Goal: Task Accomplishment & Management: Manage account settings

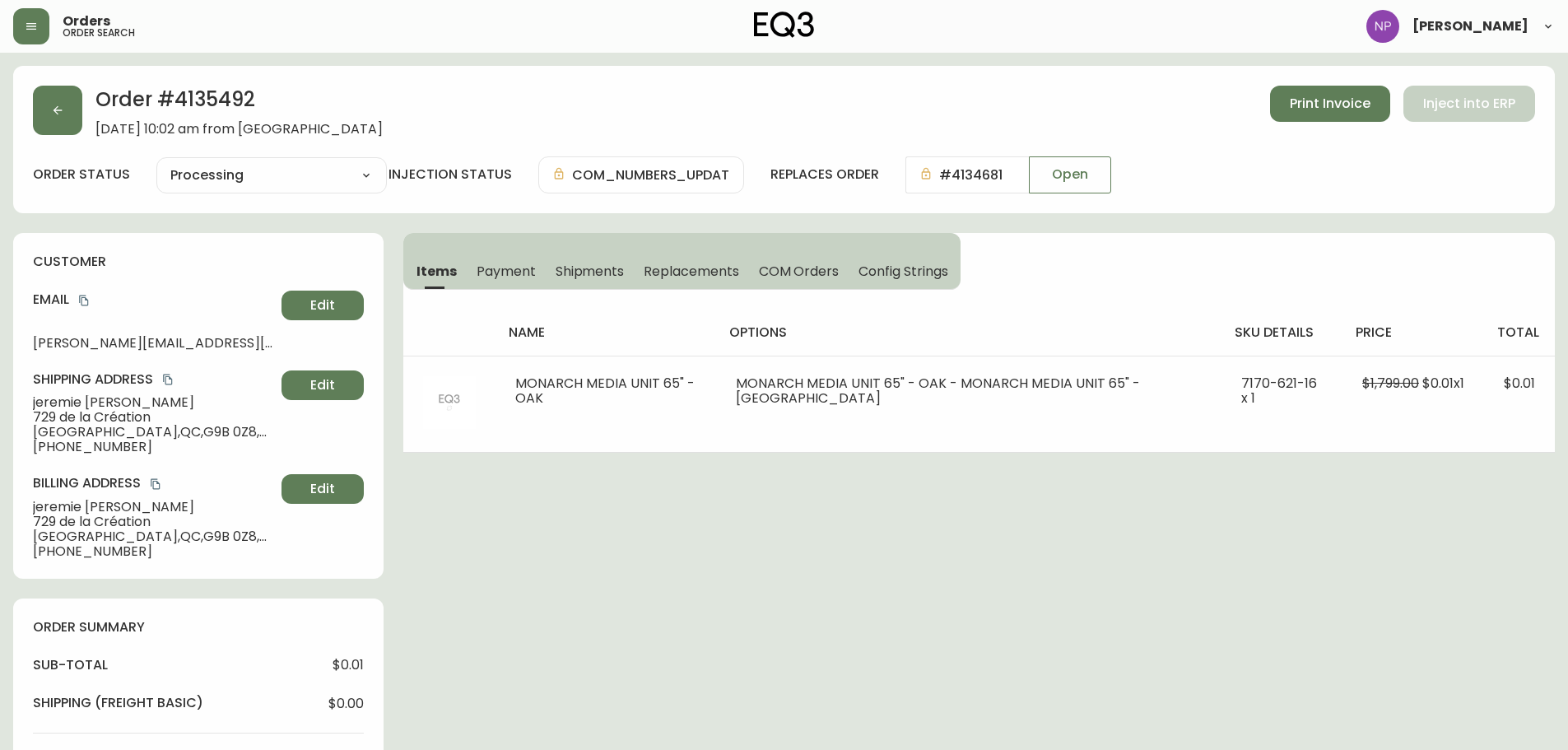
select select "PROCESSING"
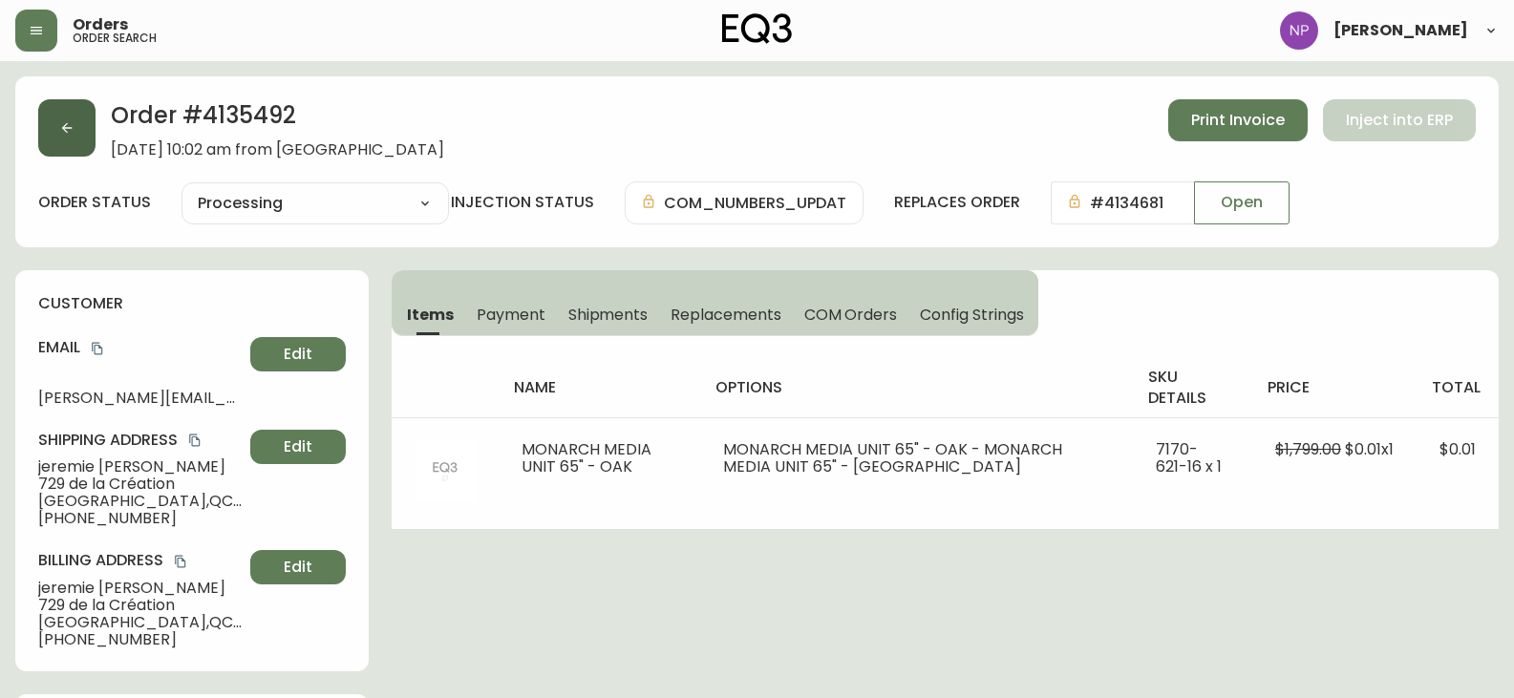
click at [69, 143] on button "button" at bounding box center [66, 127] width 57 height 57
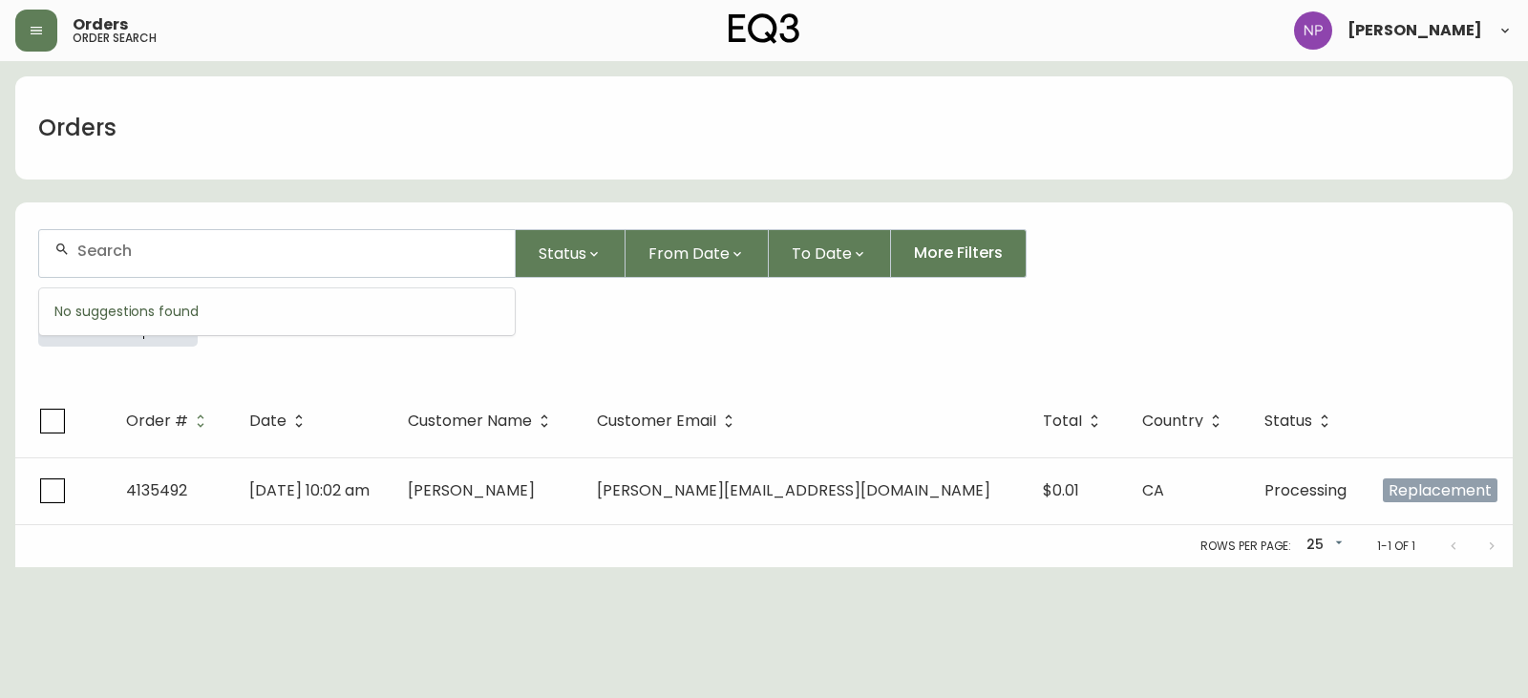
click at [199, 255] on input "text" at bounding box center [288, 251] width 422 height 18
type input "4"
click at [306, 253] on input "text" at bounding box center [288, 251] width 422 height 18
type input "4135263"
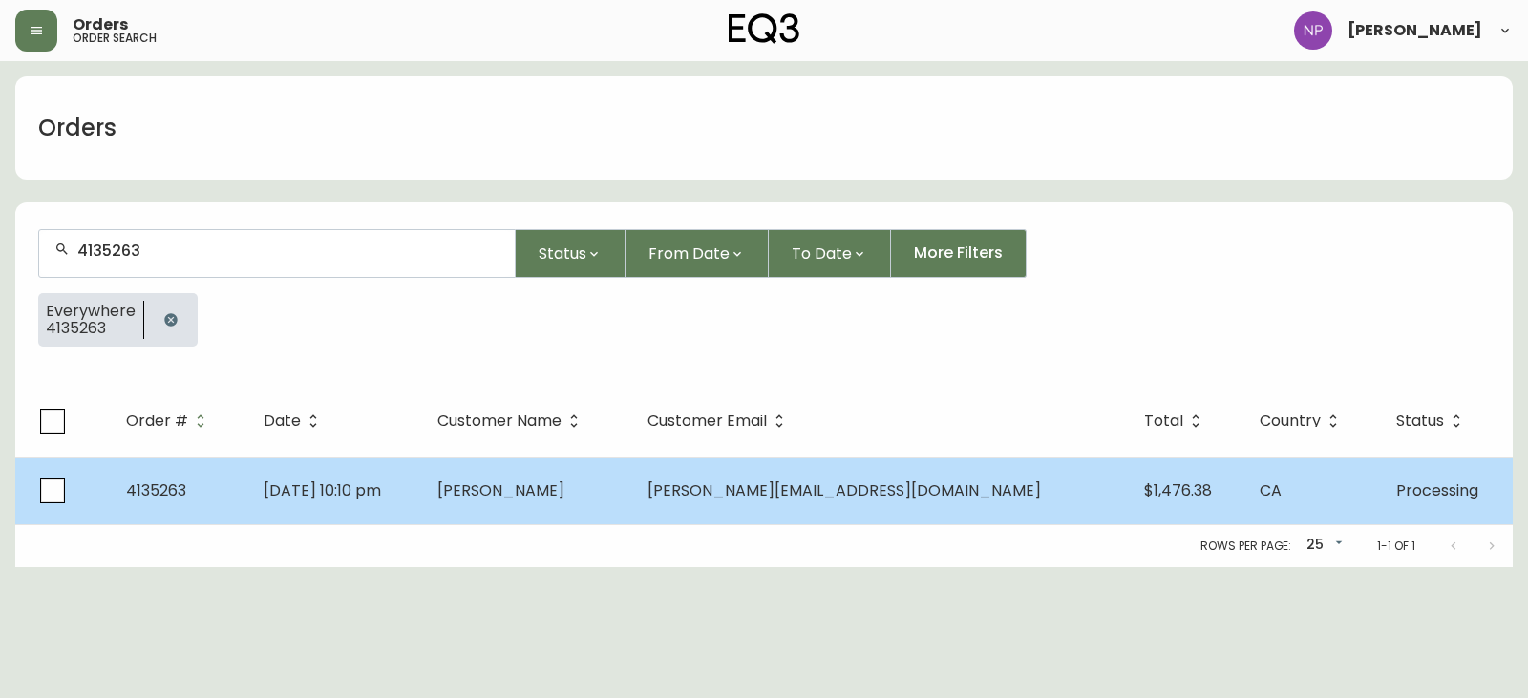
click at [173, 477] on td "4135263" at bounding box center [180, 490] width 138 height 67
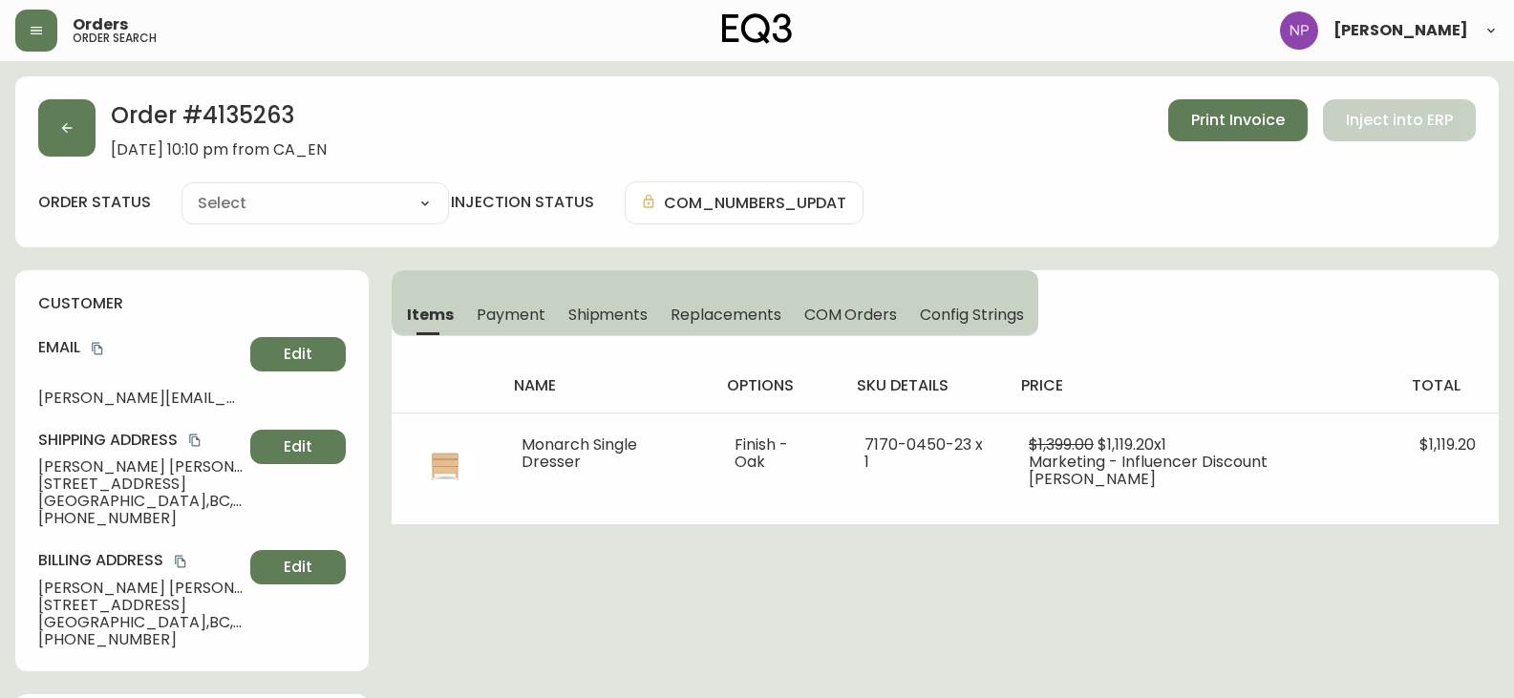
type input "Processing"
select select "PROCESSING"
click at [603, 324] on span "Shipments" at bounding box center [608, 315] width 80 height 20
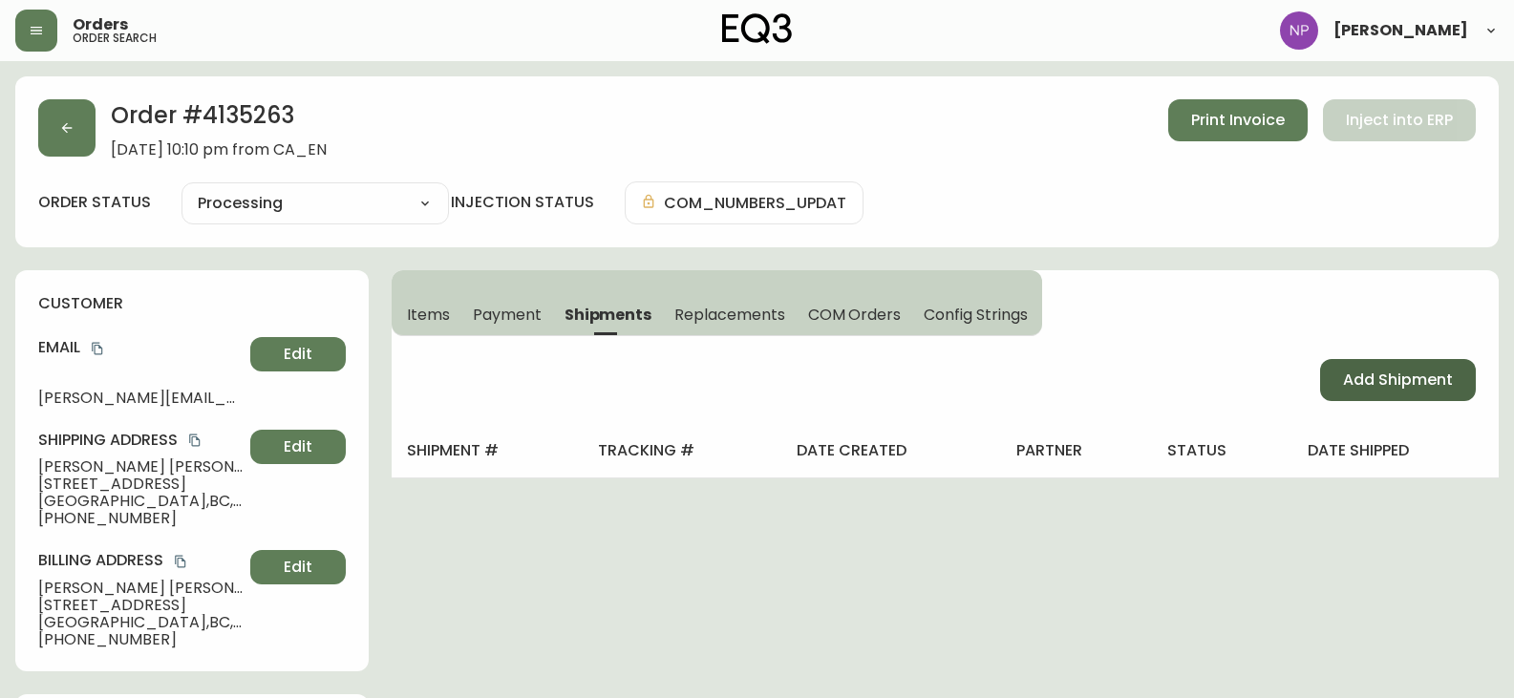
click at [1366, 391] on span "Add Shipment" at bounding box center [1398, 380] width 110 height 21
select select "PENDING"
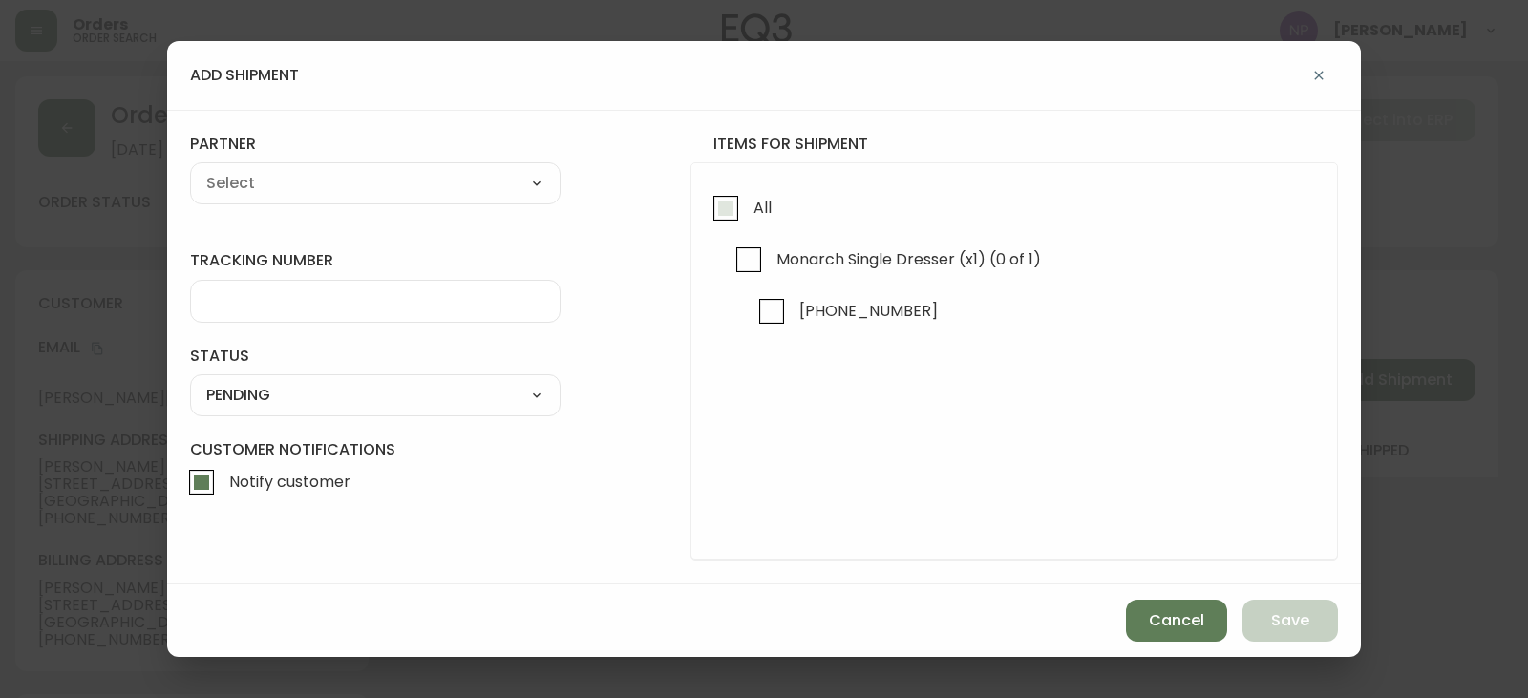
click at [741, 187] on input "All" at bounding box center [726, 208] width 44 height 44
checkbox input "true"
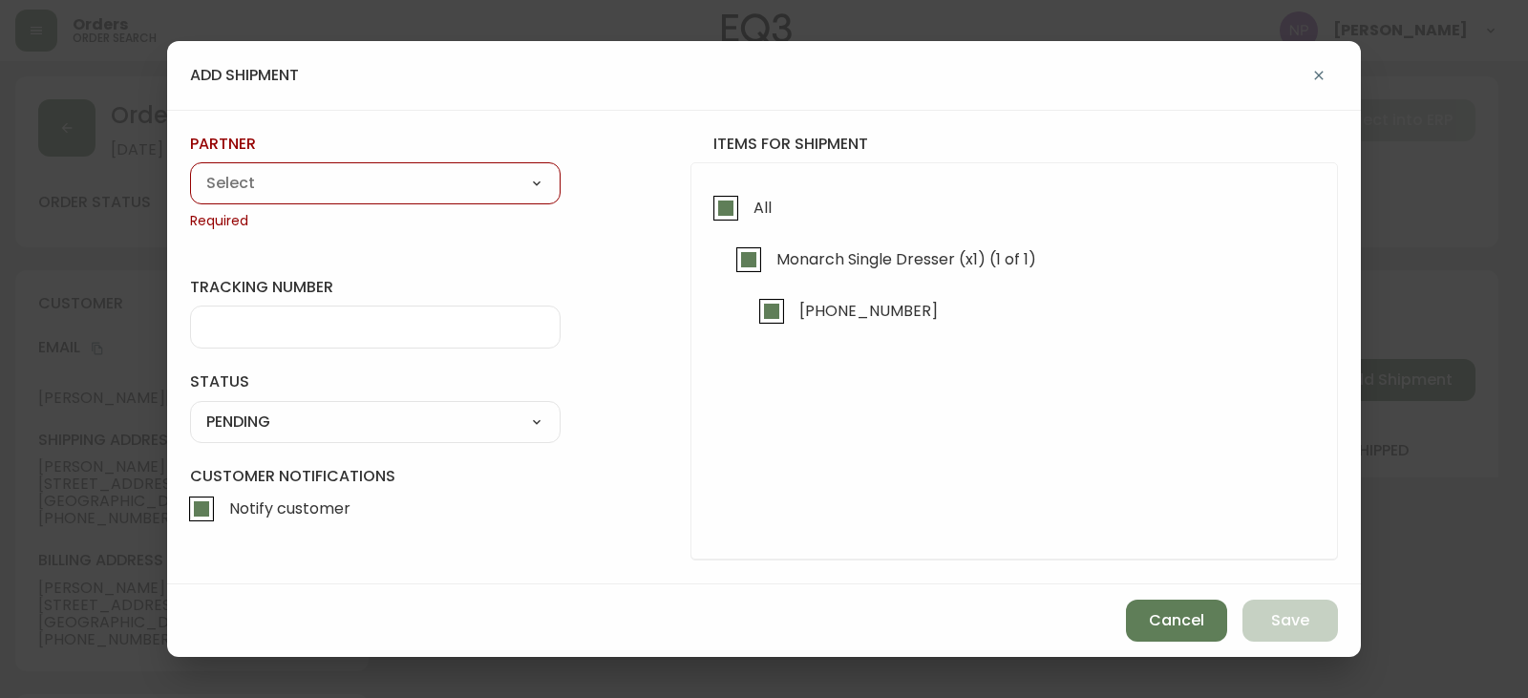
click at [451, 176] on select "A Move to Remember LLC ABF Freight Alero [PERSON_NAME] Canada Post Canpar Expre…" at bounding box center [375, 183] width 371 height 29
select select "ck6ml9xrz18r00186iyro3grt"
click at [190, 169] on select "A Move to Remember LLC ABF Freight Alero [PERSON_NAME] Canada Post Canpar Expre…" at bounding box center [375, 183] width 371 height 29
type input "Encompass Logistics"
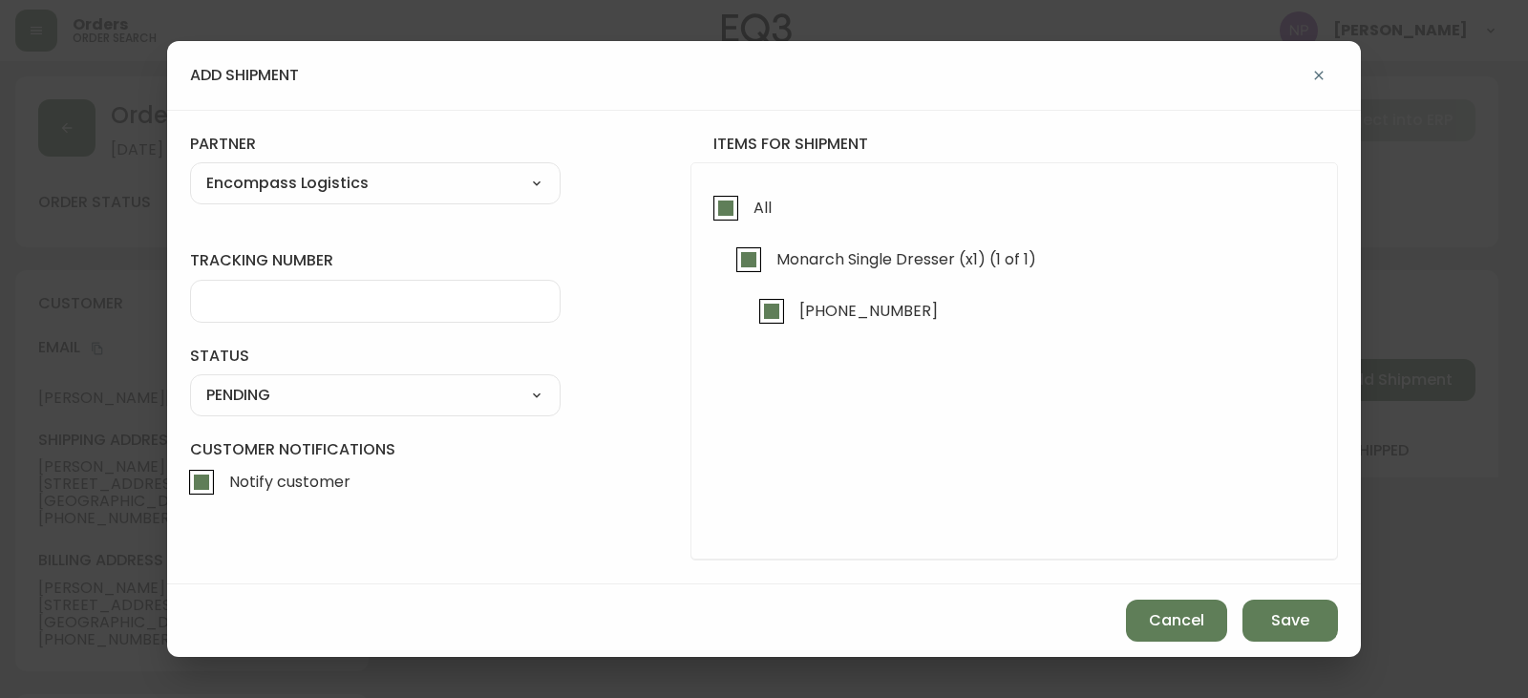
click at [278, 311] on div at bounding box center [375, 301] width 371 height 43
click at [392, 294] on input "tracking number" at bounding box center [375, 301] width 338 height 18
type input "ENCOMPASS LOGISTICS"
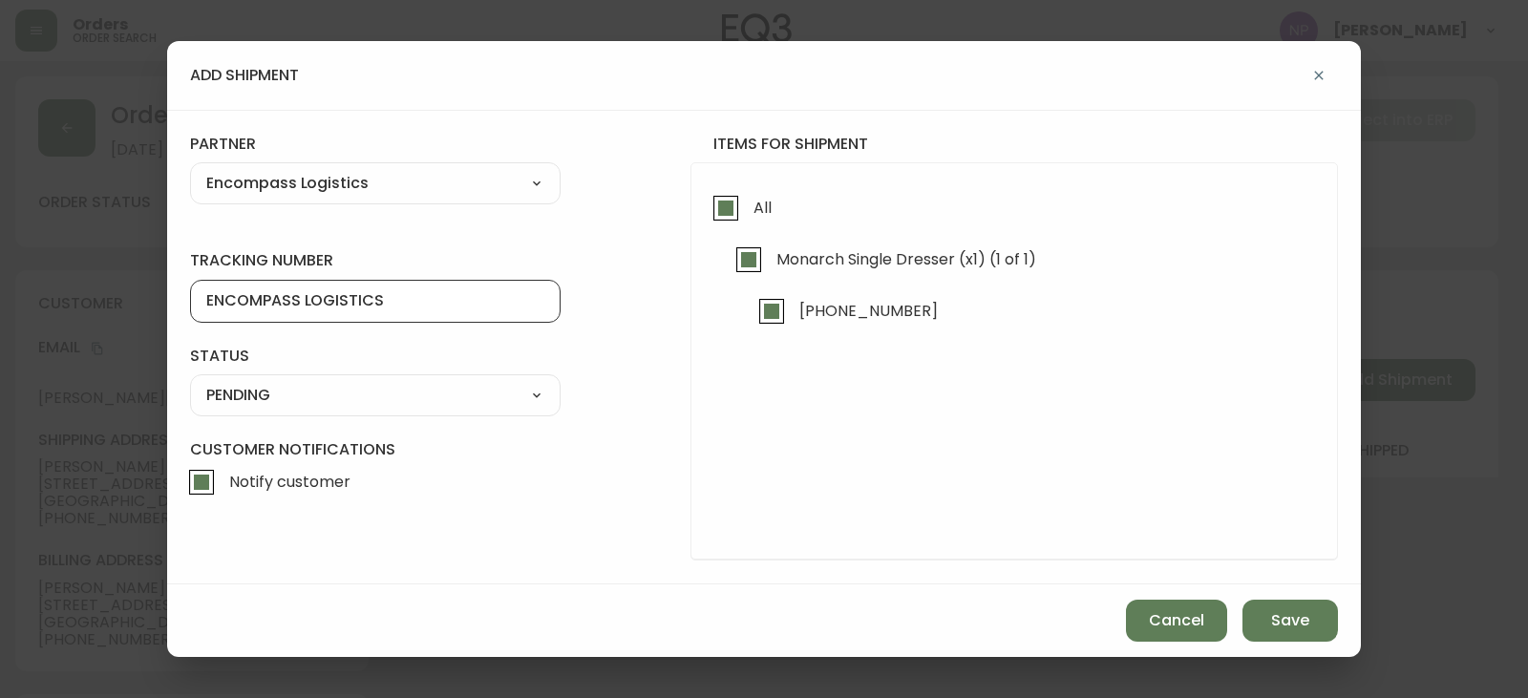
click at [345, 393] on select "SHIPPED PENDING CANCELLED" at bounding box center [375, 395] width 371 height 29
click at [190, 381] on select "SHIPPED PENDING CANCELLED" at bounding box center [375, 395] width 371 height 29
select select "PENDING"
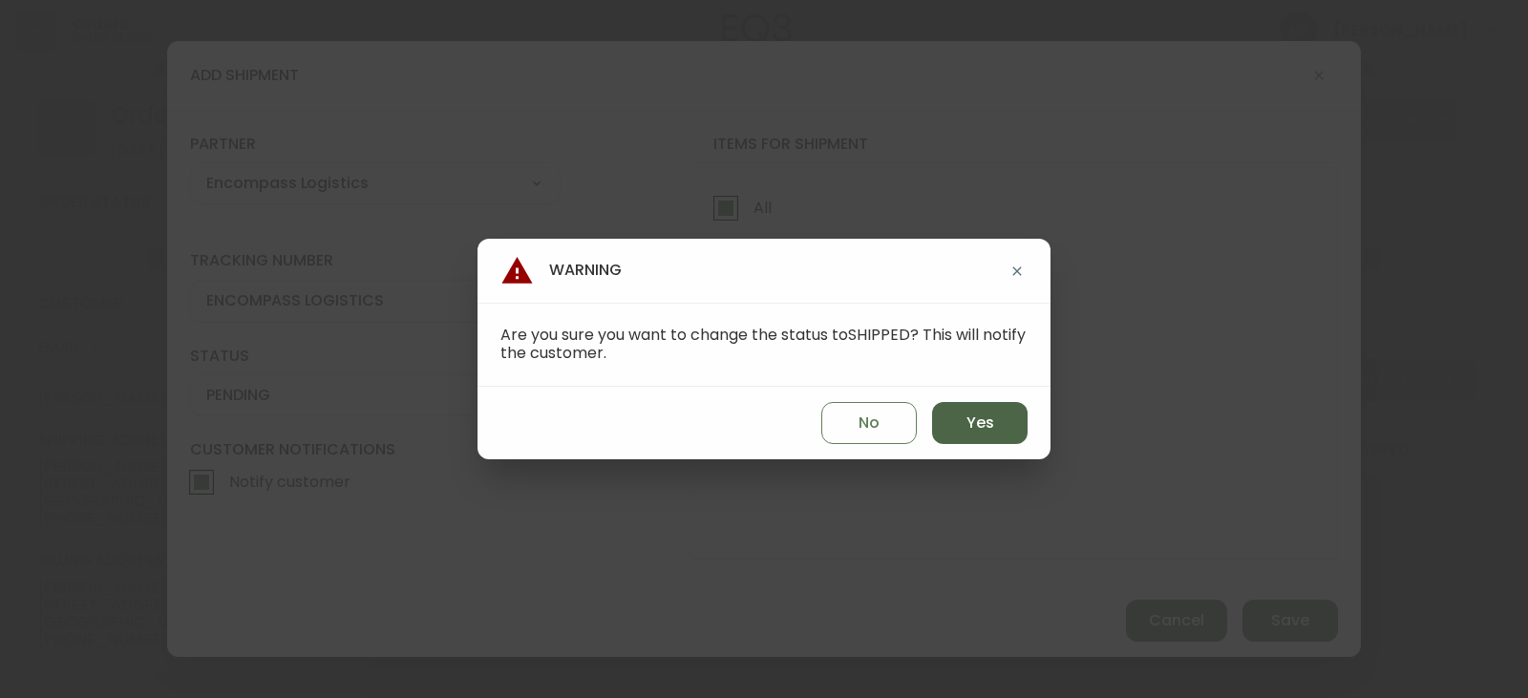
click at [963, 425] on button "Yes" at bounding box center [979, 423] width 95 height 42
type input "SHIPPED"
select select "SHIPPED"
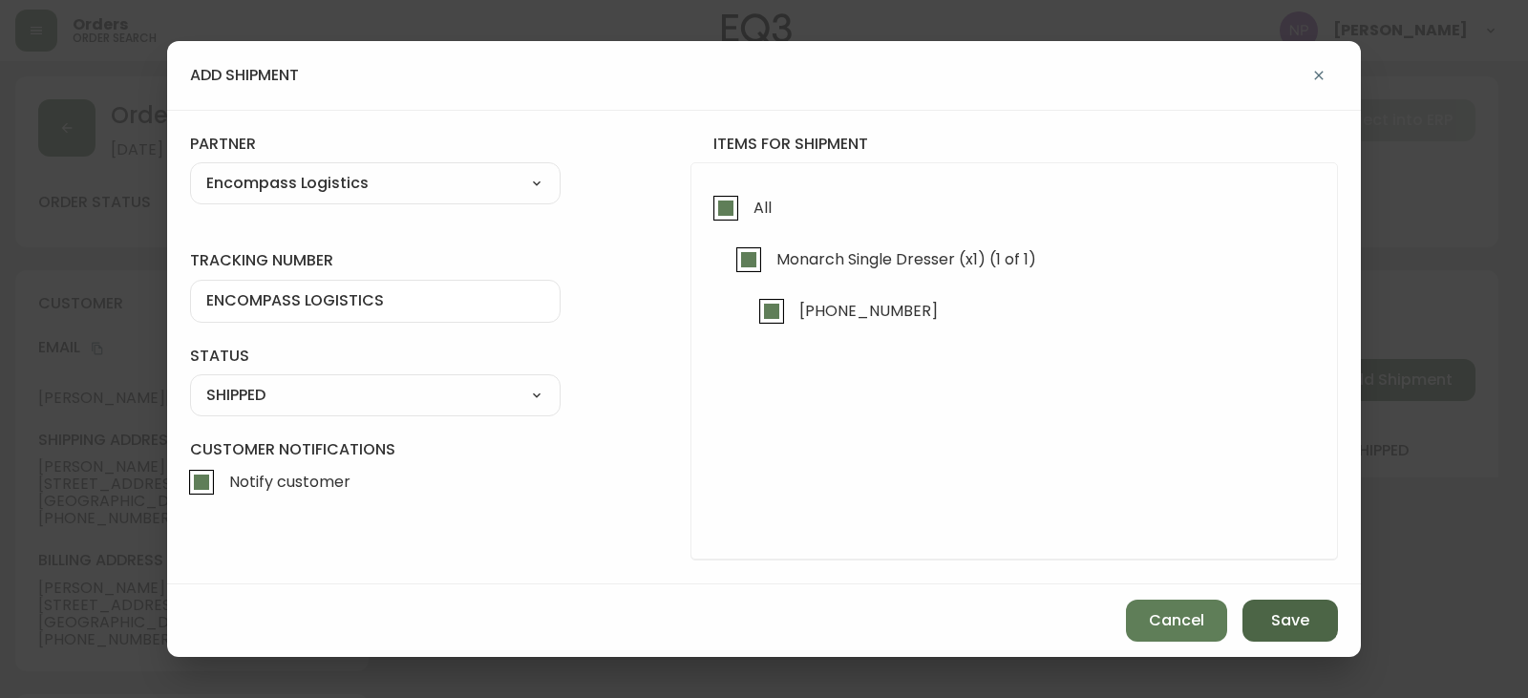
click at [1320, 642] on button "Save" at bounding box center [1289, 621] width 95 height 42
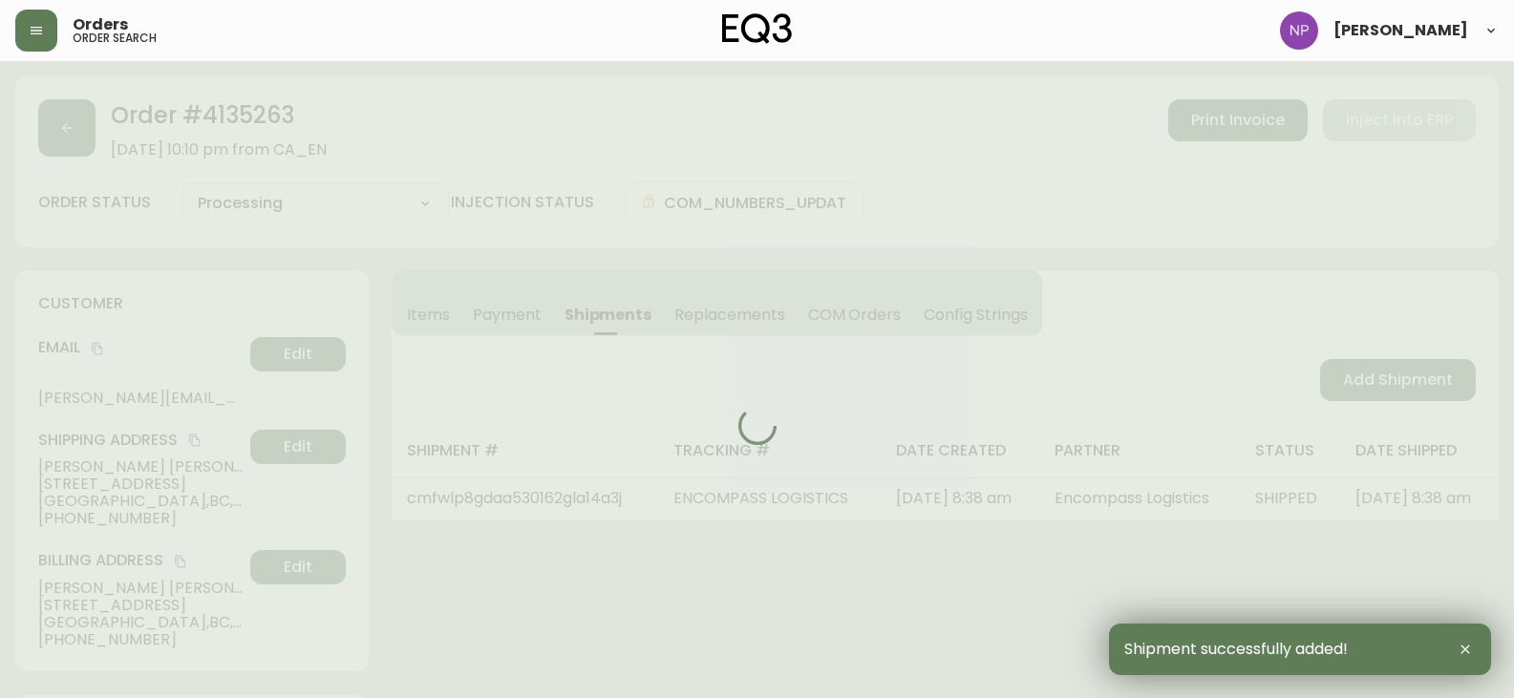
type input "Fully Shipped"
select select "FULLY_SHIPPED"
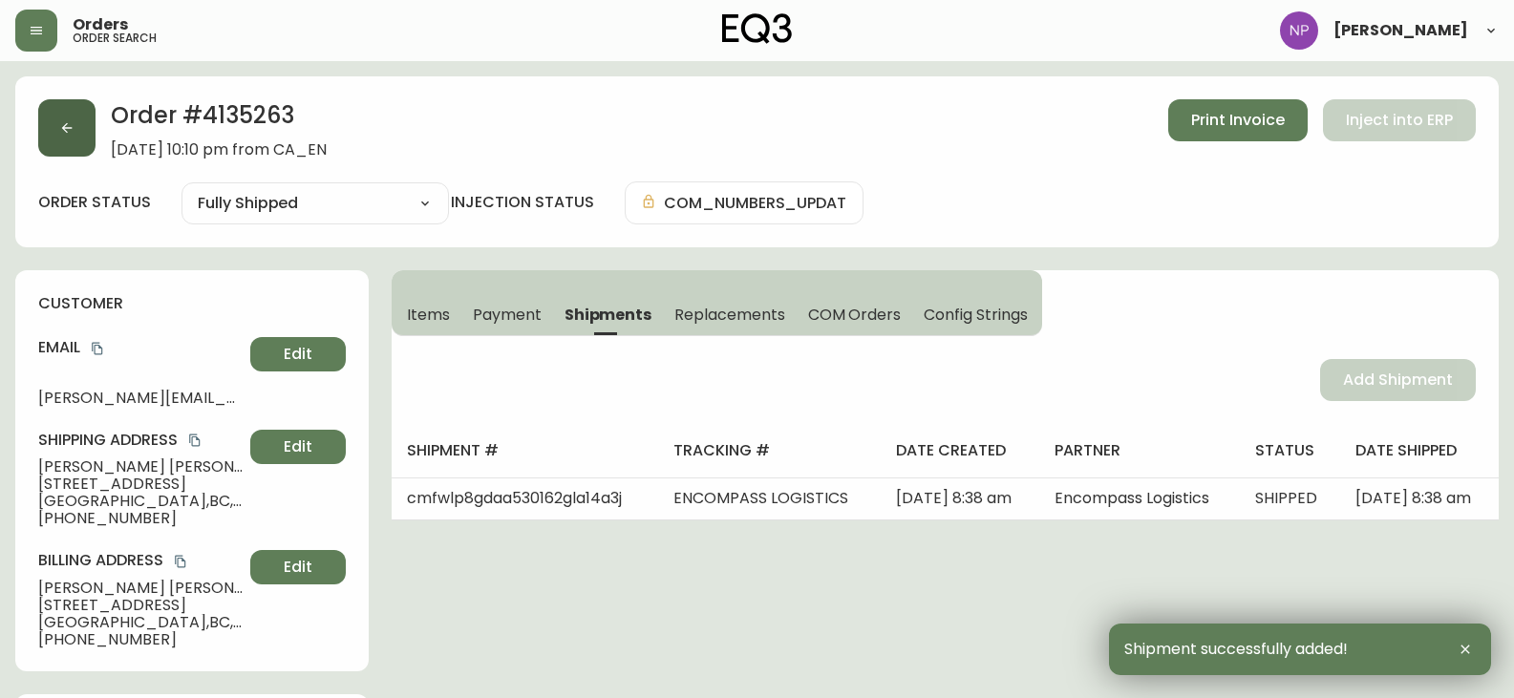
click at [74, 130] on icon "button" at bounding box center [66, 127] width 15 height 15
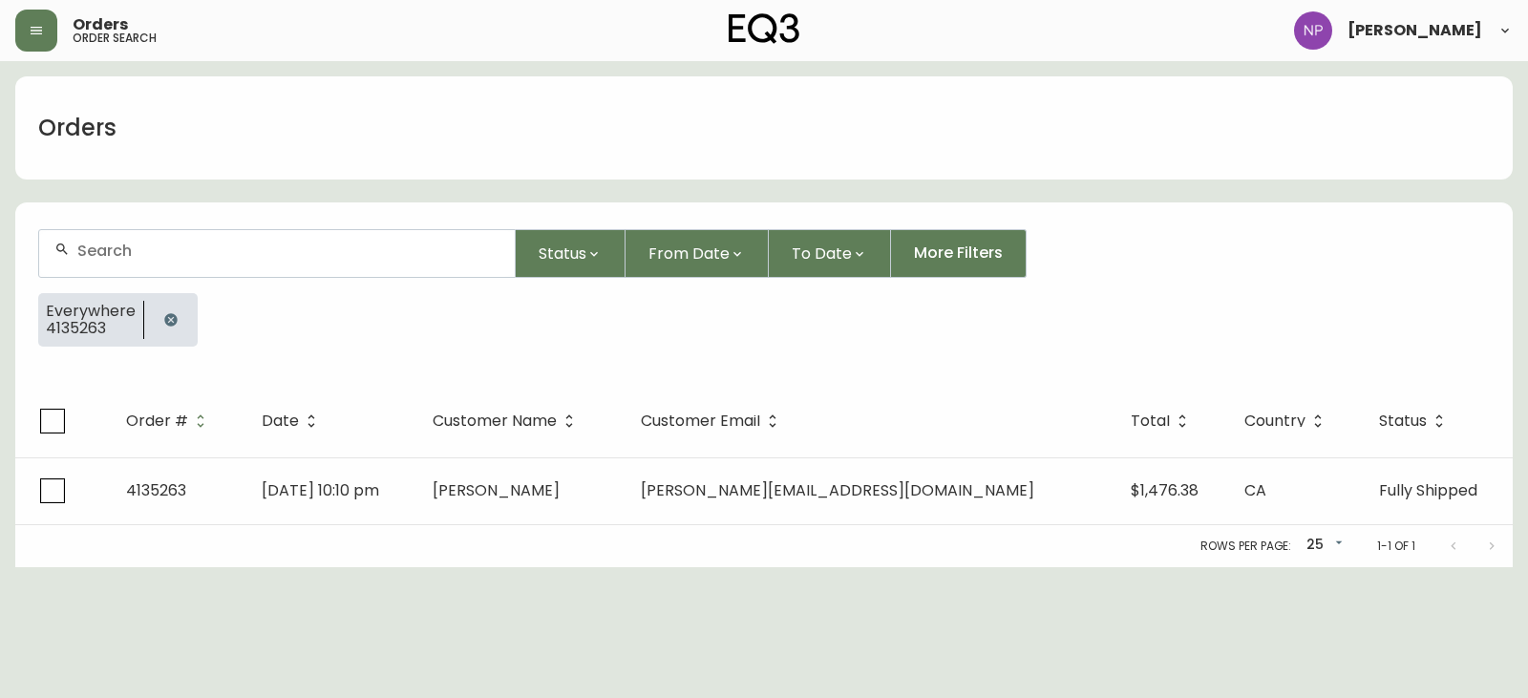
click at [158, 254] on input "text" at bounding box center [288, 251] width 422 height 18
type input "4135228"
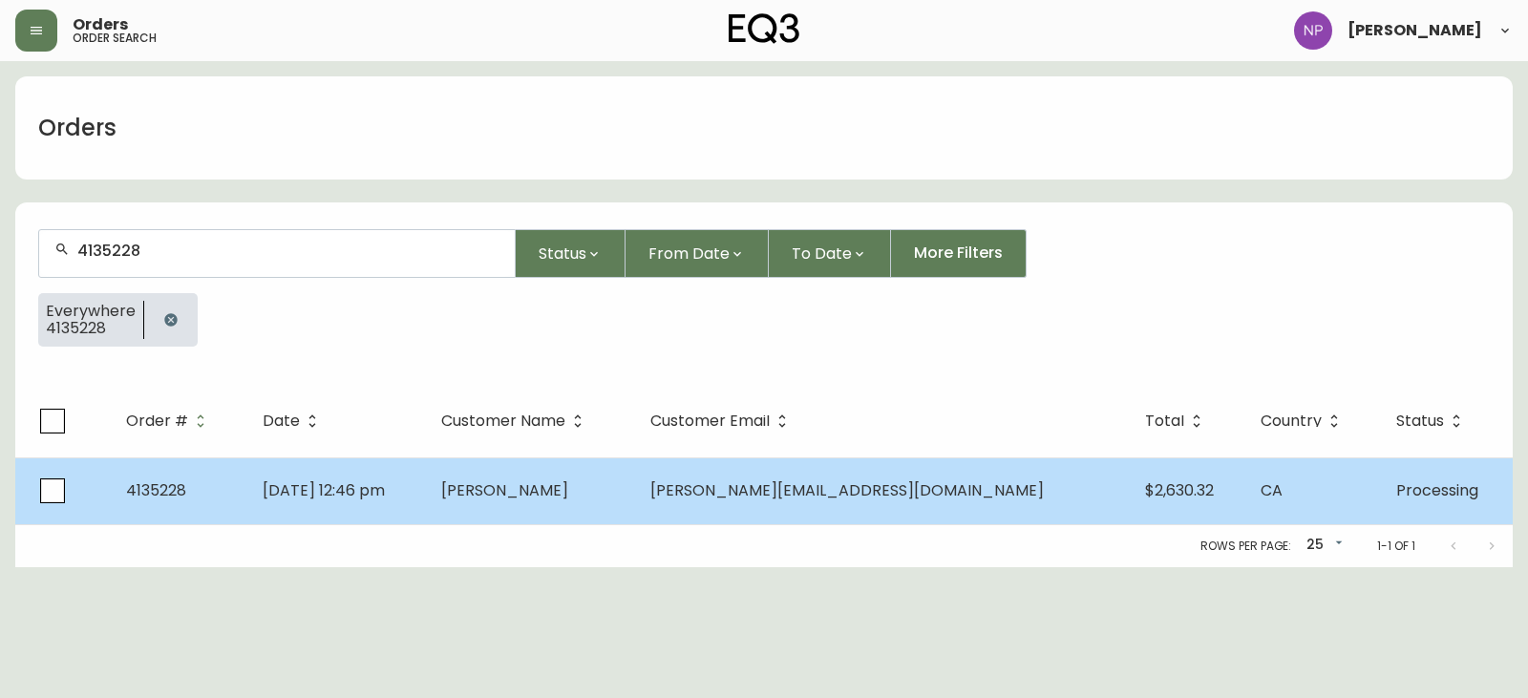
click at [203, 479] on td "4135228" at bounding box center [179, 490] width 137 height 67
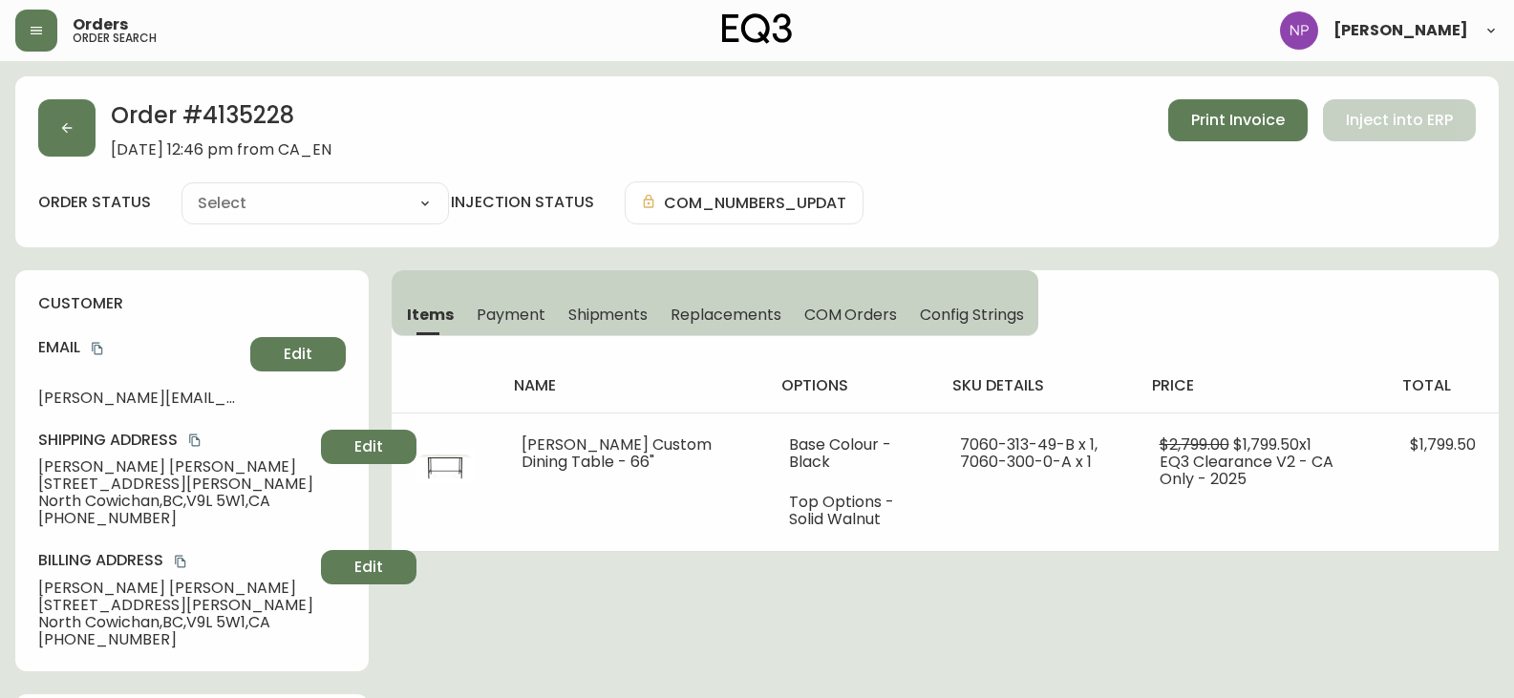
type input "Processing"
select select "PROCESSING"
click at [630, 316] on span "Shipments" at bounding box center [608, 315] width 80 height 20
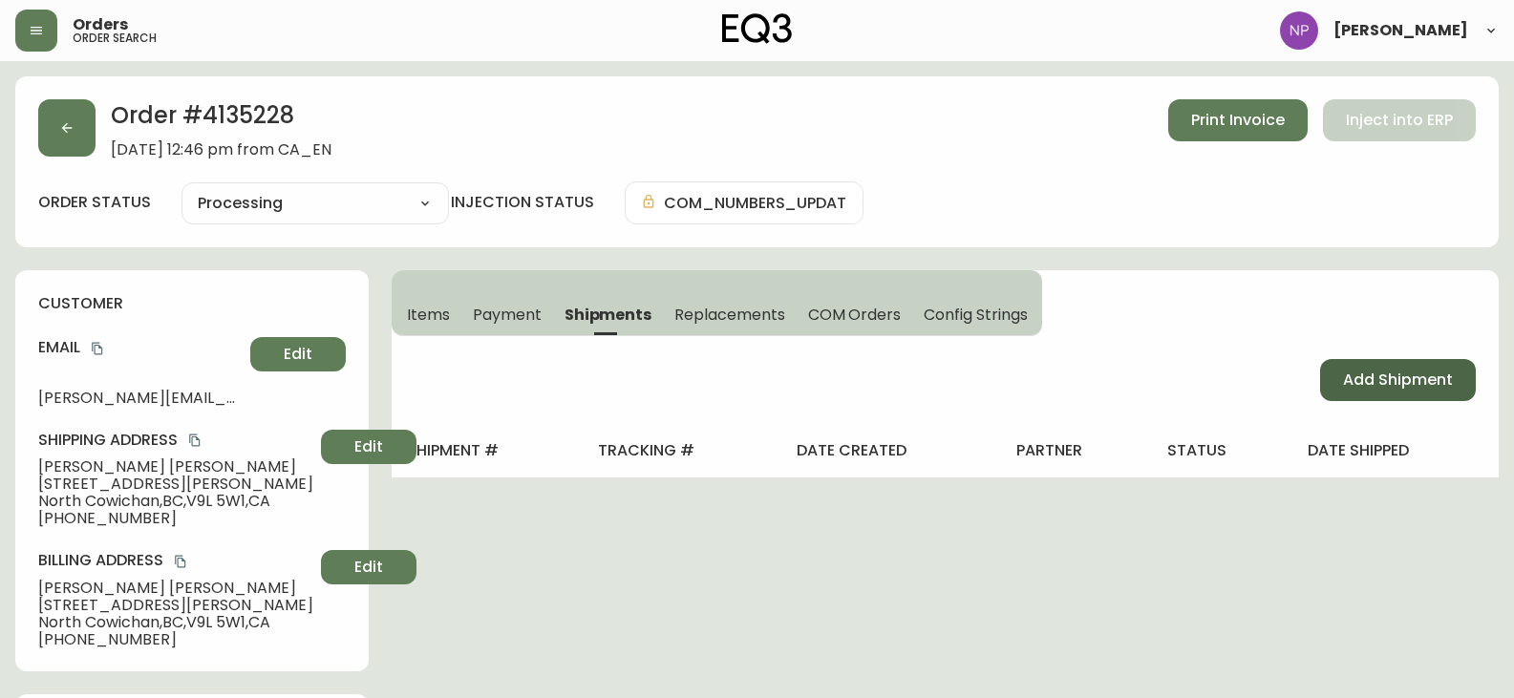
click at [1365, 368] on button "Add Shipment" at bounding box center [1398, 380] width 156 height 42
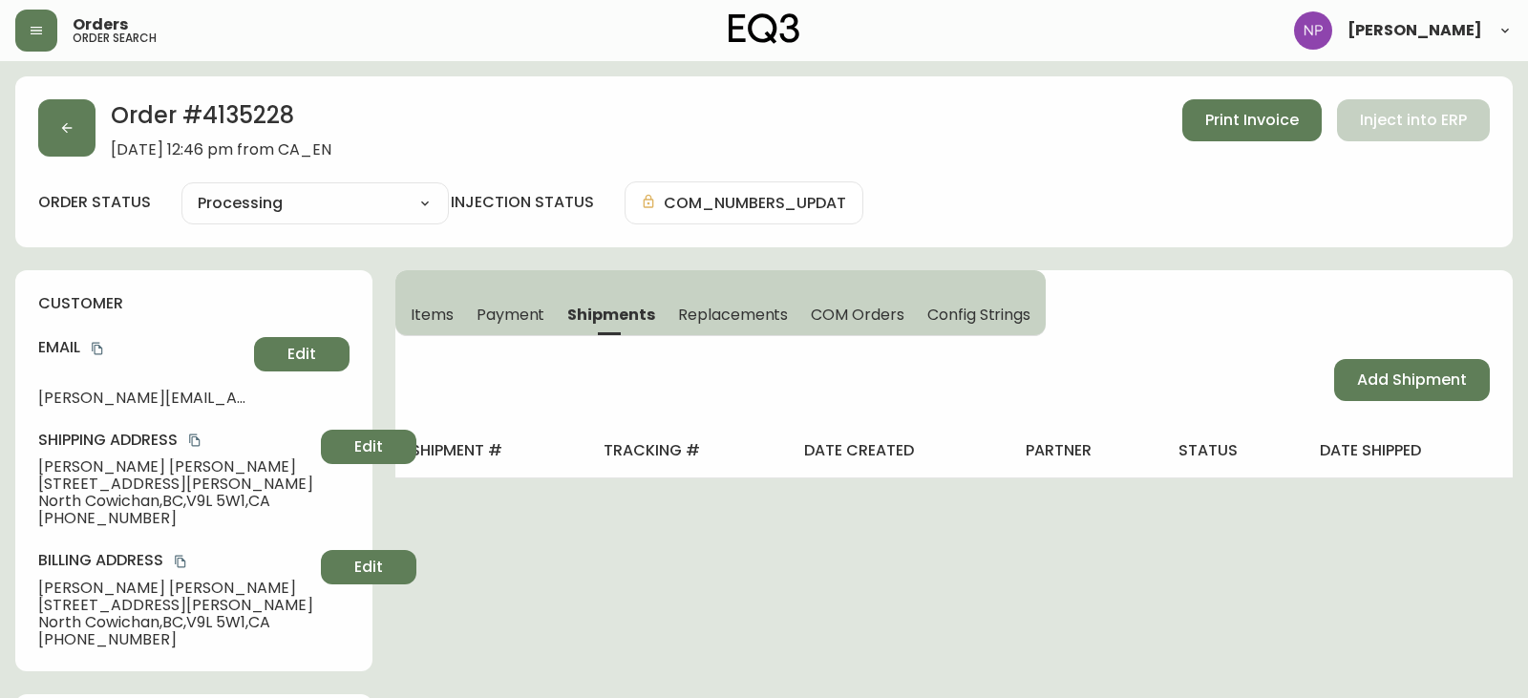
select select "PENDING"
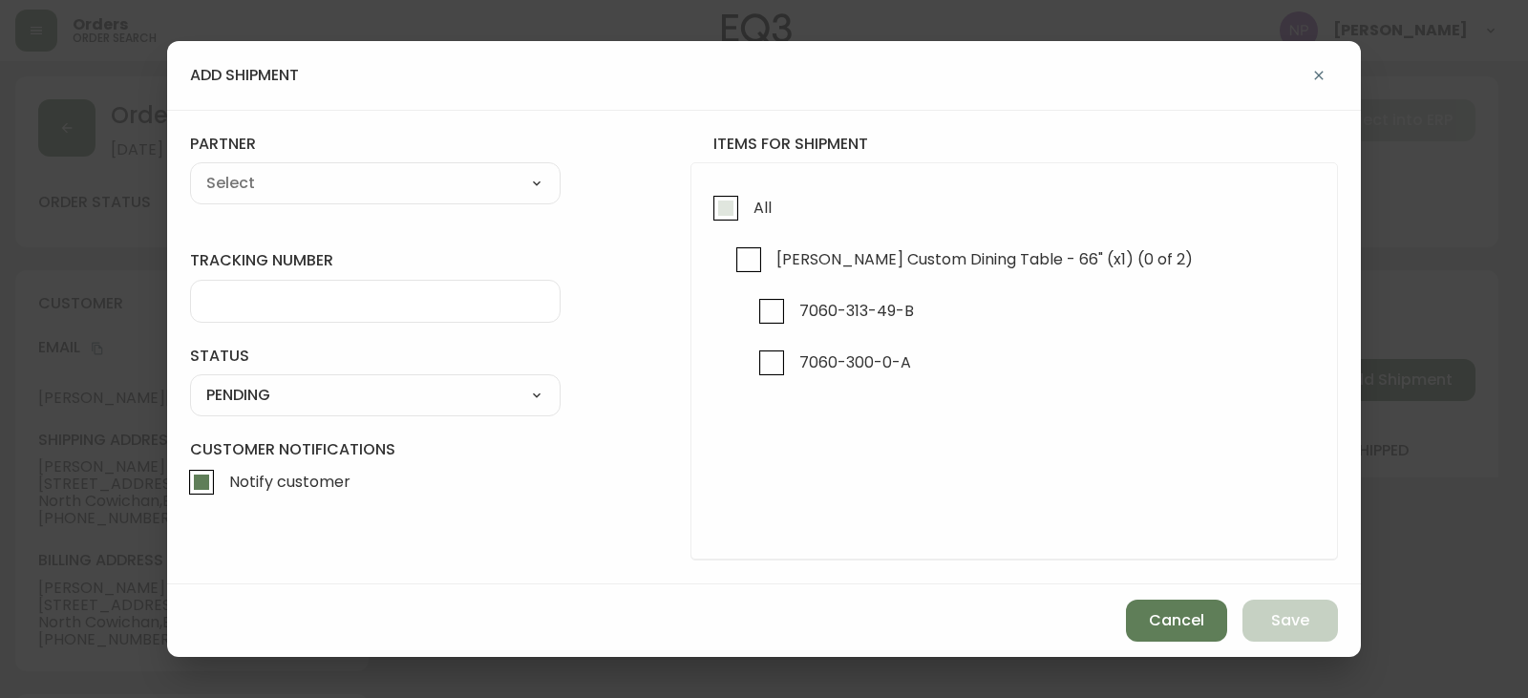
click at [741, 205] on input "All" at bounding box center [726, 208] width 44 height 44
checkbox input "true"
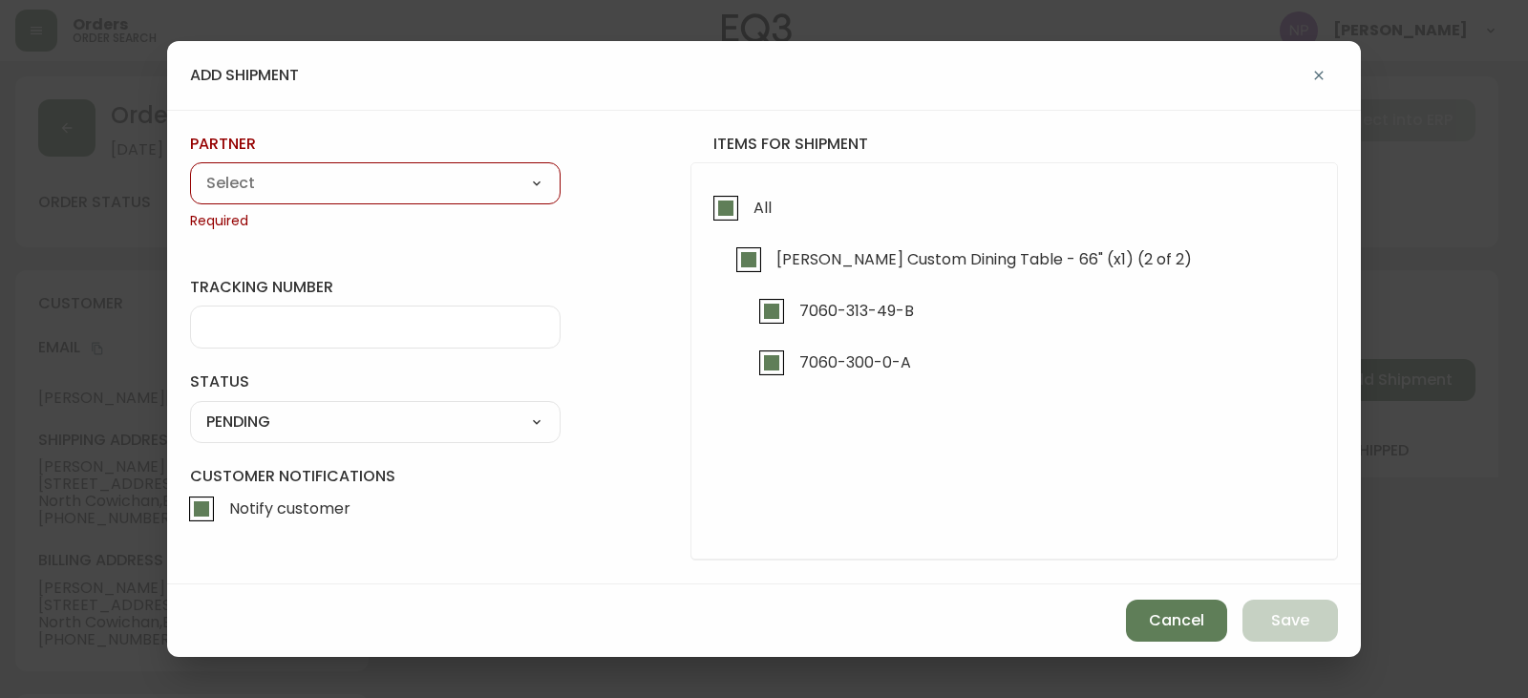
click at [354, 187] on select "A Move to Remember LLC ABF Freight Alero [PERSON_NAME] Canada Post Canpar Expre…" at bounding box center [375, 183] width 371 height 29
select select "ck6ml9xrz18r00186iyro3grt"
click at [190, 169] on select "A Move to Remember LLC ABF Freight Alero [PERSON_NAME] Canada Post Canpar Expre…" at bounding box center [375, 183] width 371 height 29
type input "Encompass Logistics"
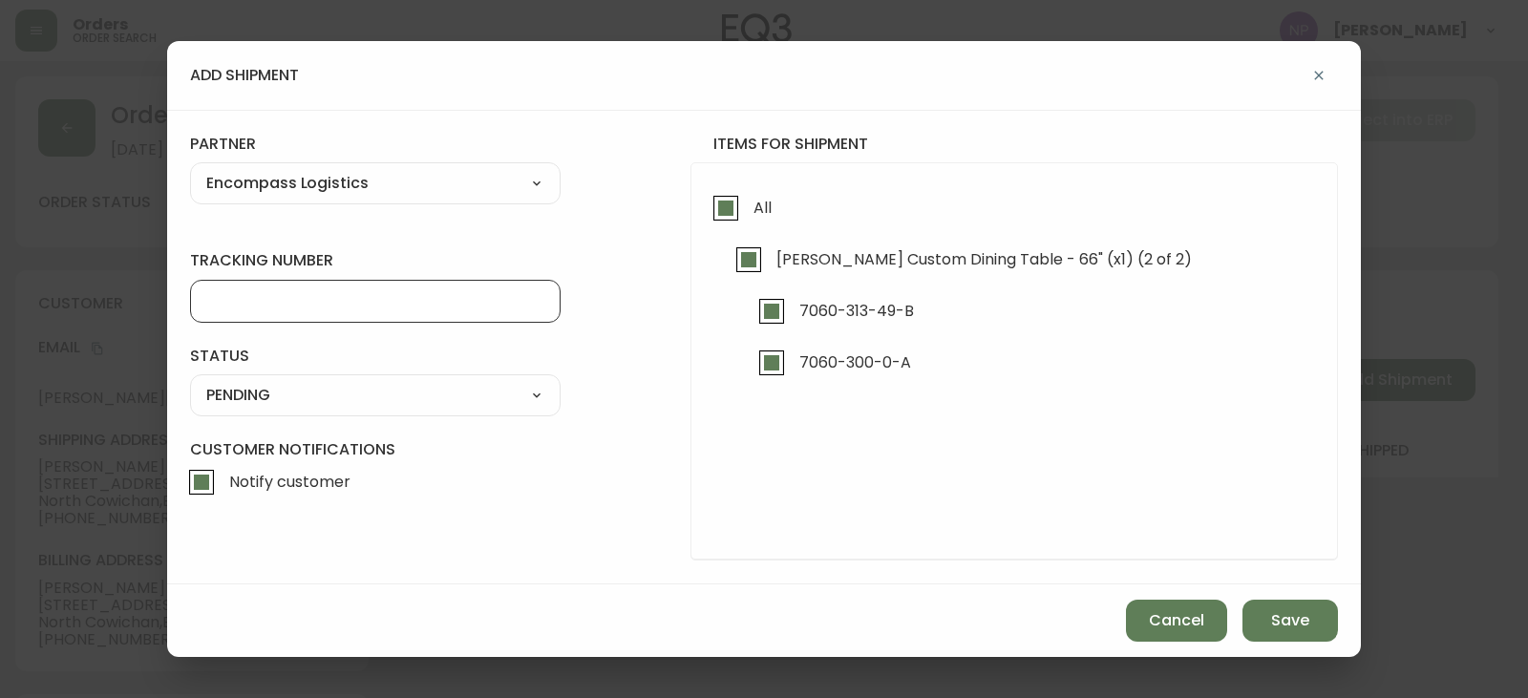
click at [300, 303] on input "tracking number" at bounding box center [375, 301] width 338 height 18
type input "ENCOMPASS LOGISTICS"
drag, startPoint x: 314, startPoint y: 386, endPoint x: 301, endPoint y: 406, distance: 24.1
click at [314, 387] on select "SHIPPED PENDING CANCELLED" at bounding box center [375, 395] width 371 height 29
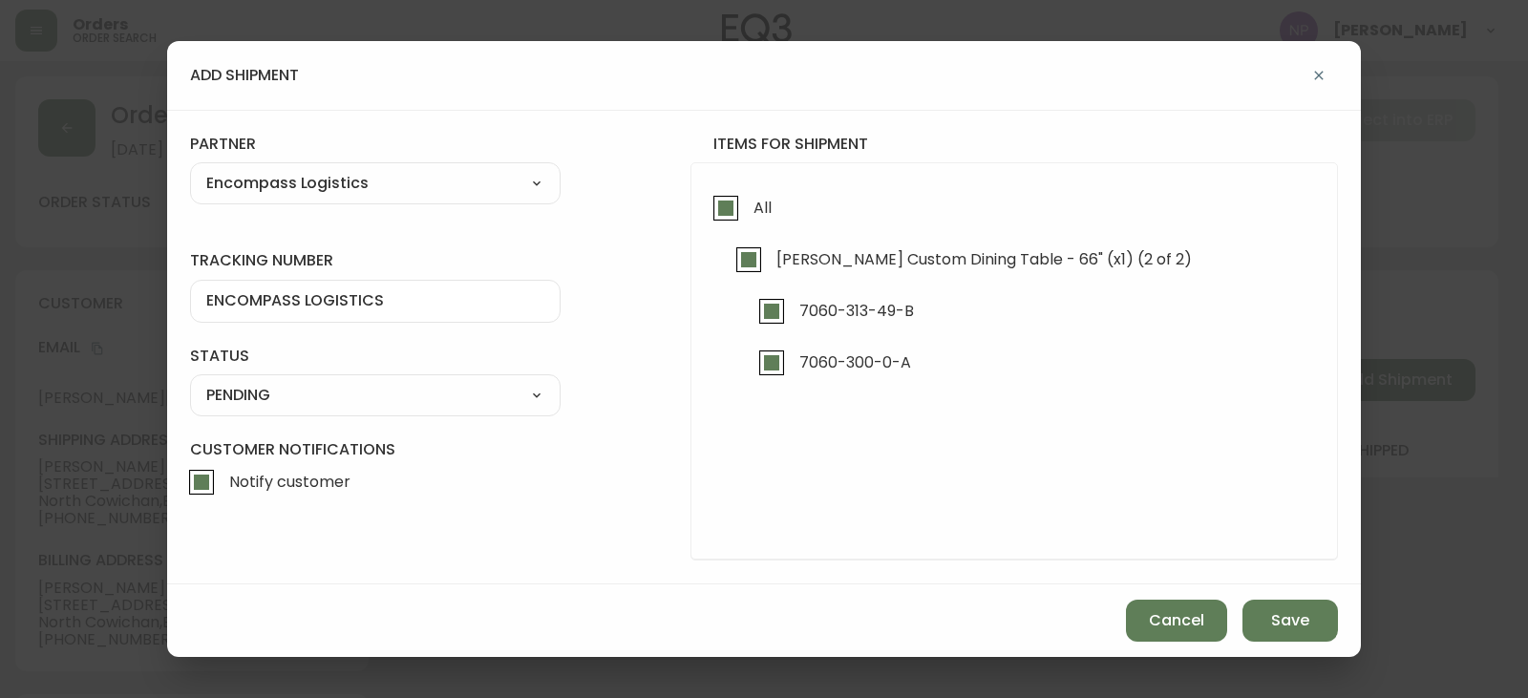
click at [190, 381] on select "SHIPPED PENDING CANCELLED" at bounding box center [375, 395] width 371 height 29
select select "PENDING"
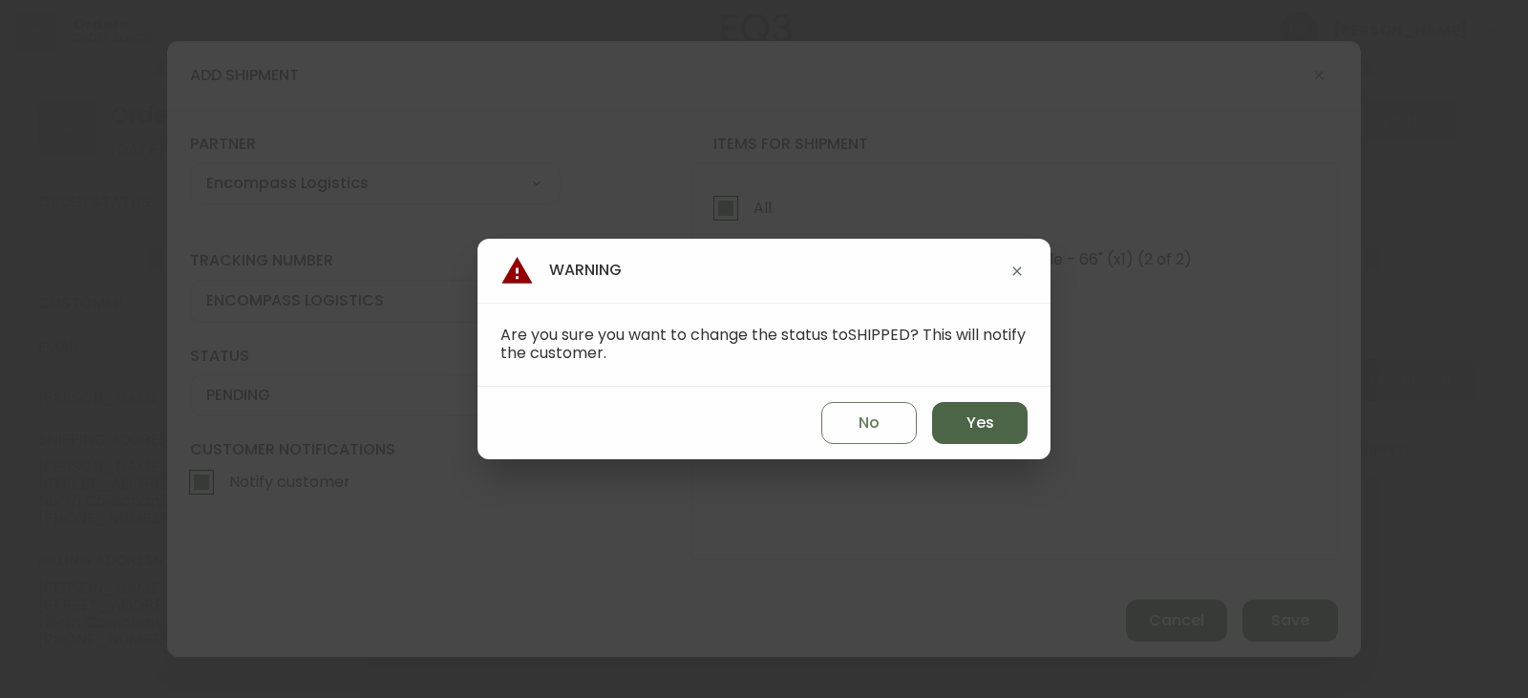
click at [1003, 430] on button "Yes" at bounding box center [979, 423] width 95 height 42
type input "SHIPPED"
select select "SHIPPED"
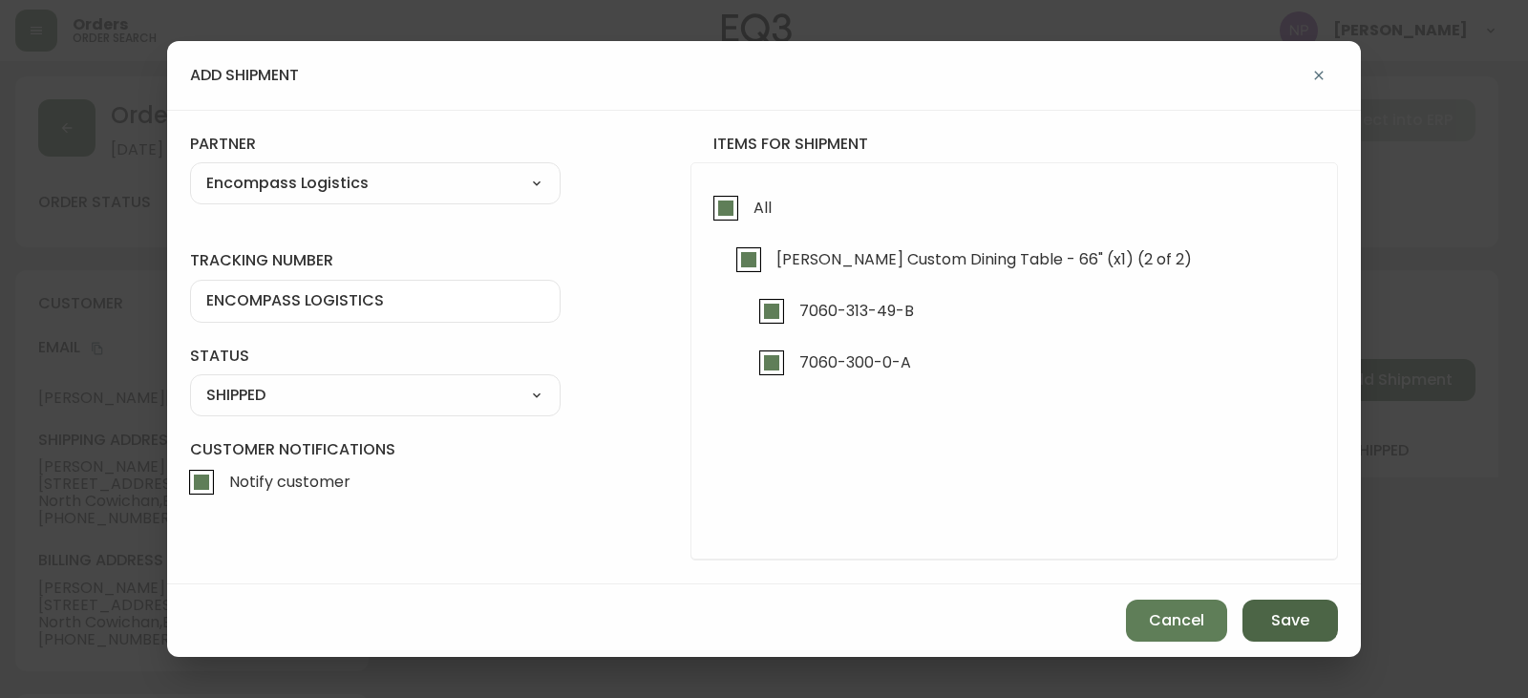
click at [1285, 611] on span "Save" at bounding box center [1290, 620] width 38 height 21
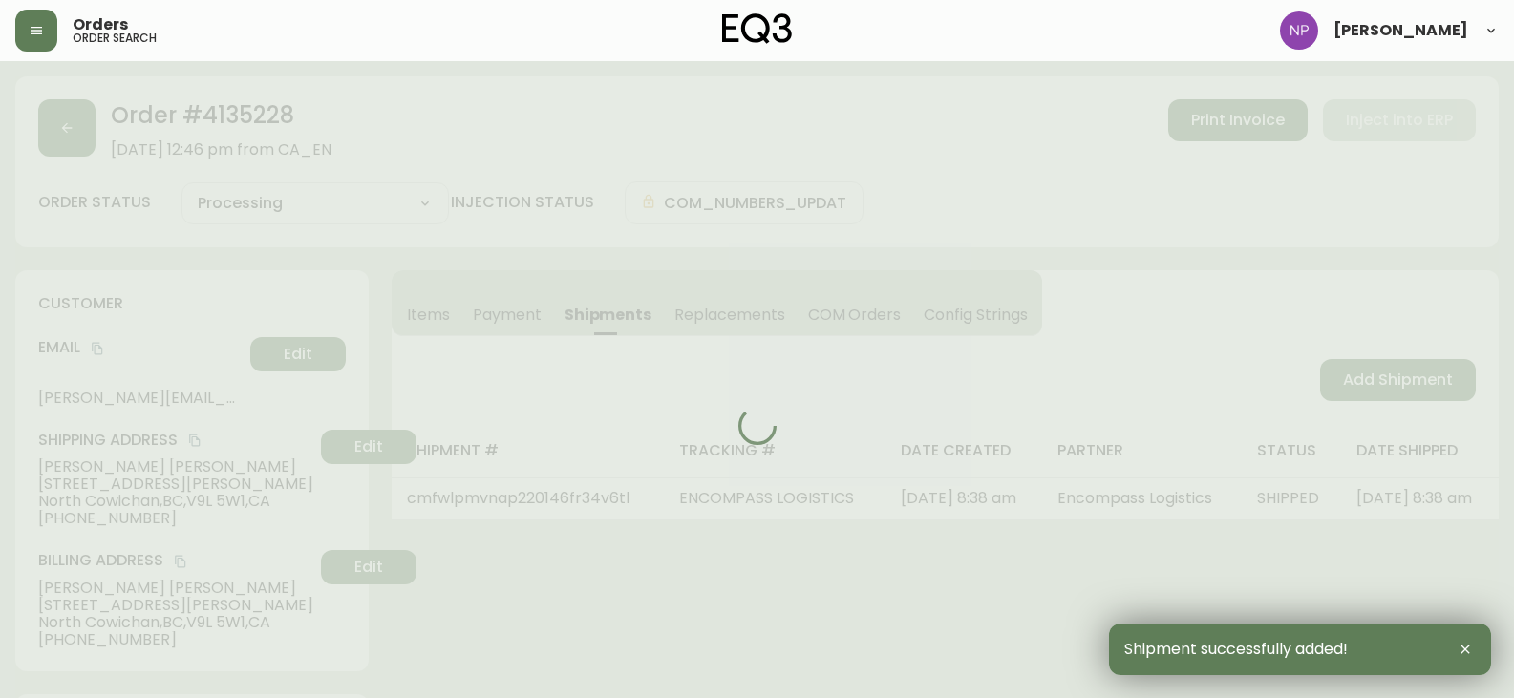
type input "Fully Shipped"
select select "FULLY_SHIPPED"
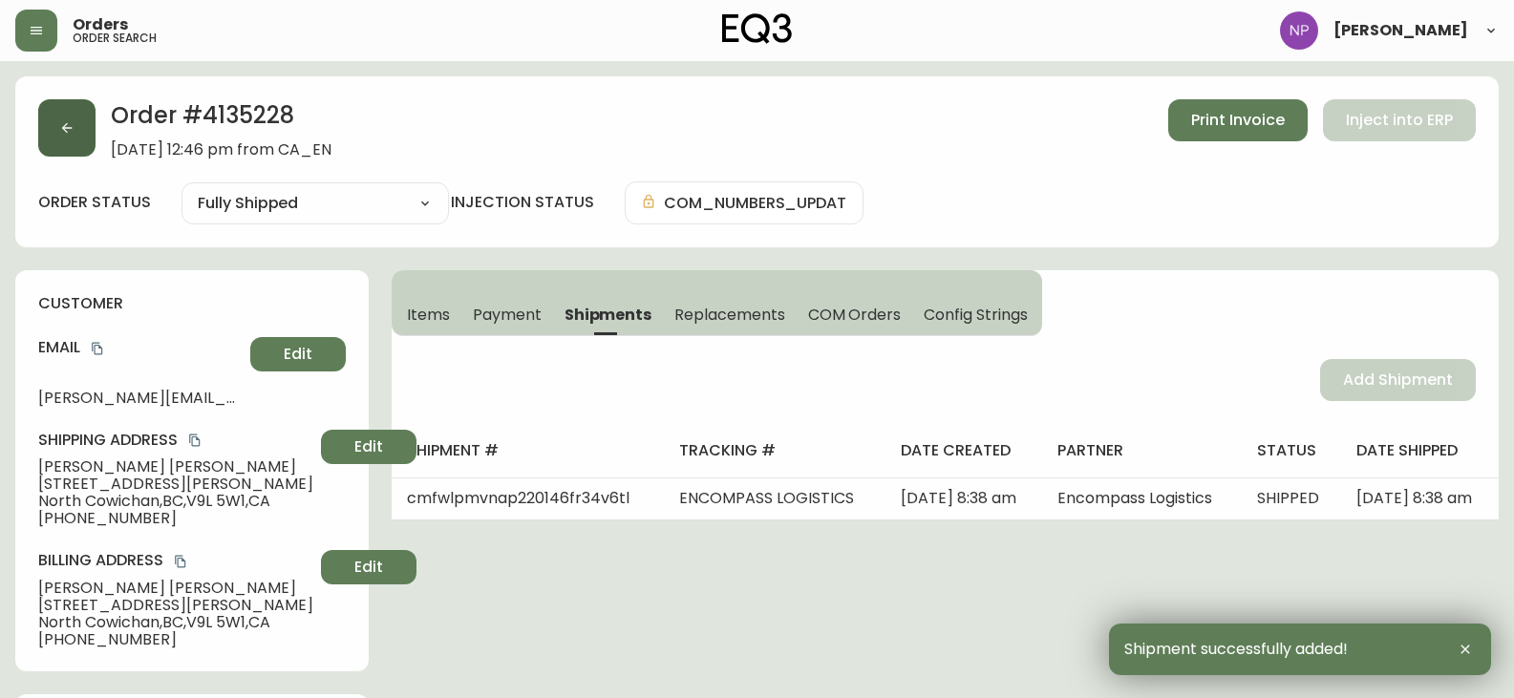
click at [67, 141] on button "button" at bounding box center [66, 127] width 57 height 57
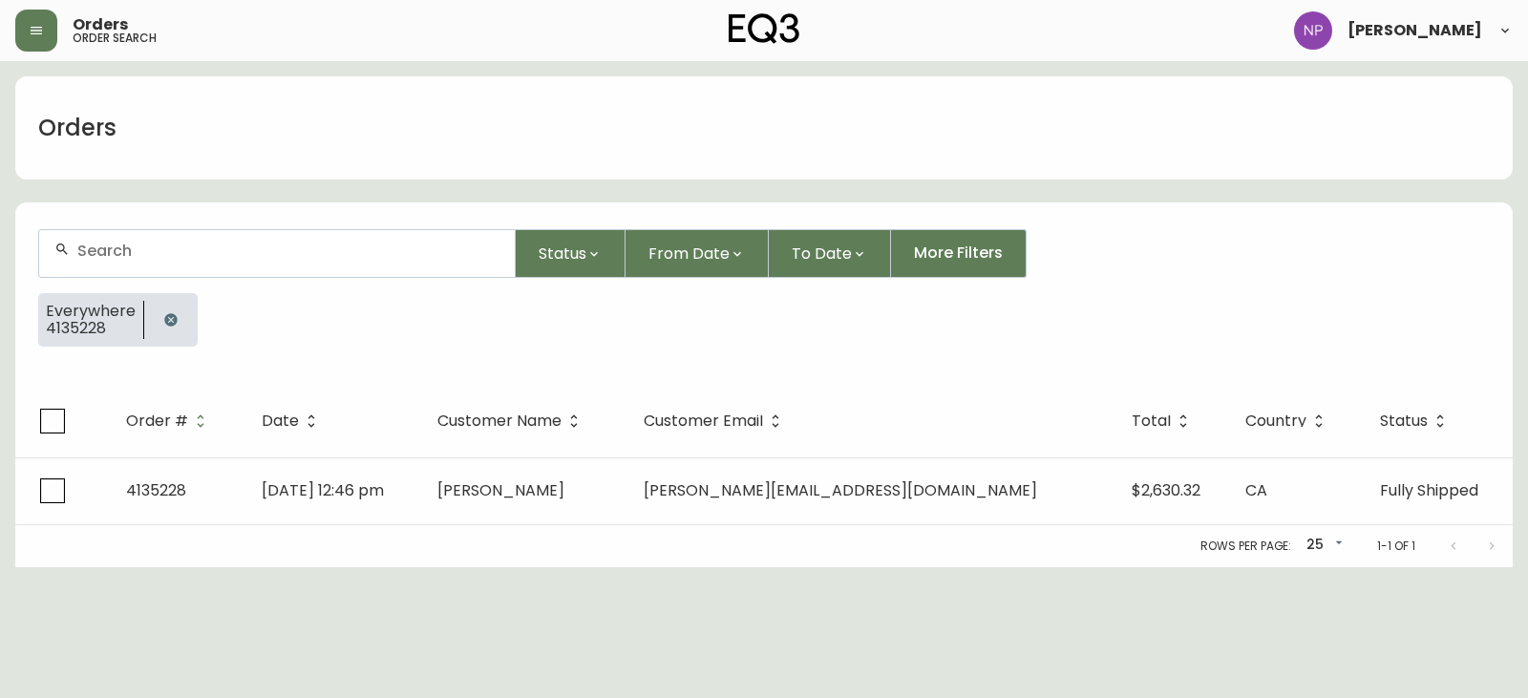
click at [133, 252] on input "text" at bounding box center [288, 251] width 422 height 18
type input "4135252"
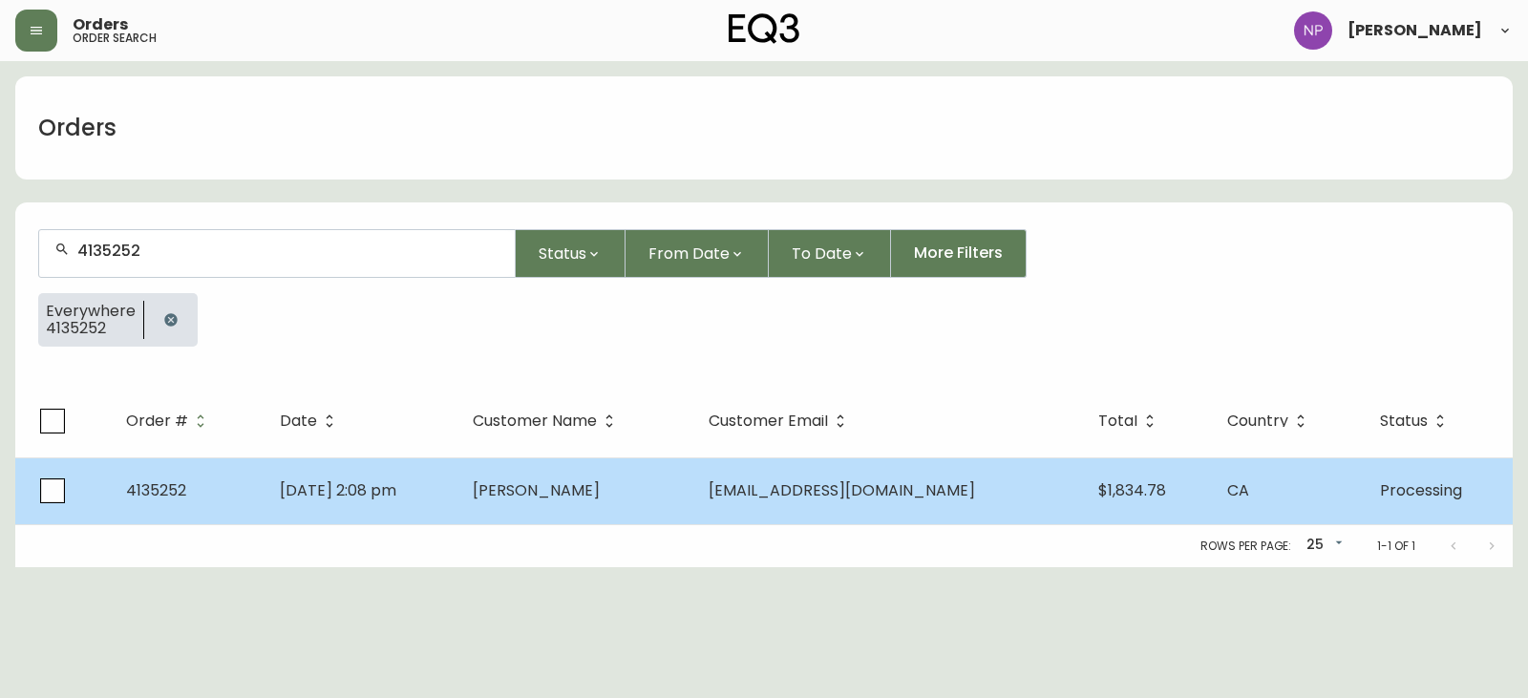
click at [371, 480] on span "[DATE] 2:08 pm" at bounding box center [338, 490] width 117 height 22
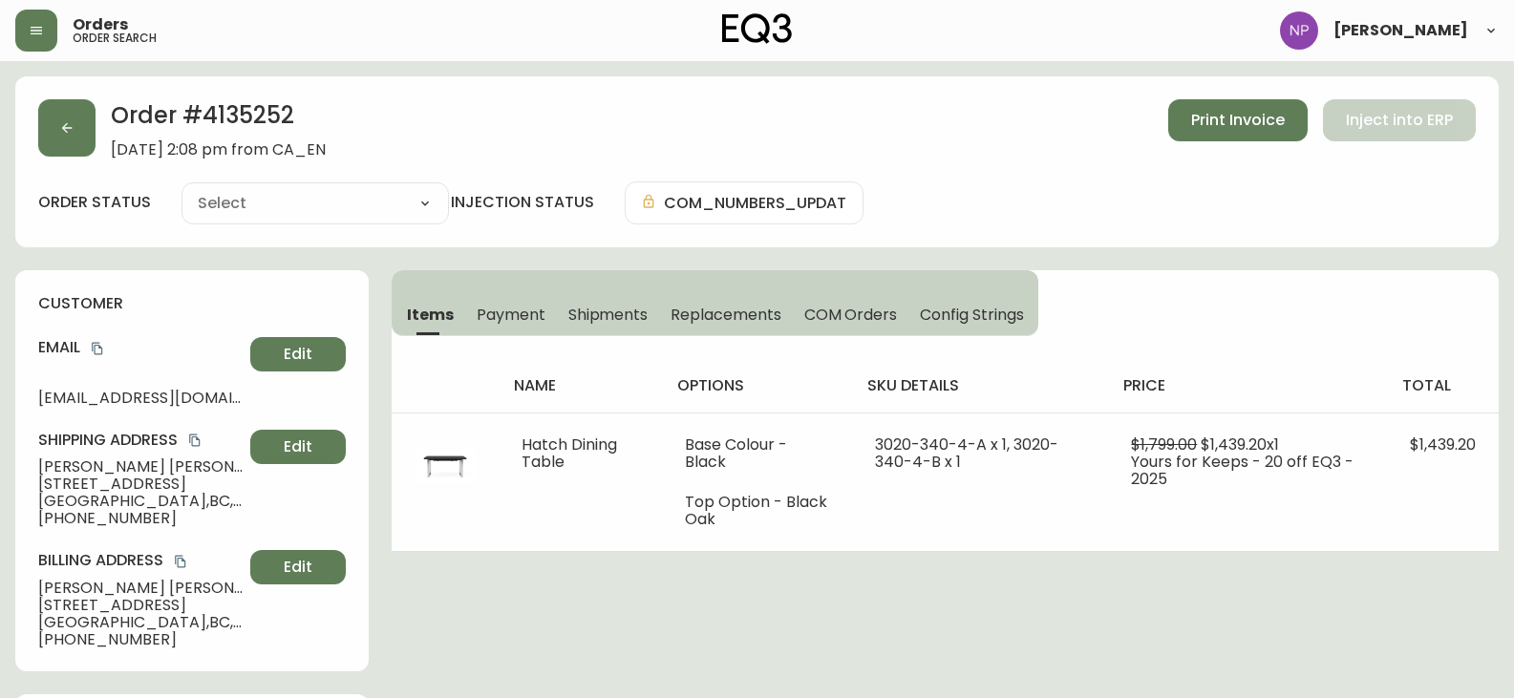
type input "Processing"
select select "PROCESSING"
click at [621, 299] on button "Shipments" at bounding box center [608, 314] width 103 height 42
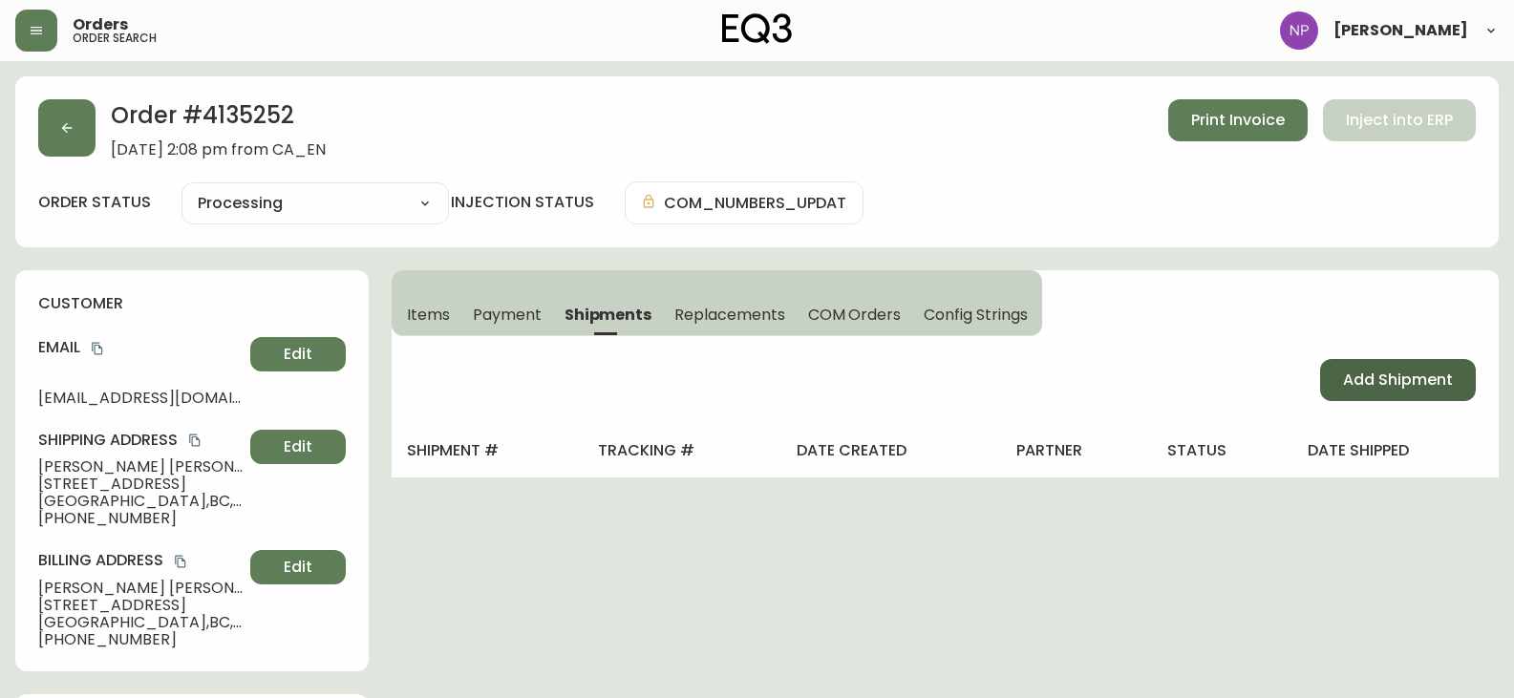
click at [1405, 381] on span "Add Shipment" at bounding box center [1398, 380] width 110 height 21
select select "PENDING"
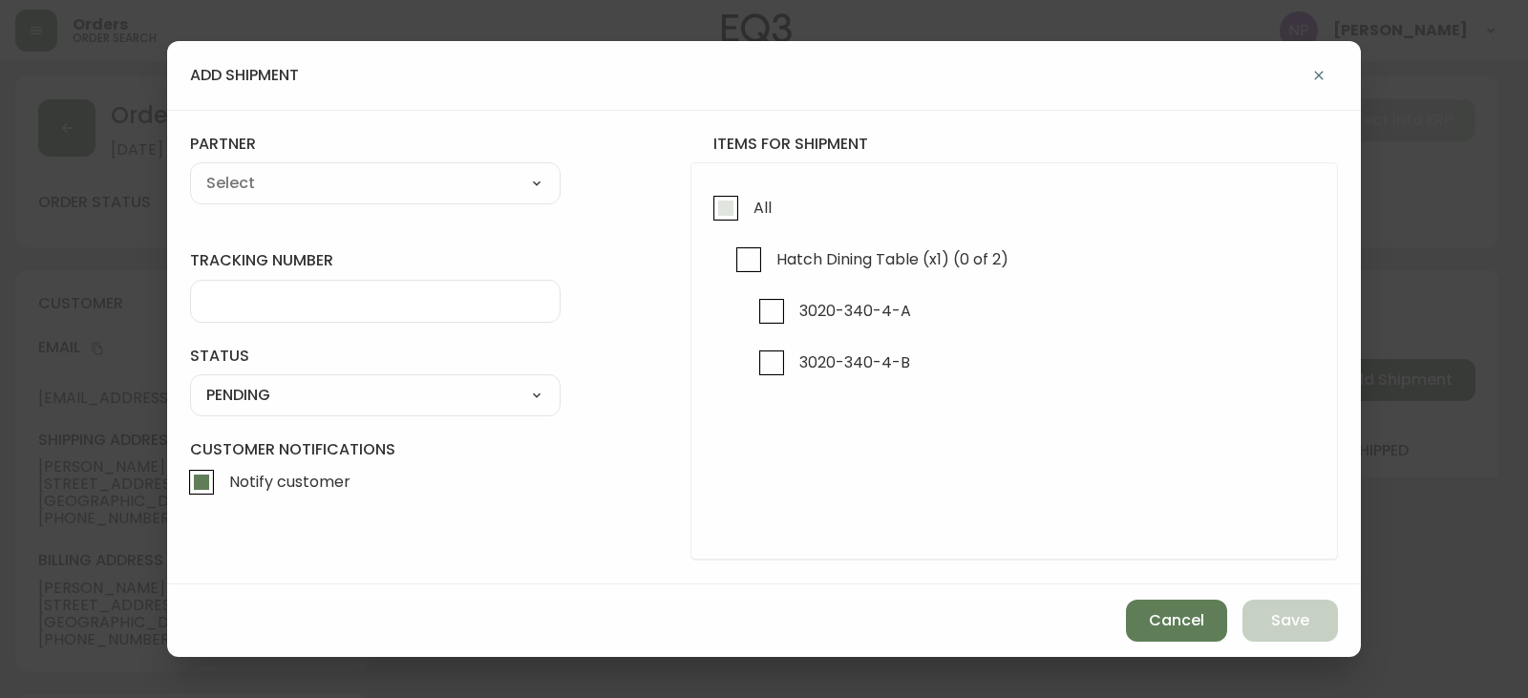
click at [723, 221] on input "All" at bounding box center [726, 208] width 44 height 44
checkbox input "true"
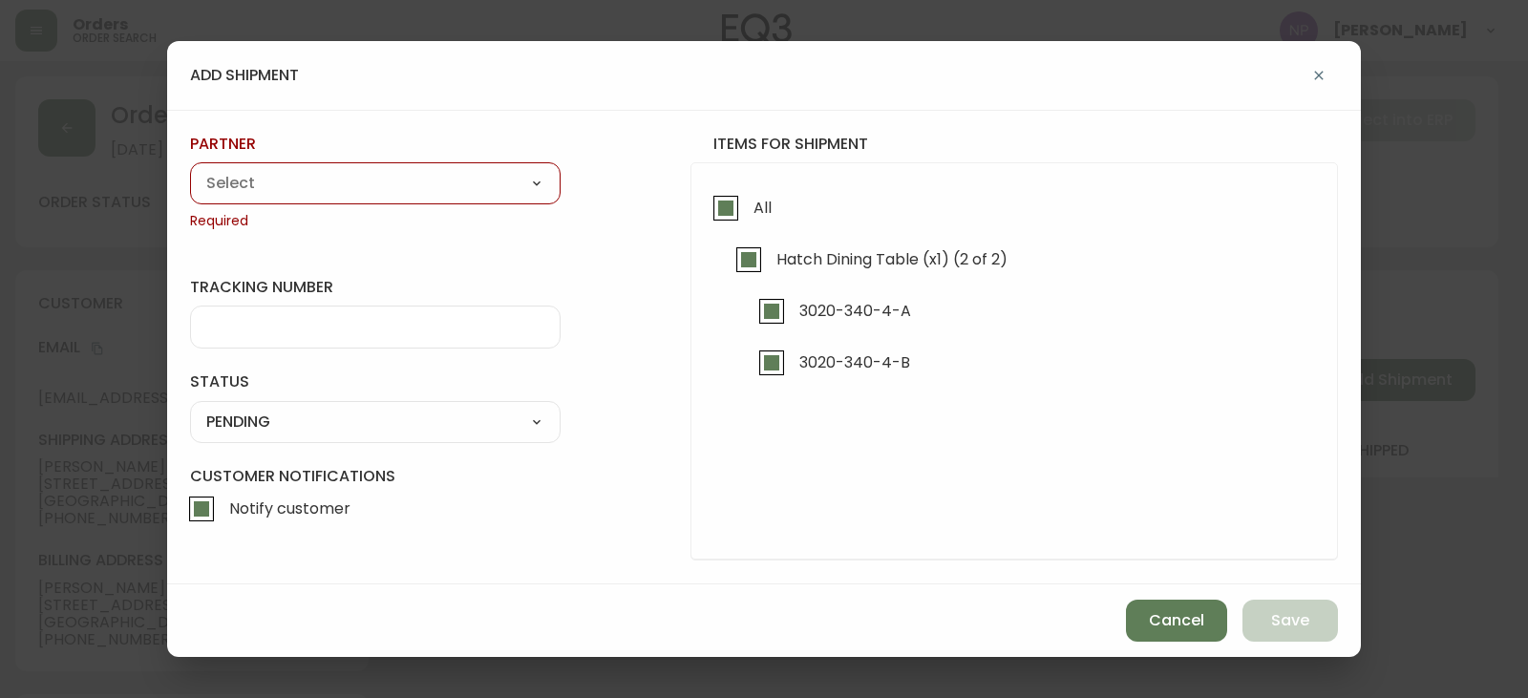
click at [451, 194] on select "A Move to Remember LLC ABF Freight Alero [PERSON_NAME] Canada Post Canpar Expre…" at bounding box center [375, 183] width 371 height 29
select select "ck6ml9xrz18r00186iyro3grt"
click at [190, 169] on select "A Move to Remember LLC ABF Freight Alero [PERSON_NAME] Canada Post Canpar Expre…" at bounding box center [375, 183] width 371 height 29
type input "Encompass Logistics"
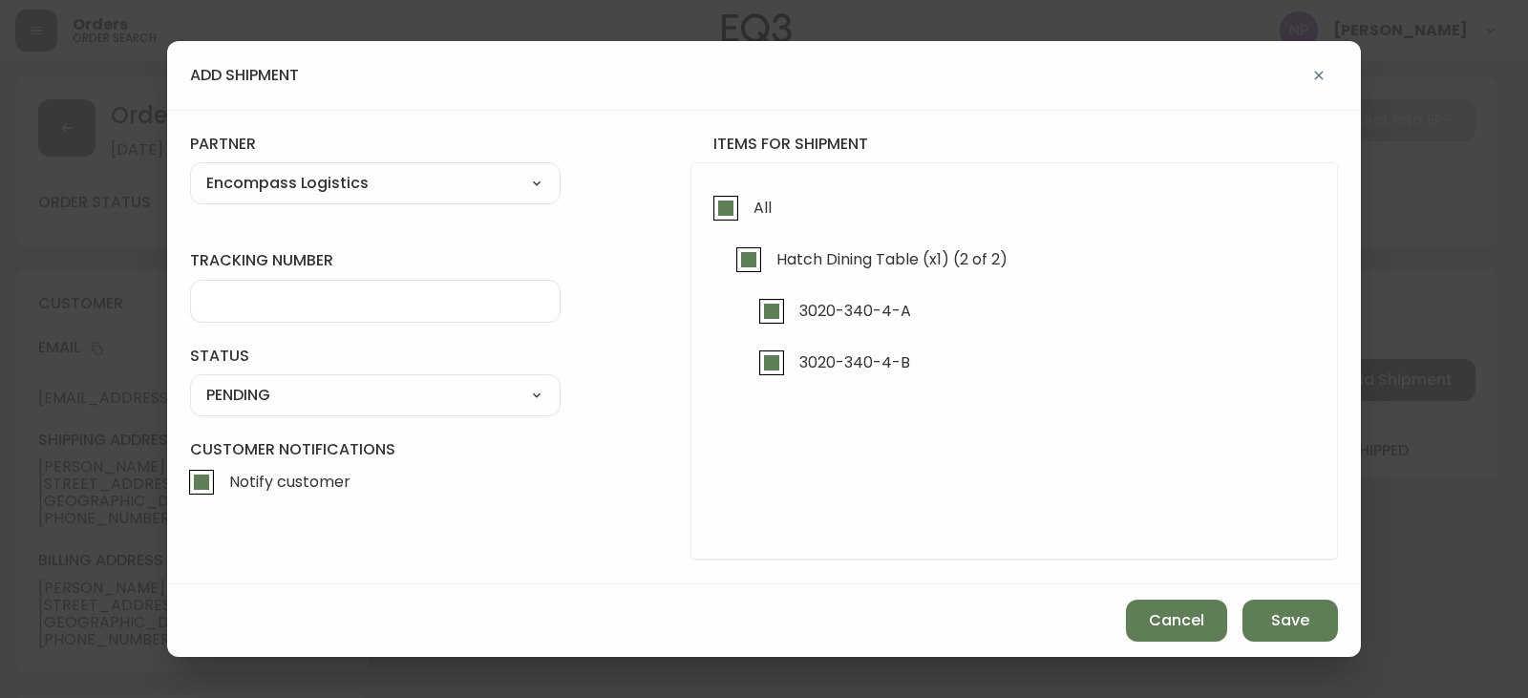
click at [267, 287] on div at bounding box center [375, 301] width 371 height 43
click at [362, 298] on input "tracking number" at bounding box center [375, 301] width 338 height 18
type input "ENCOMPASS LOGISTICS"
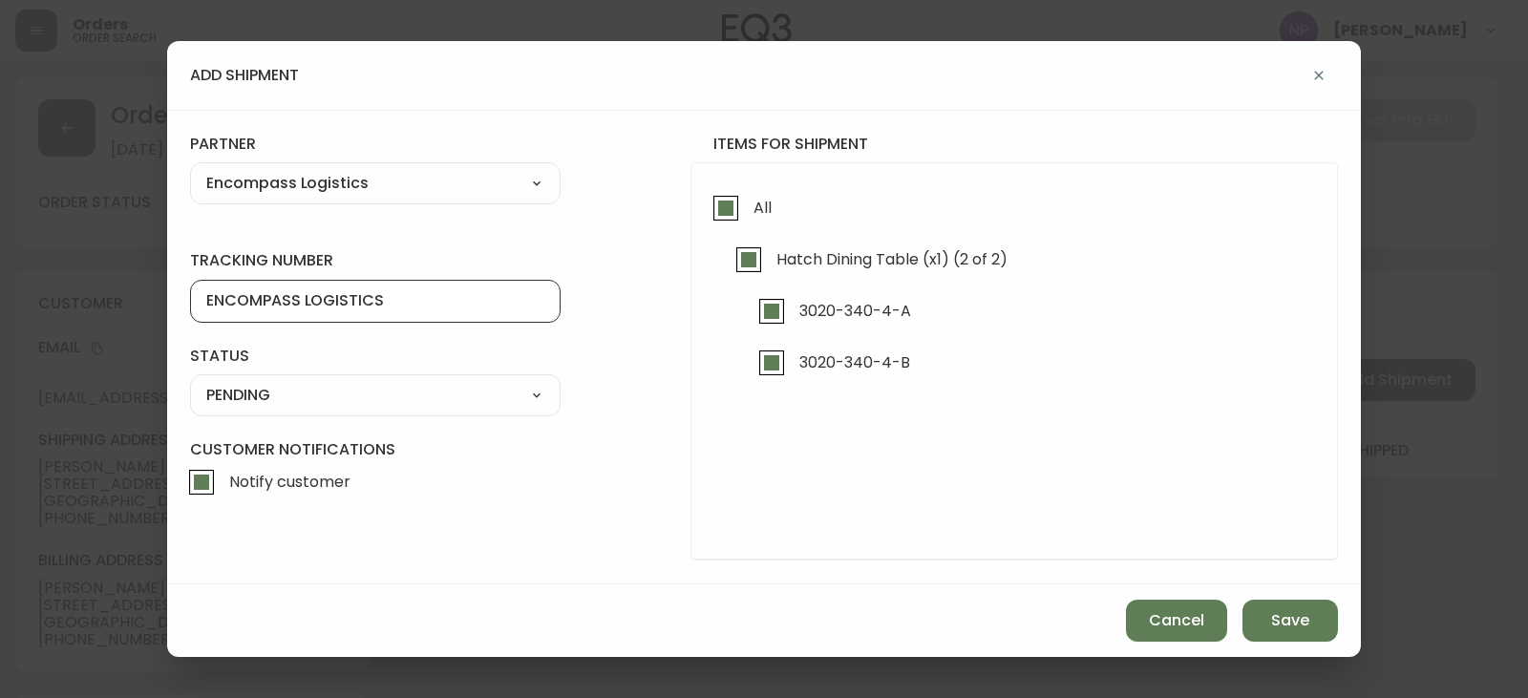
click at [332, 389] on select "SHIPPED PENDING CANCELLED" at bounding box center [375, 395] width 371 height 29
click at [190, 381] on select "SHIPPED PENDING CANCELLED" at bounding box center [375, 395] width 371 height 29
select select "PENDING"
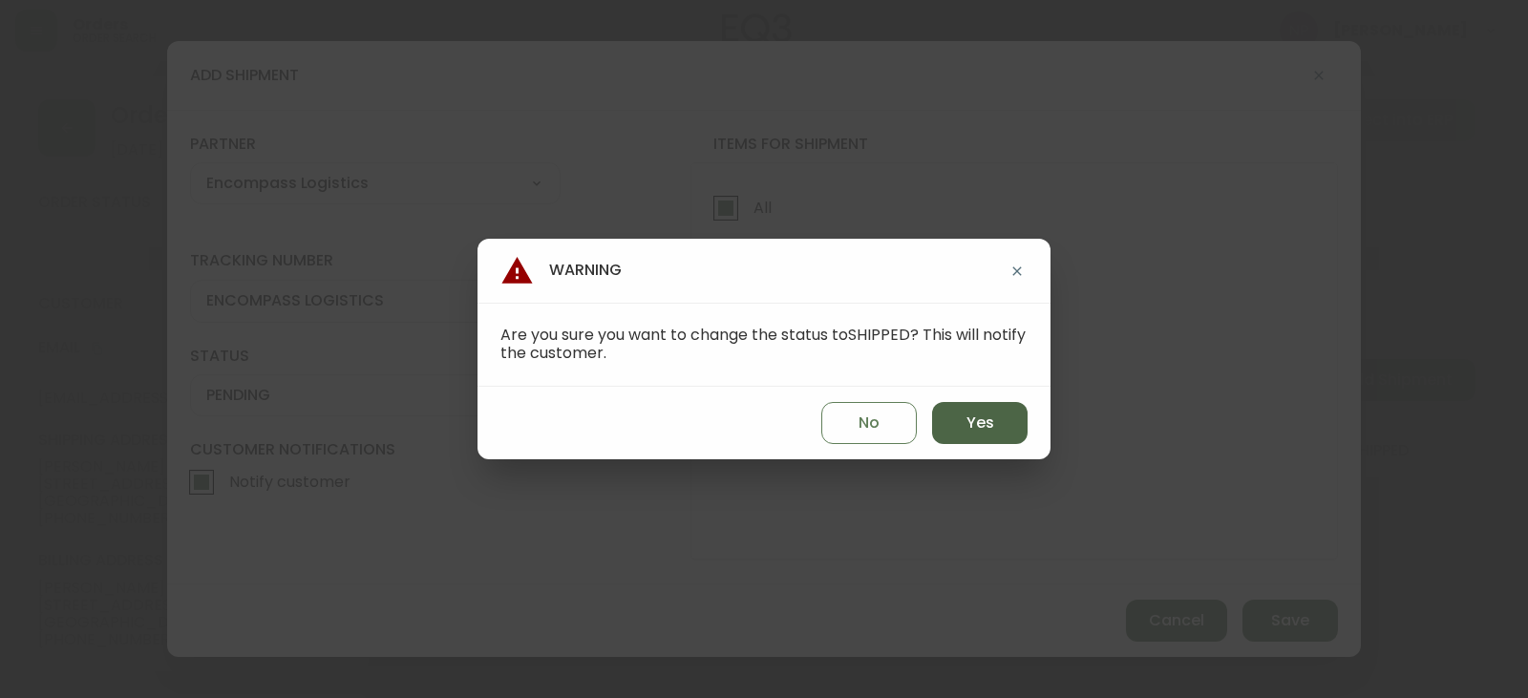
click at [1020, 420] on button "Yes" at bounding box center [979, 423] width 95 height 42
type input "SHIPPED"
select select "SHIPPED"
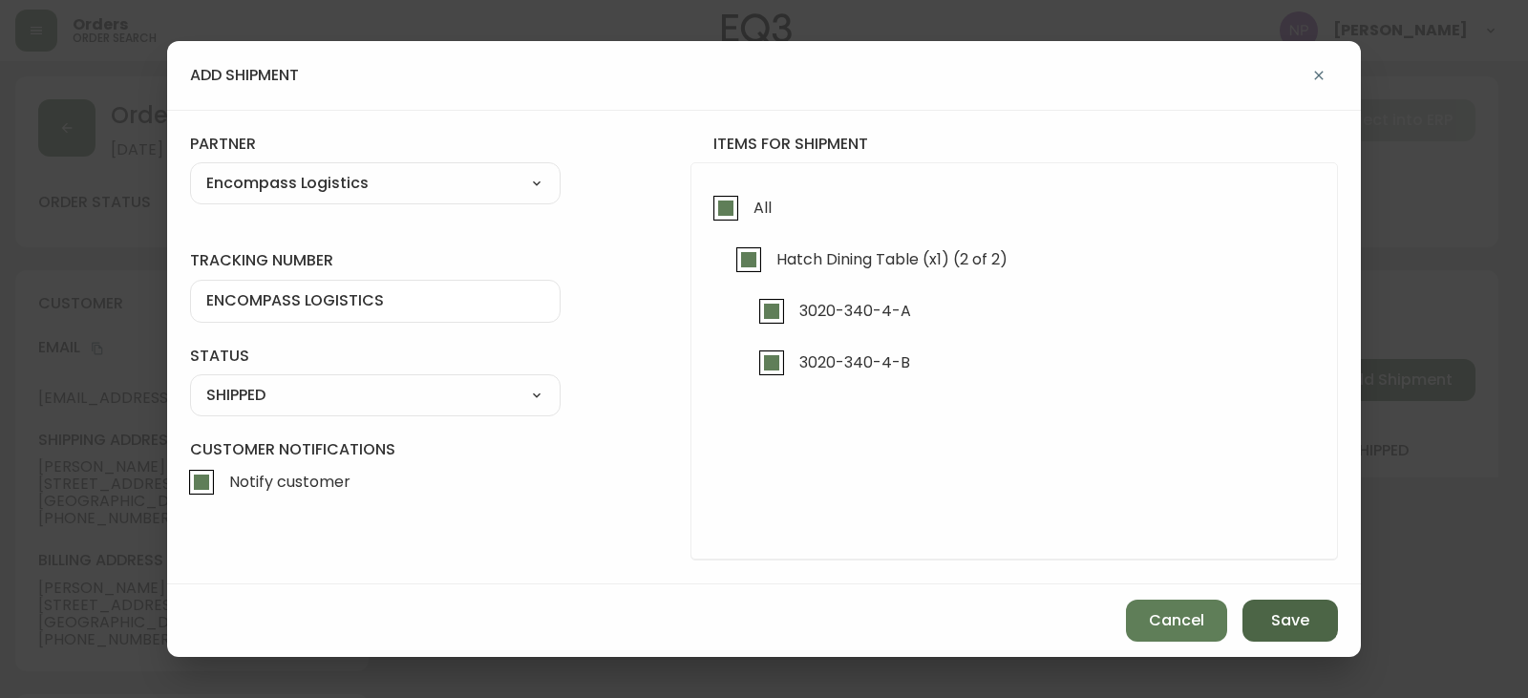
click at [1283, 626] on span "Save" at bounding box center [1290, 620] width 38 height 21
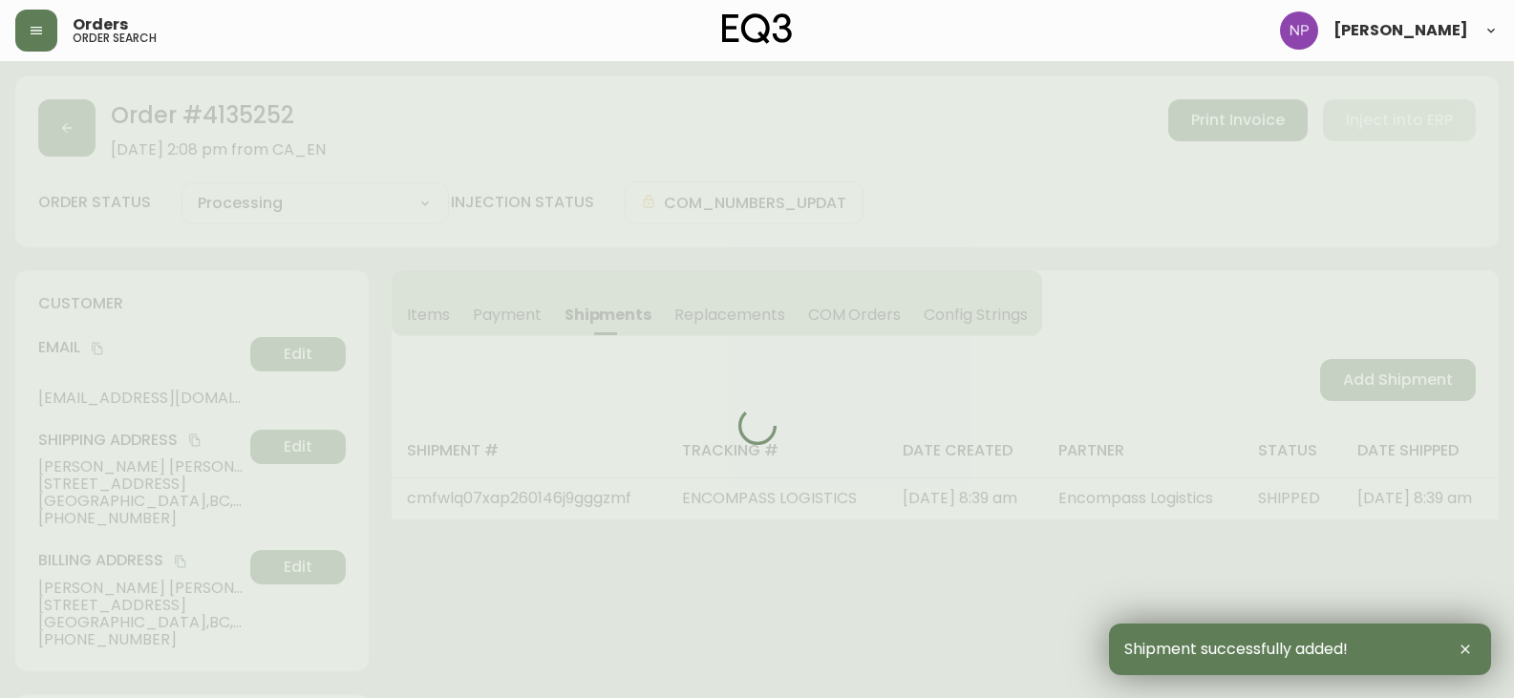
type input "Fully Shipped"
select select "FULLY_SHIPPED"
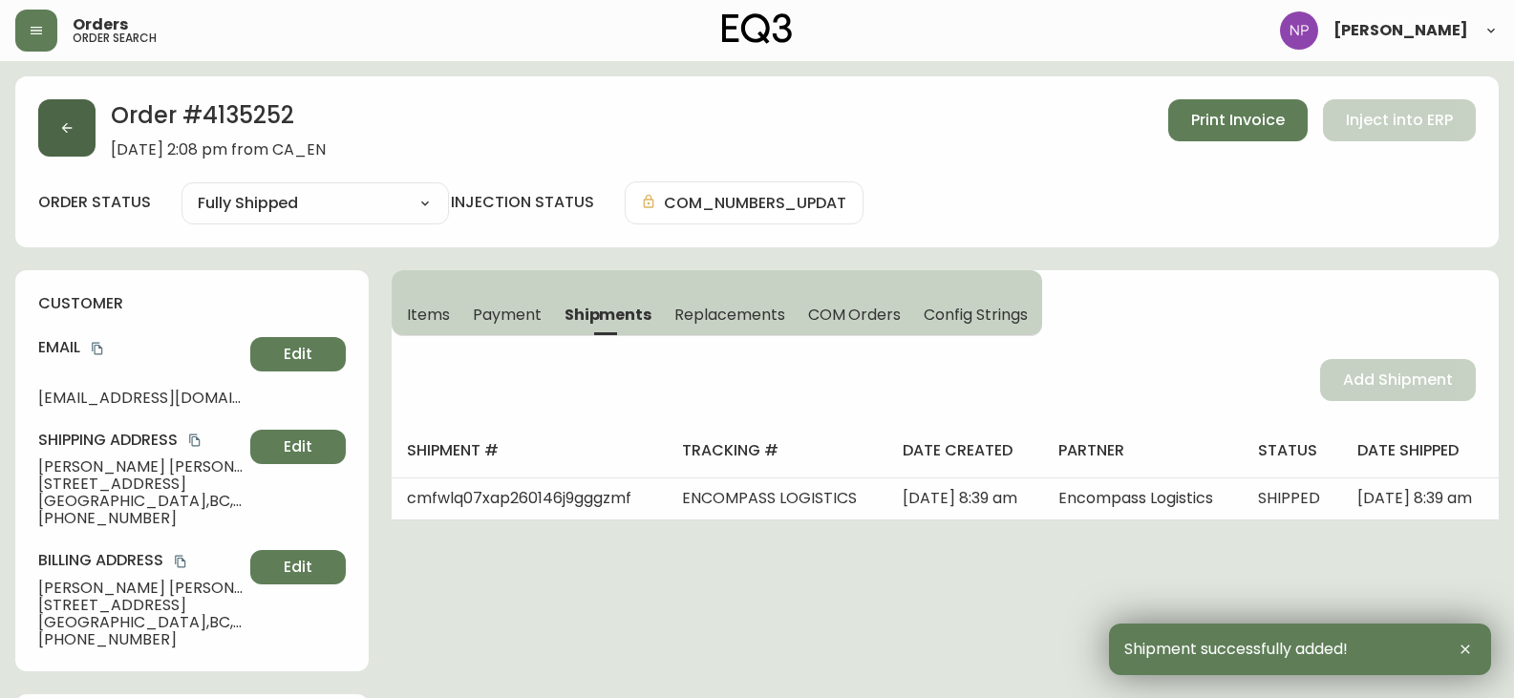
click at [60, 153] on button "button" at bounding box center [66, 127] width 57 height 57
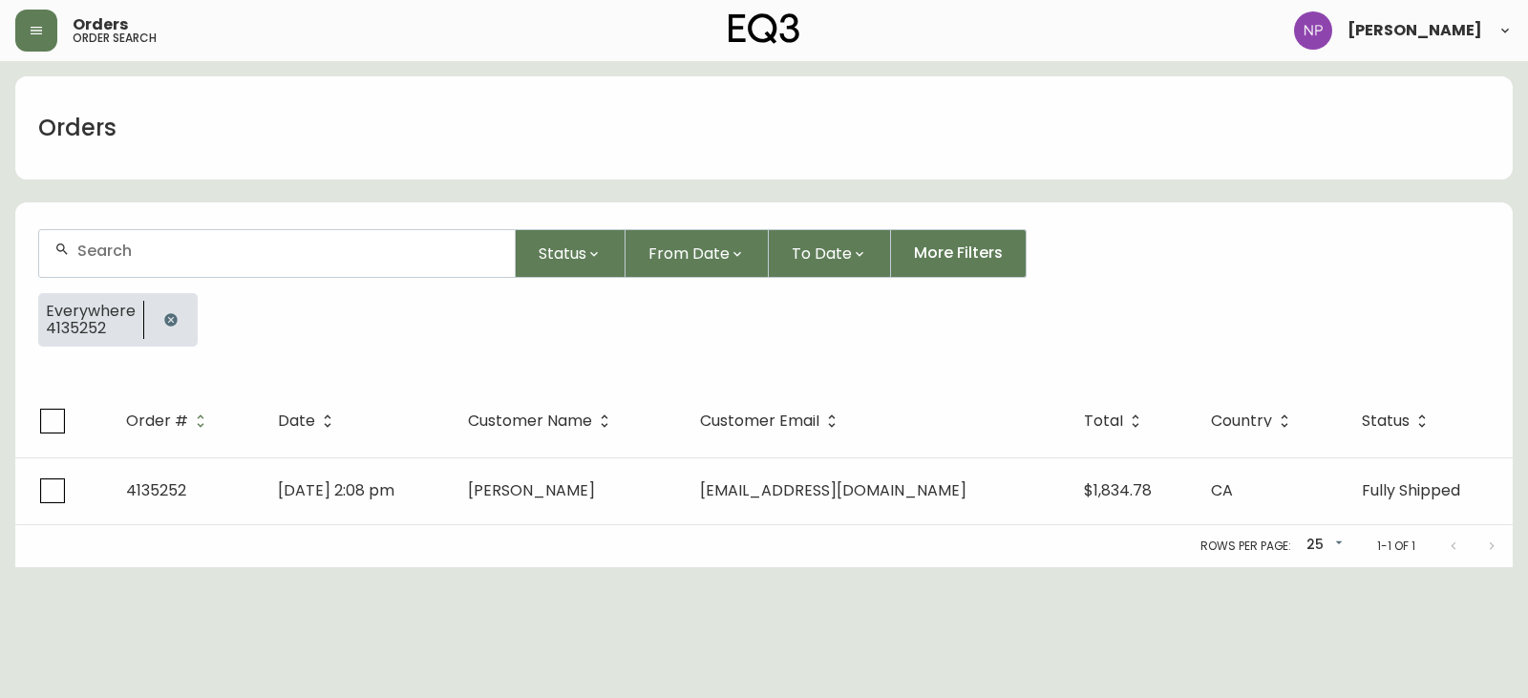
click at [213, 272] on div at bounding box center [277, 253] width 476 height 47
type input "4135369"
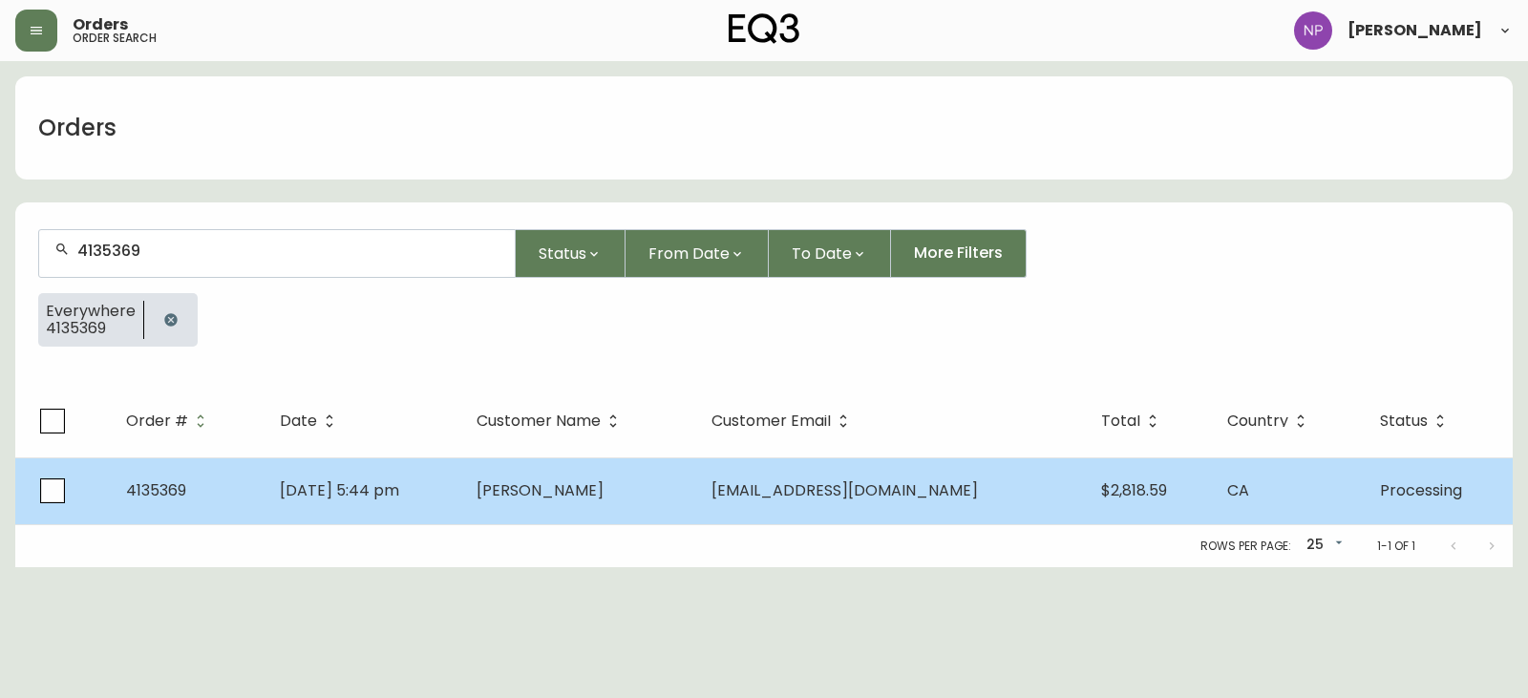
click at [399, 486] on span "[DATE] 5:44 pm" at bounding box center [339, 490] width 119 height 22
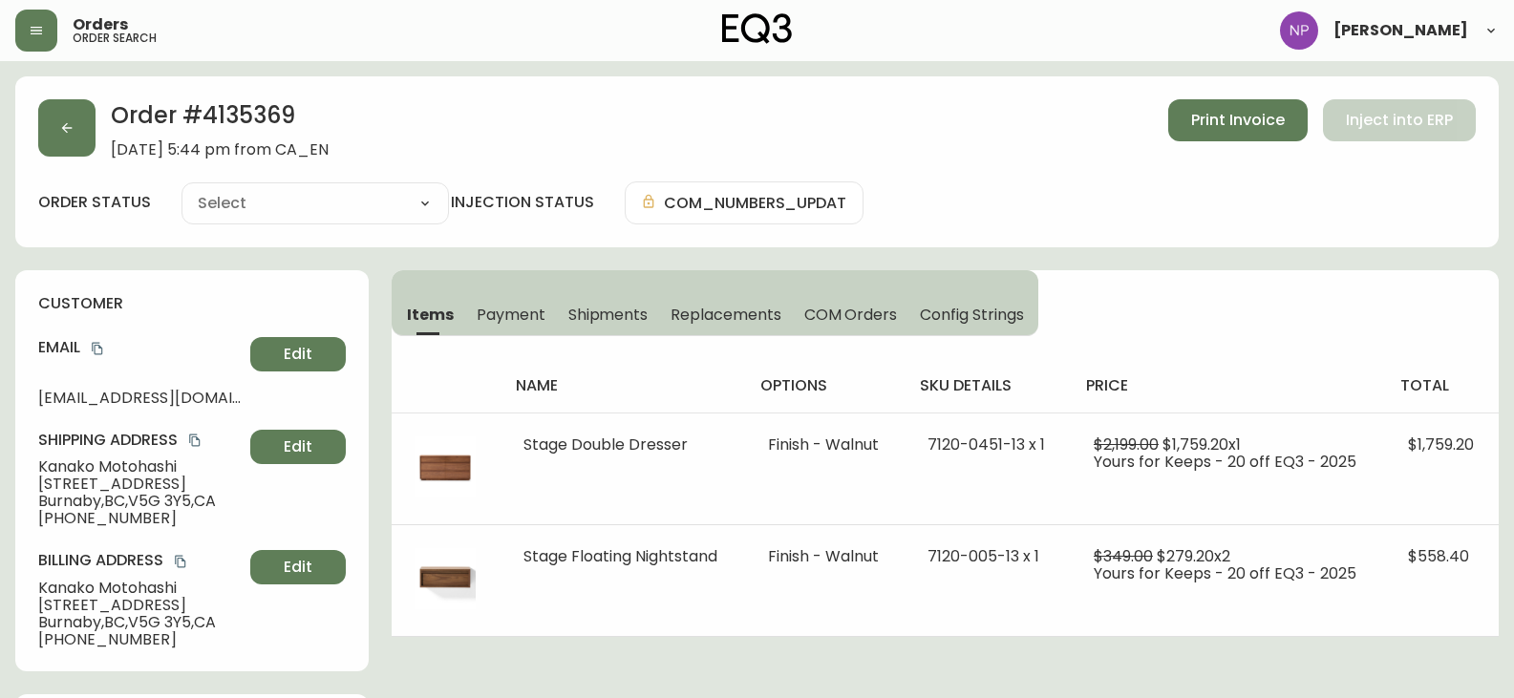
type input "Processing"
select select "PROCESSING"
click at [619, 327] on button "Shipments" at bounding box center [608, 314] width 103 height 42
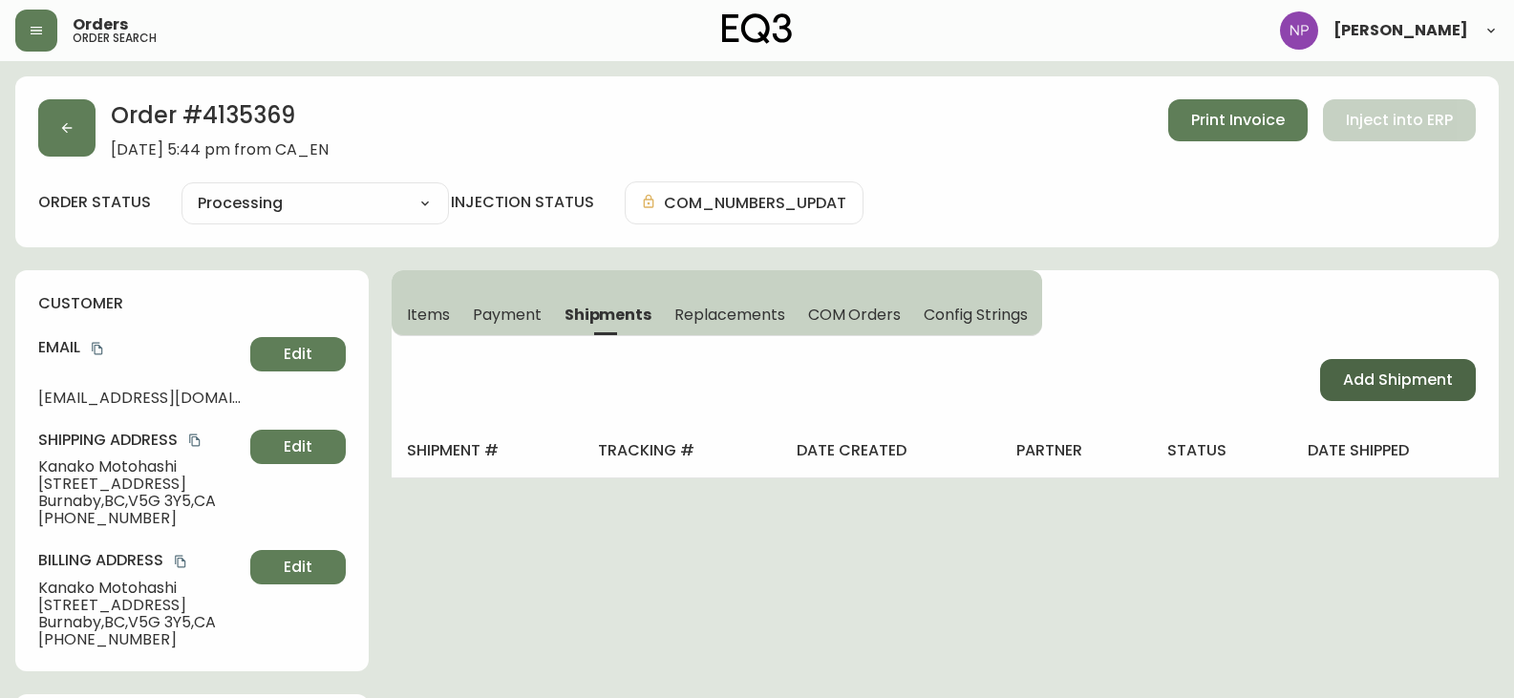
click at [1343, 376] on span "Add Shipment" at bounding box center [1398, 380] width 110 height 21
select select "PENDING"
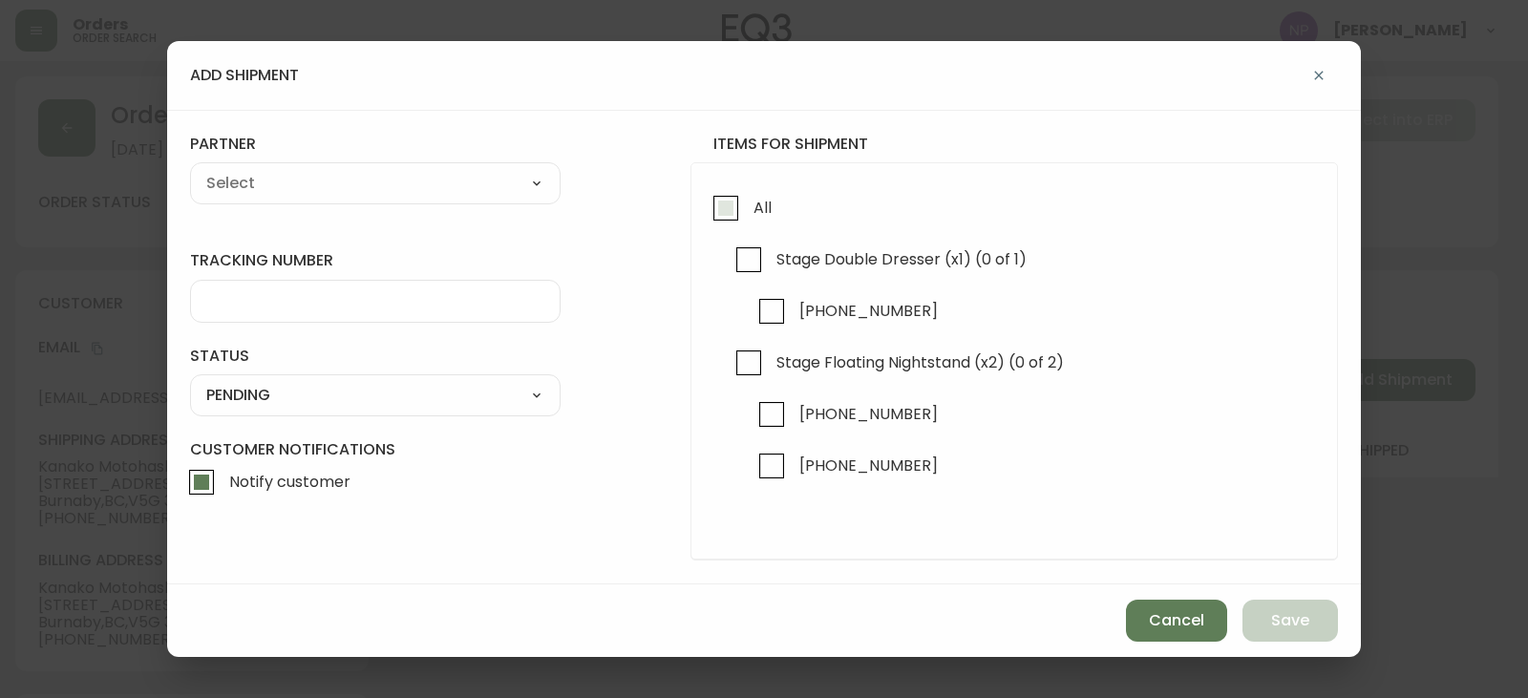
click at [714, 198] on input "All" at bounding box center [726, 208] width 44 height 44
checkbox input "true"
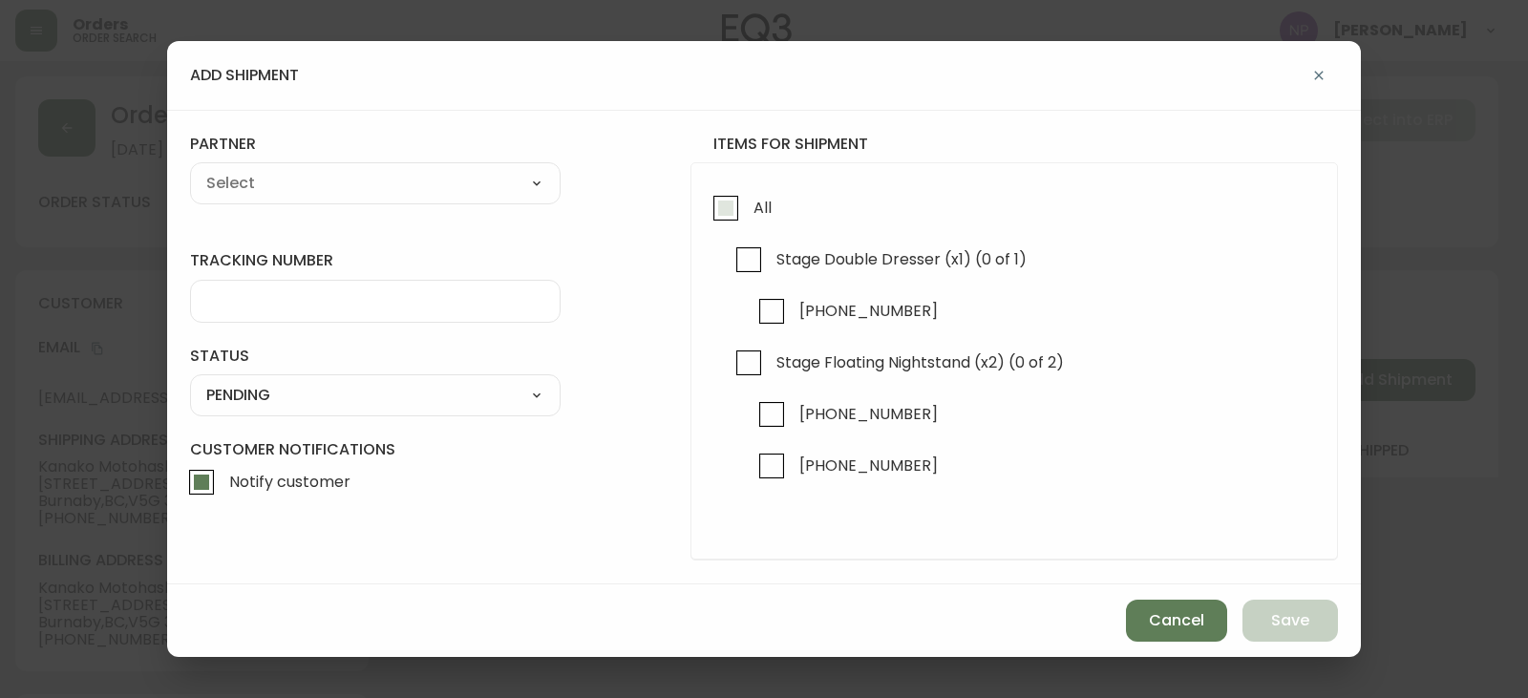
checkbox input "true"
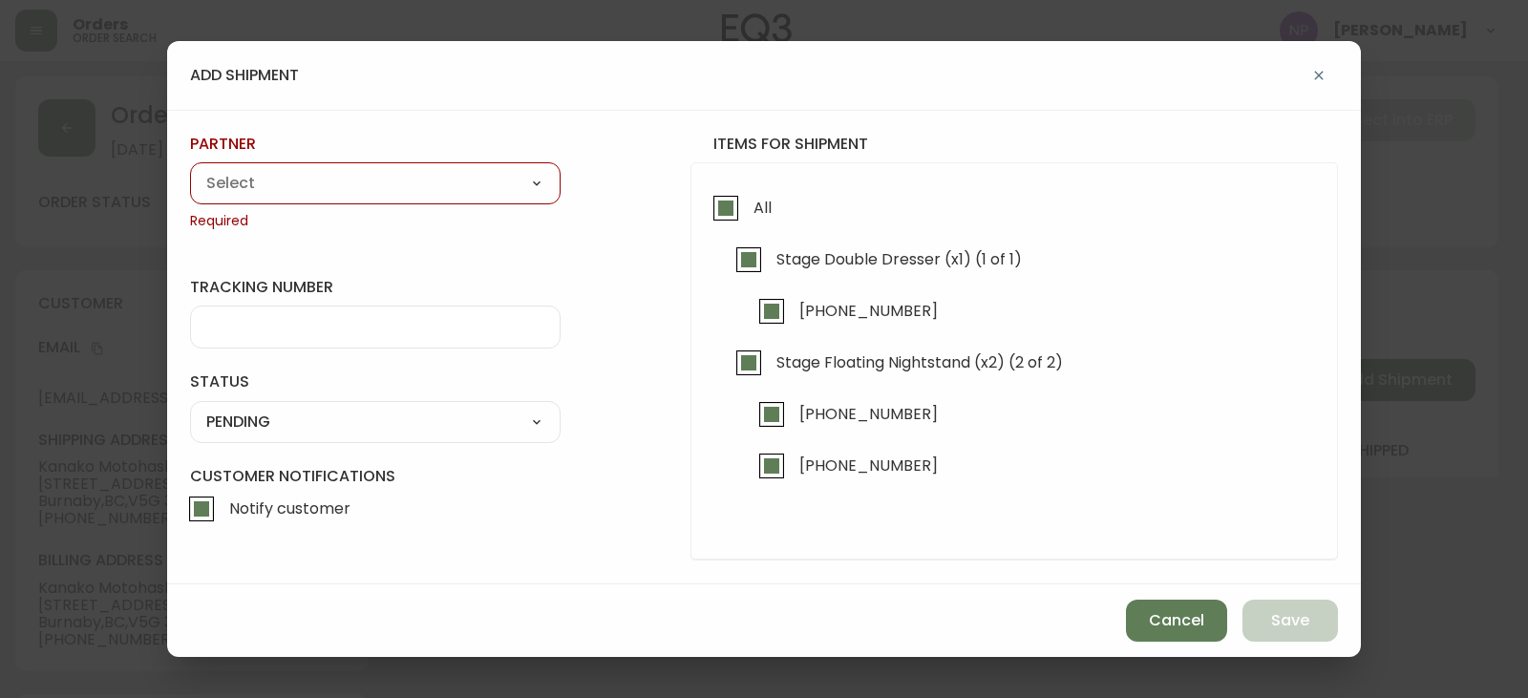
click at [256, 221] on span "Required" at bounding box center [375, 221] width 371 height 19
click at [279, 191] on select "A Move to Remember LLC ABF Freight Alero [PERSON_NAME] Canada Post Canpar Expre…" at bounding box center [375, 183] width 371 height 29
select select "ck6ml9xrz18r00186iyro3grt"
click at [190, 169] on select "A Move to Remember LLC ABF Freight Alero [PERSON_NAME] Canada Post Canpar Expre…" at bounding box center [375, 183] width 371 height 29
type input "Encompass Logistics"
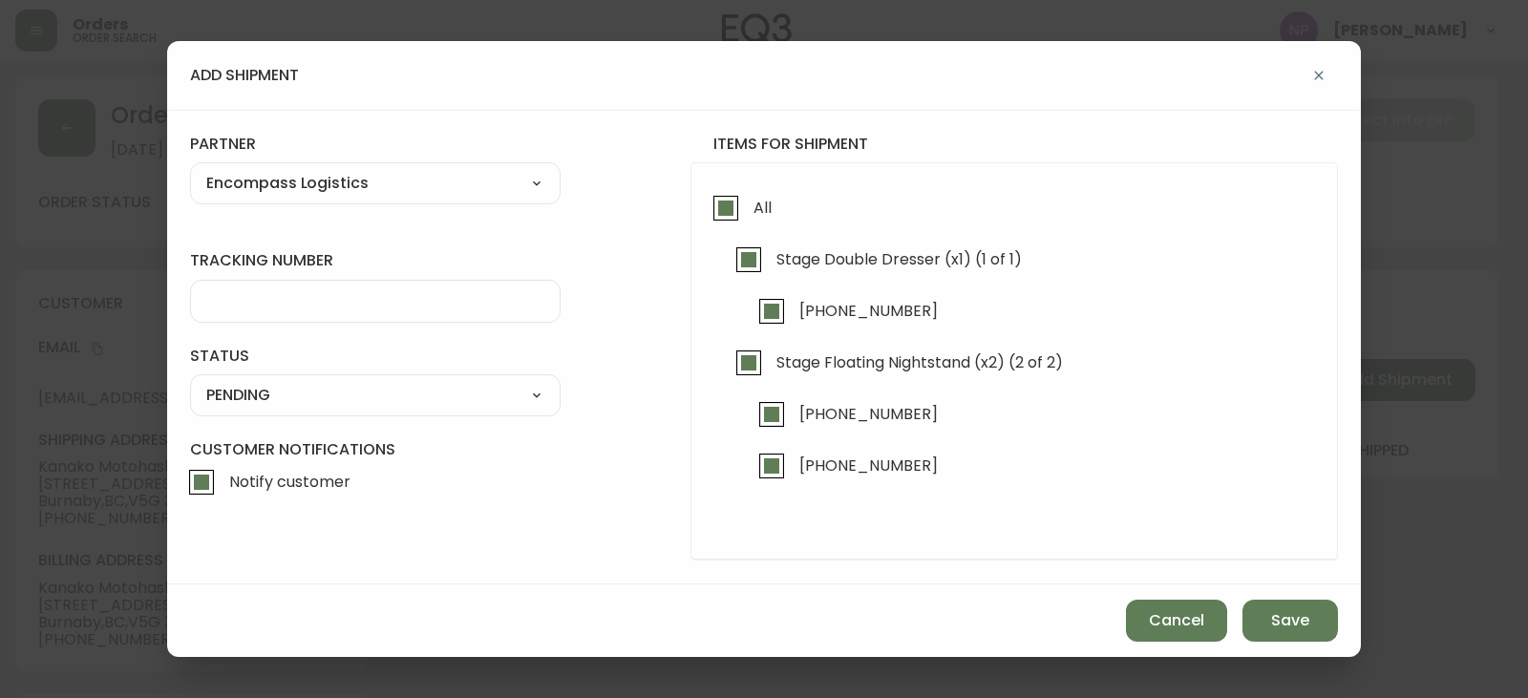
click at [327, 293] on input "tracking number" at bounding box center [375, 301] width 338 height 18
type input "ENCOMPASS LOGISTICS"
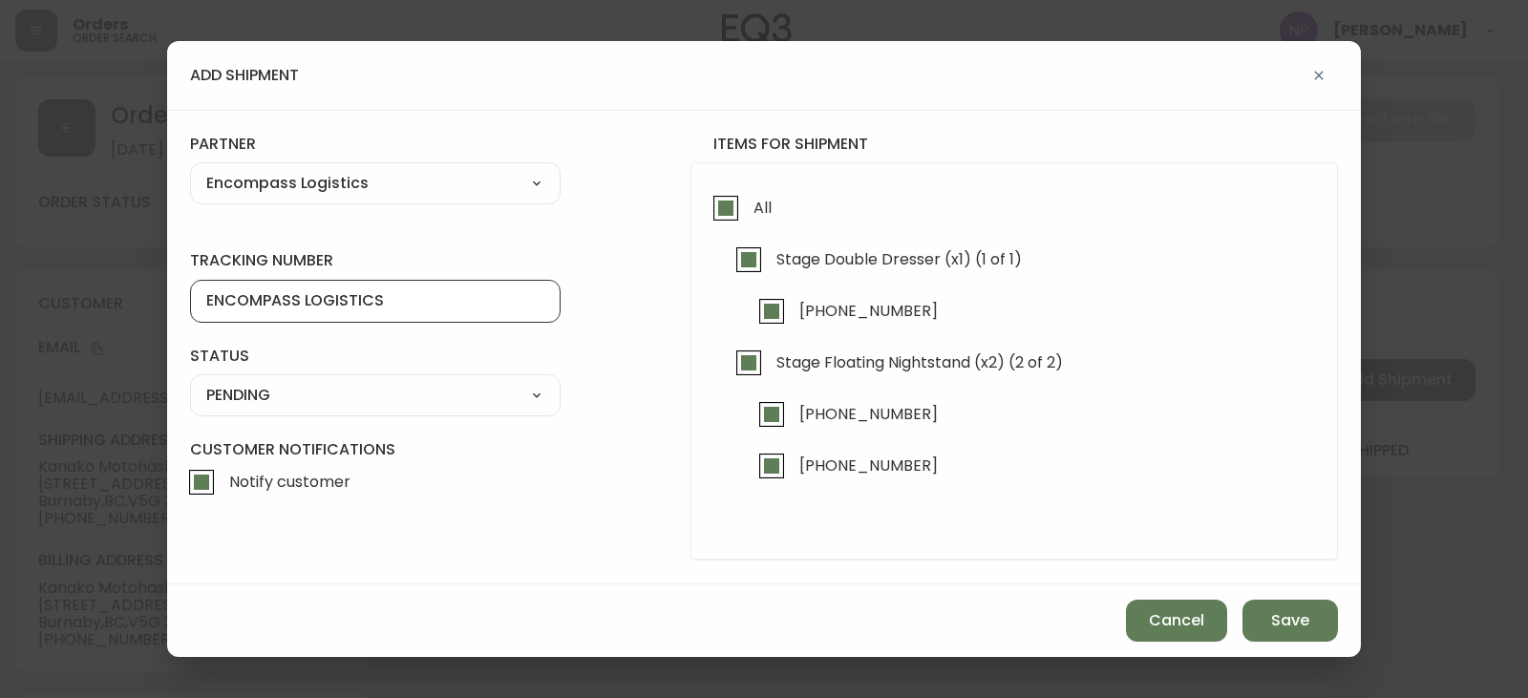
click at [356, 388] on select "SHIPPED PENDING CANCELLED" at bounding box center [375, 395] width 371 height 29
click at [190, 381] on select "SHIPPED PENDING CANCELLED" at bounding box center [375, 395] width 371 height 29
select select "PENDING"
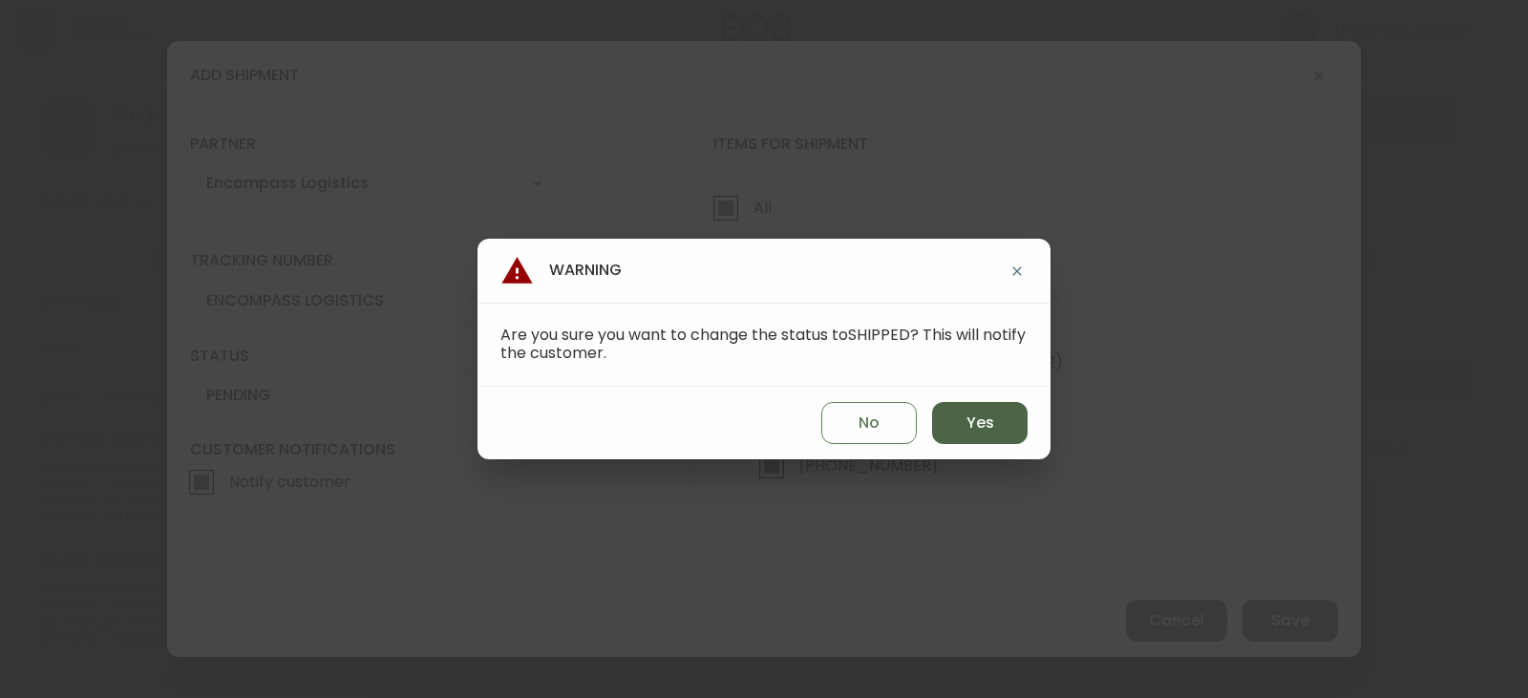
click at [944, 409] on button "Yes" at bounding box center [979, 423] width 95 height 42
type input "SHIPPED"
select select "SHIPPED"
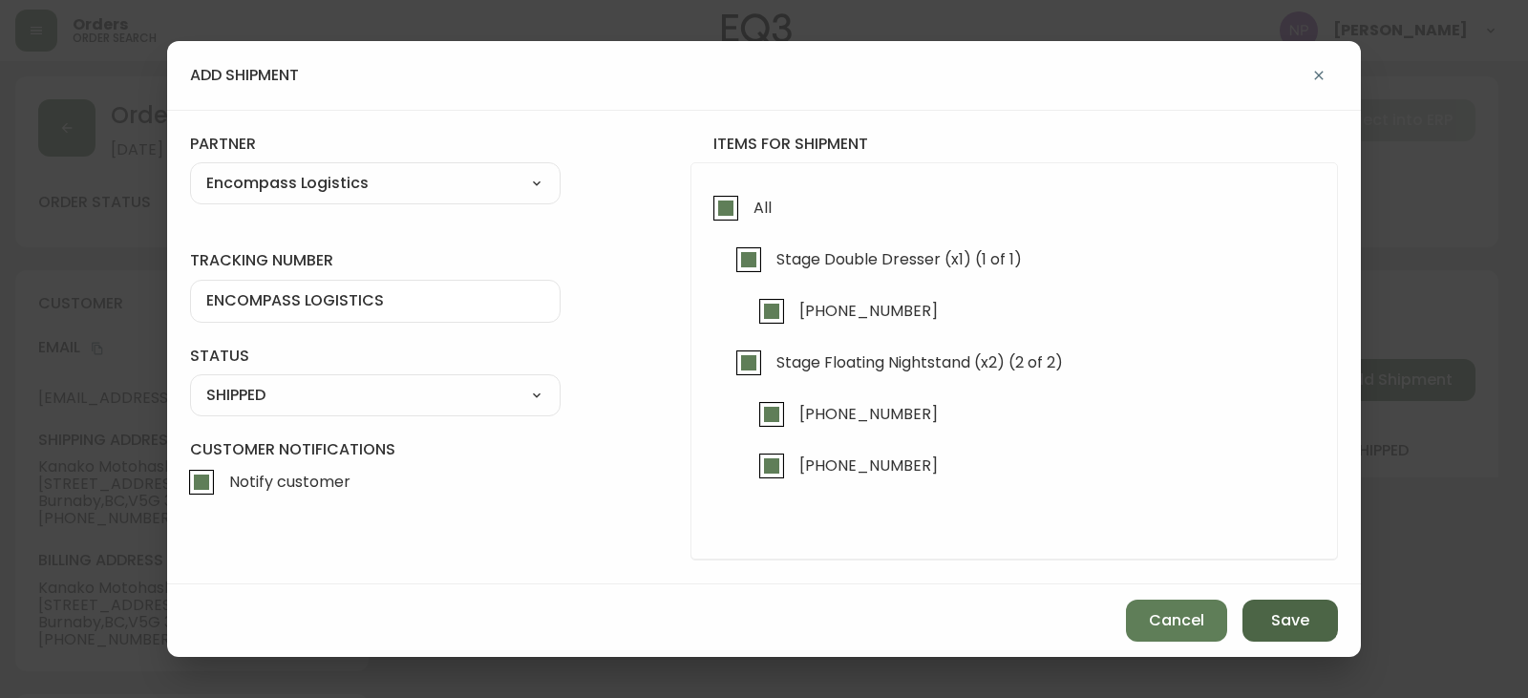
click at [1271, 613] on span "Save" at bounding box center [1290, 620] width 38 height 21
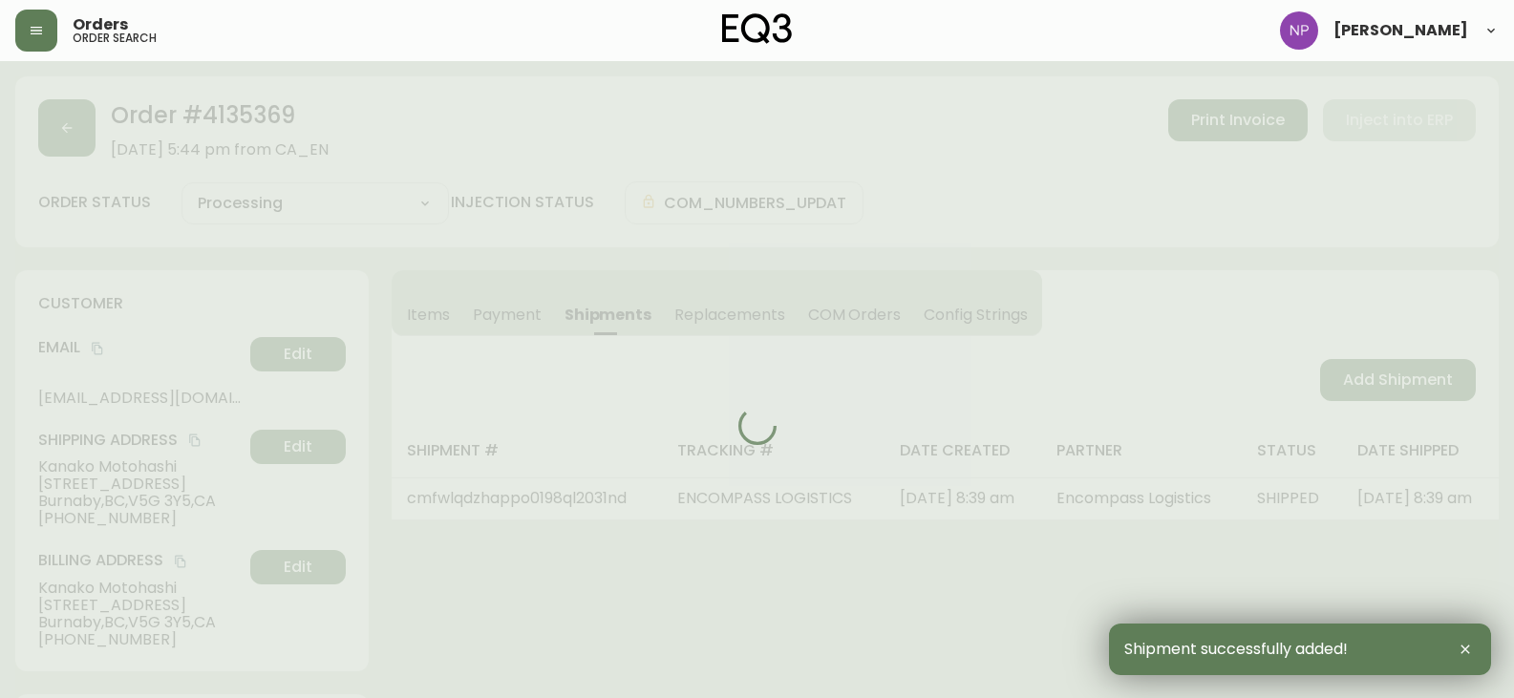
type input "Fully Shipped"
select select "FULLY_SHIPPED"
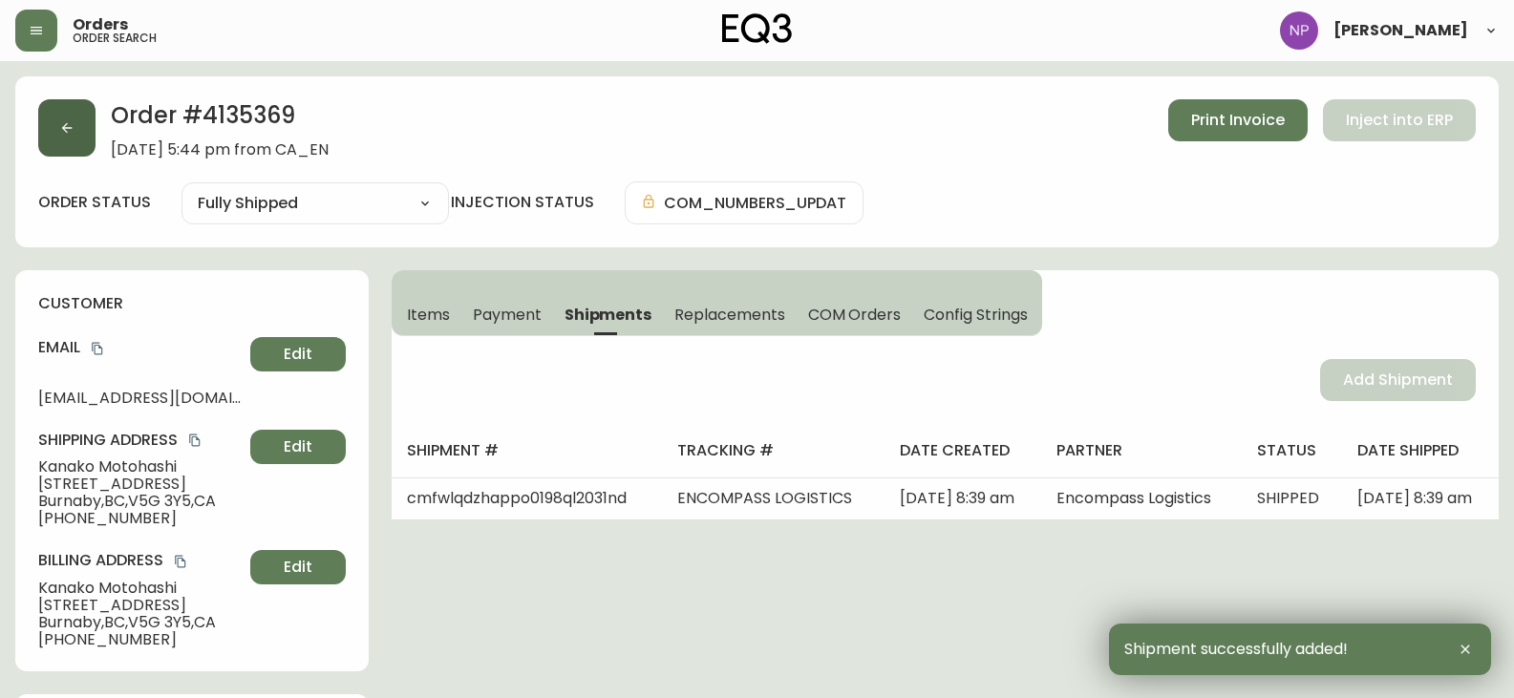
click at [82, 140] on button "button" at bounding box center [66, 127] width 57 height 57
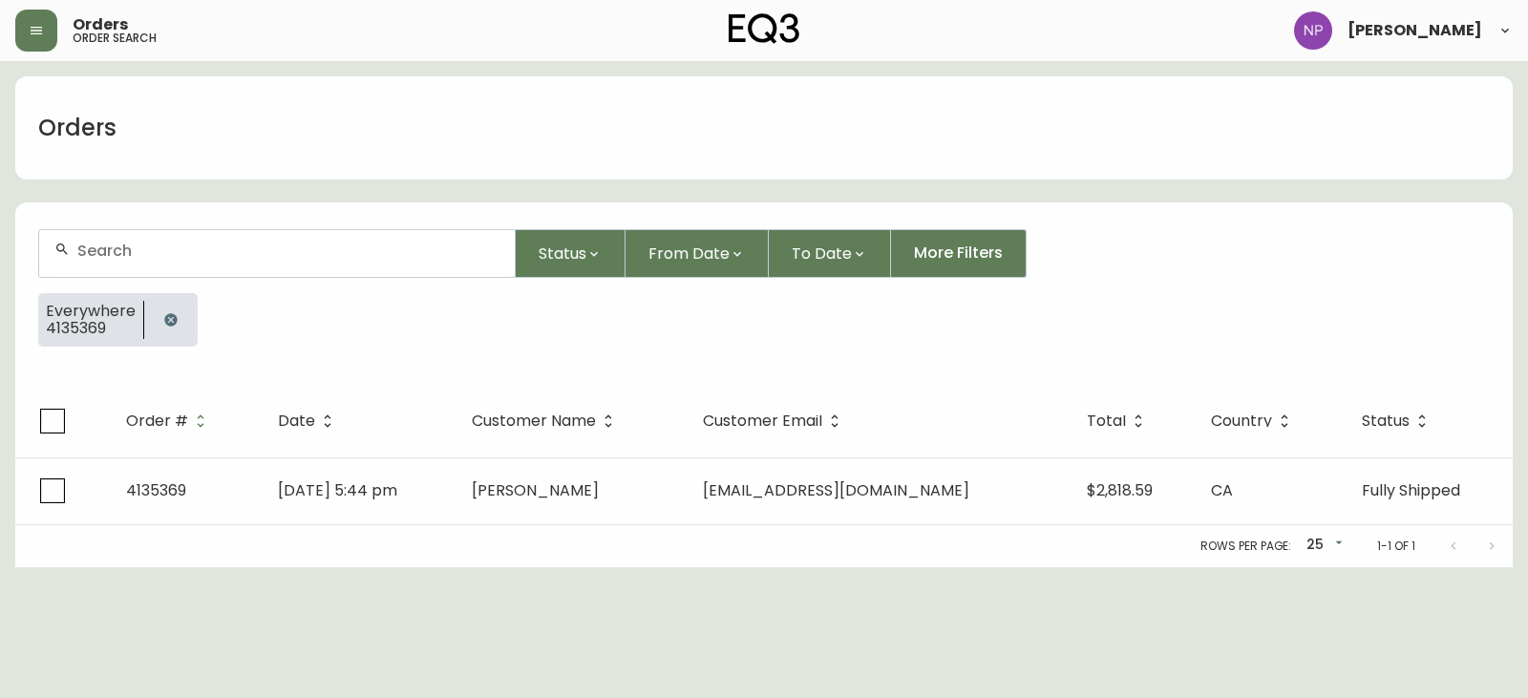
click at [172, 257] on input "text" at bounding box center [288, 251] width 422 height 18
type input "4135265"
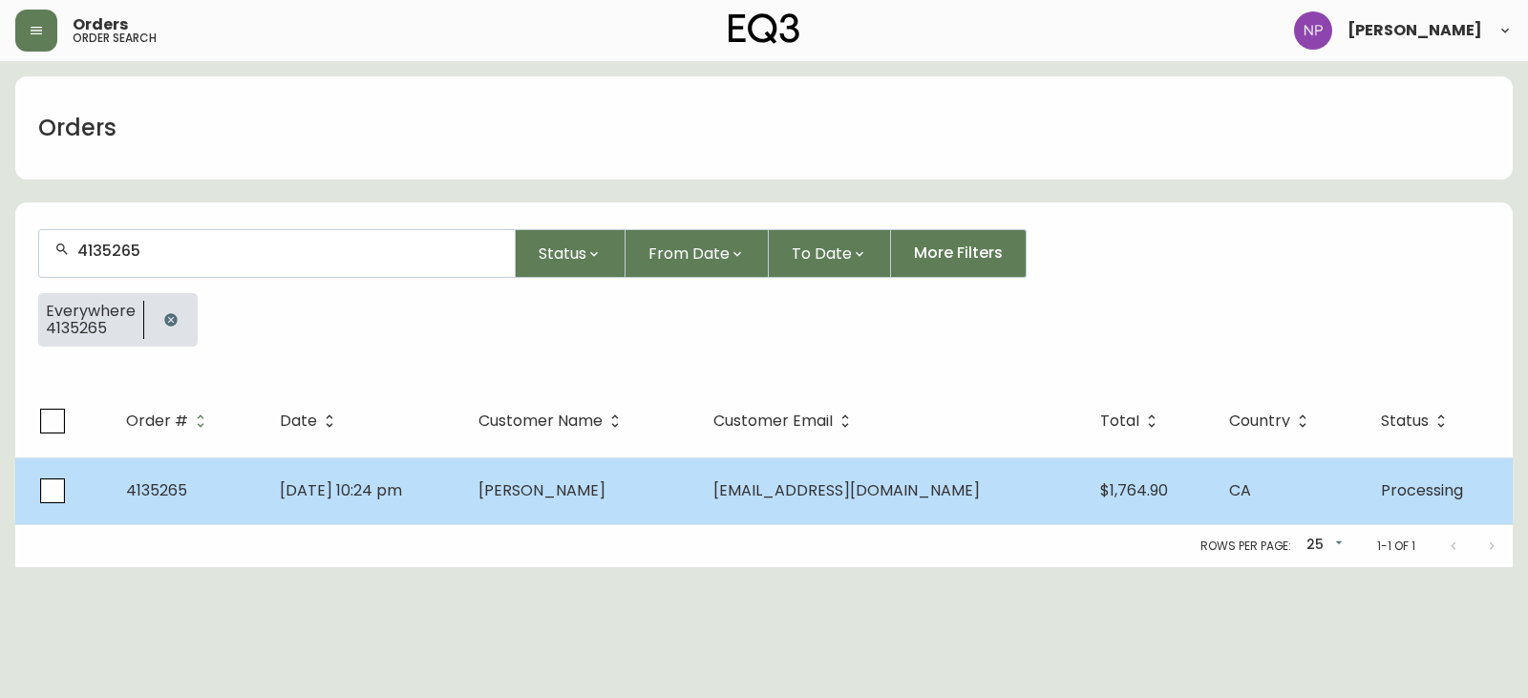
click at [392, 482] on span "[DATE] 10:24 pm" at bounding box center [341, 490] width 122 height 22
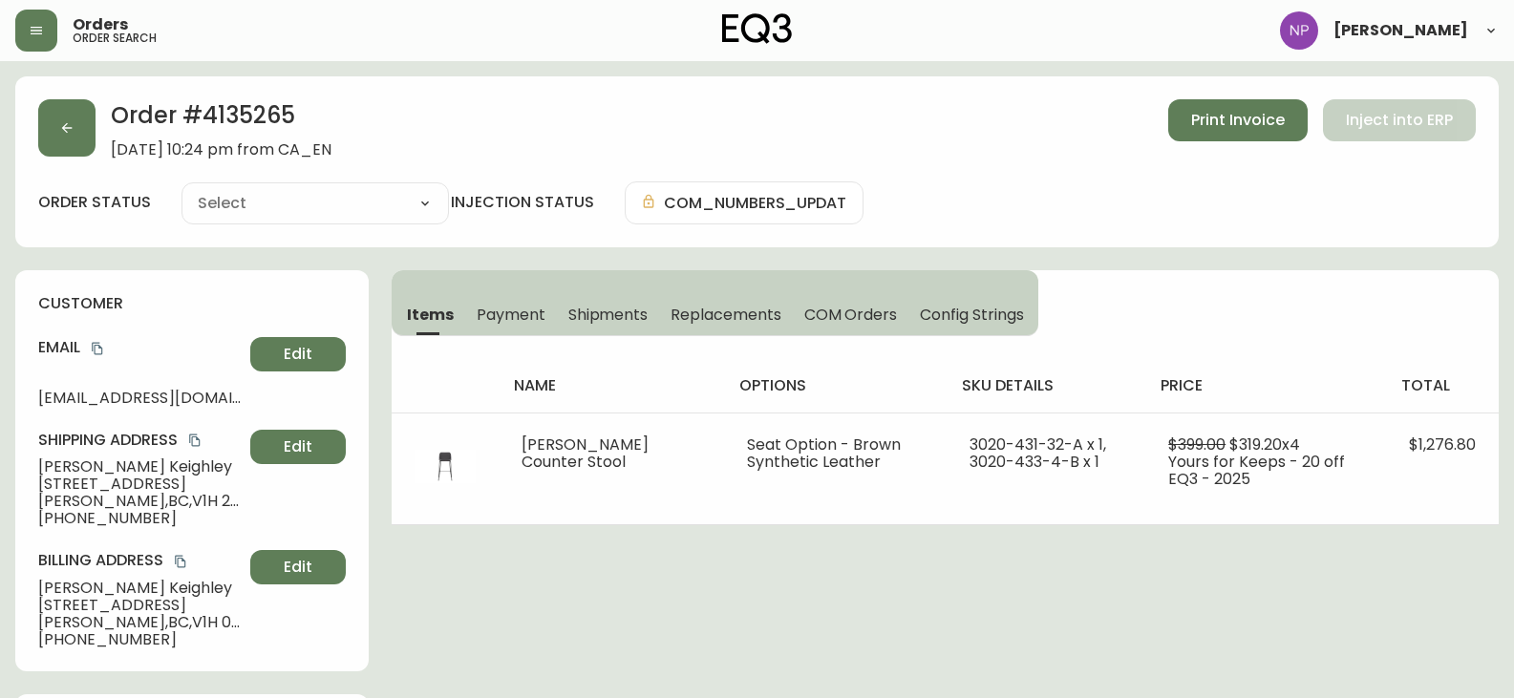
type input "Processing"
select select "PROCESSING"
click at [583, 326] on button "Shipments" at bounding box center [608, 314] width 103 height 42
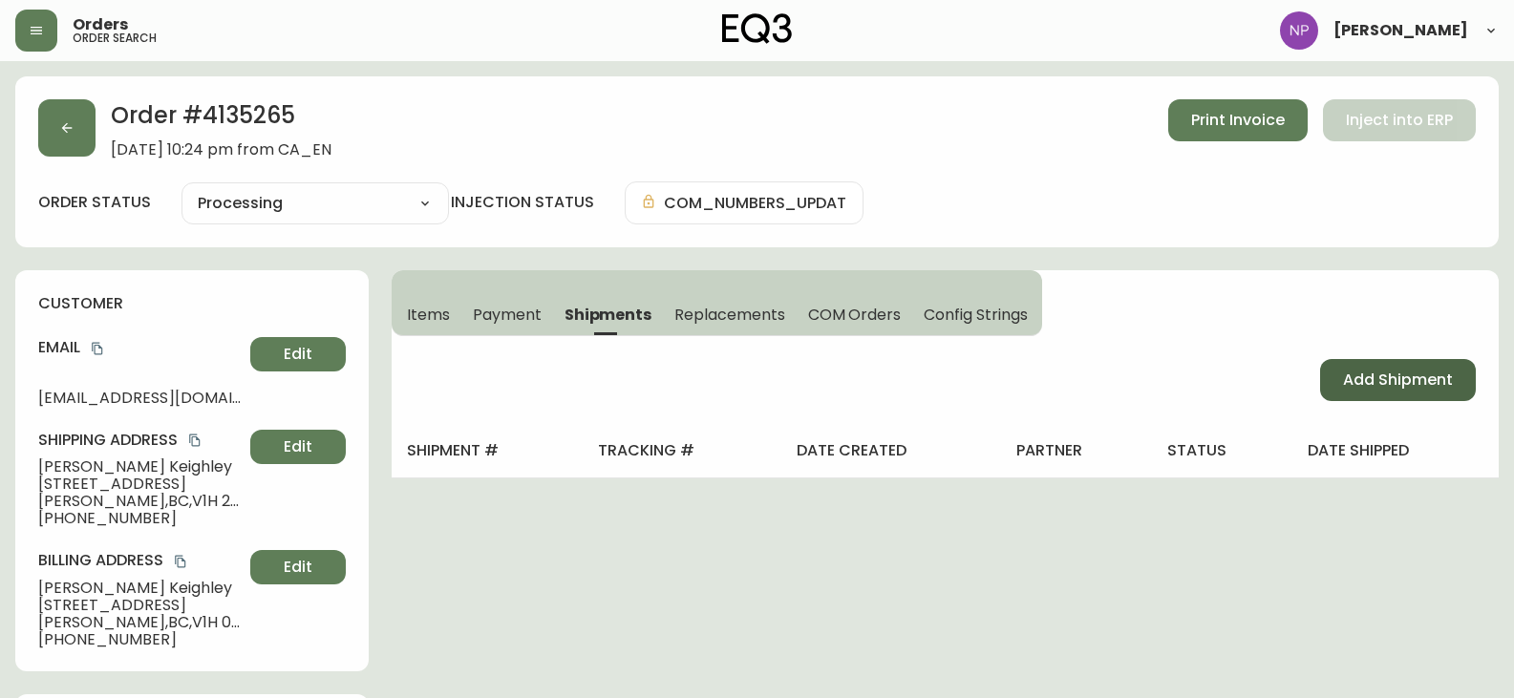
click at [1350, 387] on span "Add Shipment" at bounding box center [1398, 380] width 110 height 21
select select "PENDING"
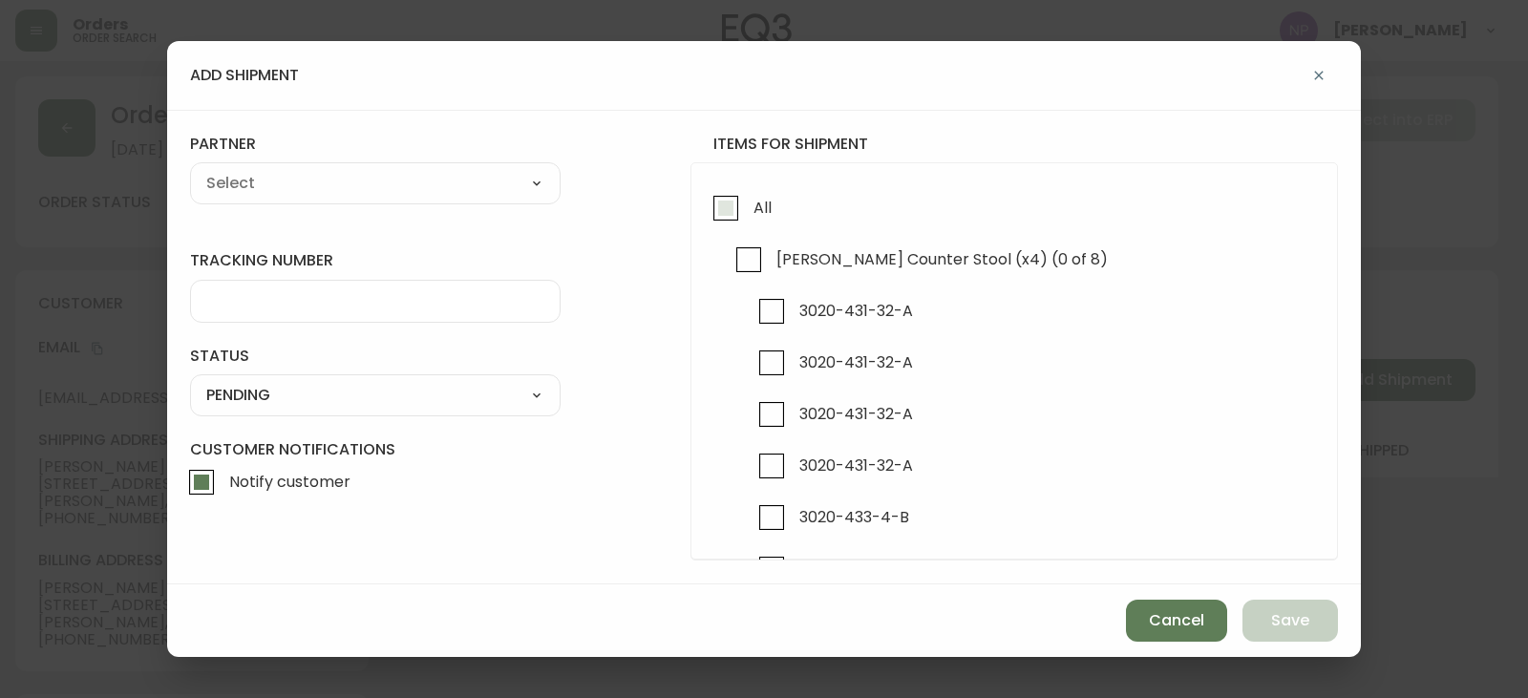
click at [746, 208] on input "All" at bounding box center [726, 208] width 44 height 44
checkbox input "true"
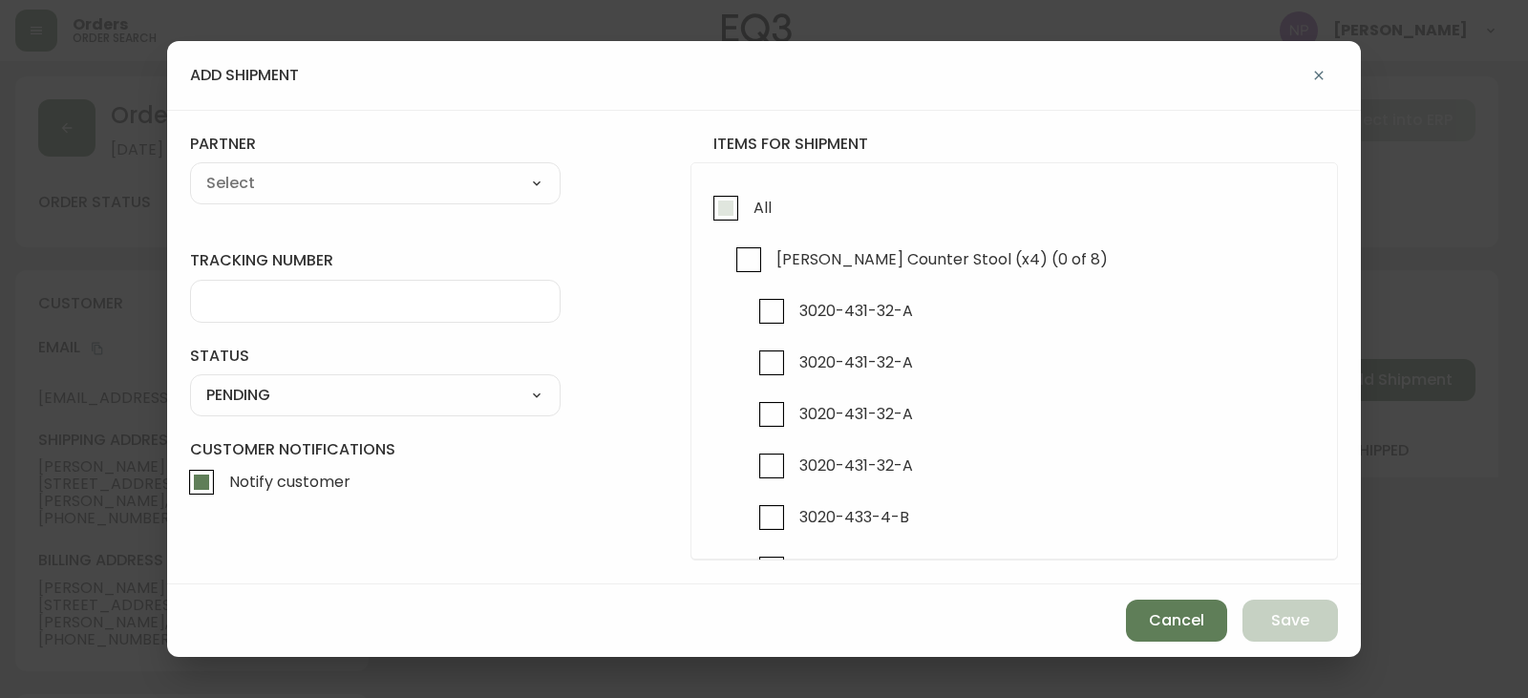
checkbox input "true"
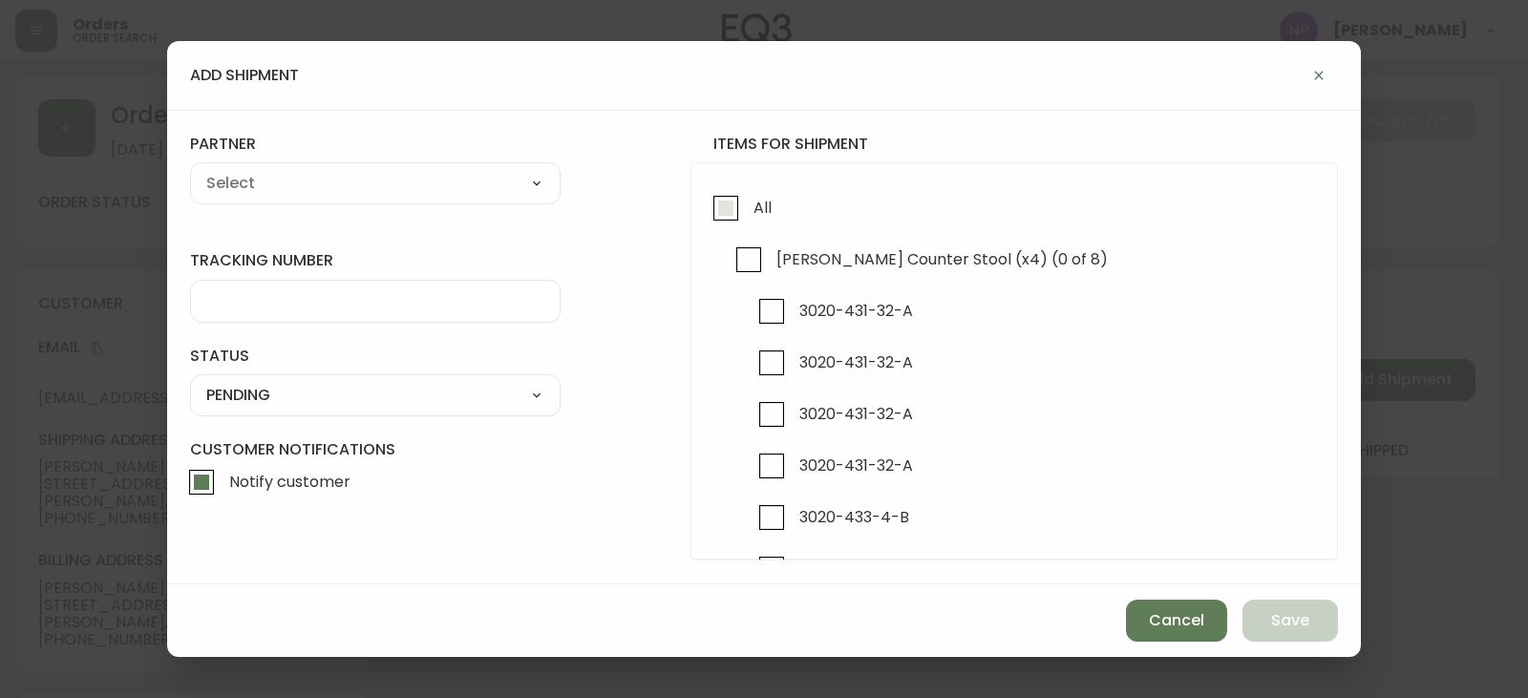
checkbox input "true"
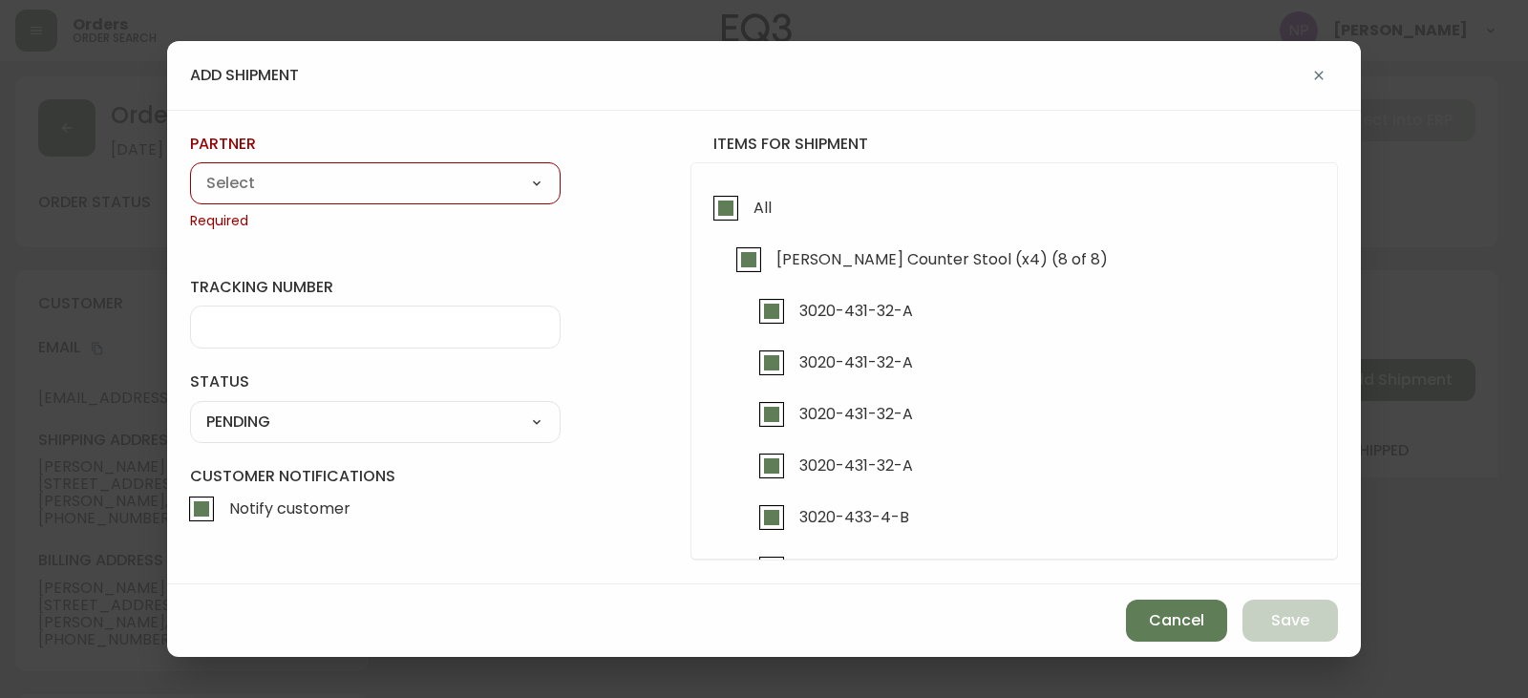
click at [423, 194] on select "A Move to Remember LLC ABF Freight Alero [PERSON_NAME] Canada Post Canpar Expre…" at bounding box center [375, 183] width 371 height 29
select select "ck6ml9xrz18r00186iyro3grt"
click at [190, 169] on select "A Move to Remember LLC ABF Freight Alero [PERSON_NAME] Canada Post Canpar Expre…" at bounding box center [375, 183] width 371 height 29
type input "Encompass Logistics"
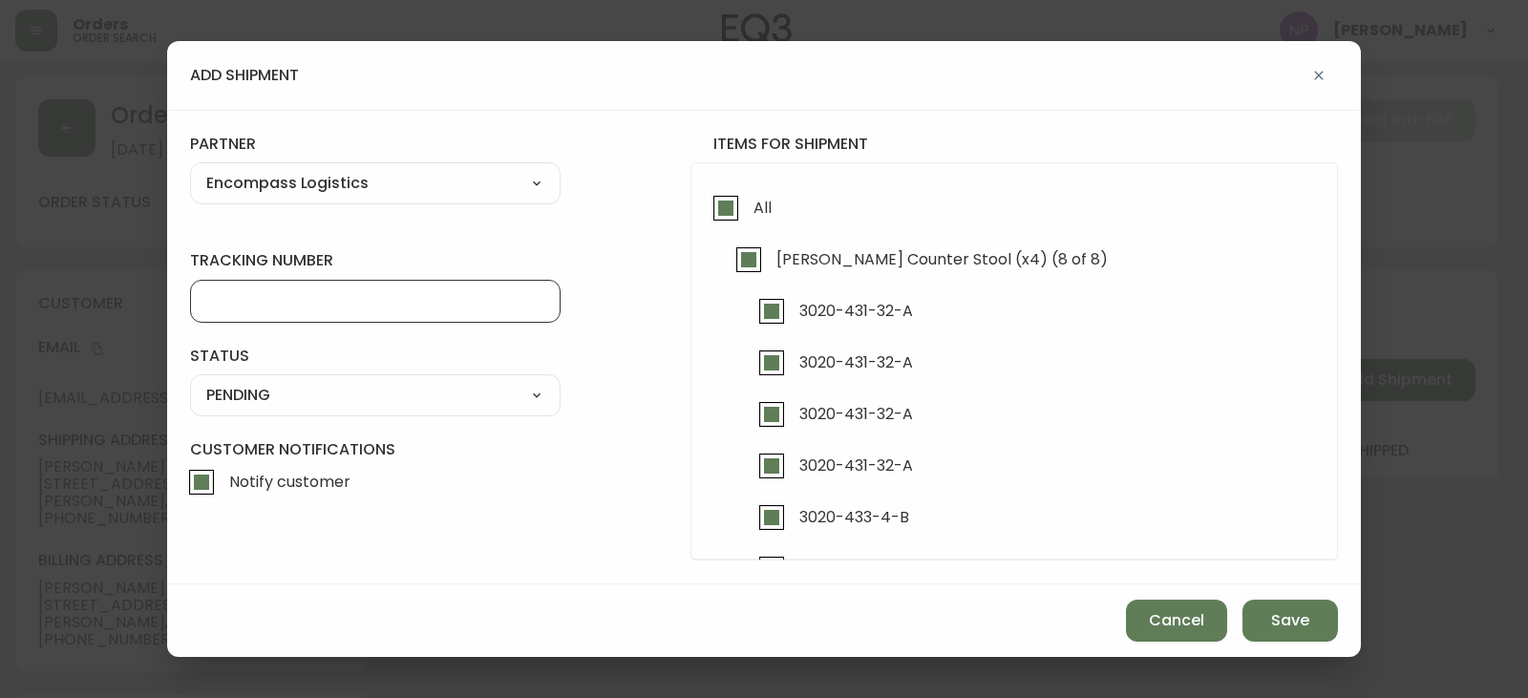
click at [359, 292] on input "tracking number" at bounding box center [375, 301] width 338 height 18
type input "ENCOMPASS LOGISTICS"
click at [344, 403] on select "SHIPPED PENDING CANCELLED" at bounding box center [375, 395] width 371 height 29
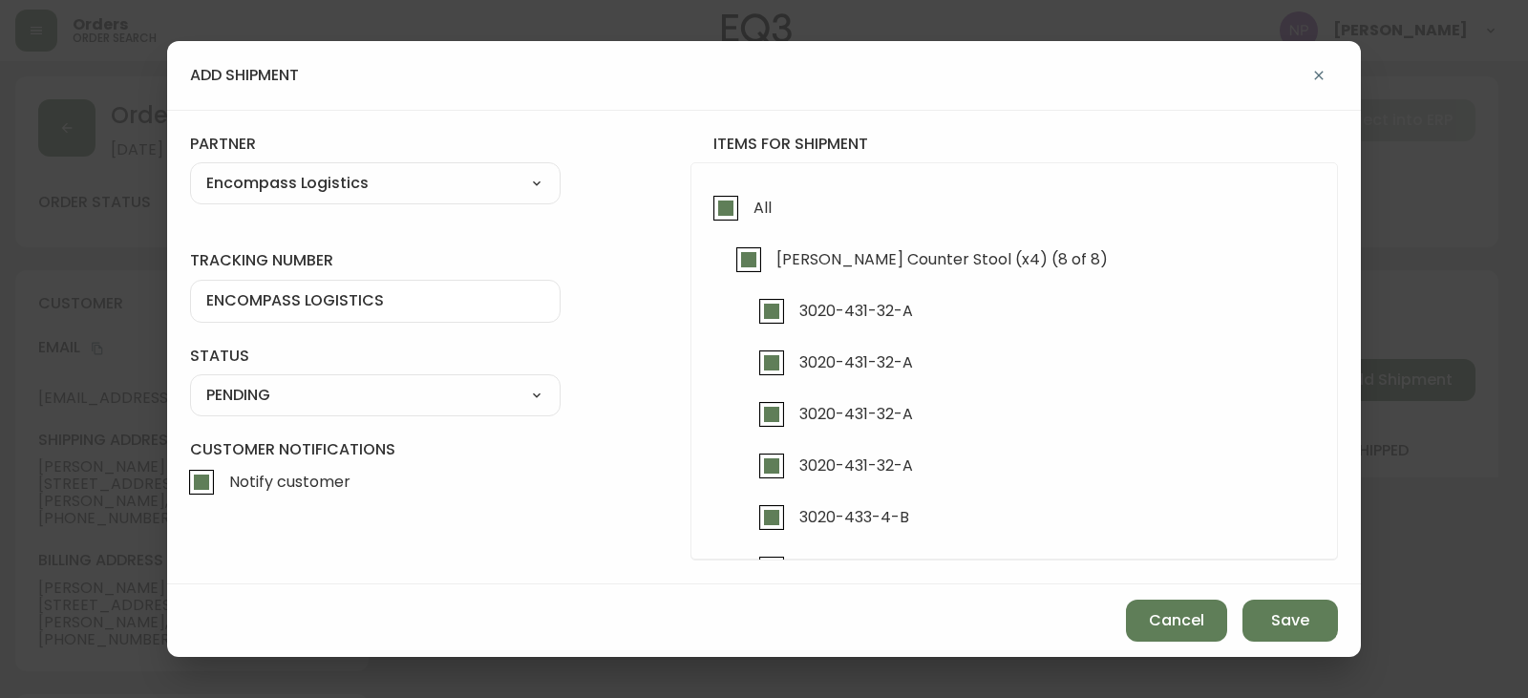
click at [190, 381] on select "SHIPPED PENDING CANCELLED" at bounding box center [375, 395] width 371 height 29
select select "PENDING"
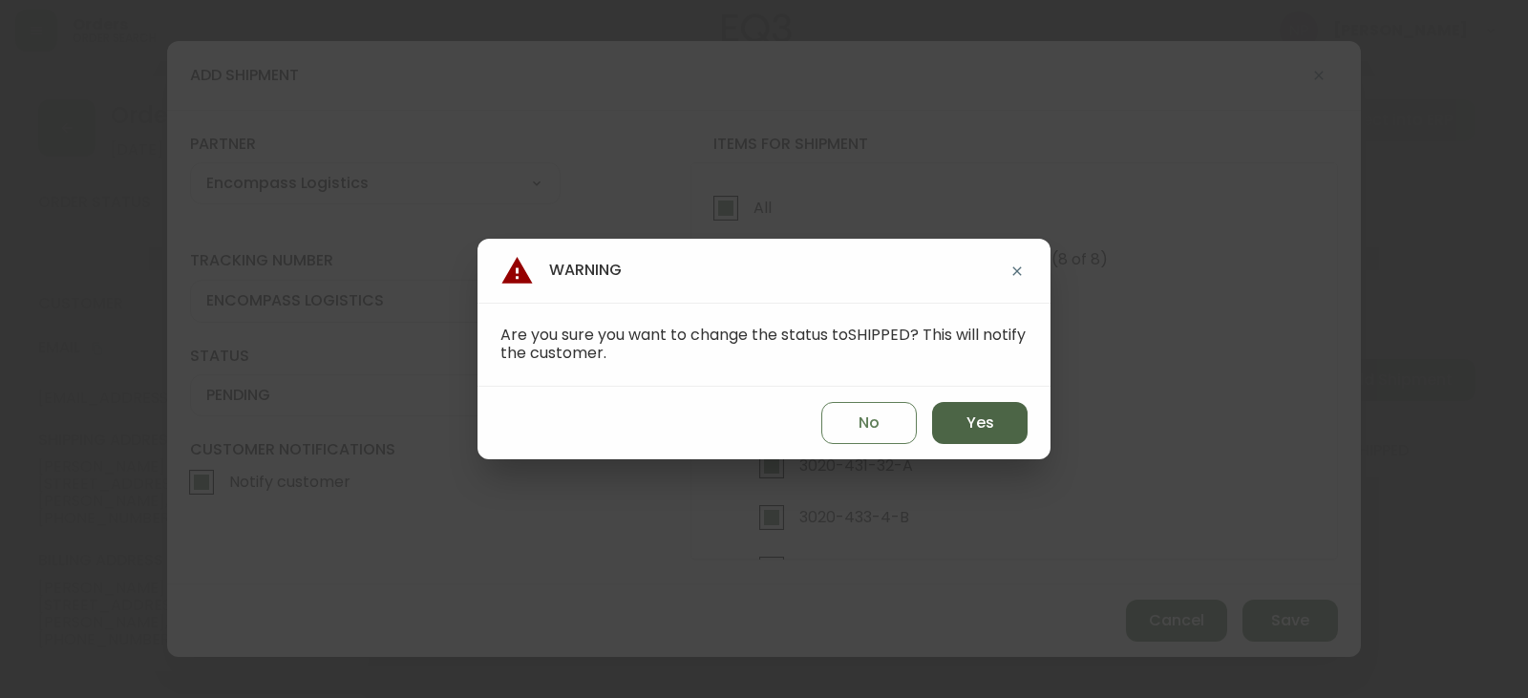
click at [938, 417] on button "Yes" at bounding box center [979, 423] width 95 height 42
type input "SHIPPED"
select select "SHIPPED"
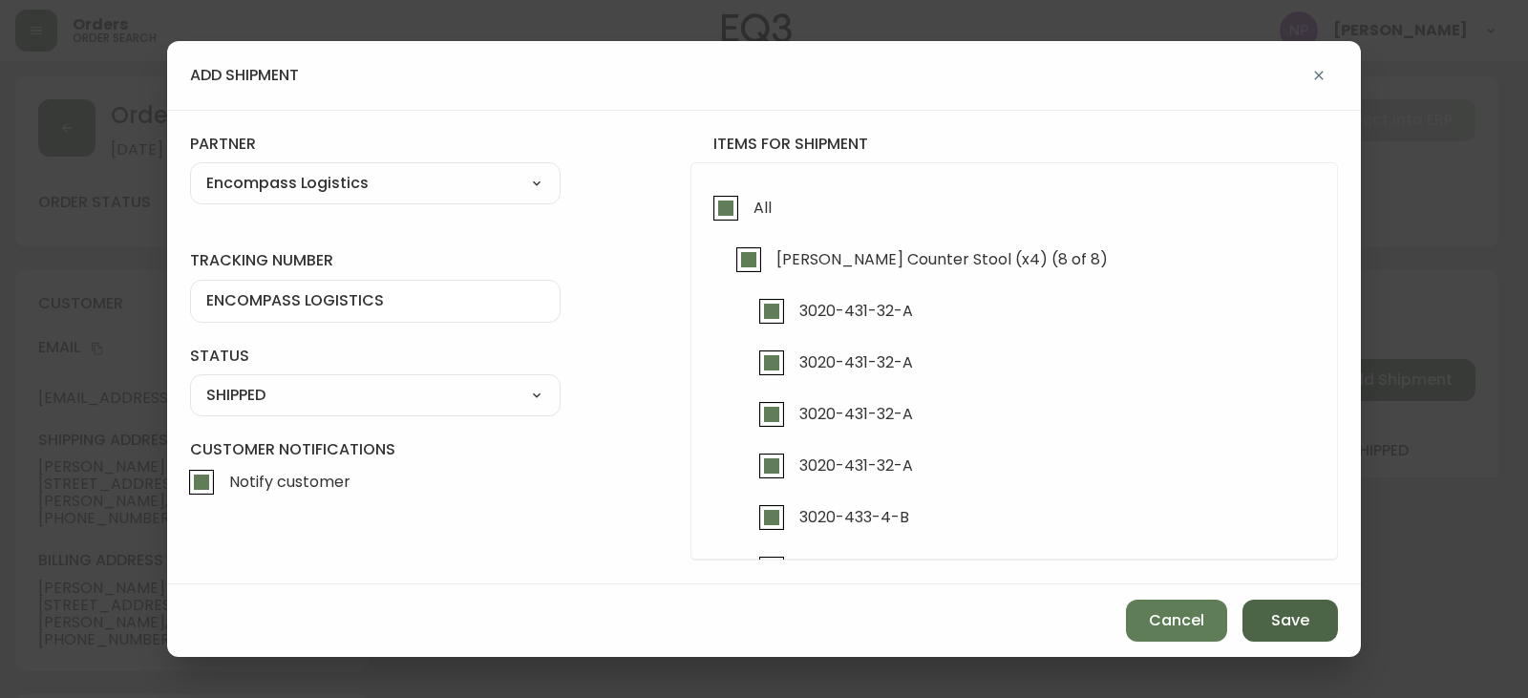
click at [1295, 636] on button "Save" at bounding box center [1289, 621] width 95 height 42
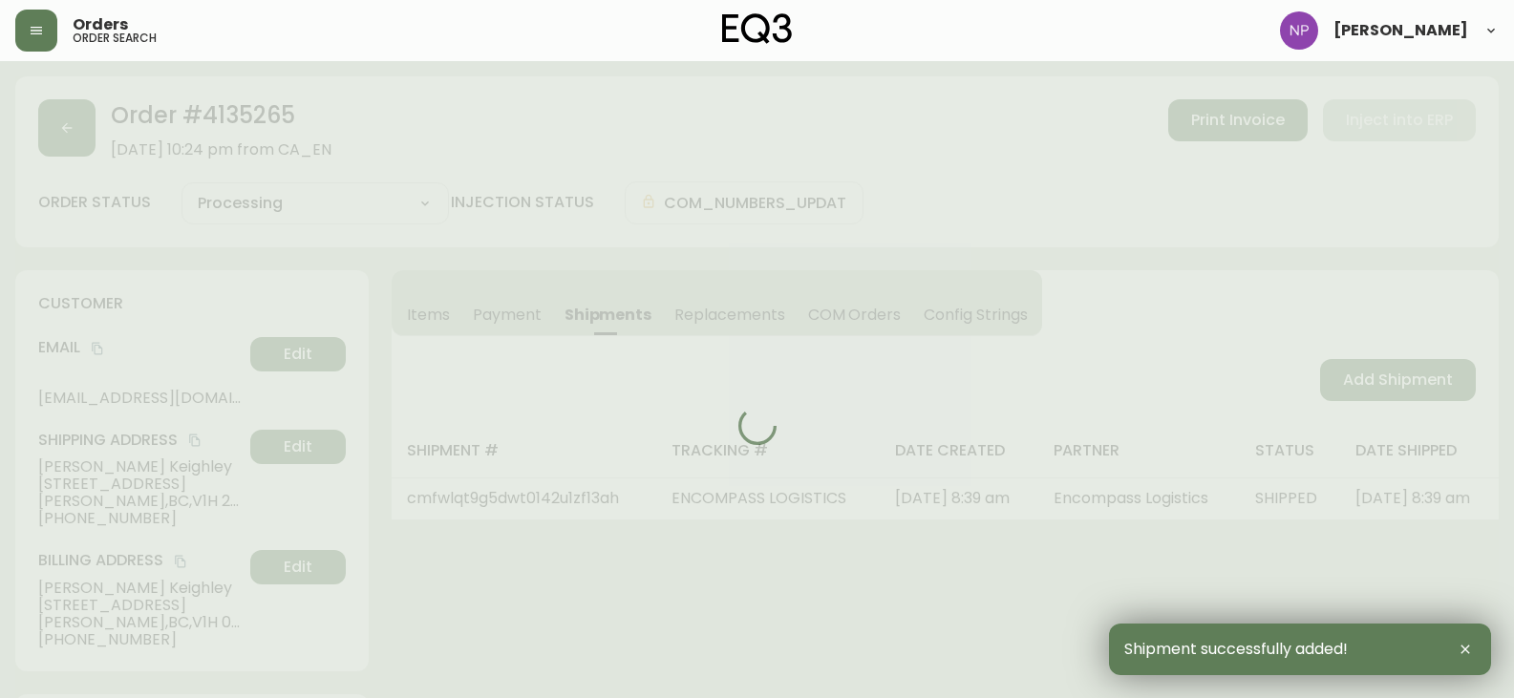
type input "Fully Shipped"
select select "FULLY_SHIPPED"
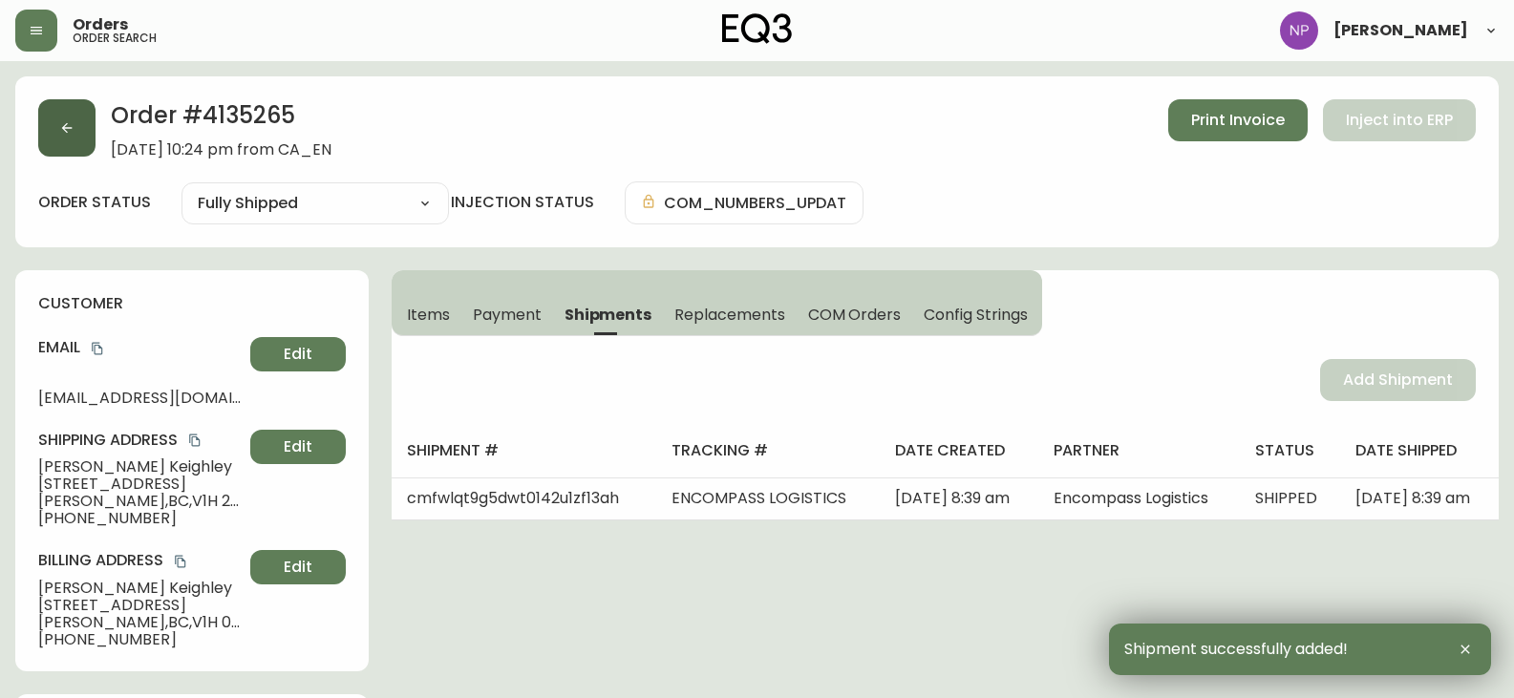
click at [61, 133] on icon "button" at bounding box center [66, 127] width 15 height 15
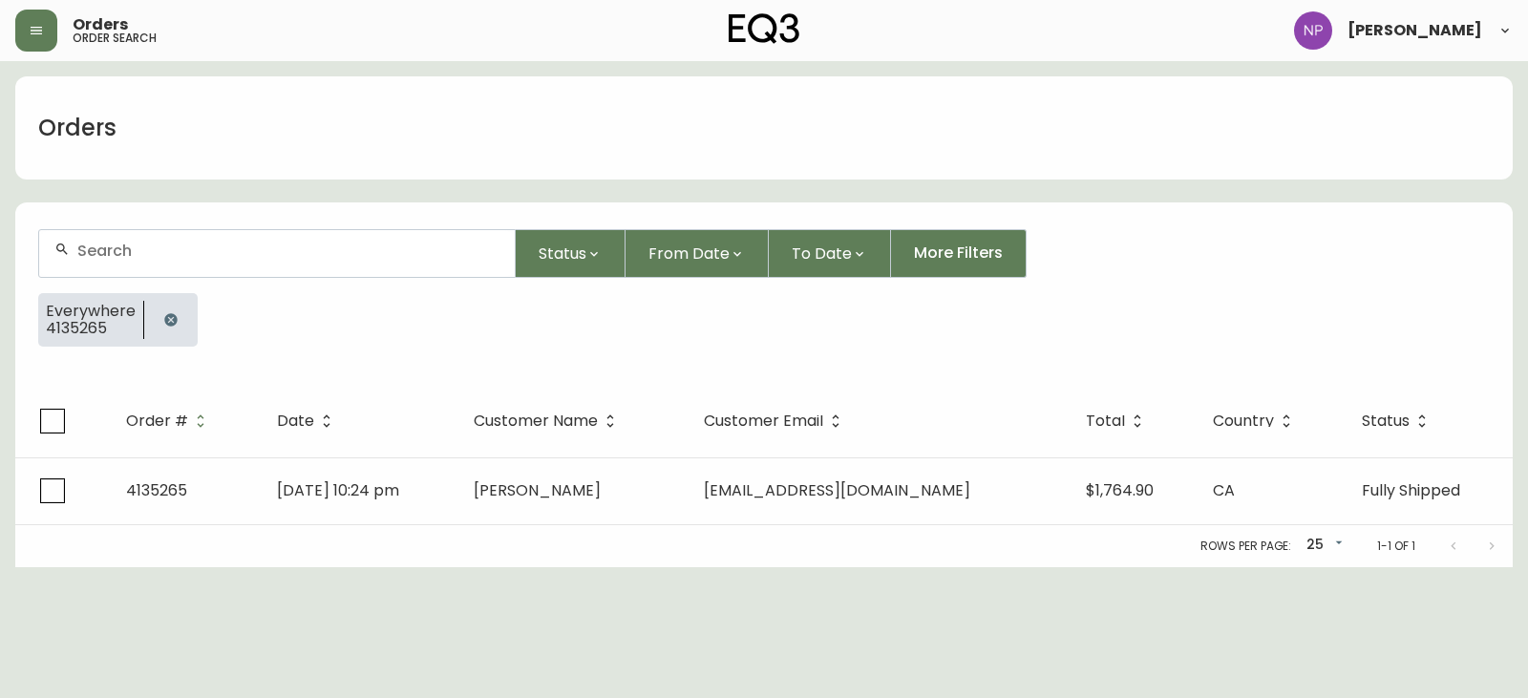
click at [168, 259] on input "text" at bounding box center [288, 251] width 422 height 18
type input "4135264"
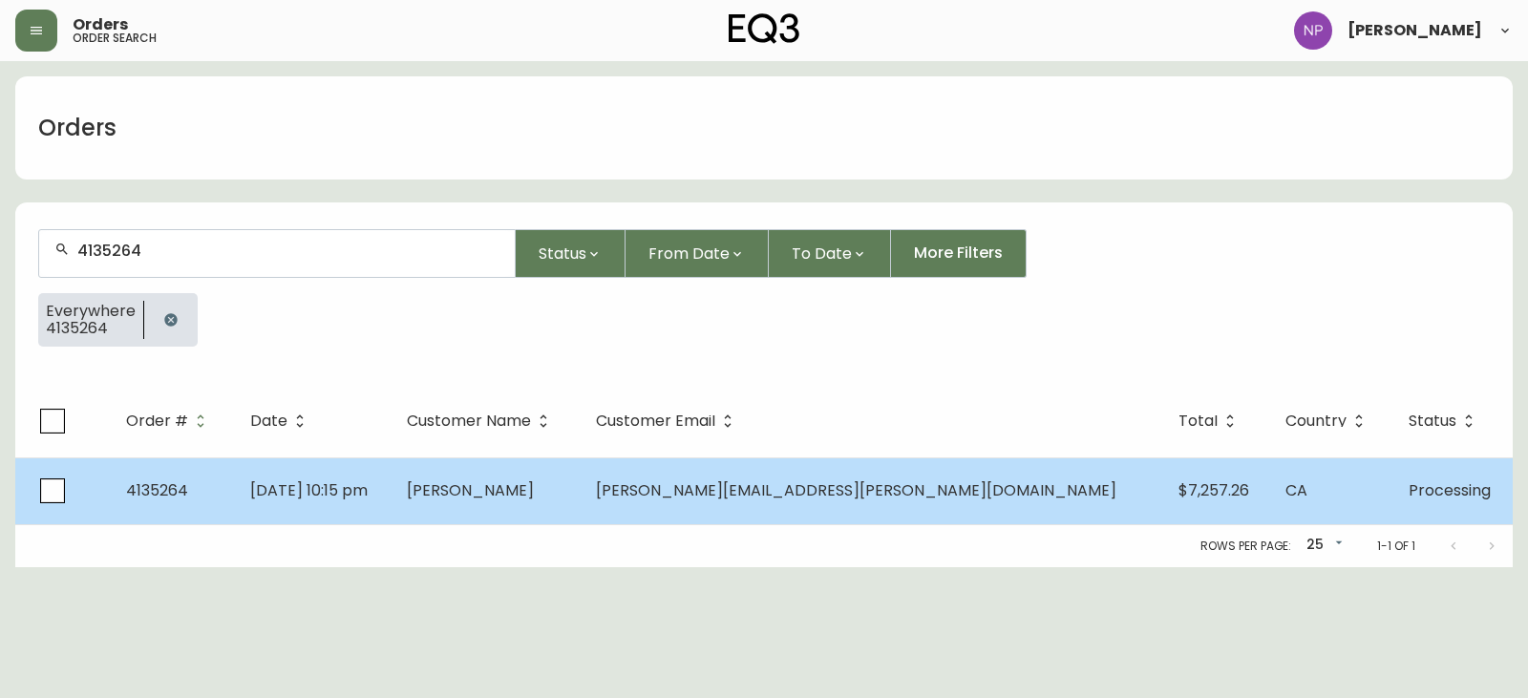
click at [368, 497] on span "[DATE] 10:15 pm" at bounding box center [308, 490] width 117 height 22
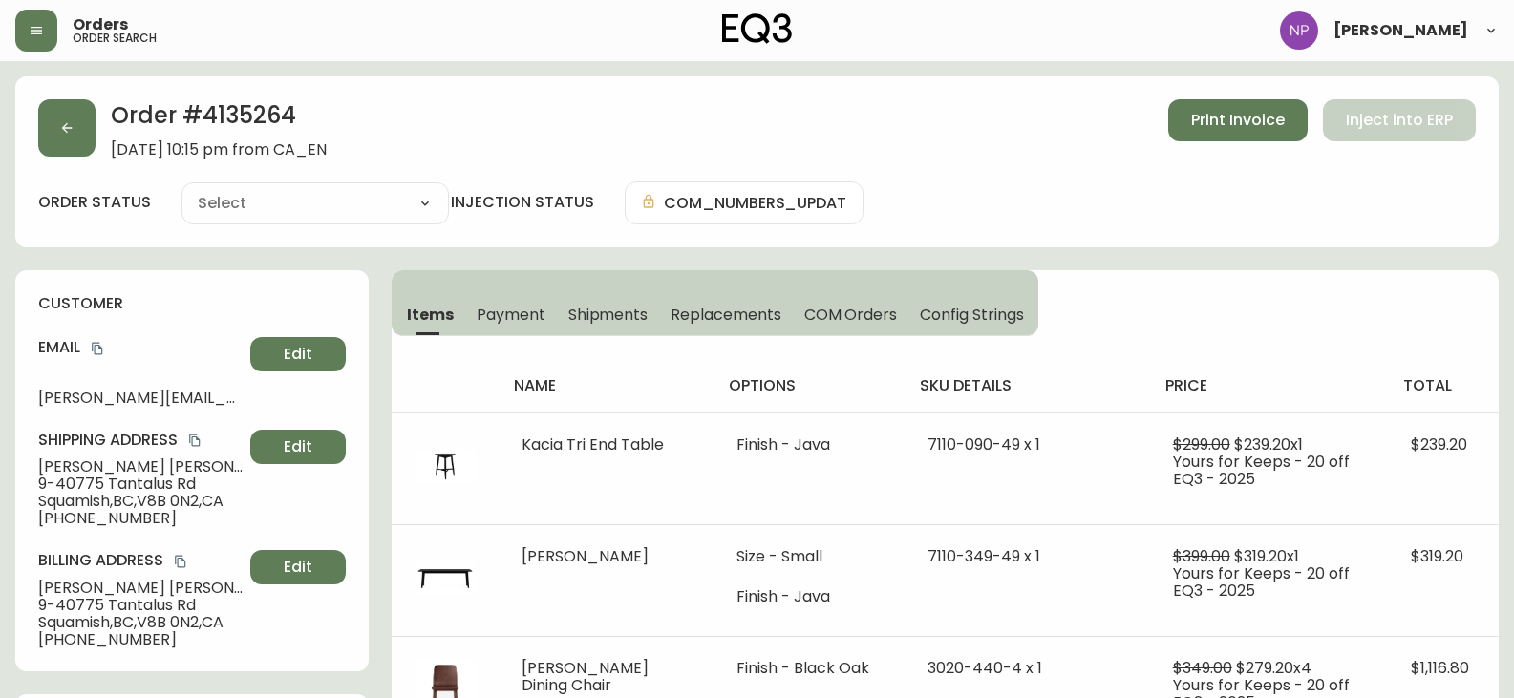
type input "Processing"
select select "PROCESSING"
click at [638, 318] on span "Shipments" at bounding box center [608, 315] width 80 height 20
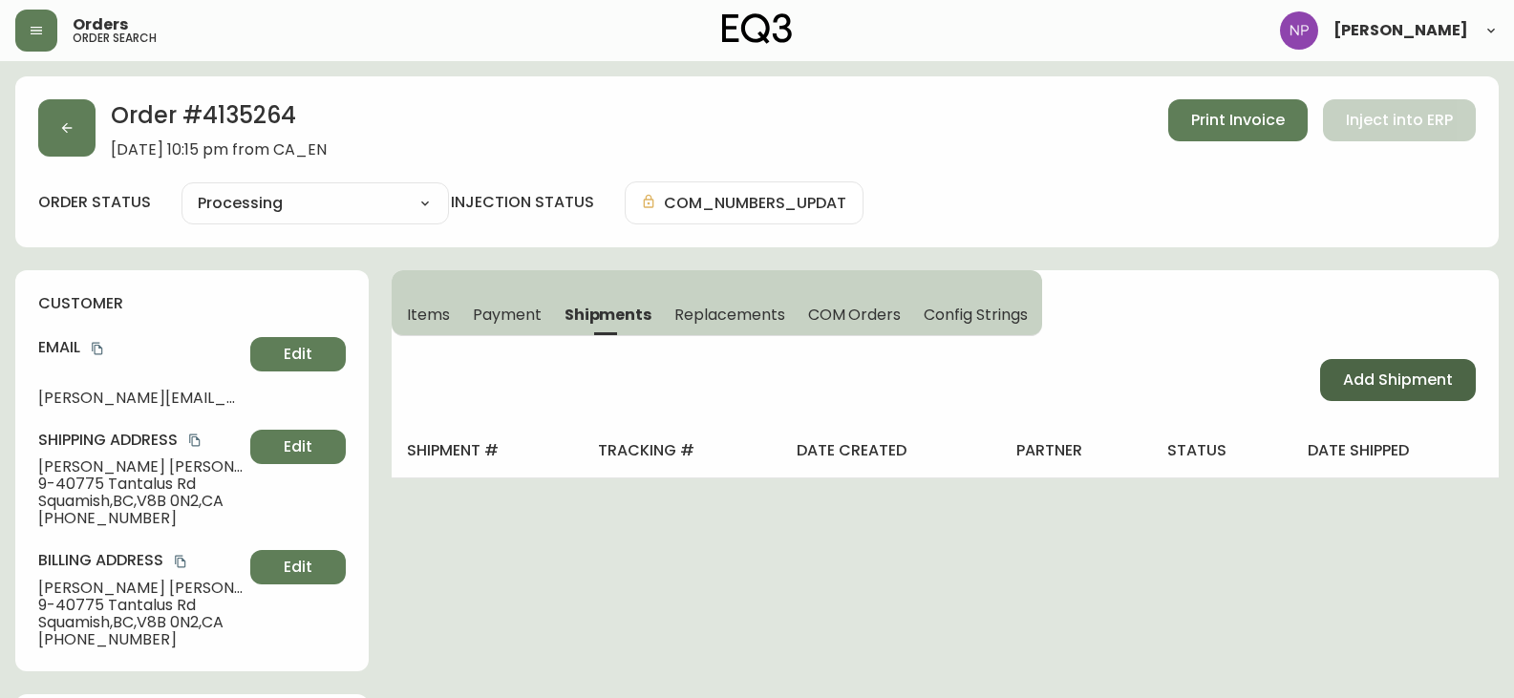
click at [1366, 377] on span "Add Shipment" at bounding box center [1398, 380] width 110 height 21
select select "PENDING"
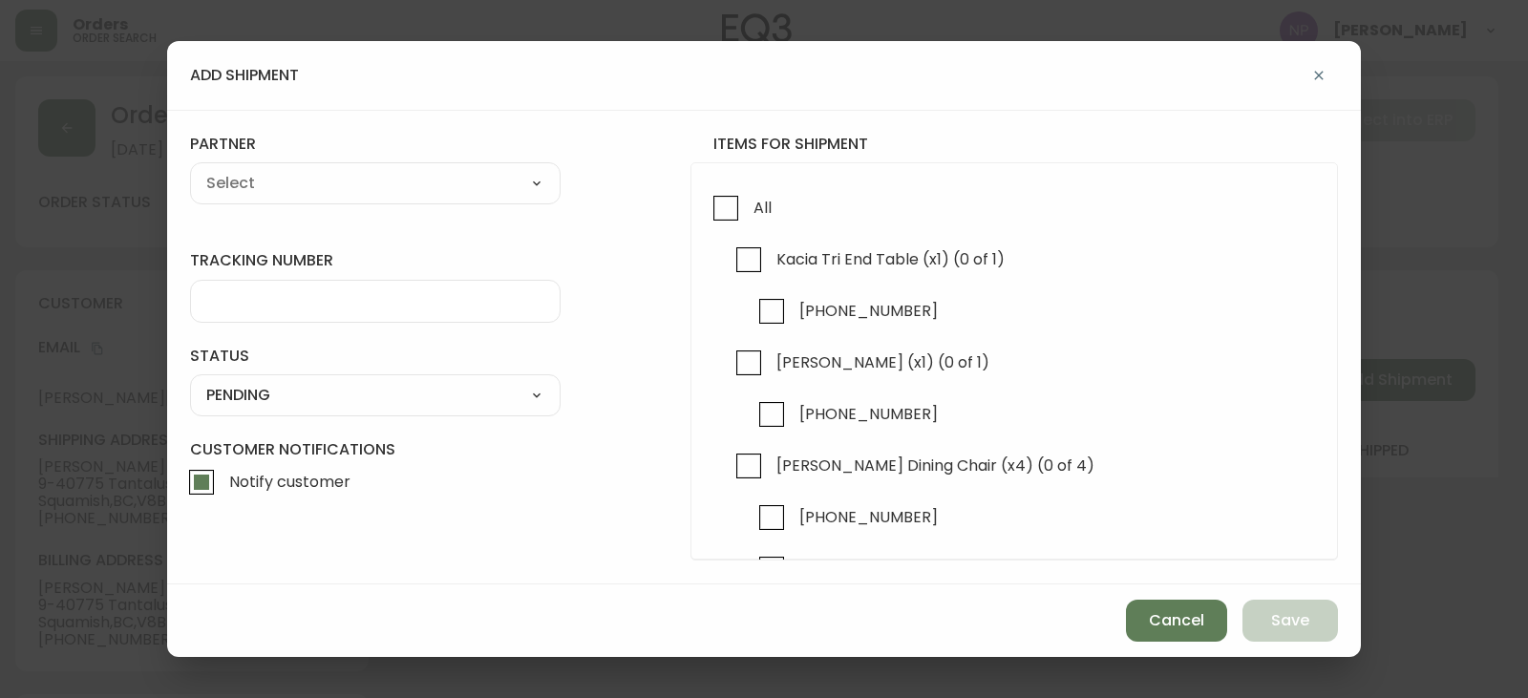
click at [701, 188] on div "All Kacia Tri End Table (x1) (0 of 1) [PHONE_NUMBER] Kacia Bench (x1) (0 of 1) …" at bounding box center [1013, 361] width 647 height 398
click at [723, 175] on div "All Kacia Tri End Table (x1) (0 of 1) [PHONE_NUMBER] Kacia Bench (x1) (0 of 1) …" at bounding box center [1013, 361] width 647 height 398
click at [723, 193] on input "All" at bounding box center [726, 208] width 44 height 44
checkbox input "true"
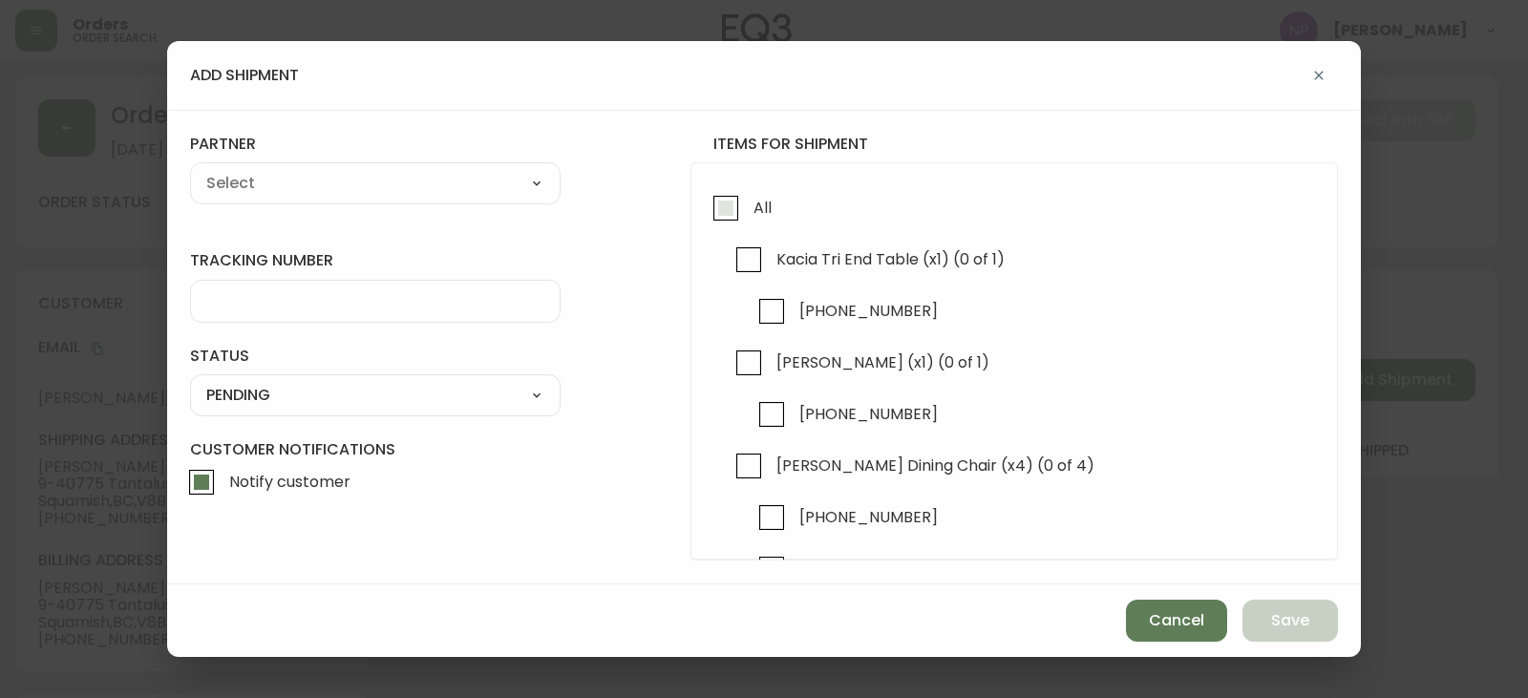
checkbox input "true"
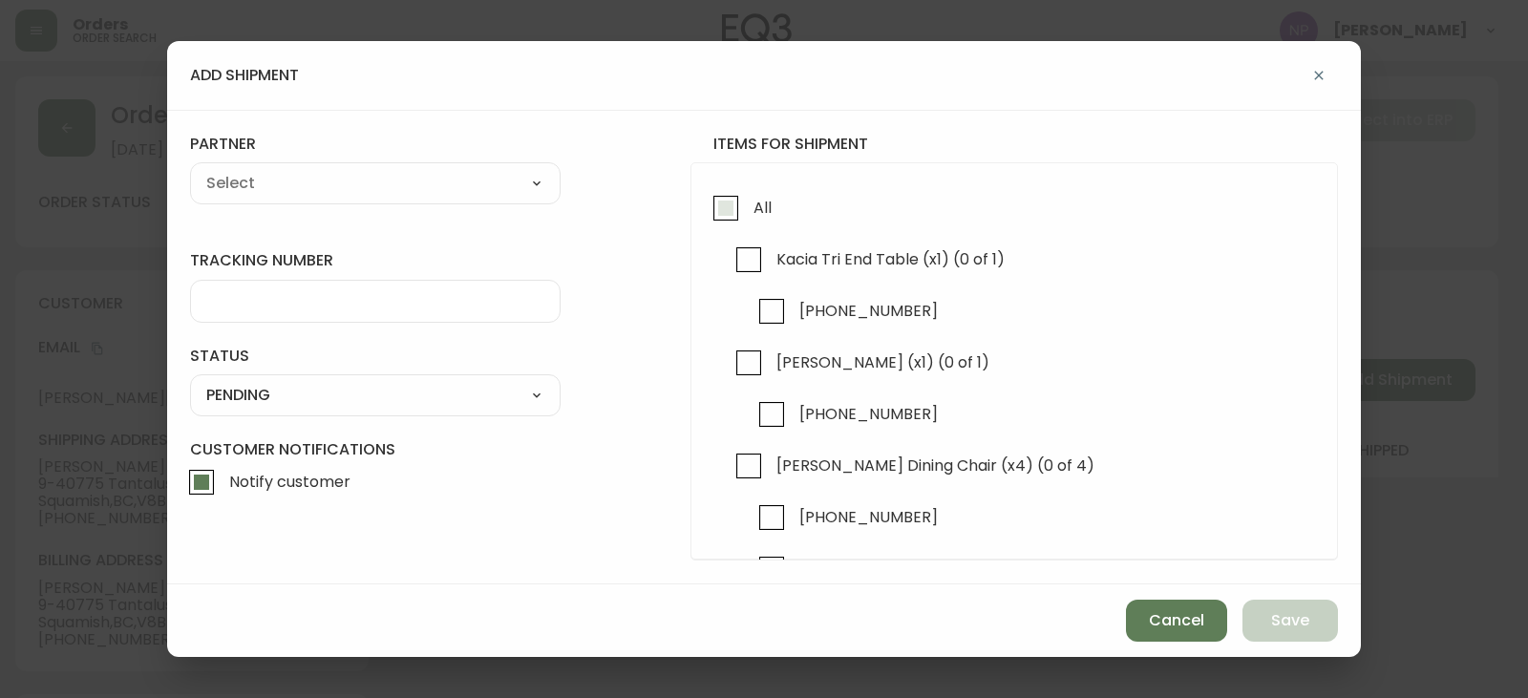
checkbox input "true"
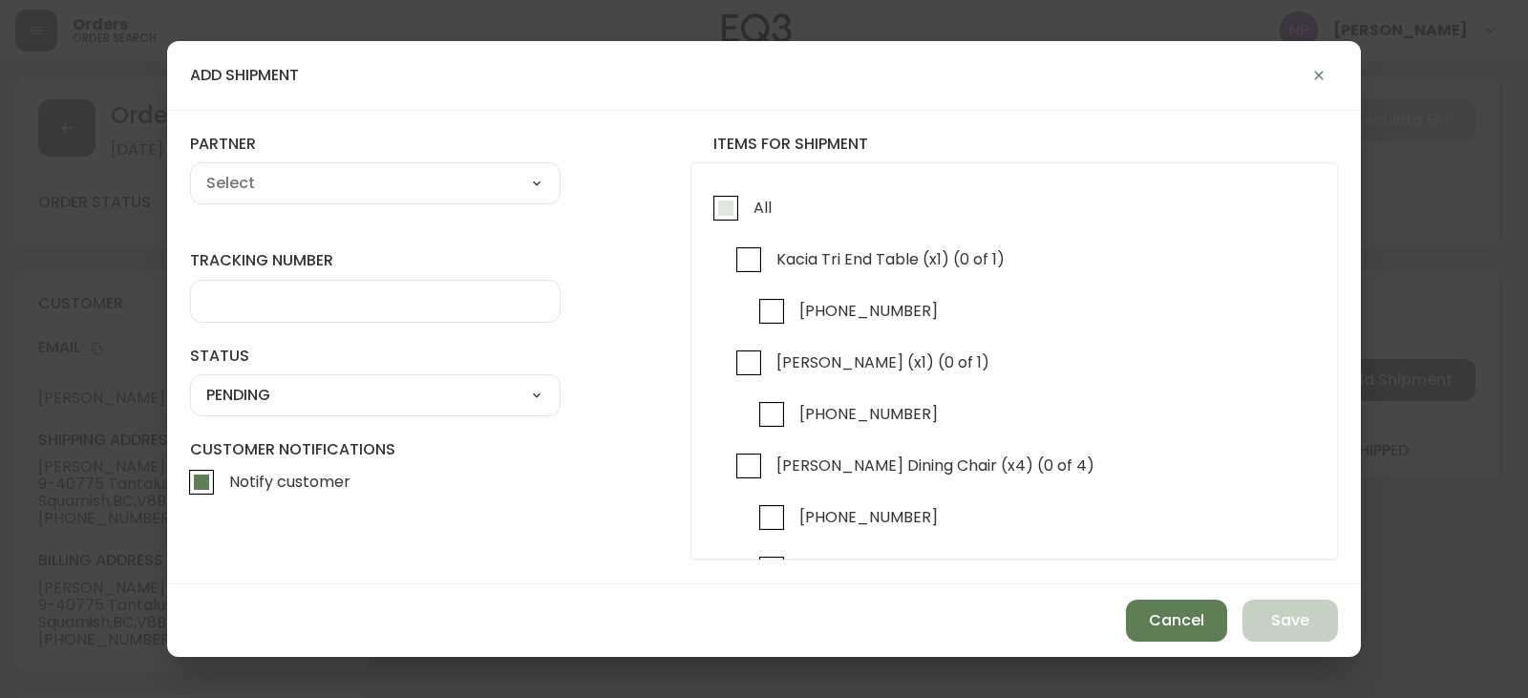
checkbox input "true"
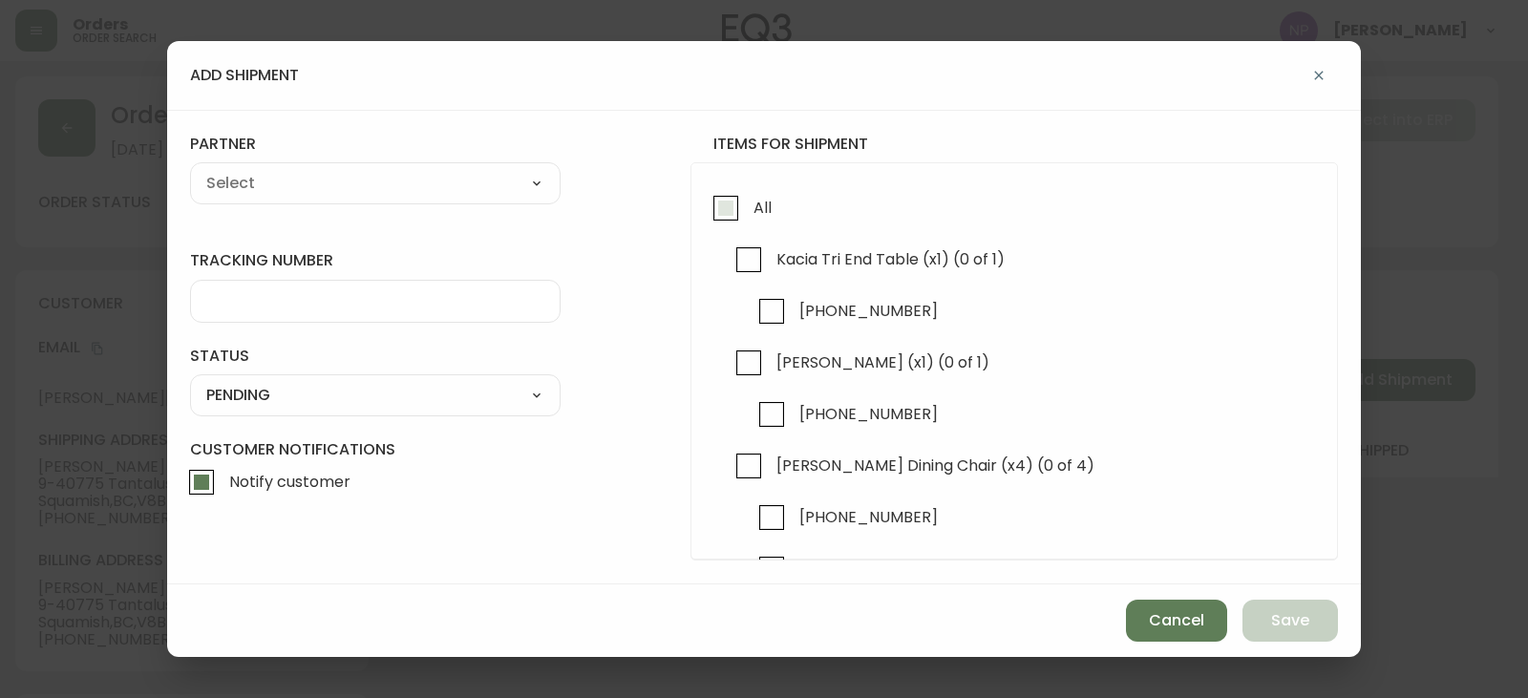
checkbox input "true"
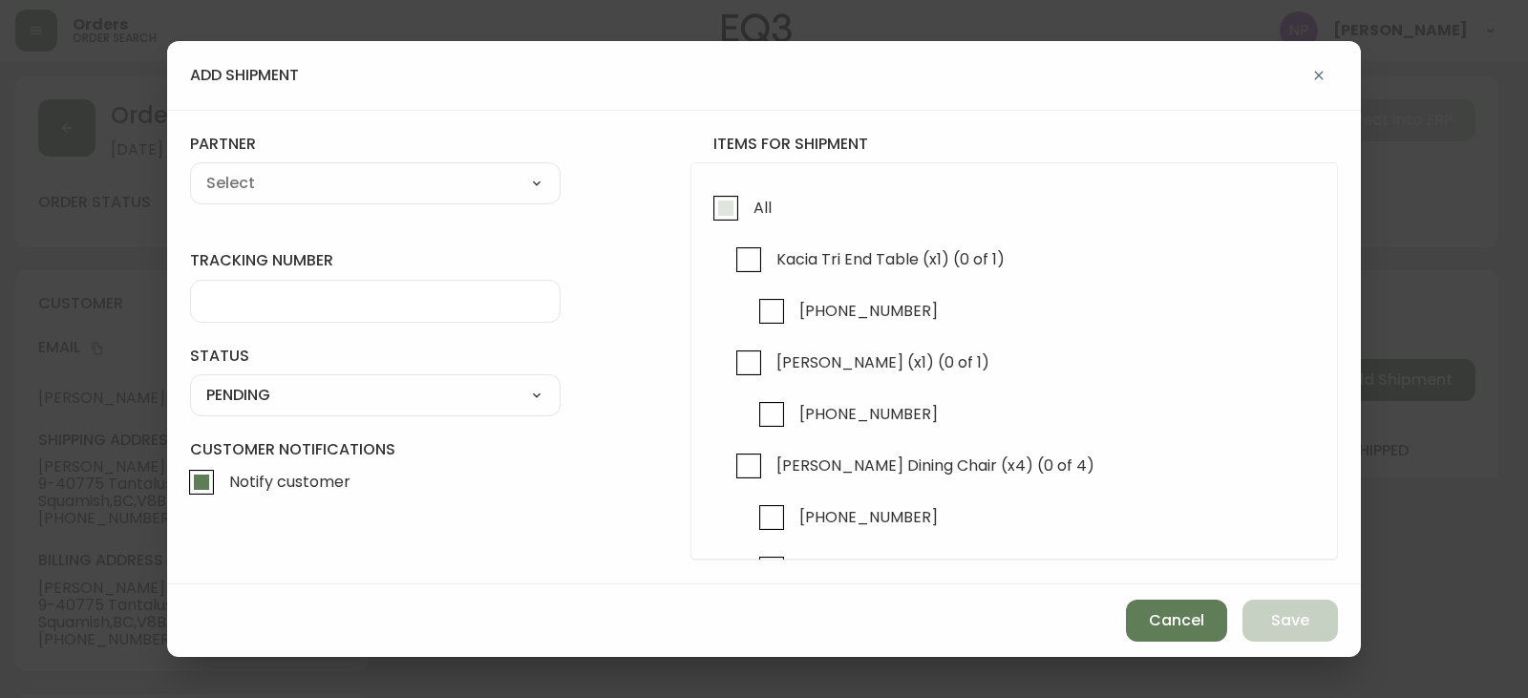
checkbox input "true"
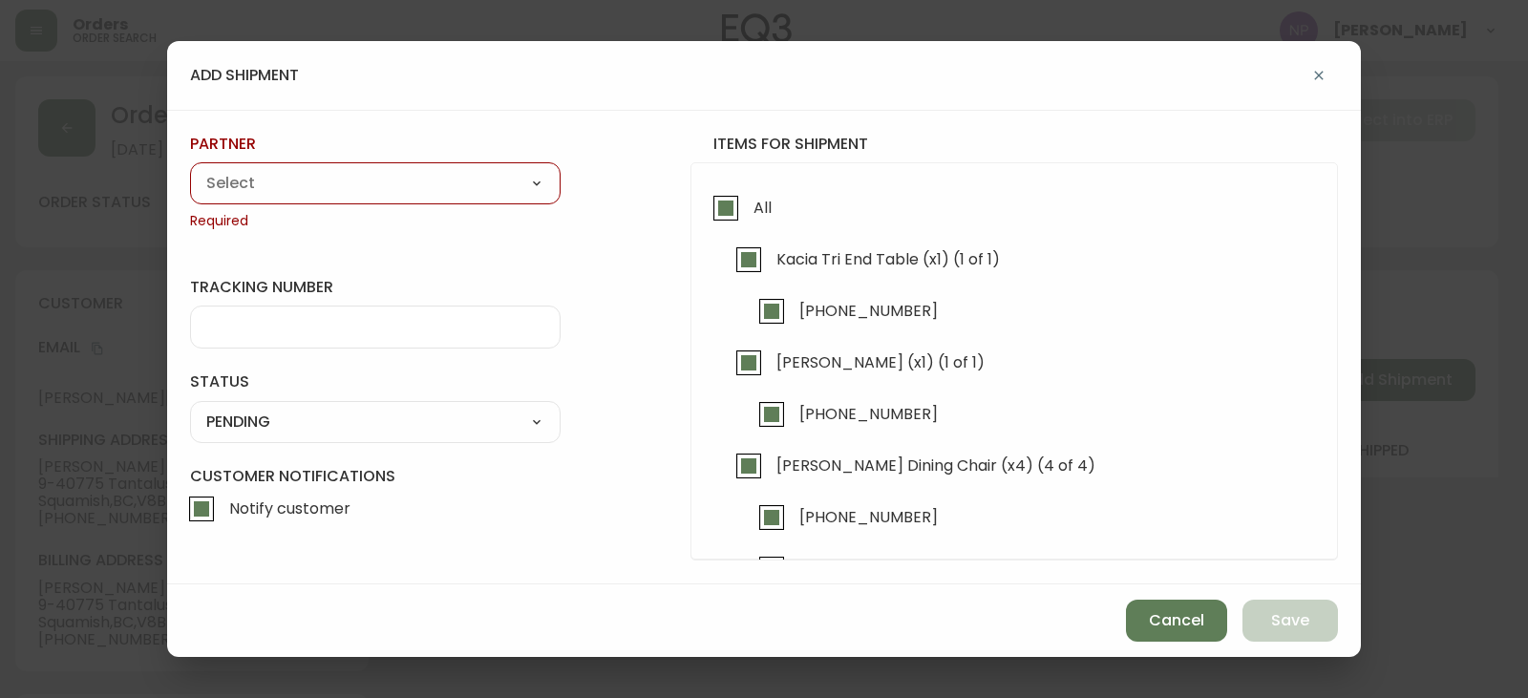
click at [403, 195] on select "A Move to Remember LLC ABF Freight Alero [PERSON_NAME] Canada Post Canpar Expre…" at bounding box center [375, 183] width 371 height 29
select select "ck6ml9xrz18r00186iyro3grt"
click at [190, 169] on select "A Move to Remember LLC ABF Freight Alero [PERSON_NAME] Canada Post Canpar Expre…" at bounding box center [375, 183] width 371 height 29
type input "Encompass Logistics"
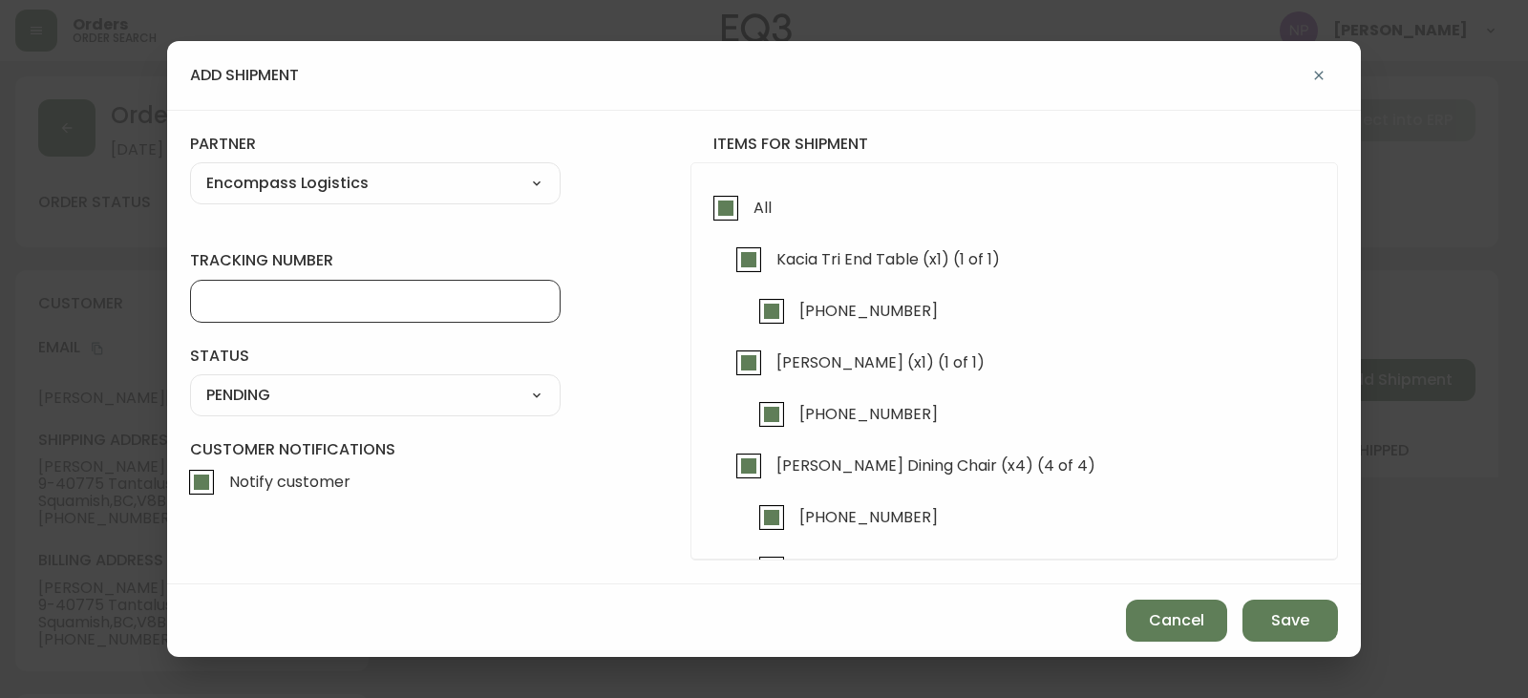
click at [331, 292] on input "tracking number" at bounding box center [375, 301] width 338 height 18
type input "ENCOMPASS LOGISTICS"
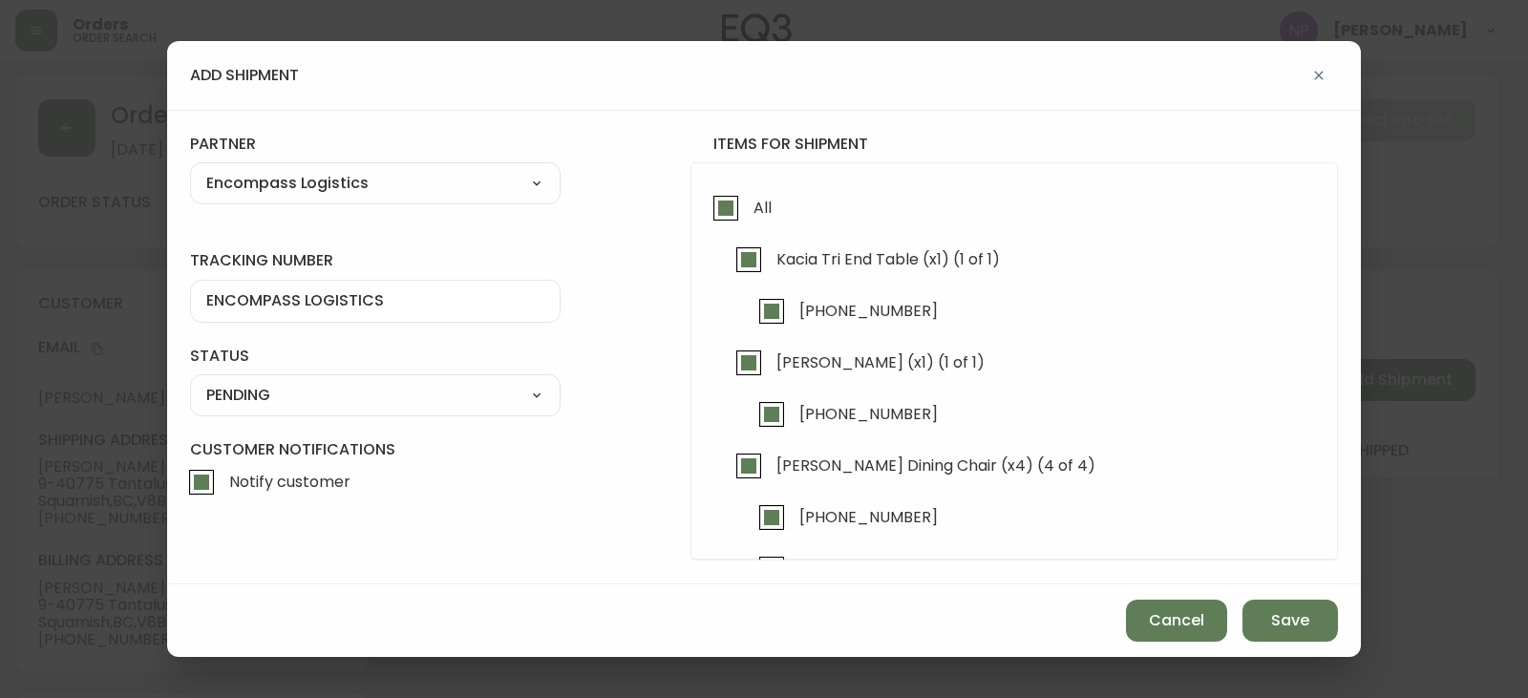
drag, startPoint x: 292, startPoint y: 393, endPoint x: 287, endPoint y: 408, distance: 15.1
click at [292, 394] on select "SHIPPED PENDING CANCELLED" at bounding box center [375, 395] width 371 height 29
click at [190, 381] on select "SHIPPED PENDING CANCELLED" at bounding box center [375, 395] width 371 height 29
select select "PENDING"
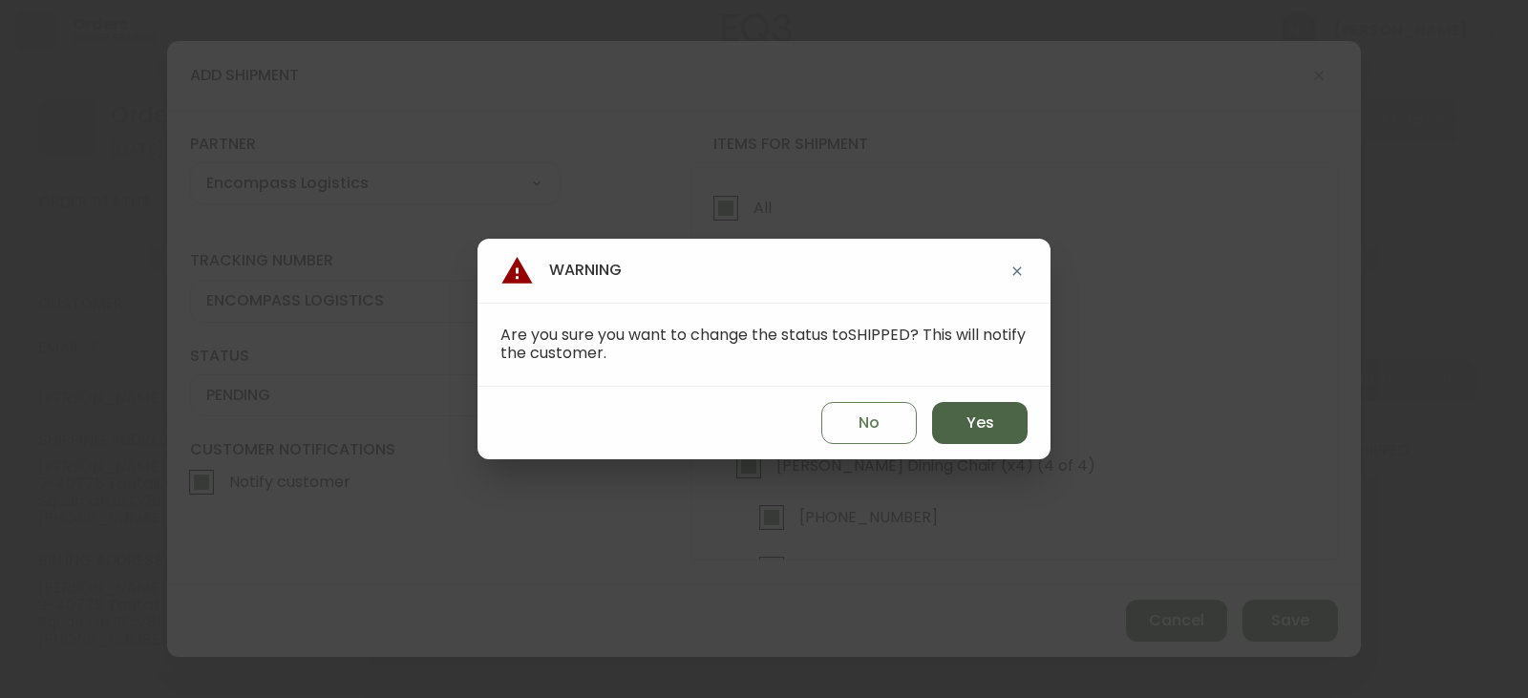
click at [951, 407] on button "Yes" at bounding box center [979, 423] width 95 height 42
type input "SHIPPED"
select select "SHIPPED"
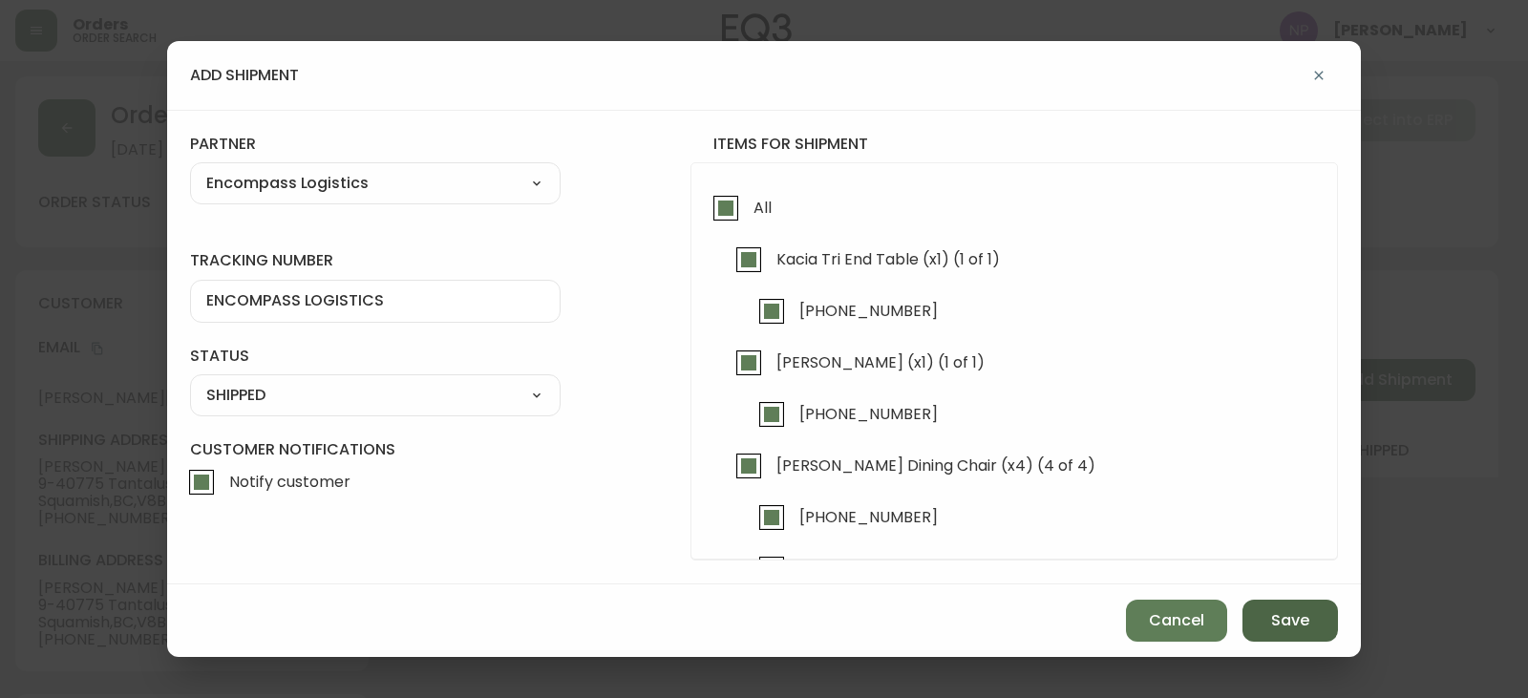
click at [1269, 622] on button "Save" at bounding box center [1289, 621] width 95 height 42
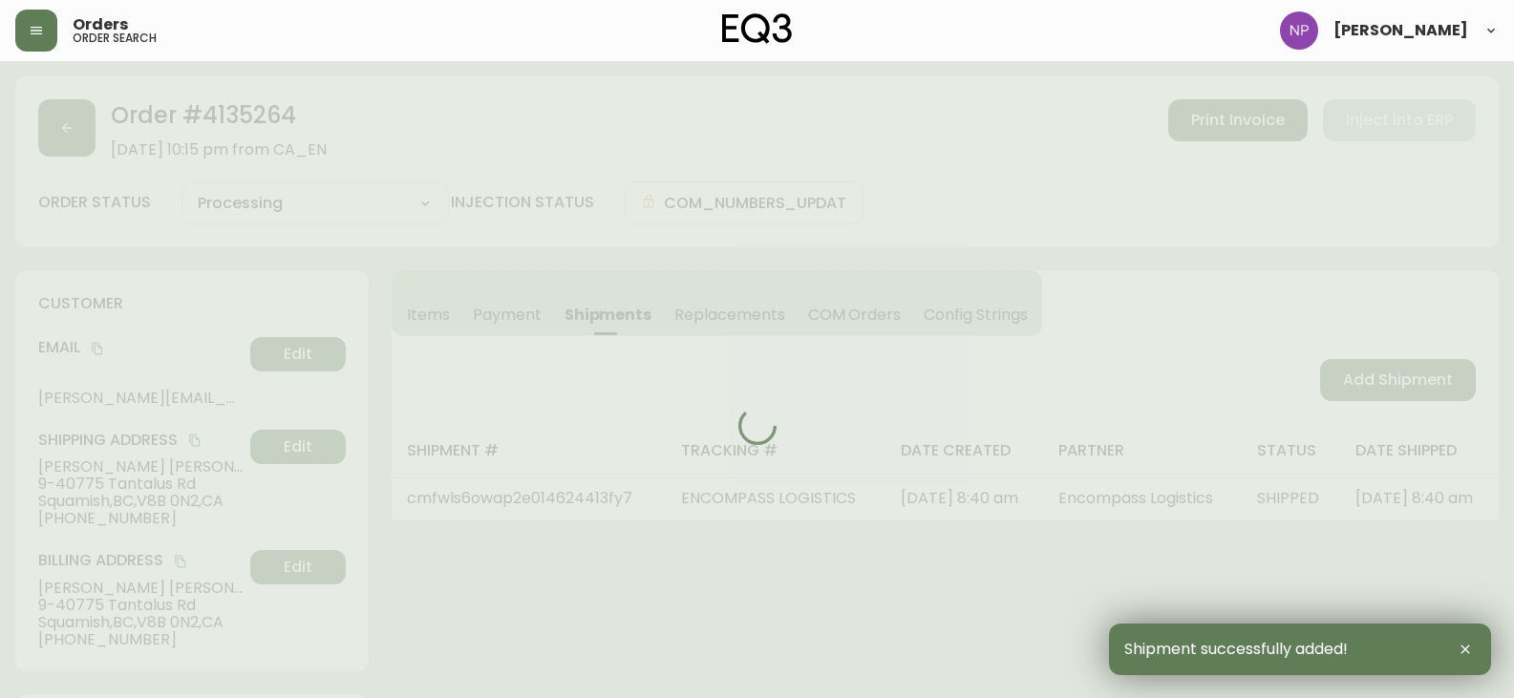
type input "Fully Shipped"
select select "FULLY_SHIPPED"
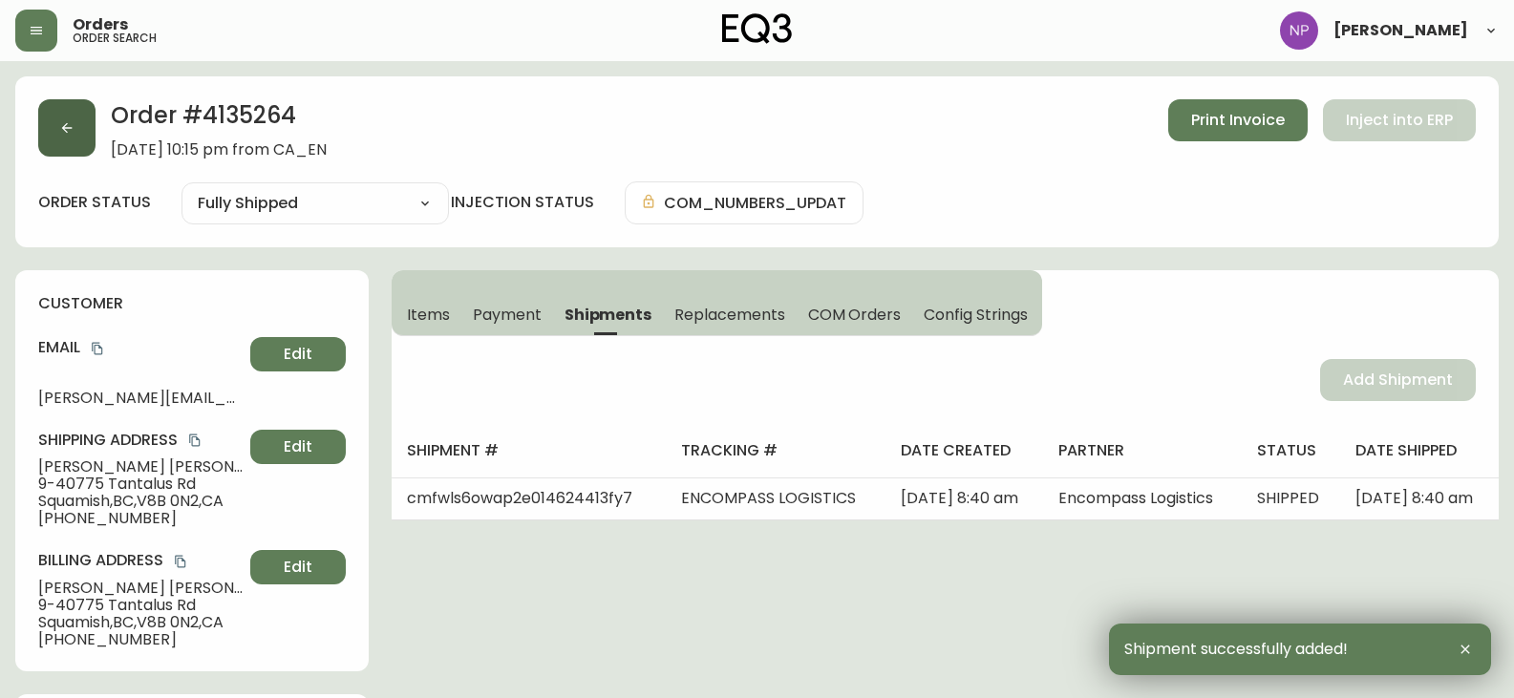
click at [62, 117] on button "button" at bounding box center [66, 127] width 57 height 57
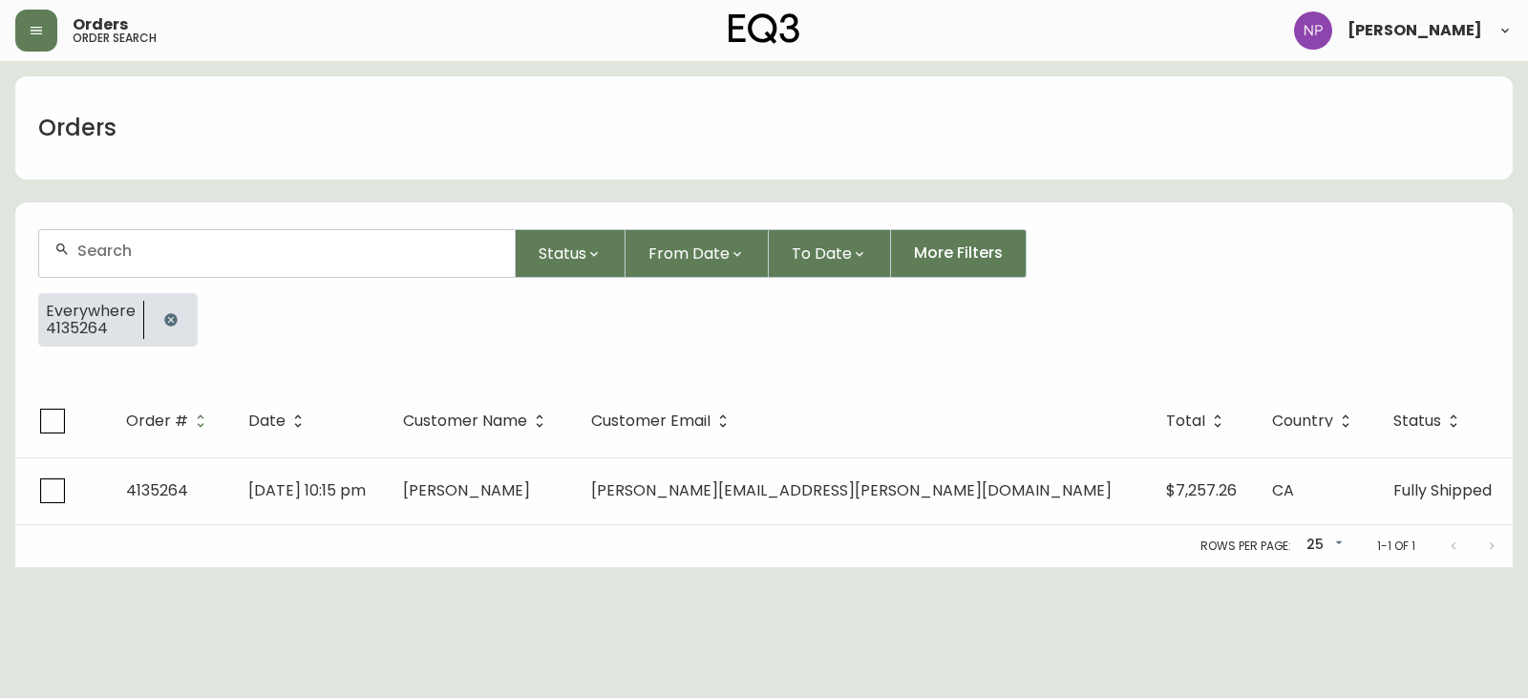
click at [147, 271] on div at bounding box center [277, 253] width 476 height 47
type input "4135320"
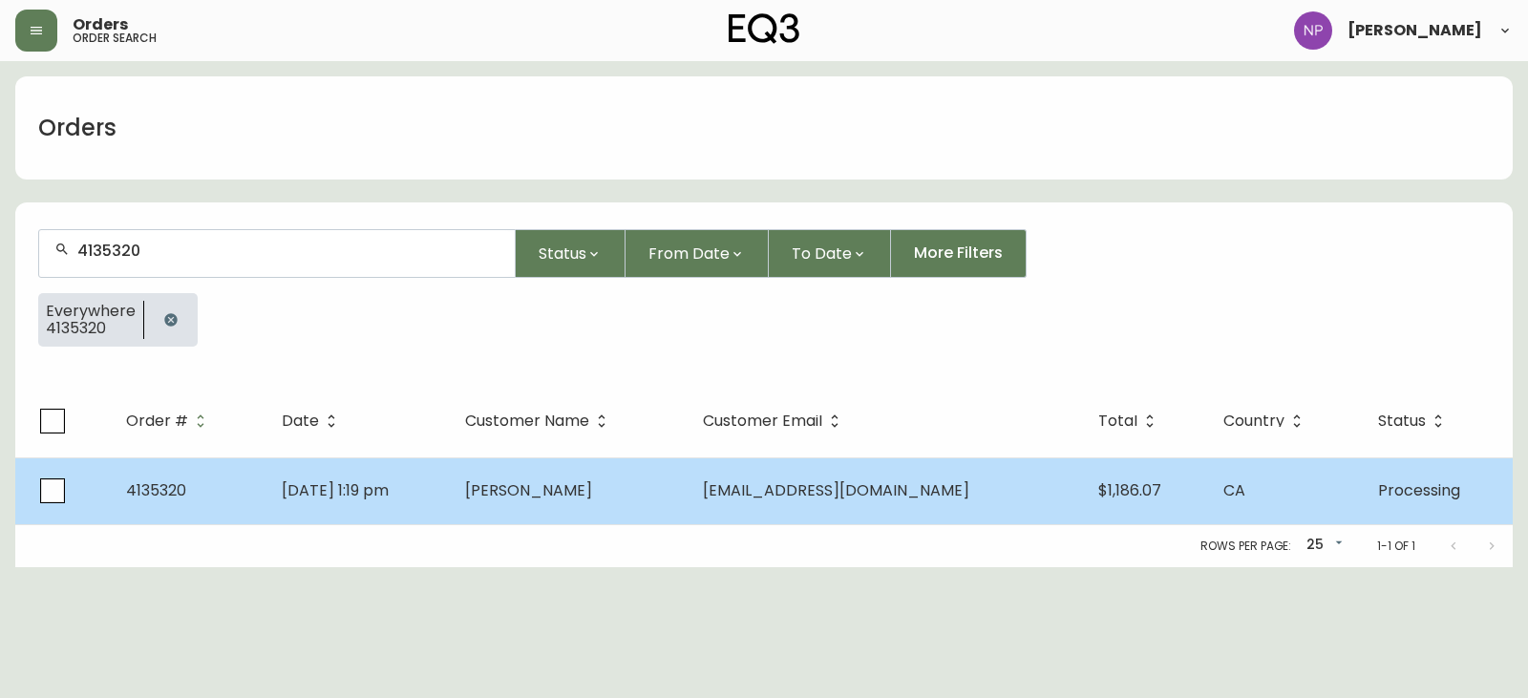
click at [332, 474] on td "[DATE] 1:19 pm" at bounding box center [357, 490] width 182 height 67
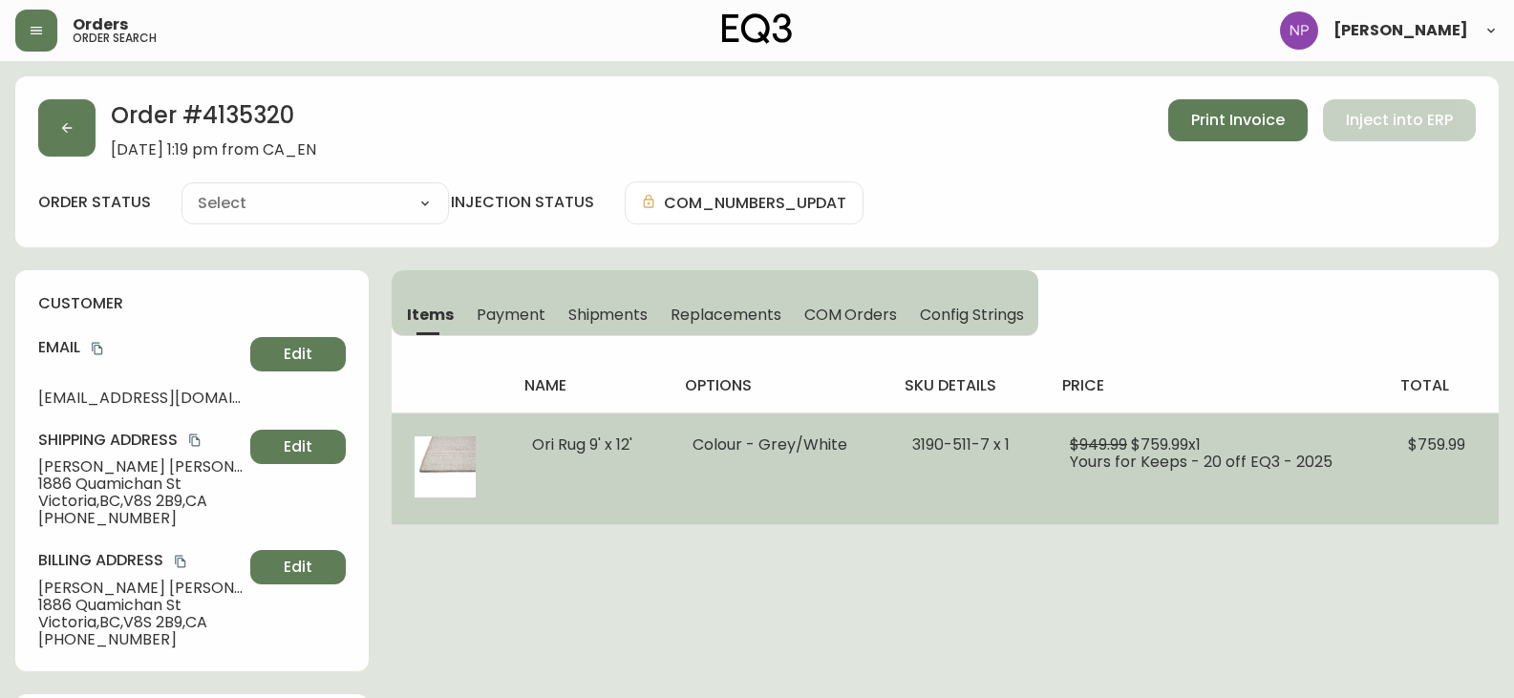
type input "Processing"
select select "PROCESSING"
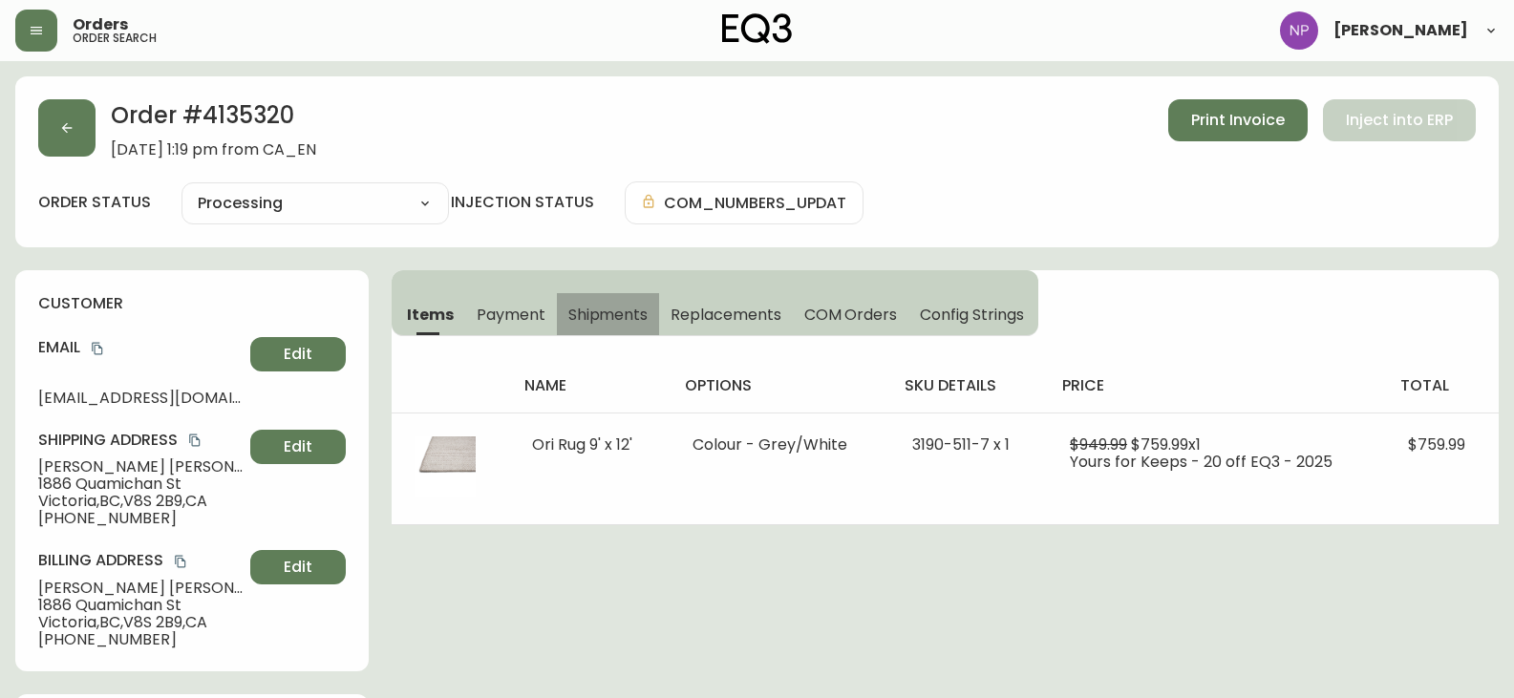
click at [603, 323] on span "Shipments" at bounding box center [608, 315] width 80 height 20
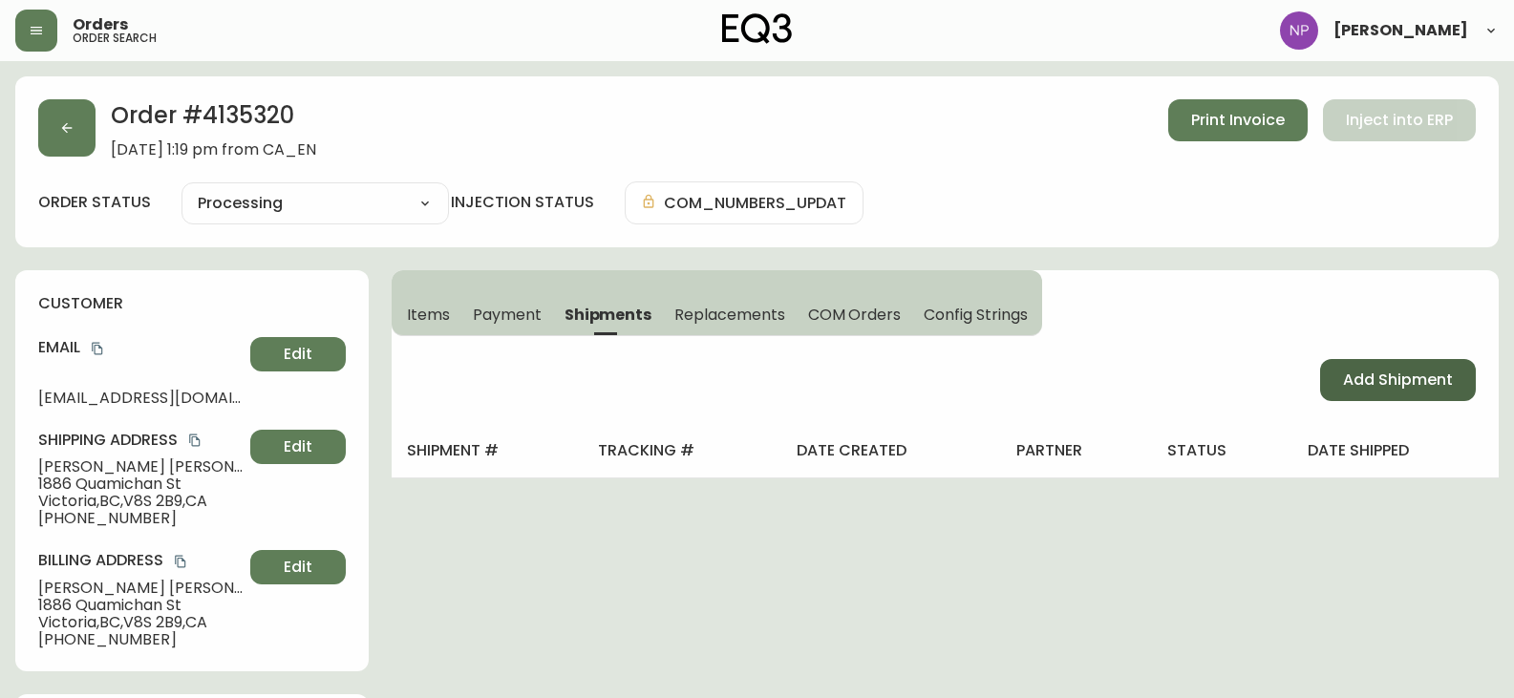
click at [1404, 383] on span "Add Shipment" at bounding box center [1398, 380] width 110 height 21
select select "PENDING"
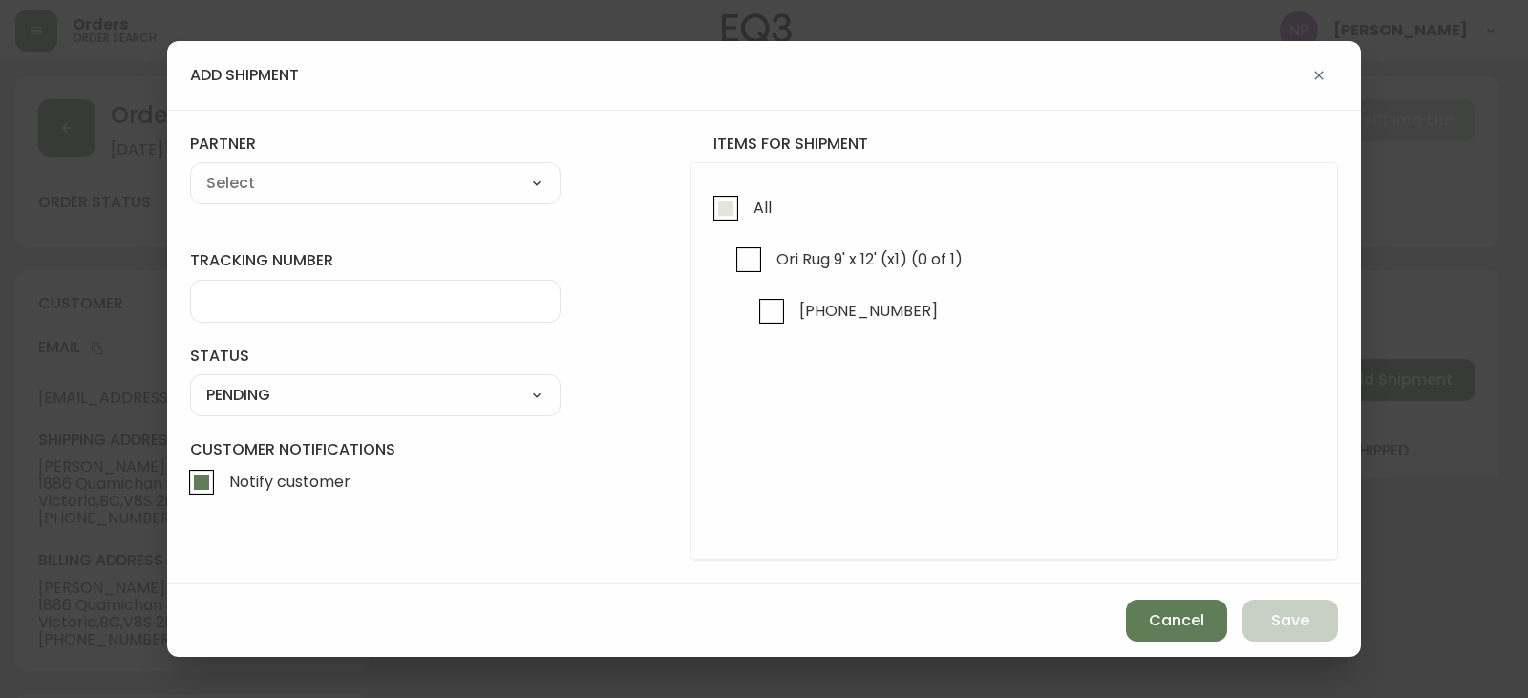
click at [736, 207] on input "All" at bounding box center [726, 208] width 44 height 44
checkbox input "true"
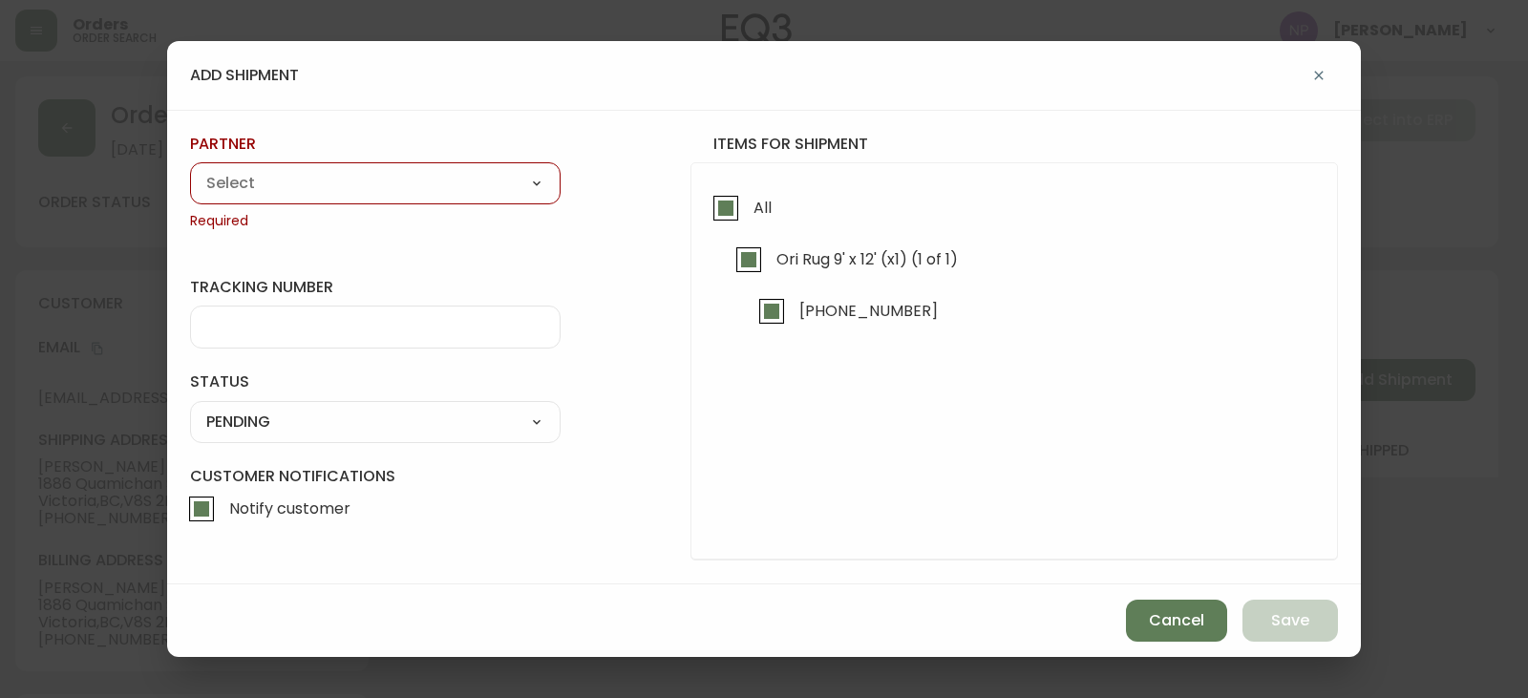
click at [390, 159] on div "partner A Move to Remember LLC ABF Freight Alero [PERSON_NAME] Canada Post Canp…" at bounding box center [375, 182] width 371 height 97
click at [395, 178] on select "A Move to Remember LLC ABF Freight Alero [PERSON_NAME] Canada Post Canpar Expre…" at bounding box center [375, 183] width 371 height 29
select select "ck6ml9xrz18r00186iyro3grt"
click at [190, 169] on select "A Move to Remember LLC ABF Freight Alero [PERSON_NAME] Canada Post Canpar Expre…" at bounding box center [375, 183] width 371 height 29
type input "Encompass Logistics"
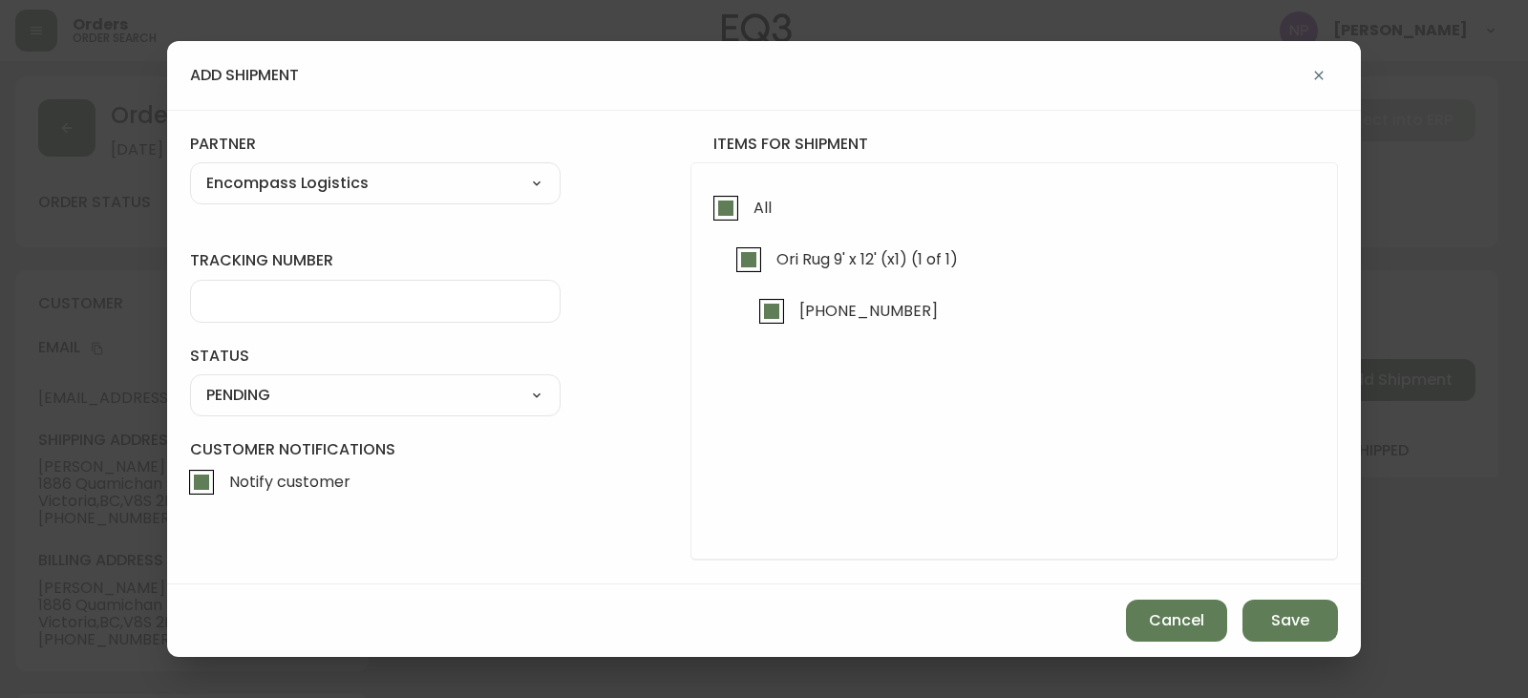
click at [350, 298] on input "tracking number" at bounding box center [375, 301] width 338 height 18
type input "ENCOMPASS LOGISTICS"
click at [409, 378] on div "SHIPPED PENDING CANCELLED" at bounding box center [375, 395] width 371 height 42
click at [397, 399] on select "SHIPPED PENDING CANCELLED" at bounding box center [375, 395] width 371 height 29
click at [190, 381] on select "SHIPPED PENDING CANCELLED" at bounding box center [375, 395] width 371 height 29
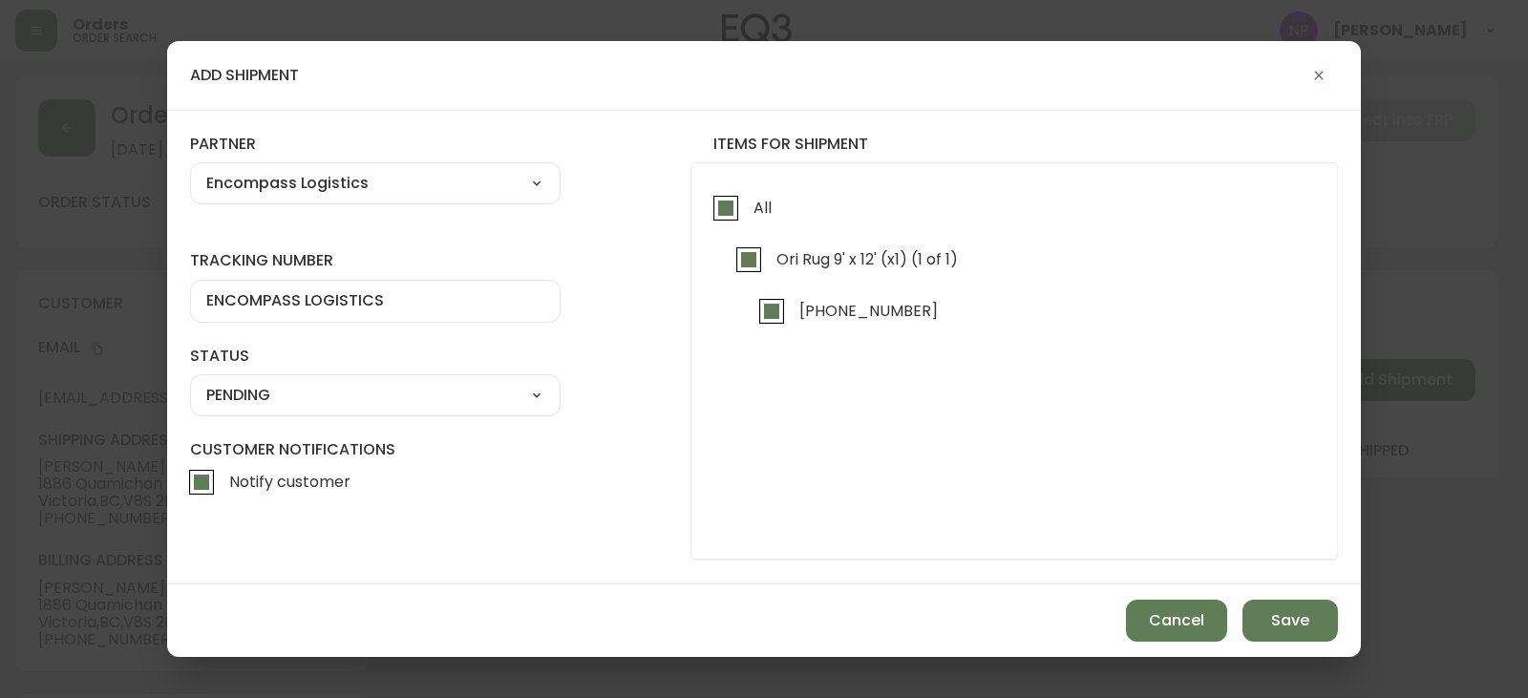
select select "PENDING"
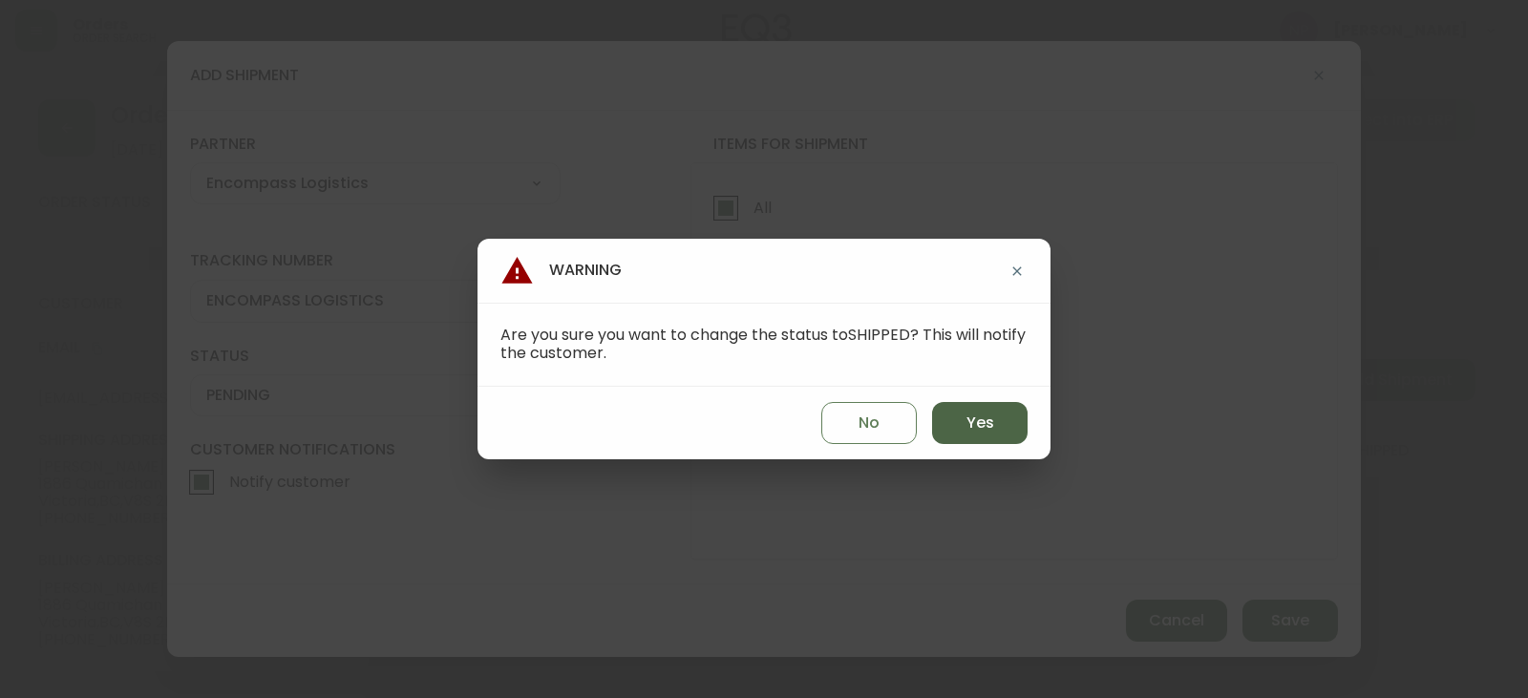
click at [966, 413] on span "Yes" at bounding box center [980, 423] width 28 height 21
type input "SHIPPED"
select select "SHIPPED"
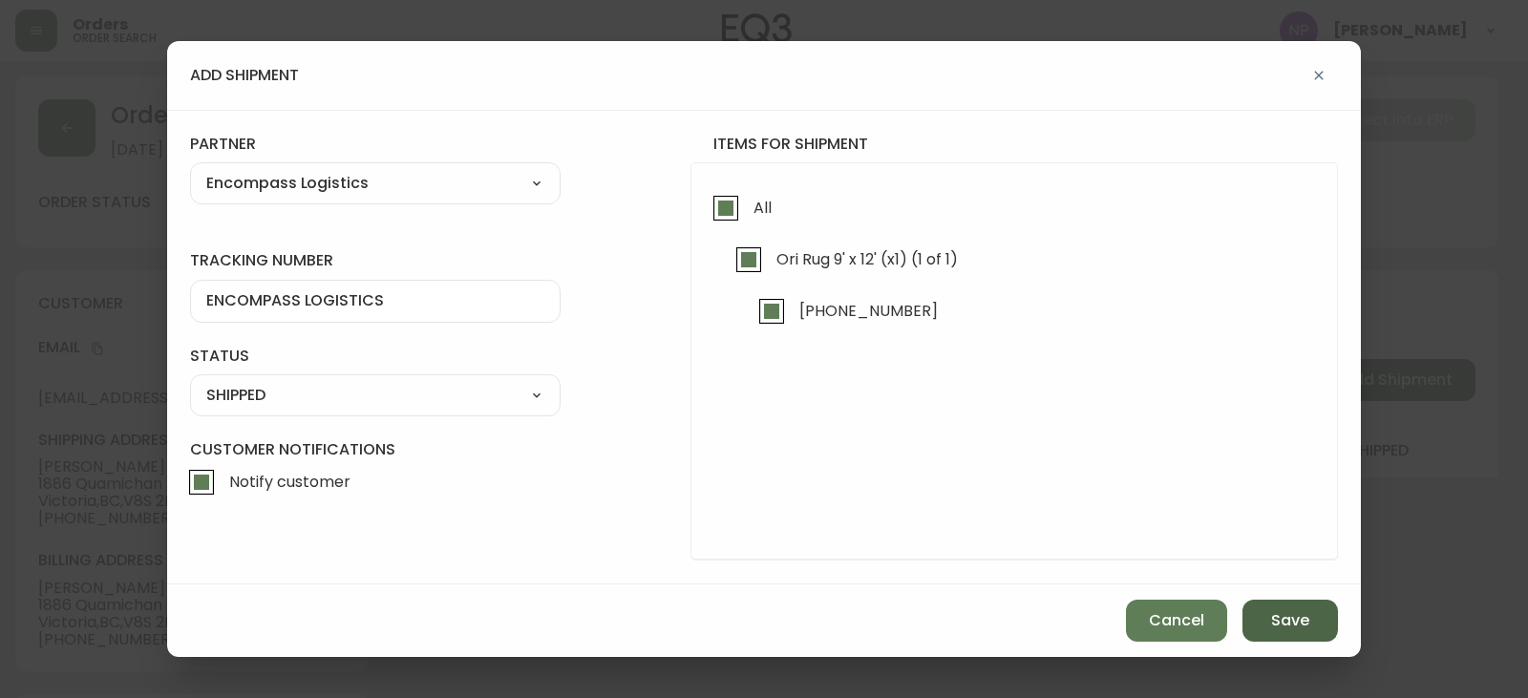
click at [1292, 616] on span "Save" at bounding box center [1290, 620] width 38 height 21
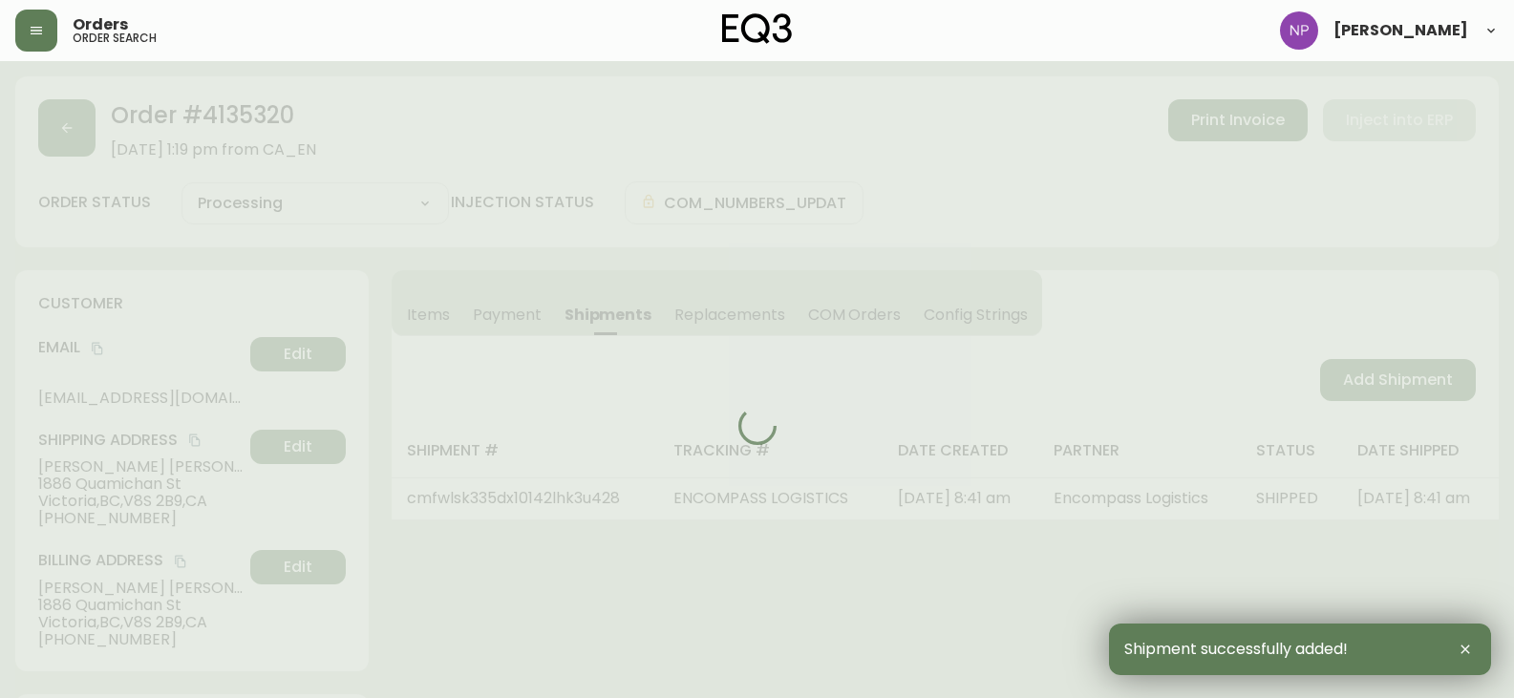
type input "Fully Shipped"
select select "FULLY_SHIPPED"
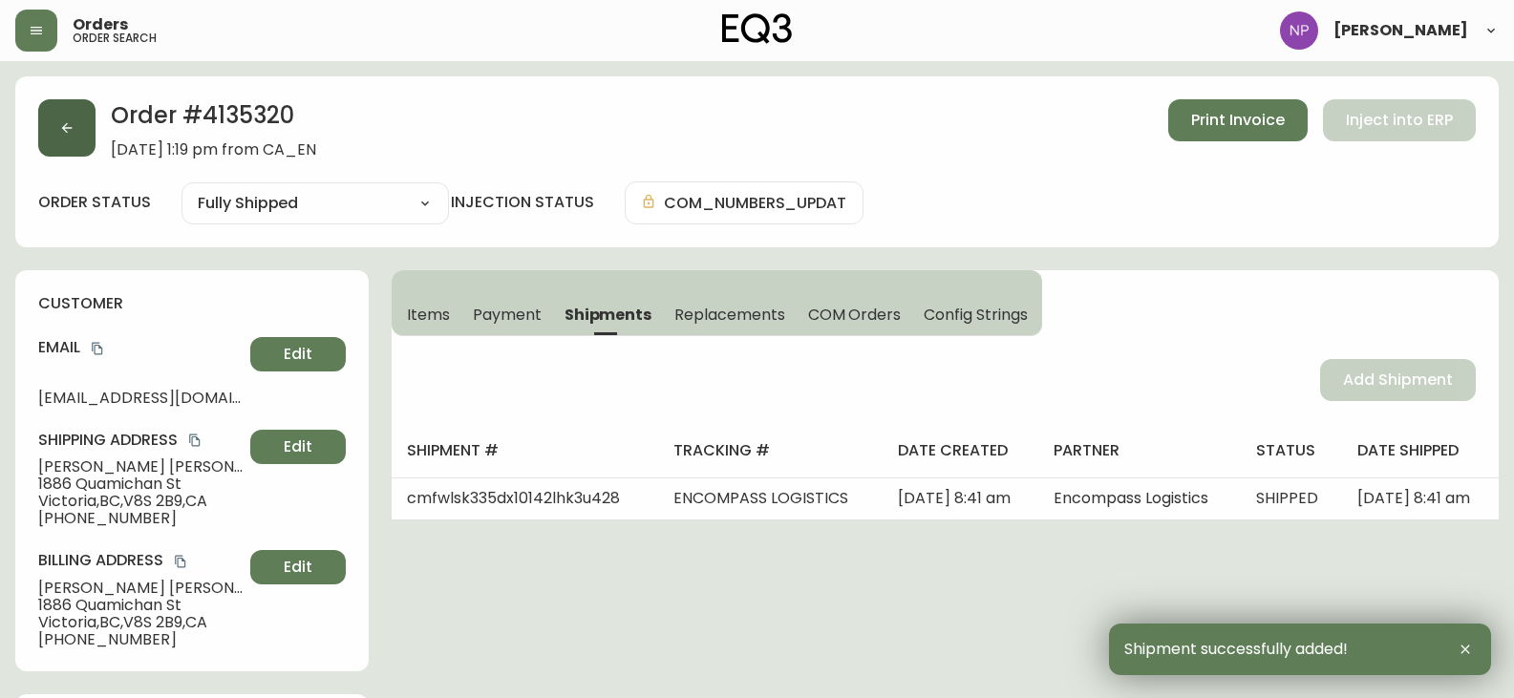
click at [90, 132] on button "button" at bounding box center [66, 127] width 57 height 57
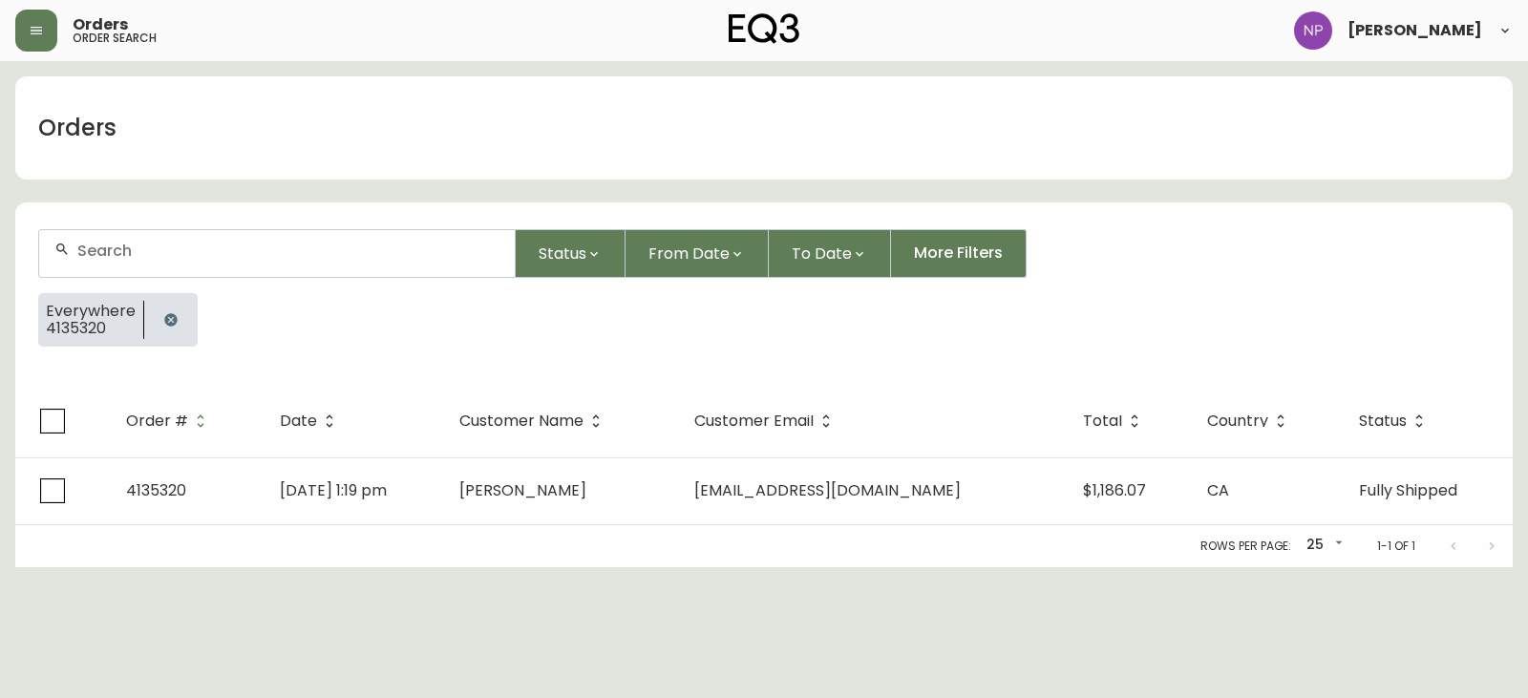
click at [128, 263] on div at bounding box center [277, 253] width 476 height 47
type input "4135200"
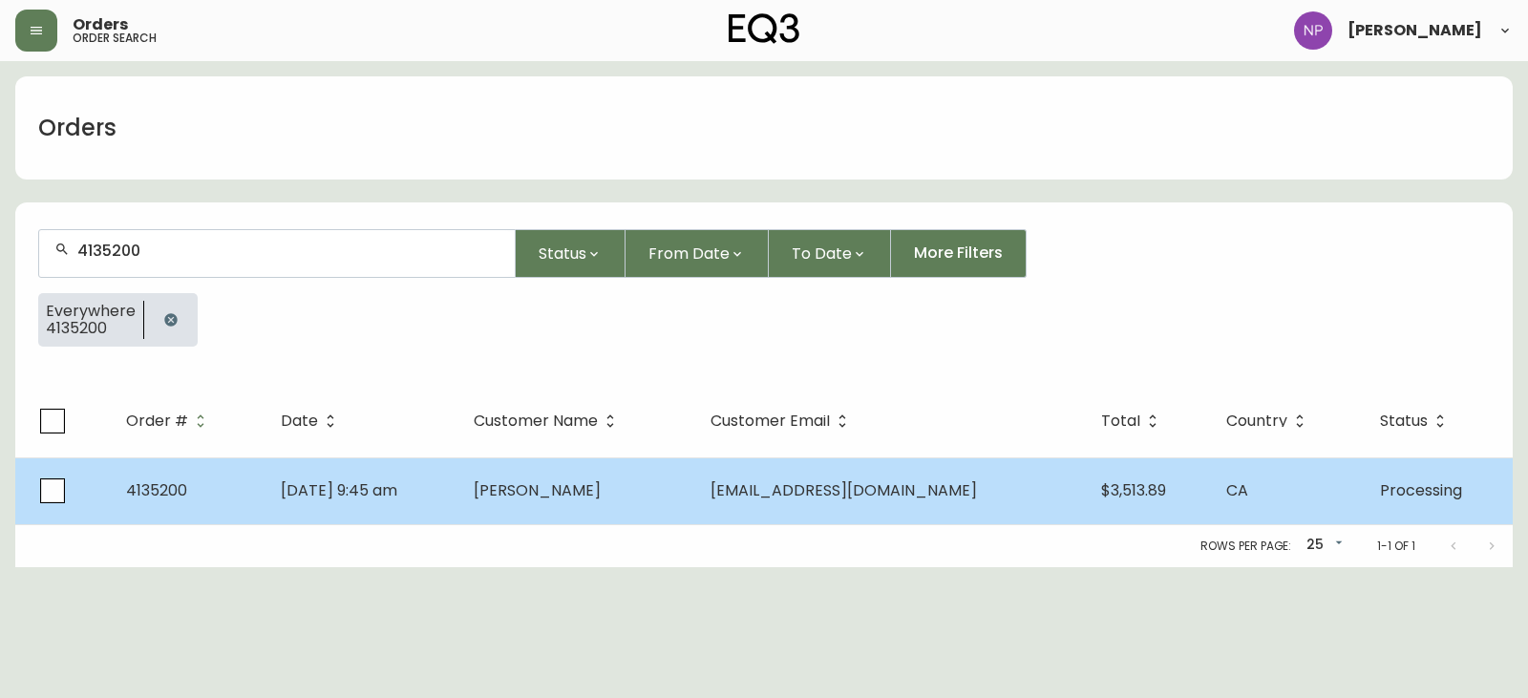
click at [356, 519] on td "[DATE] 9:45 am" at bounding box center [362, 490] width 194 height 67
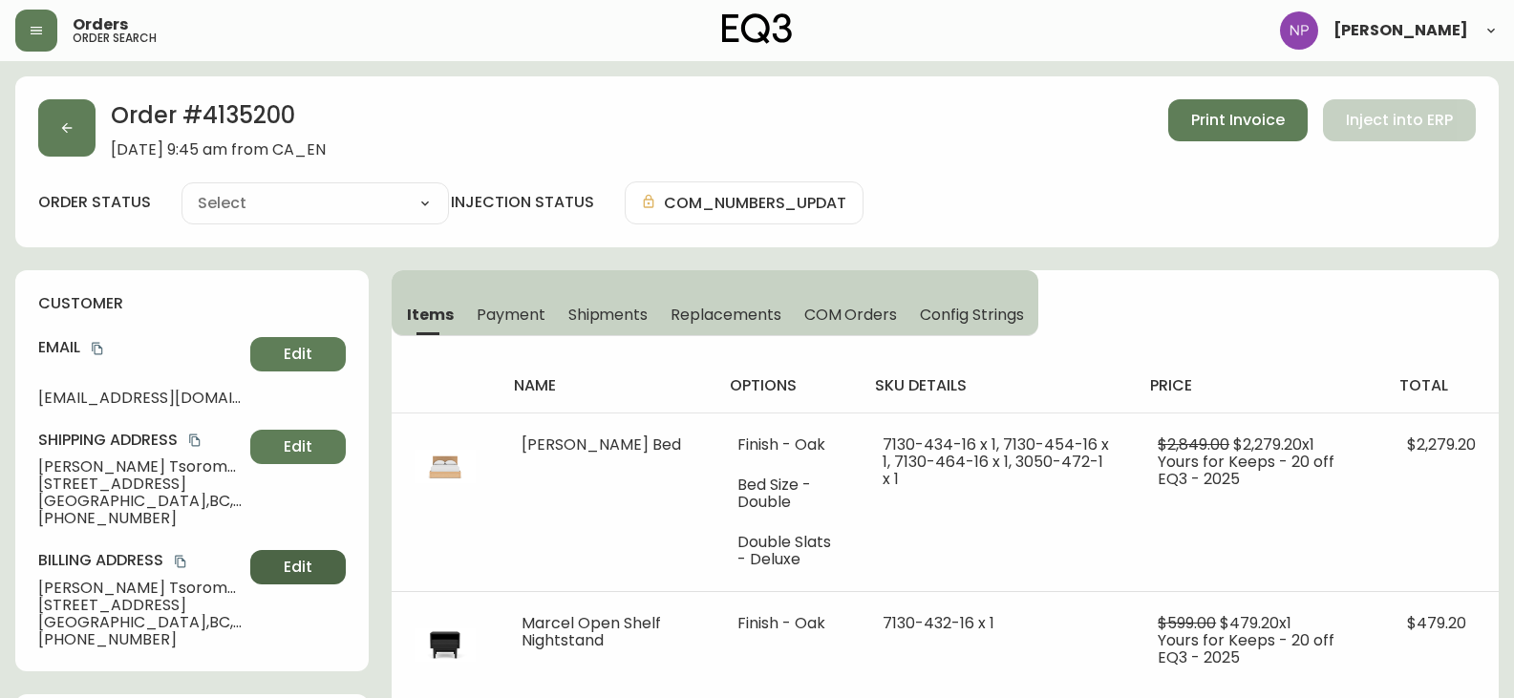
type input "Processing"
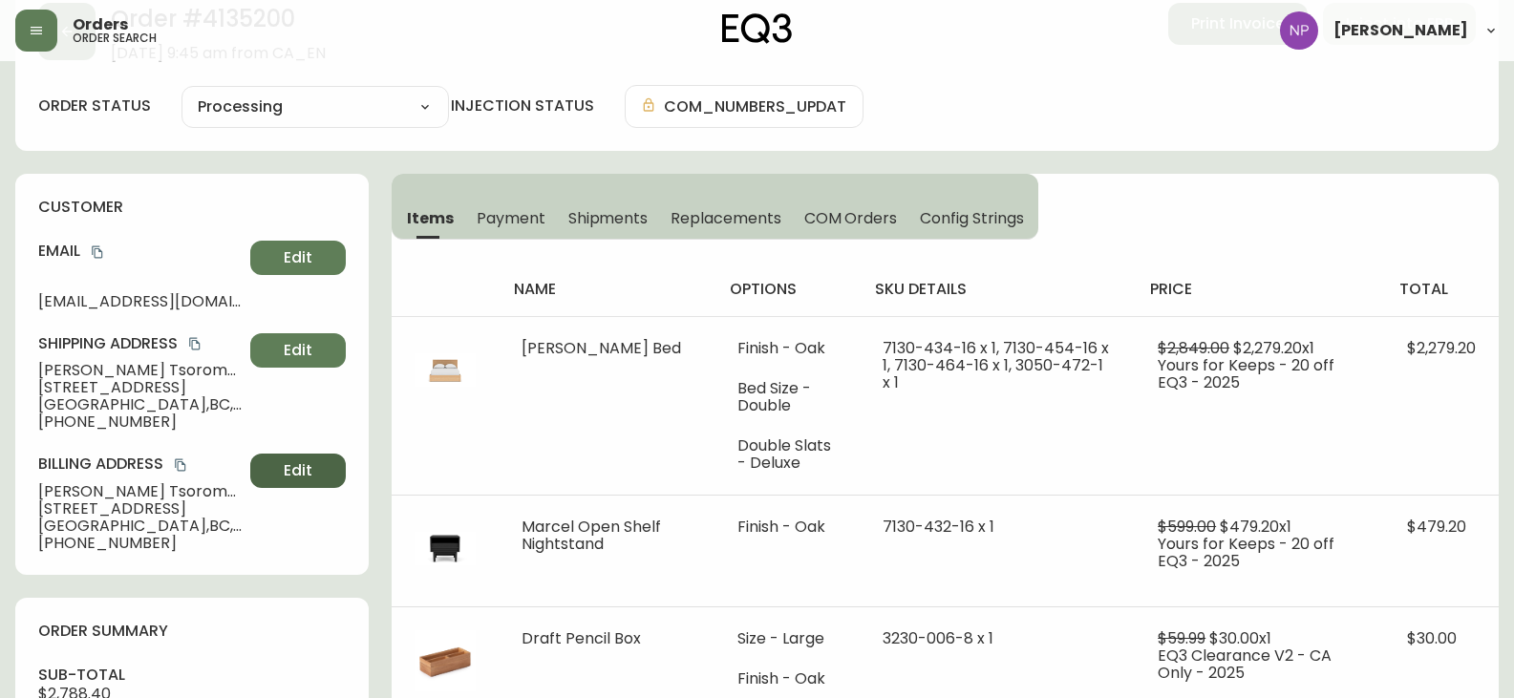
select select "PROCESSING"
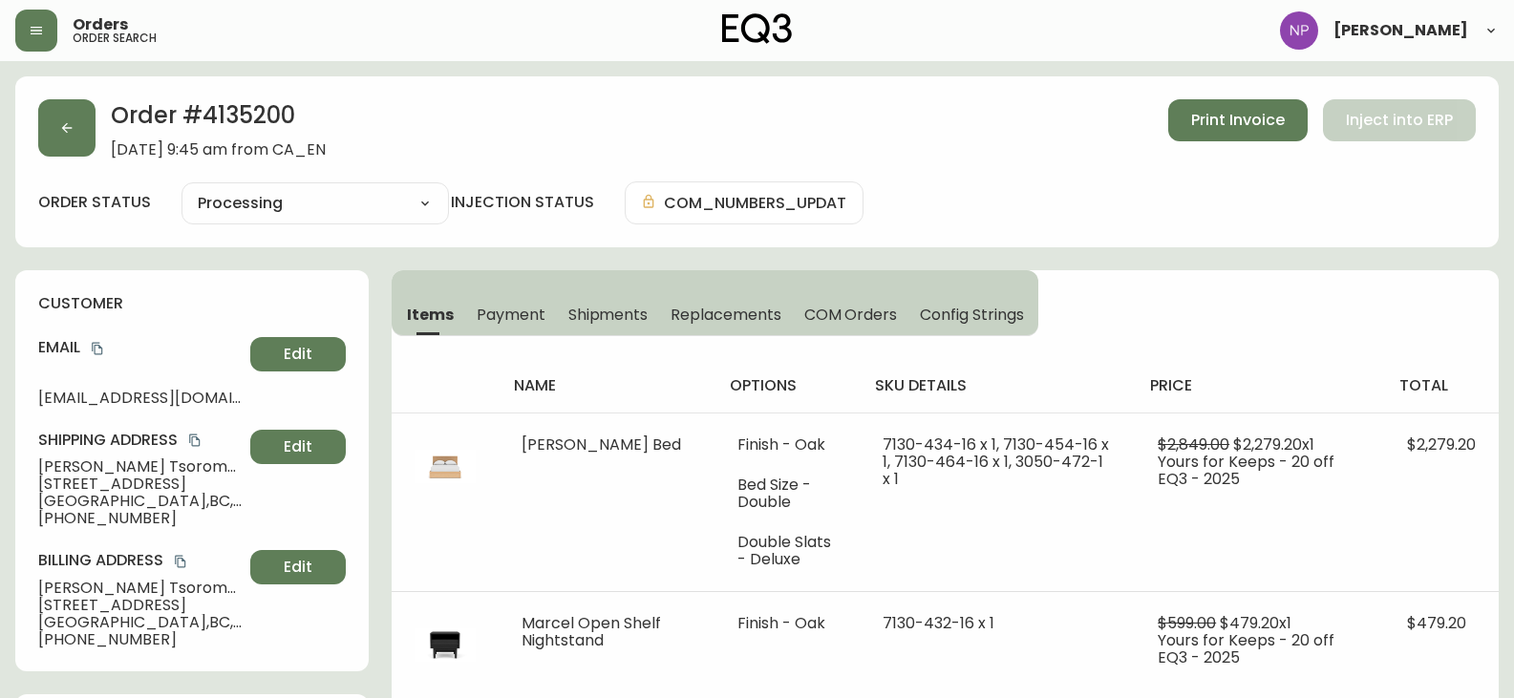
click at [625, 308] on span "Shipments" at bounding box center [608, 315] width 80 height 20
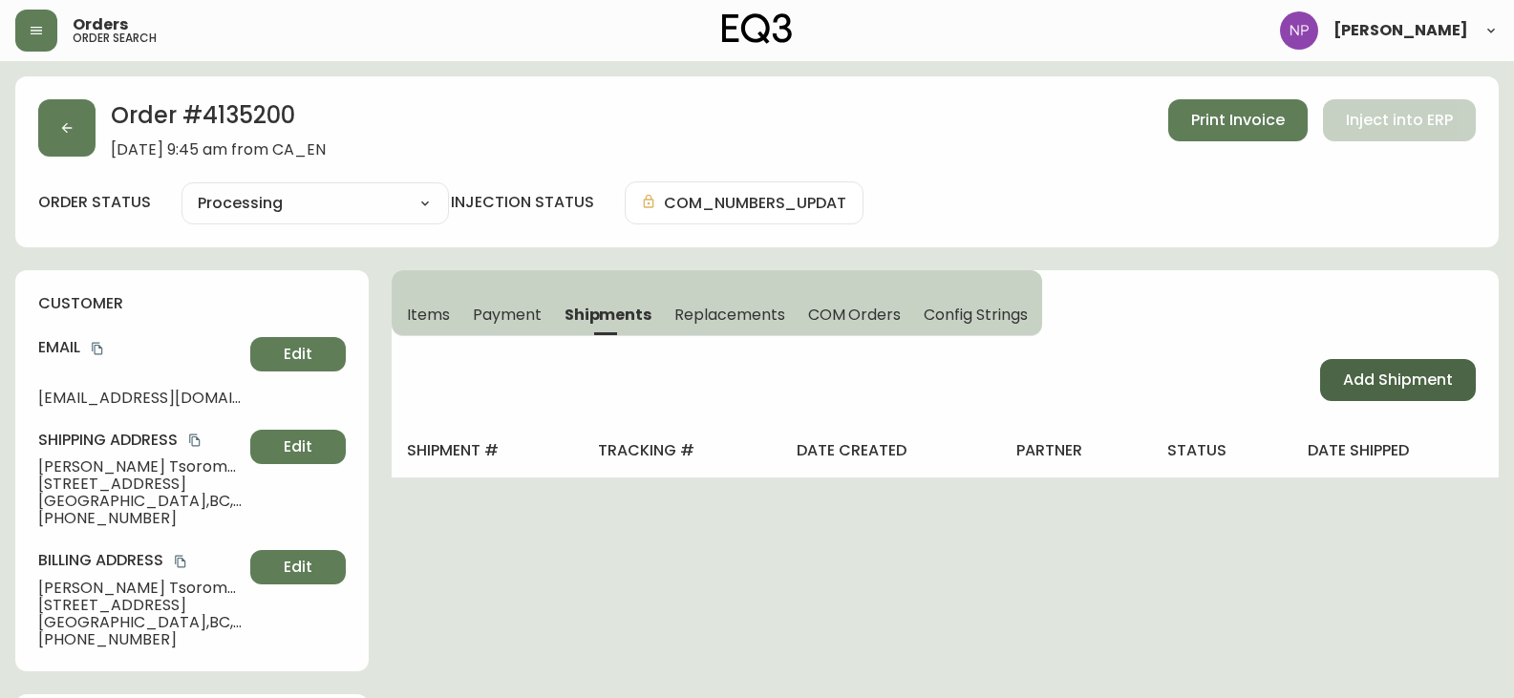
click at [1382, 368] on button "Add Shipment" at bounding box center [1398, 380] width 156 height 42
select select "PENDING"
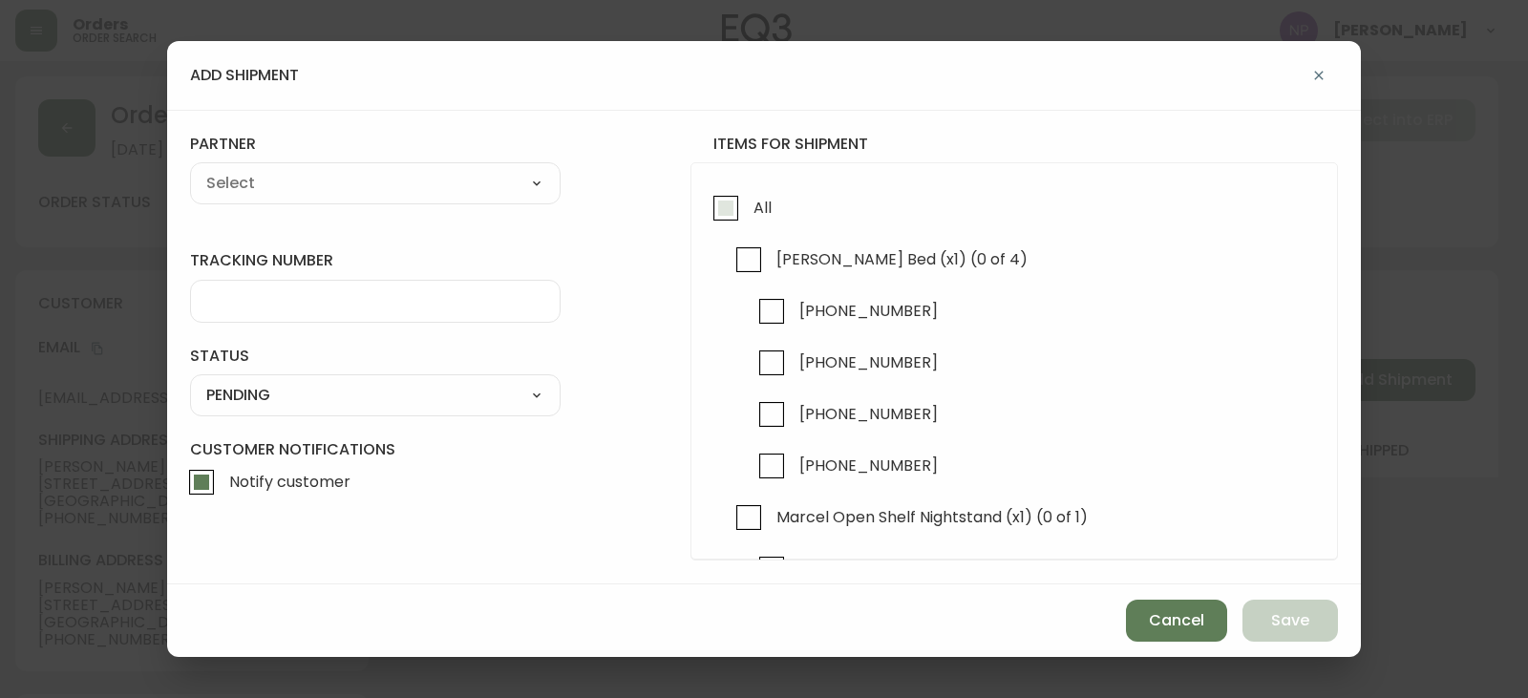
click at [720, 201] on input "All" at bounding box center [726, 208] width 44 height 44
checkbox input "true"
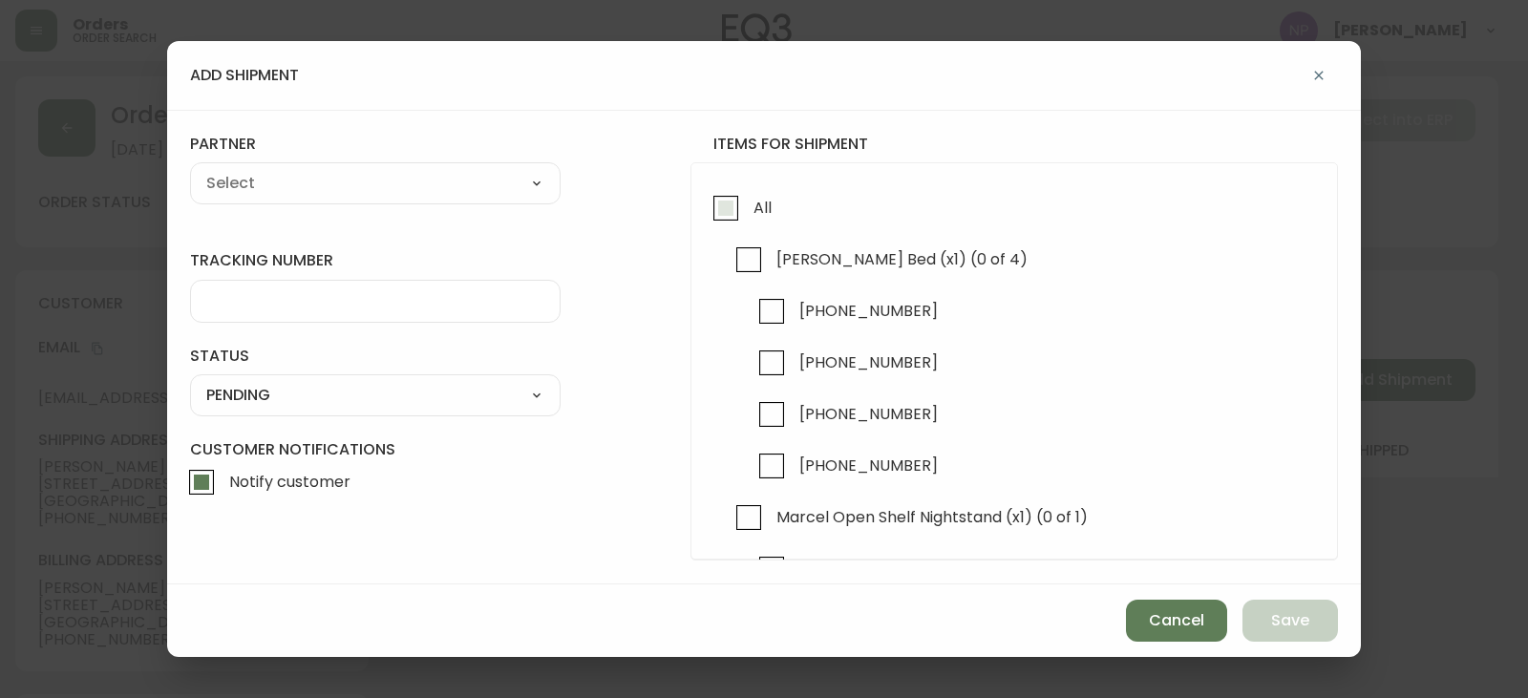
checkbox input "true"
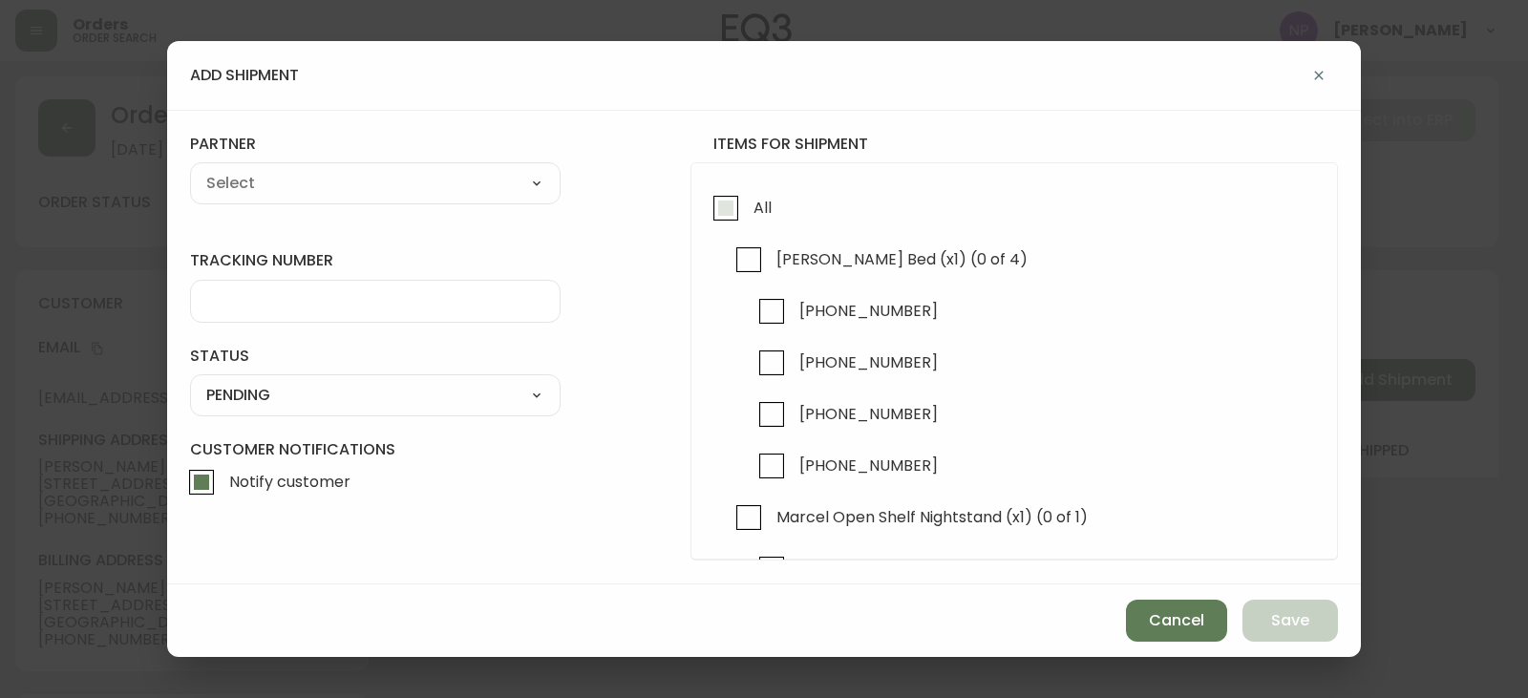
checkbox input "true"
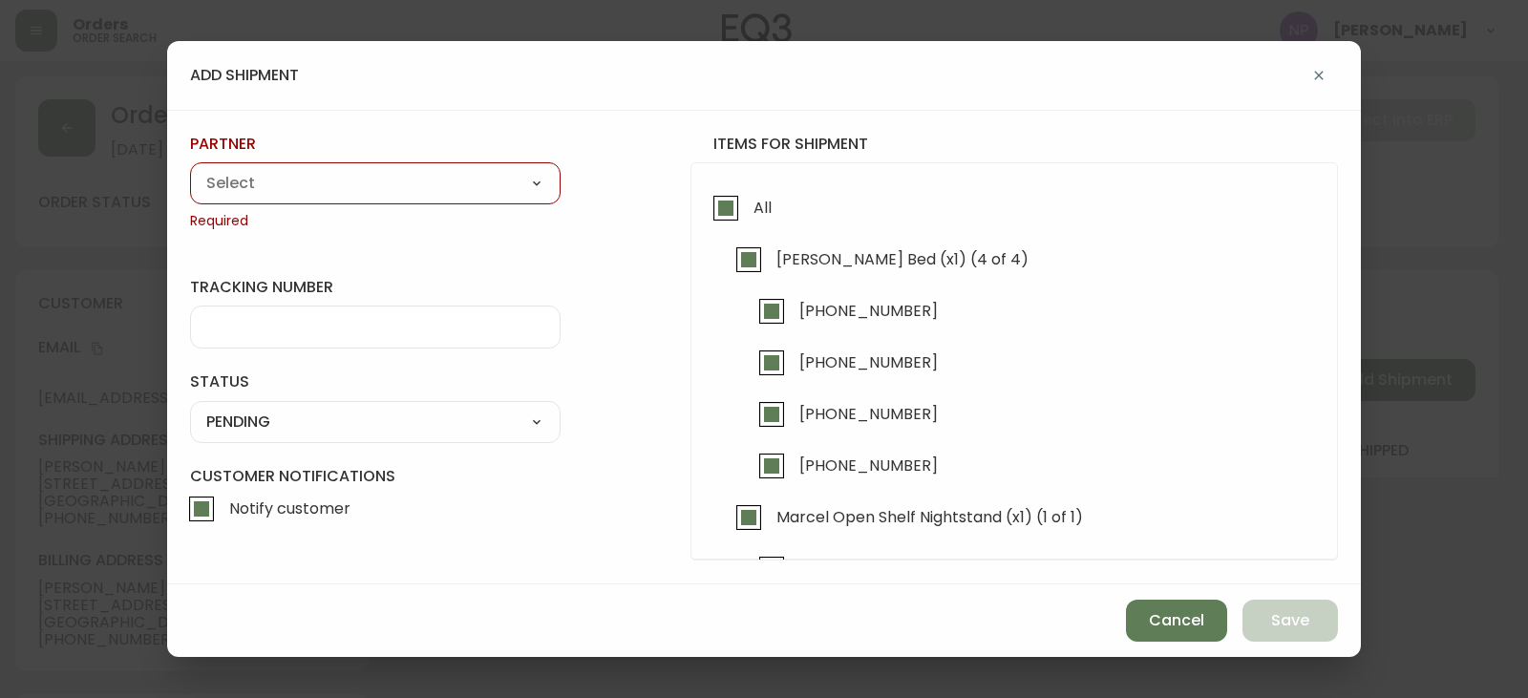
click at [444, 163] on div "A Move to Remember LLC ABF Freight Alero [PERSON_NAME] Canada Post Canpar Expre…" at bounding box center [375, 183] width 371 height 42
click at [441, 180] on select "A Move to Remember LLC ABF Freight Alero [PERSON_NAME] Canada Post Canpar Expre…" at bounding box center [375, 183] width 371 height 29
select select "ck6ml9xrz18r00186iyro3grt"
click at [190, 169] on select "A Move to Remember LLC ABF Freight Alero [PERSON_NAME] Canada Post Canpar Expre…" at bounding box center [375, 183] width 371 height 29
type input "Encompass Logistics"
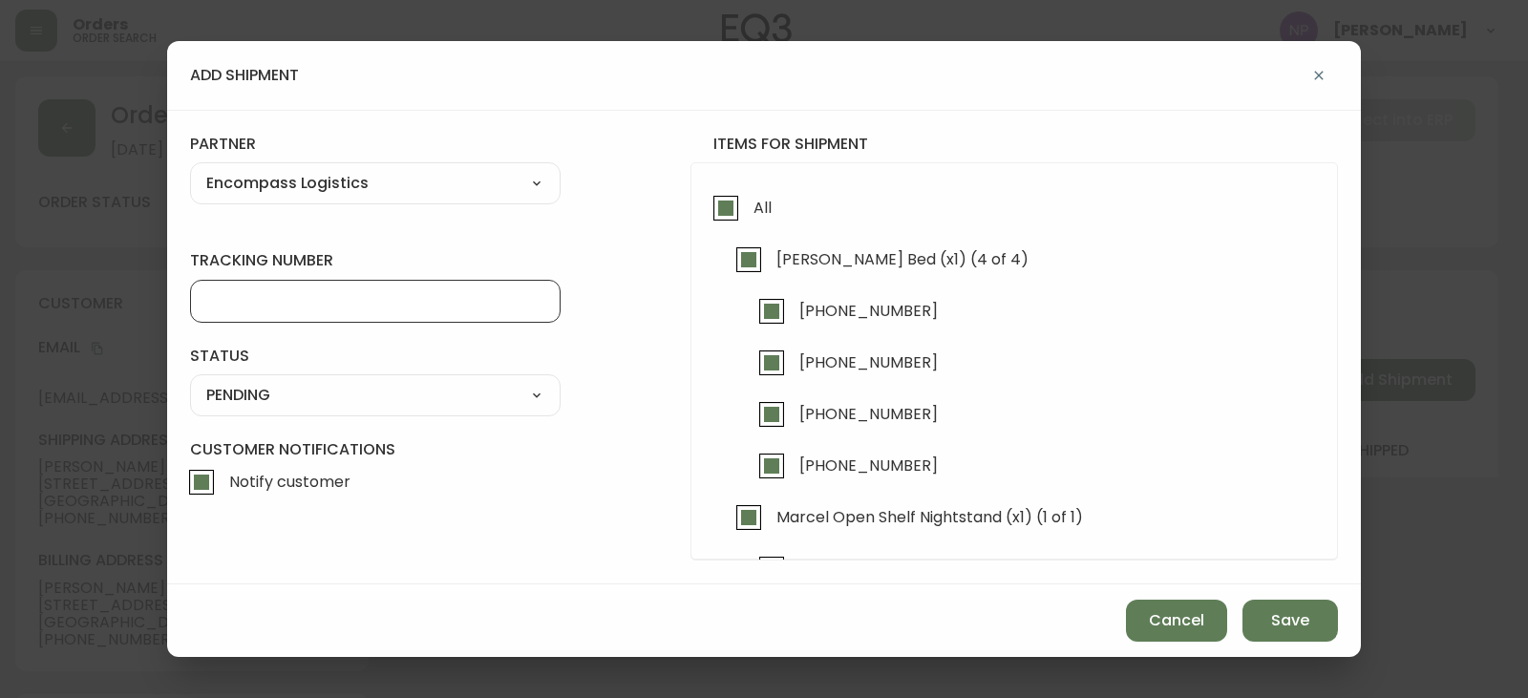
click at [308, 306] on input "tracking number" at bounding box center [375, 301] width 338 height 18
type input "ENCOMPASS LOGISTICS"
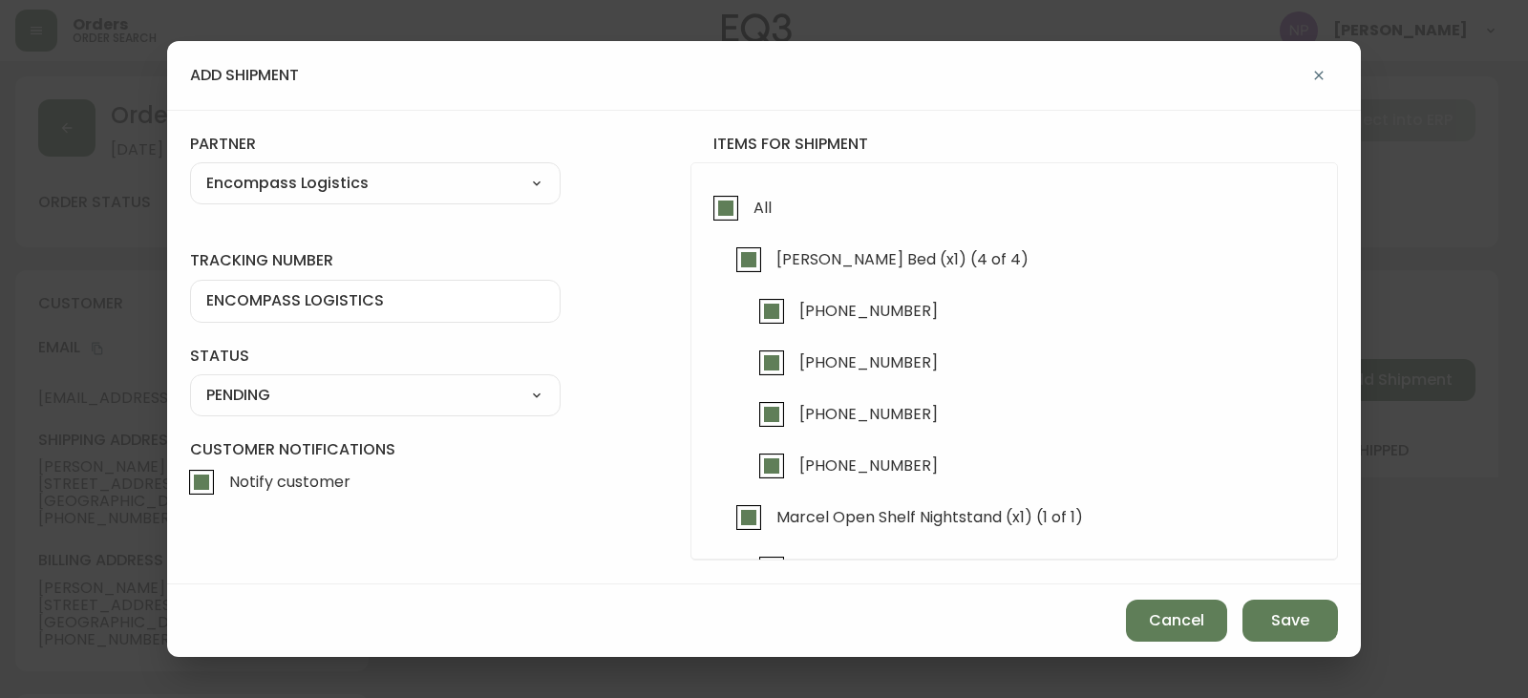
click at [369, 407] on select "SHIPPED PENDING CANCELLED" at bounding box center [375, 395] width 371 height 29
click at [190, 381] on select "SHIPPED PENDING CANCELLED" at bounding box center [375, 395] width 371 height 29
select select "PENDING"
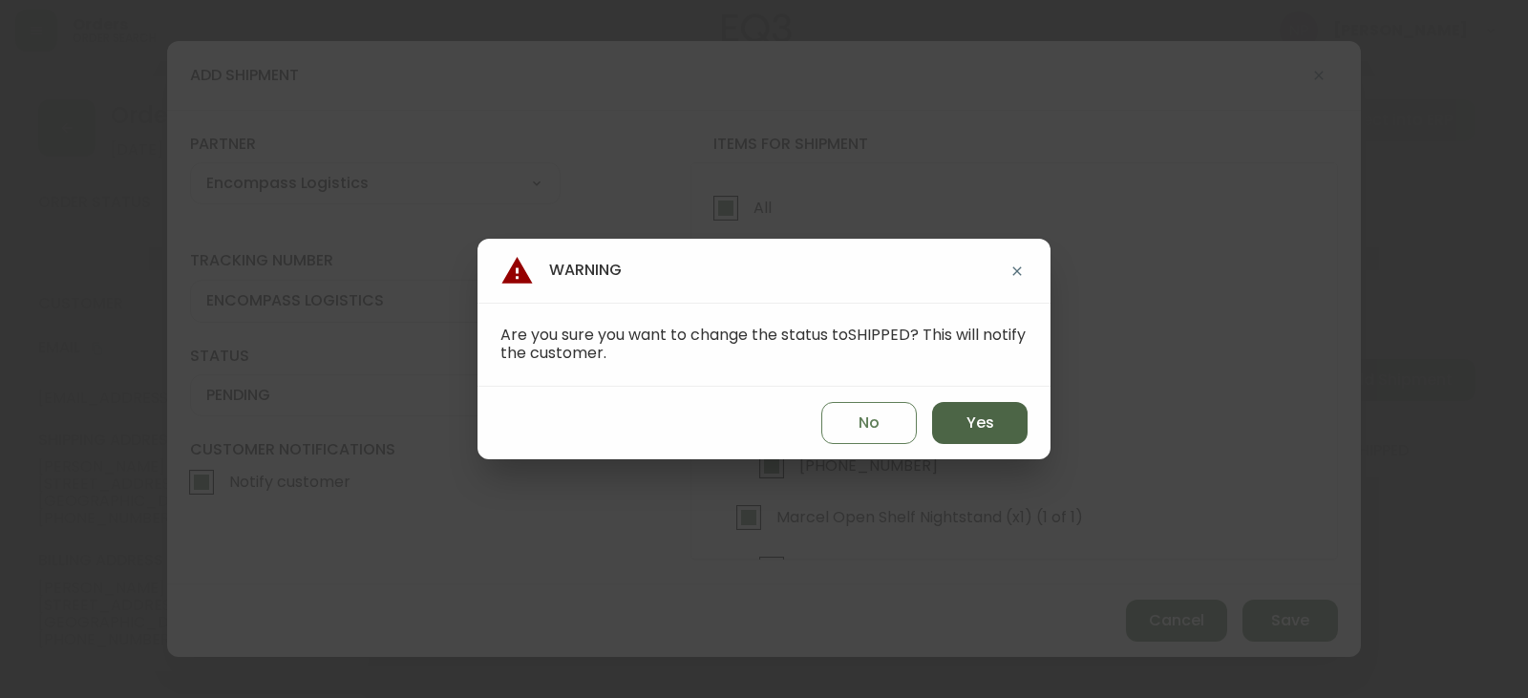
click at [973, 430] on span "Yes" at bounding box center [980, 423] width 28 height 21
type input "SHIPPED"
select select "SHIPPED"
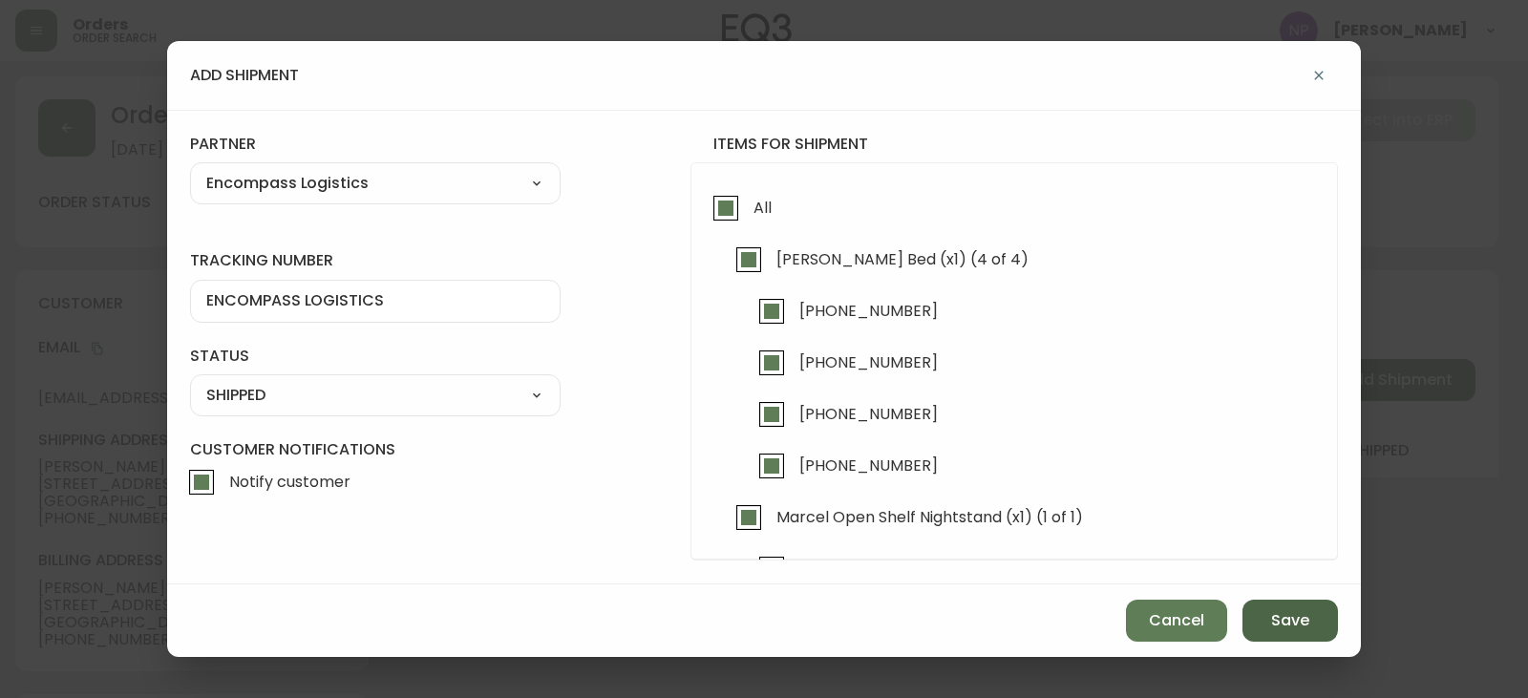
click at [1321, 625] on button "Save" at bounding box center [1289, 621] width 95 height 42
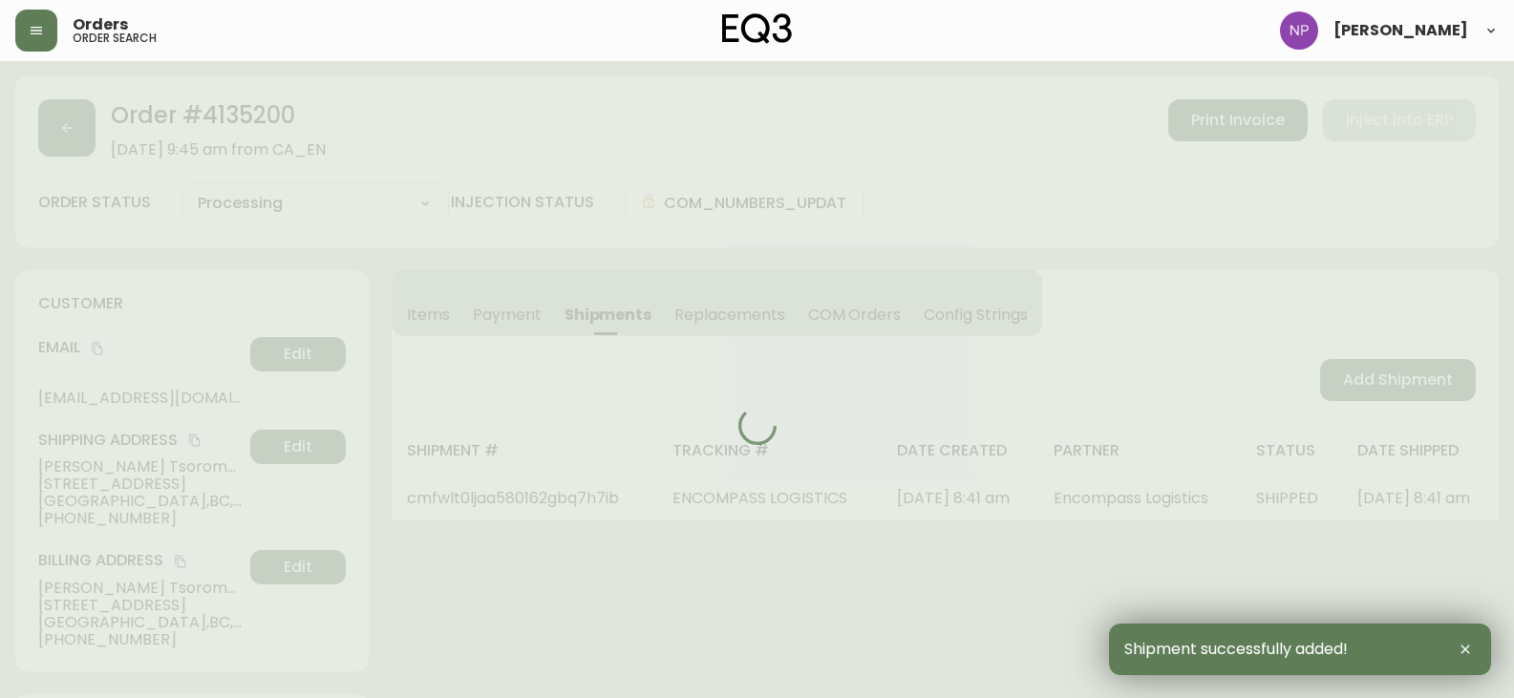
type input "Fully Shipped"
select select "FULLY_SHIPPED"
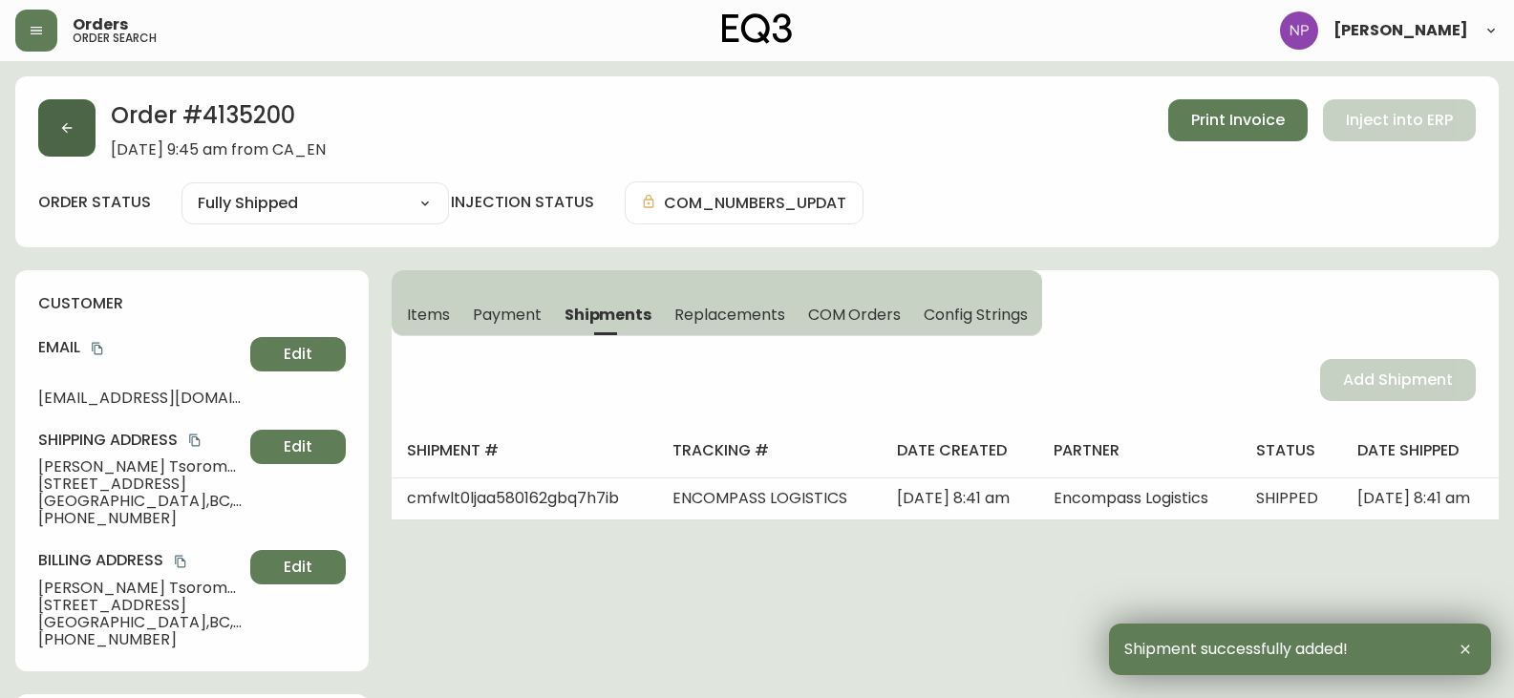
click at [88, 143] on button "button" at bounding box center [66, 127] width 57 height 57
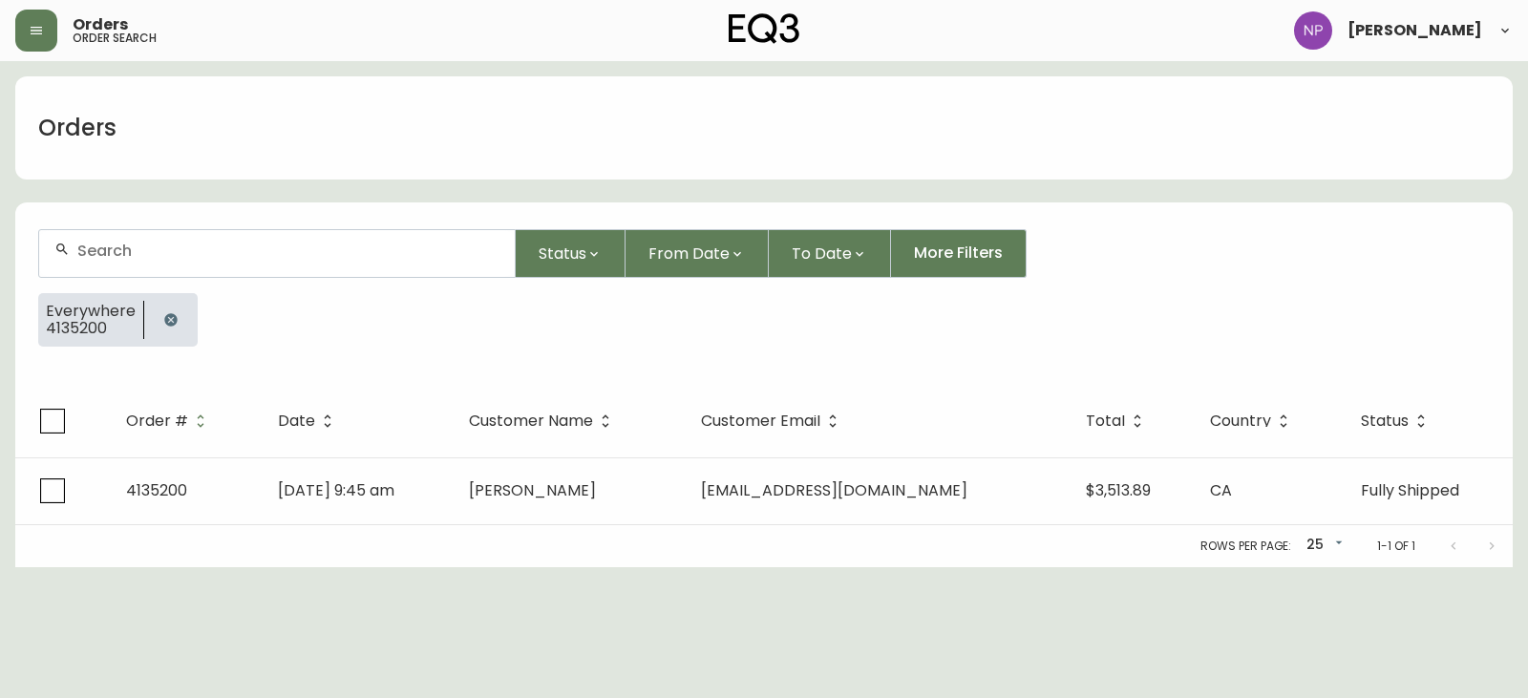
click at [117, 246] on input "text" at bounding box center [288, 251] width 422 height 18
type input "4135327"
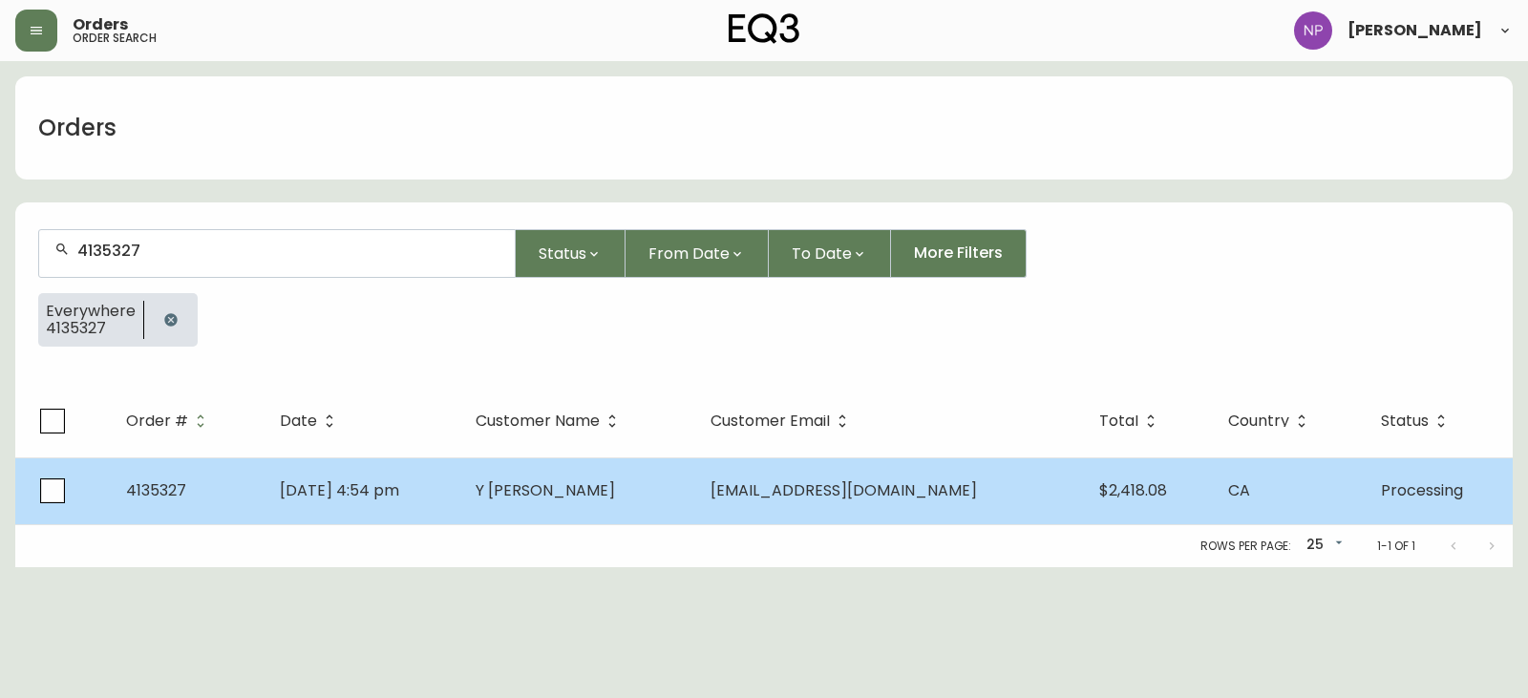
click at [460, 472] on td "[DATE] 4:54 pm" at bounding box center [363, 490] width 196 height 67
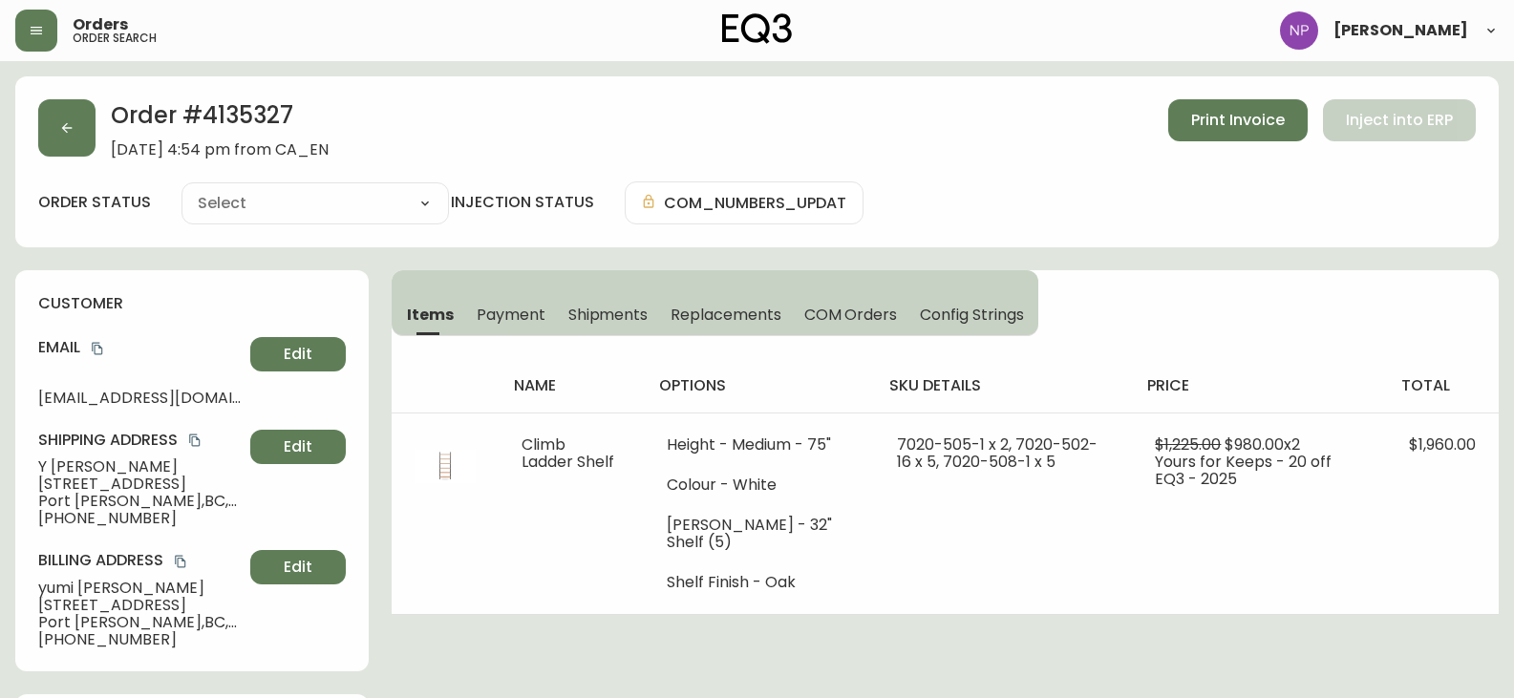
type input "Processing"
select select "PROCESSING"
click at [625, 326] on button "Shipments" at bounding box center [608, 314] width 103 height 42
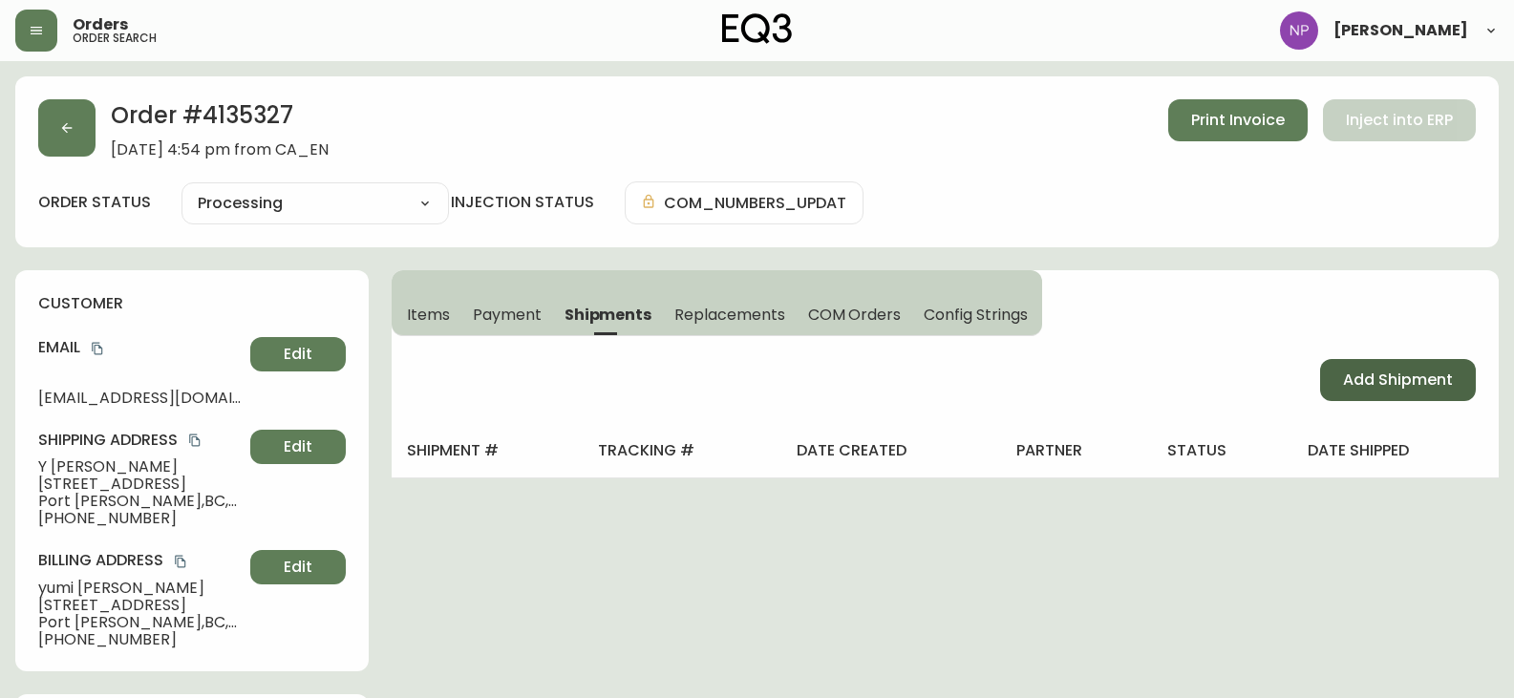
click at [1444, 376] on span "Add Shipment" at bounding box center [1398, 380] width 110 height 21
select select "PENDING"
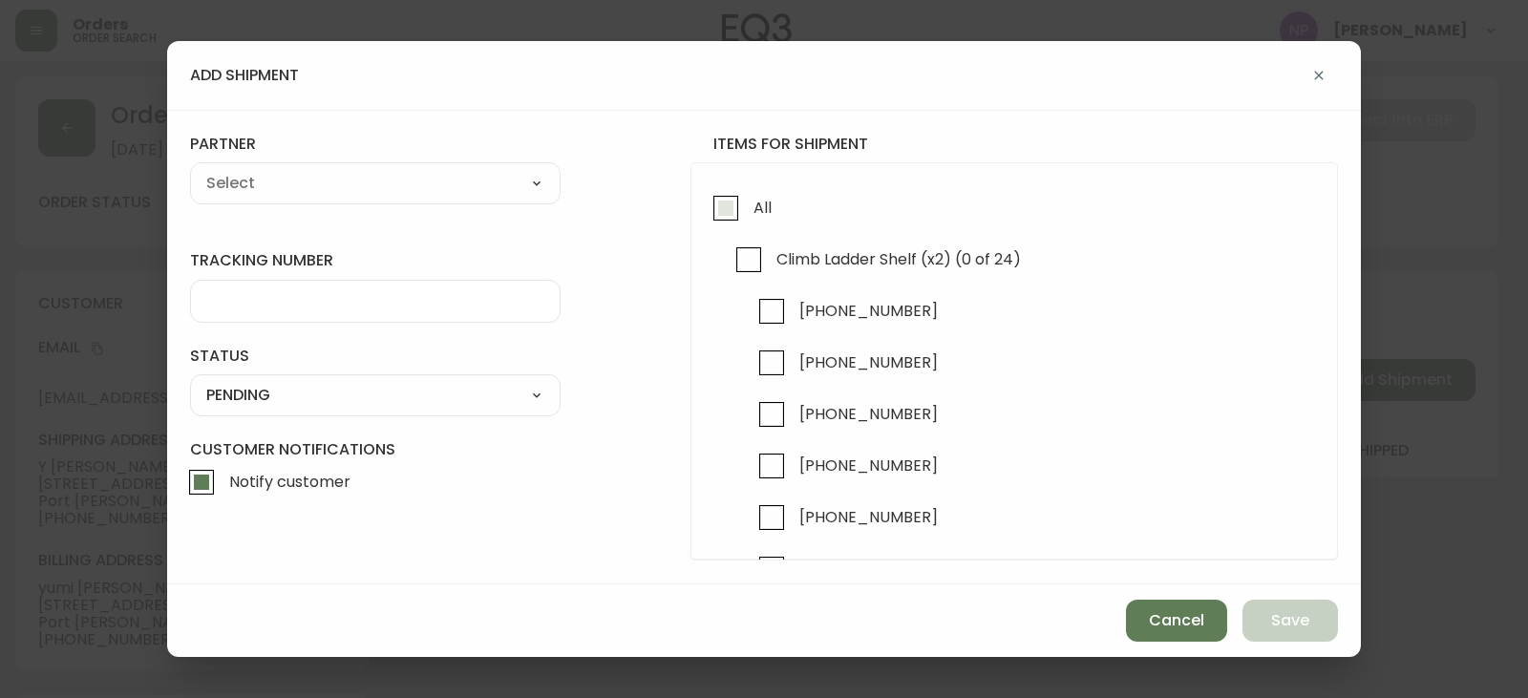
click at [742, 229] on input "All" at bounding box center [726, 208] width 44 height 44
checkbox input "true"
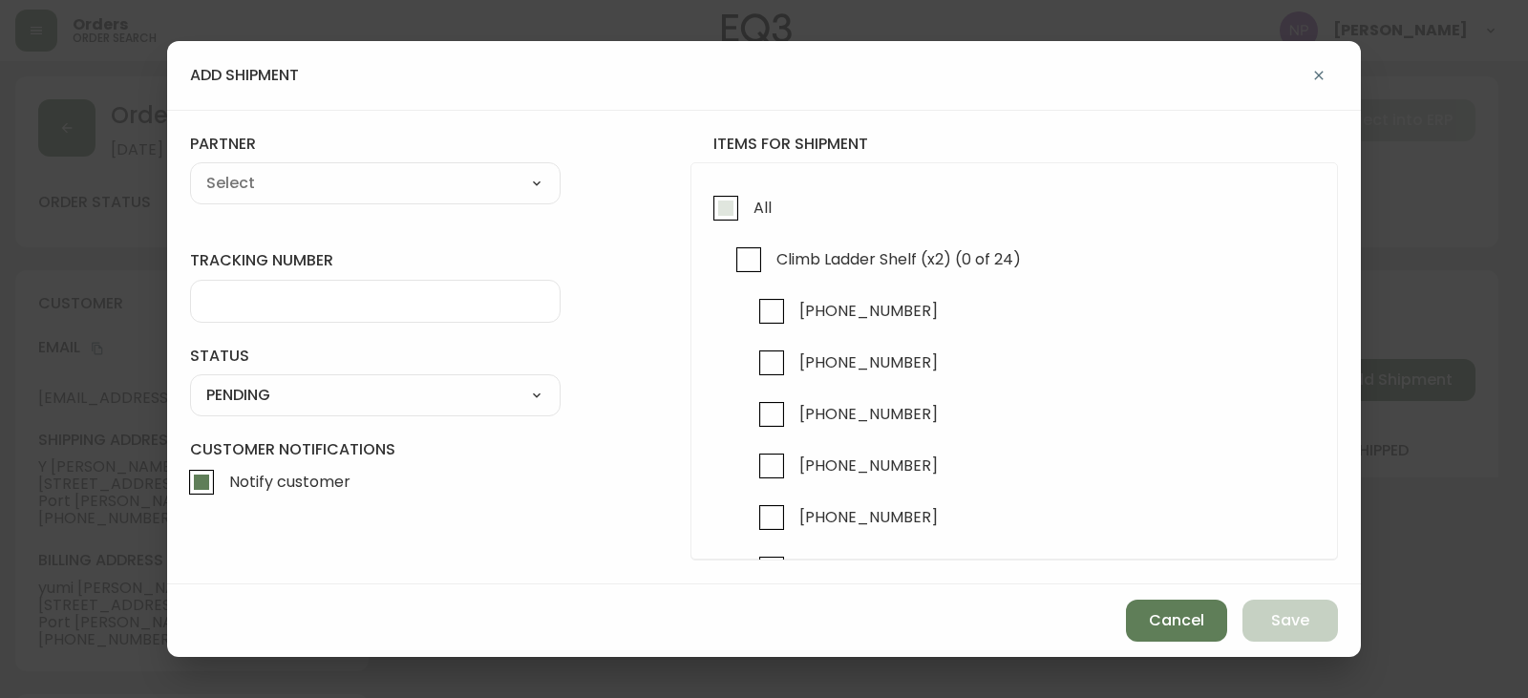
checkbox input "true"
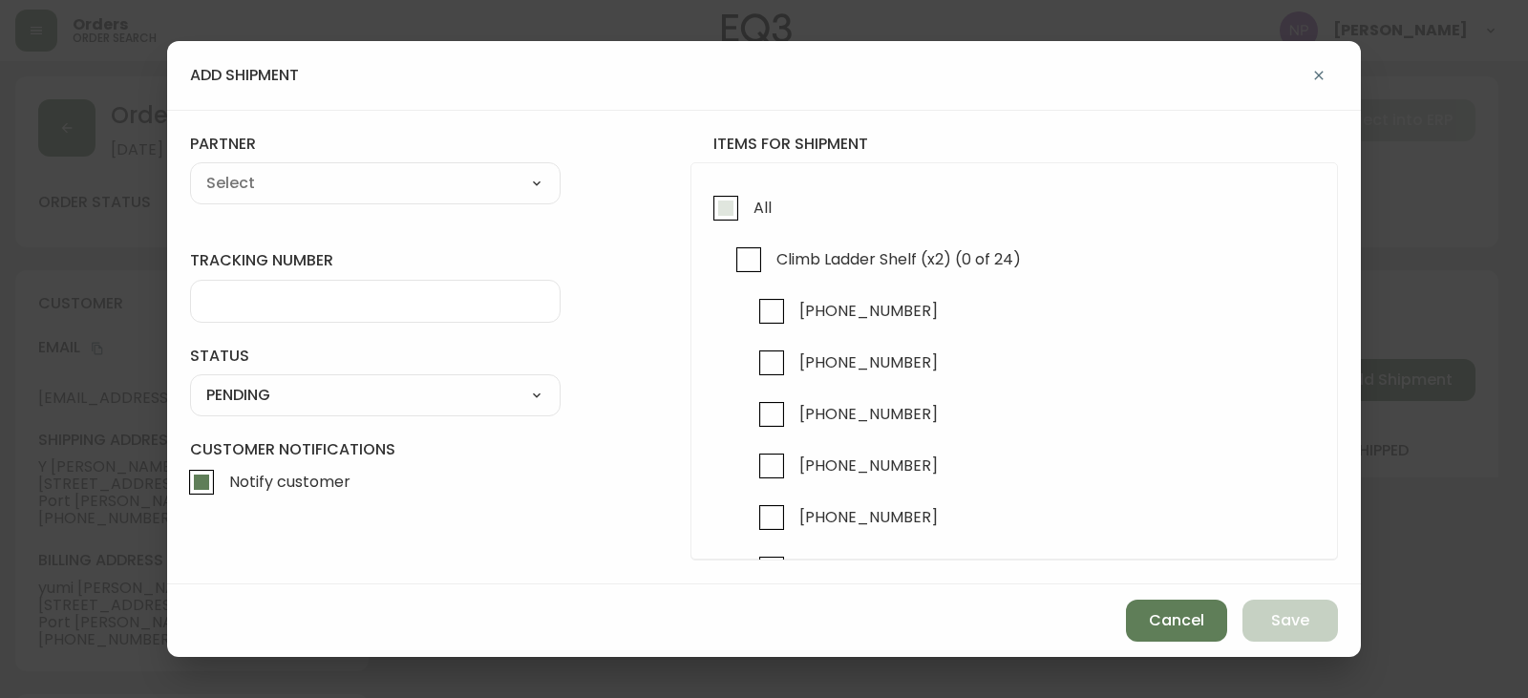
checkbox input "true"
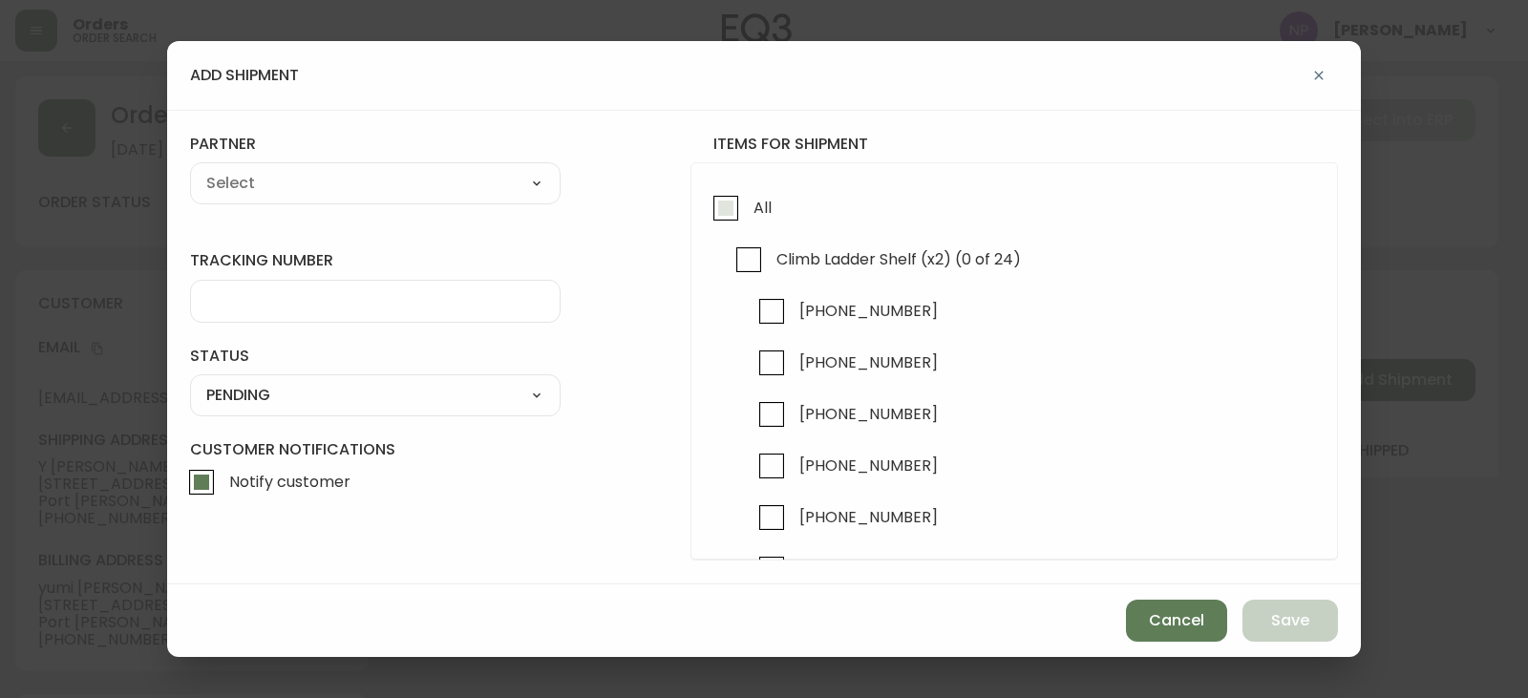
checkbox input "true"
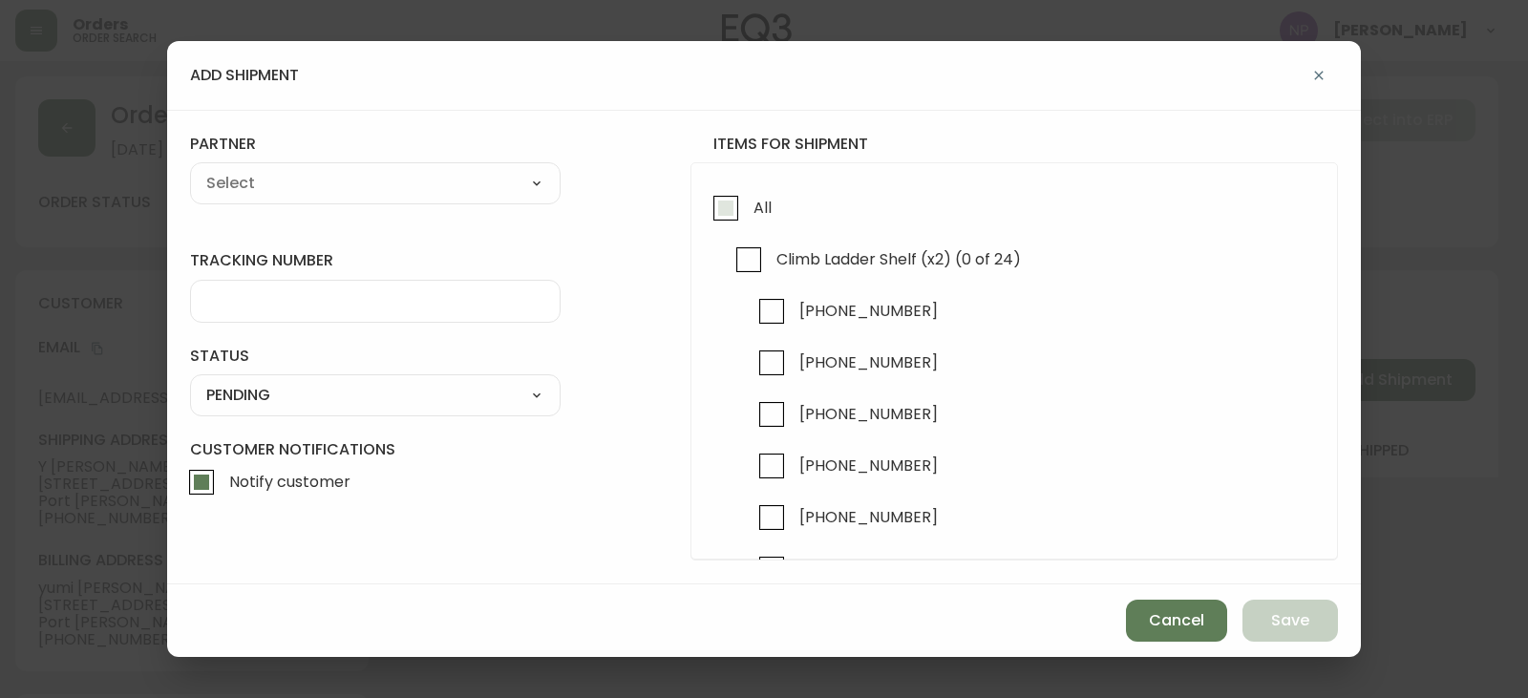
checkbox input "true"
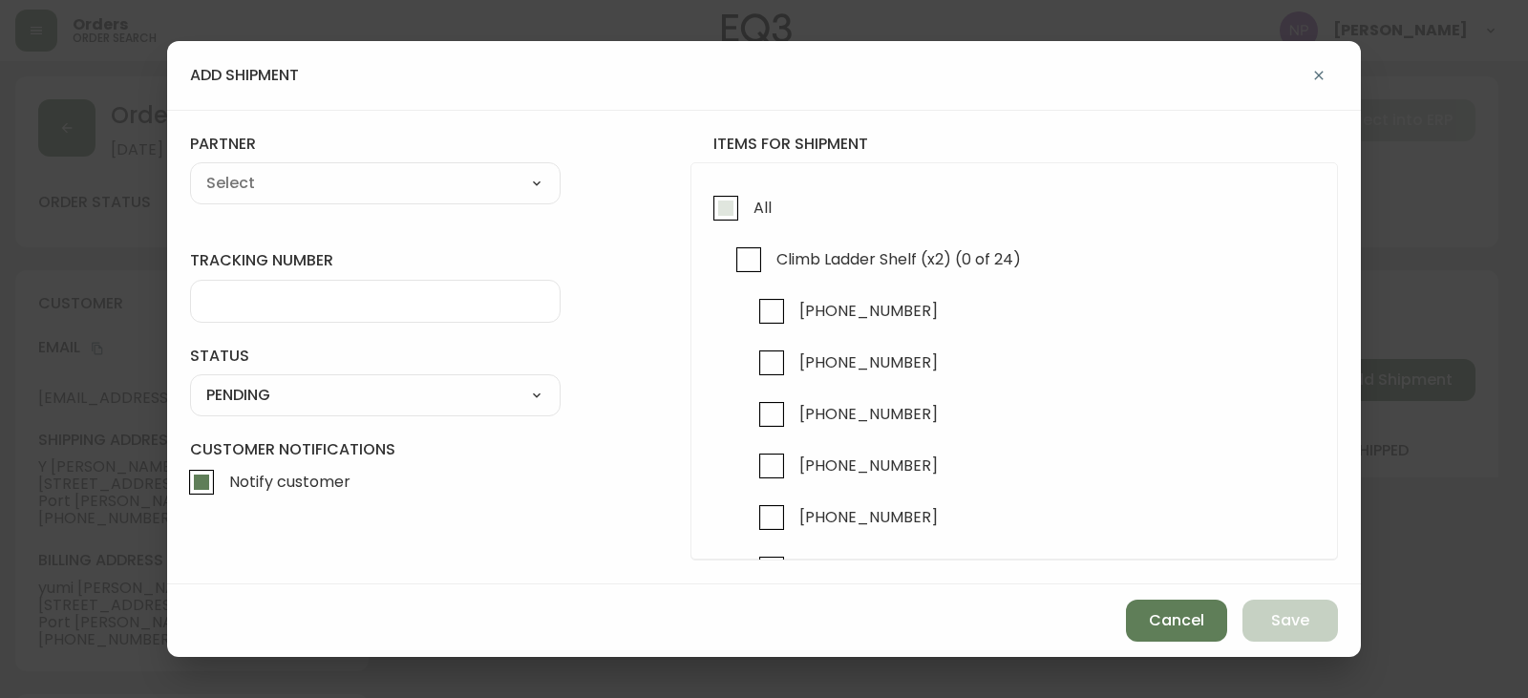
checkbox input "true"
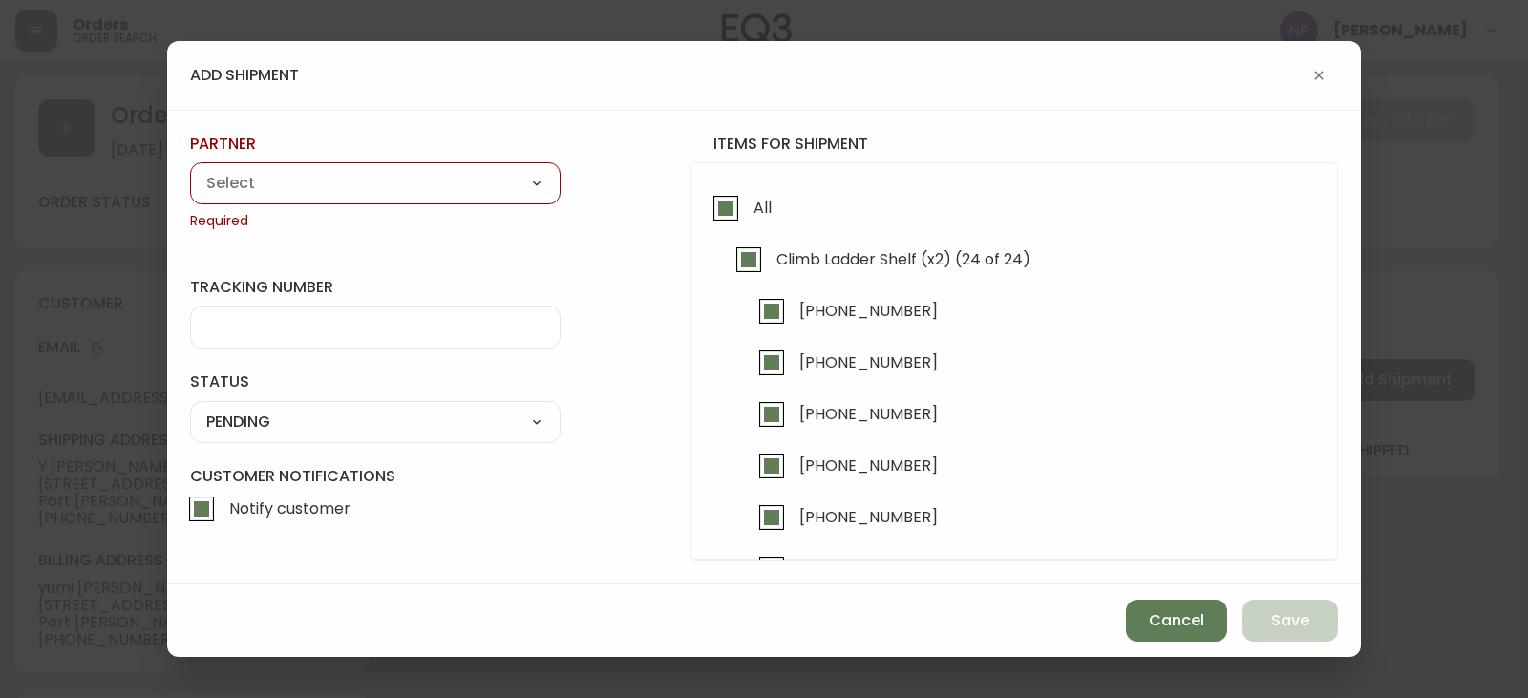
click at [444, 188] on select "A Move to Remember LLC ABF Freight Alero [PERSON_NAME] Canada Post Canpar Expre…" at bounding box center [375, 183] width 371 height 29
select select "ck6ml9xrz18r00186iyro3grt"
click at [190, 169] on select "A Move to Remember LLC ABF Freight Alero [PERSON_NAME] Canada Post Canpar Expre…" at bounding box center [375, 183] width 371 height 29
type input "Encompass Logistics"
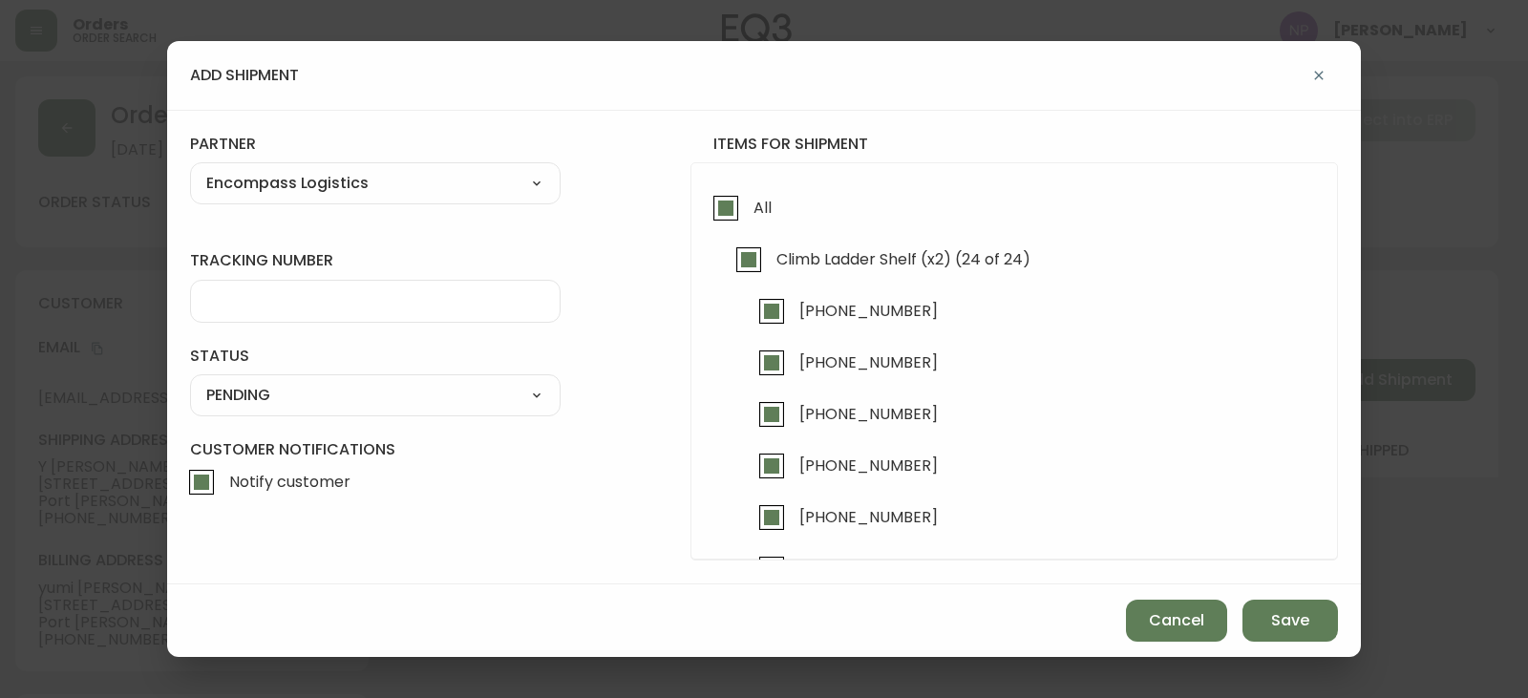
drag, startPoint x: 333, startPoint y: 283, endPoint x: 329, endPoint y: 295, distance: 13.3
click at [330, 287] on div at bounding box center [375, 301] width 371 height 43
click at [329, 295] on input "tracking number" at bounding box center [375, 301] width 338 height 18
type input "ENCOMPASS LOGISTICS"
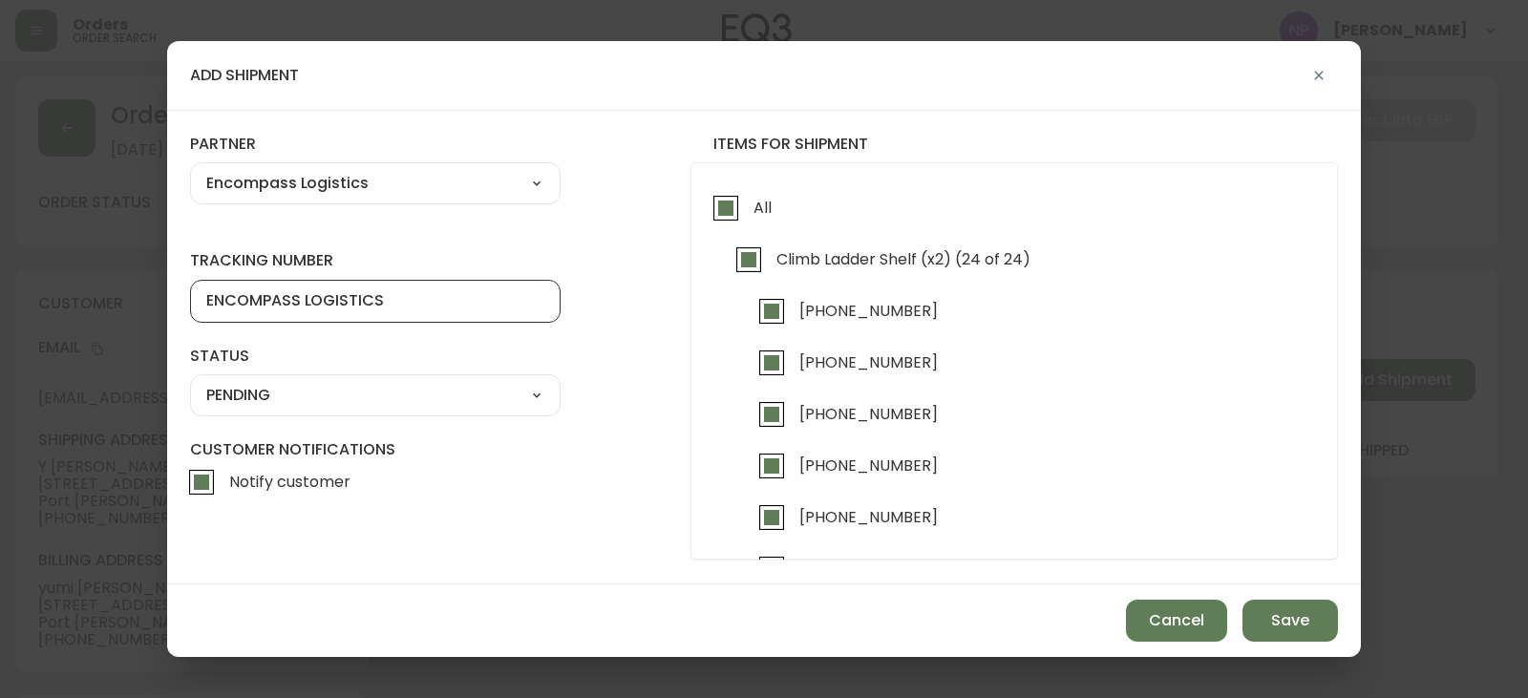
click at [330, 402] on select "SHIPPED PENDING CANCELLED" at bounding box center [375, 395] width 371 height 29
click at [190, 381] on select "SHIPPED PENDING CANCELLED" at bounding box center [375, 395] width 371 height 29
select select "PENDING"
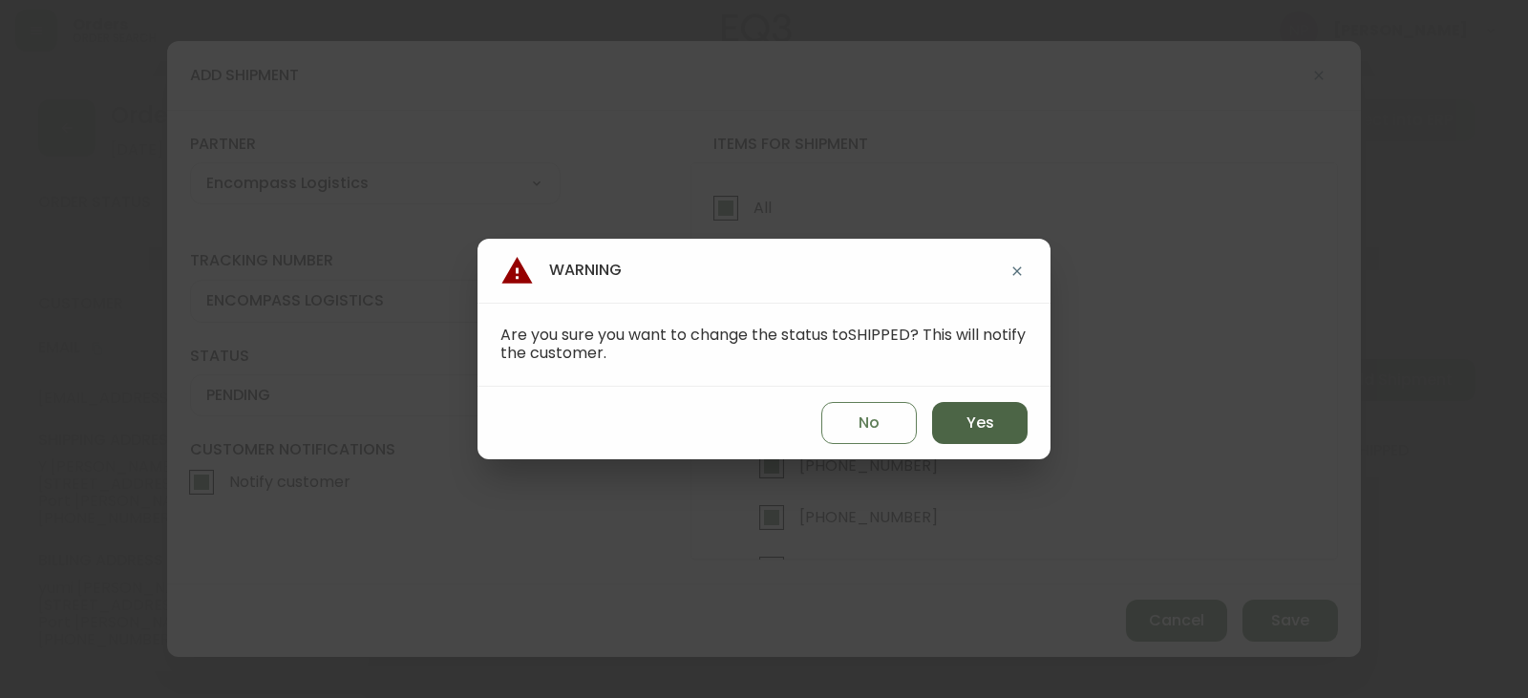
click at [988, 432] on span "Yes" at bounding box center [980, 423] width 28 height 21
type input "SHIPPED"
select select "SHIPPED"
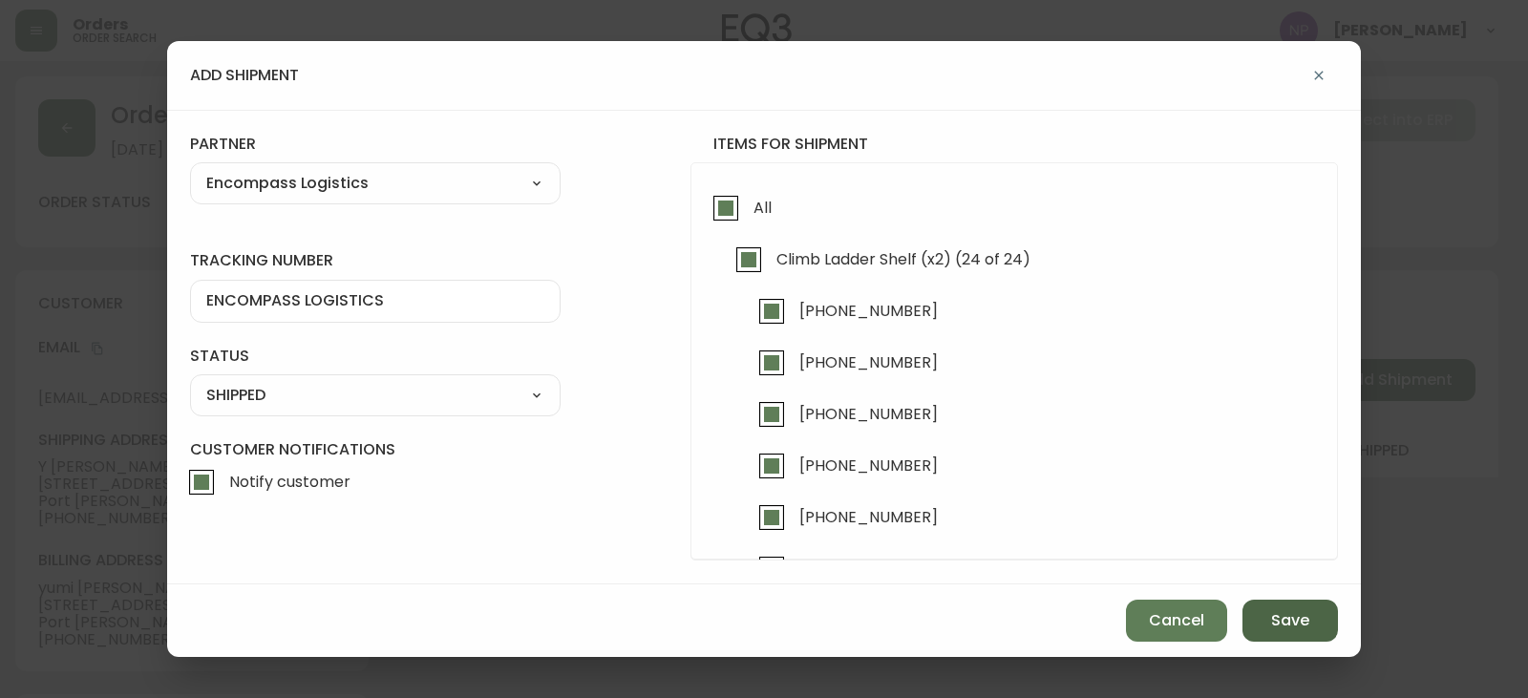
click at [1331, 627] on button "Save" at bounding box center [1289, 621] width 95 height 42
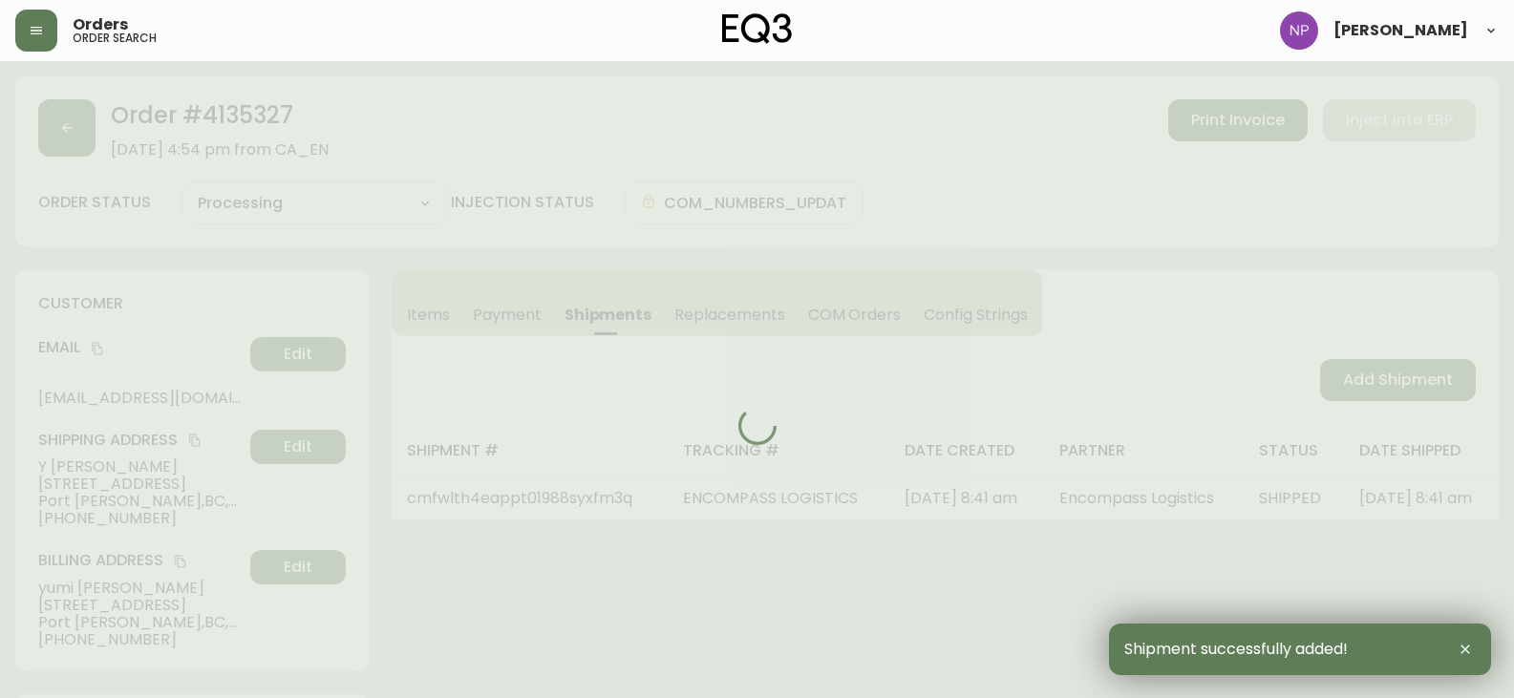
type input "Fully Shipped"
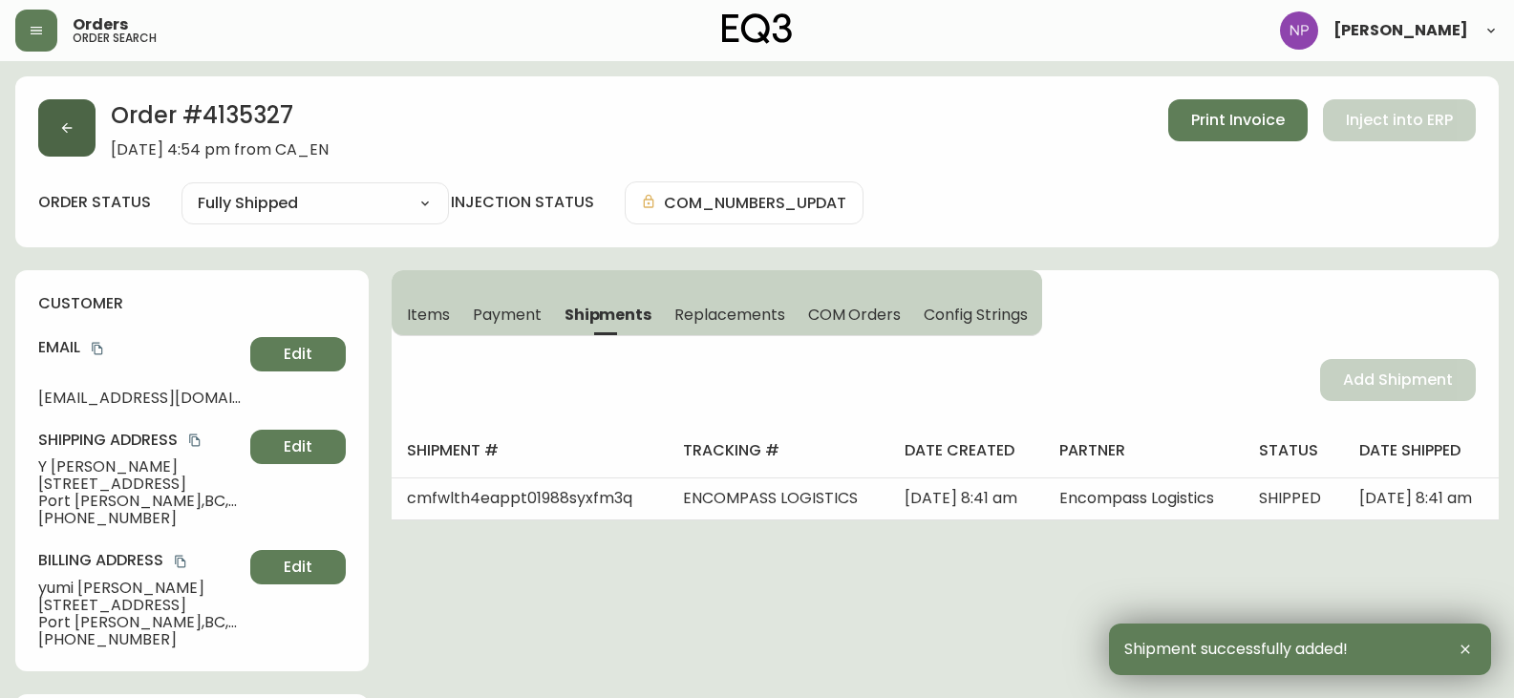
click at [99, 128] on div "Order # 4135327 [DATE] 4:54 pm from CA_EN Print Invoice Inject into ERP" at bounding box center [756, 128] width 1437 height 59
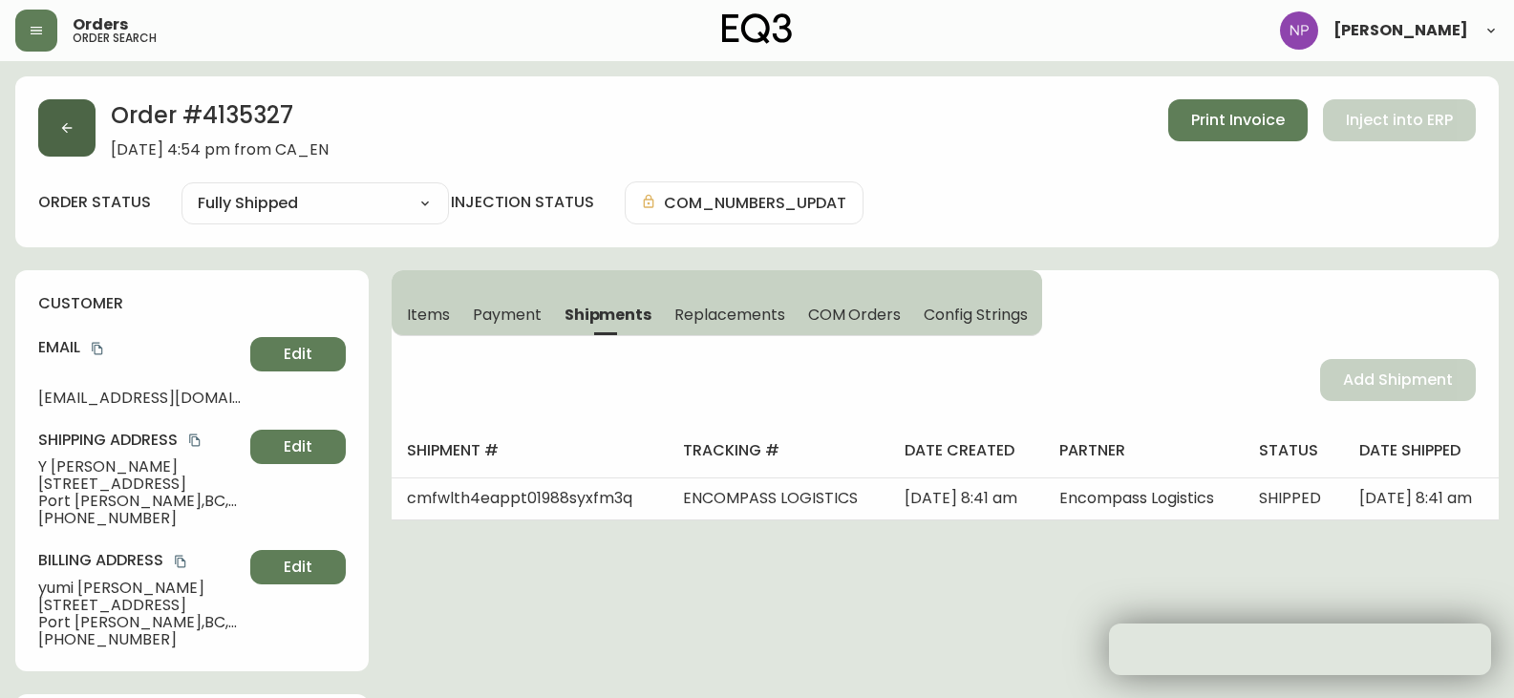
click at [86, 128] on button "button" at bounding box center [66, 127] width 57 height 57
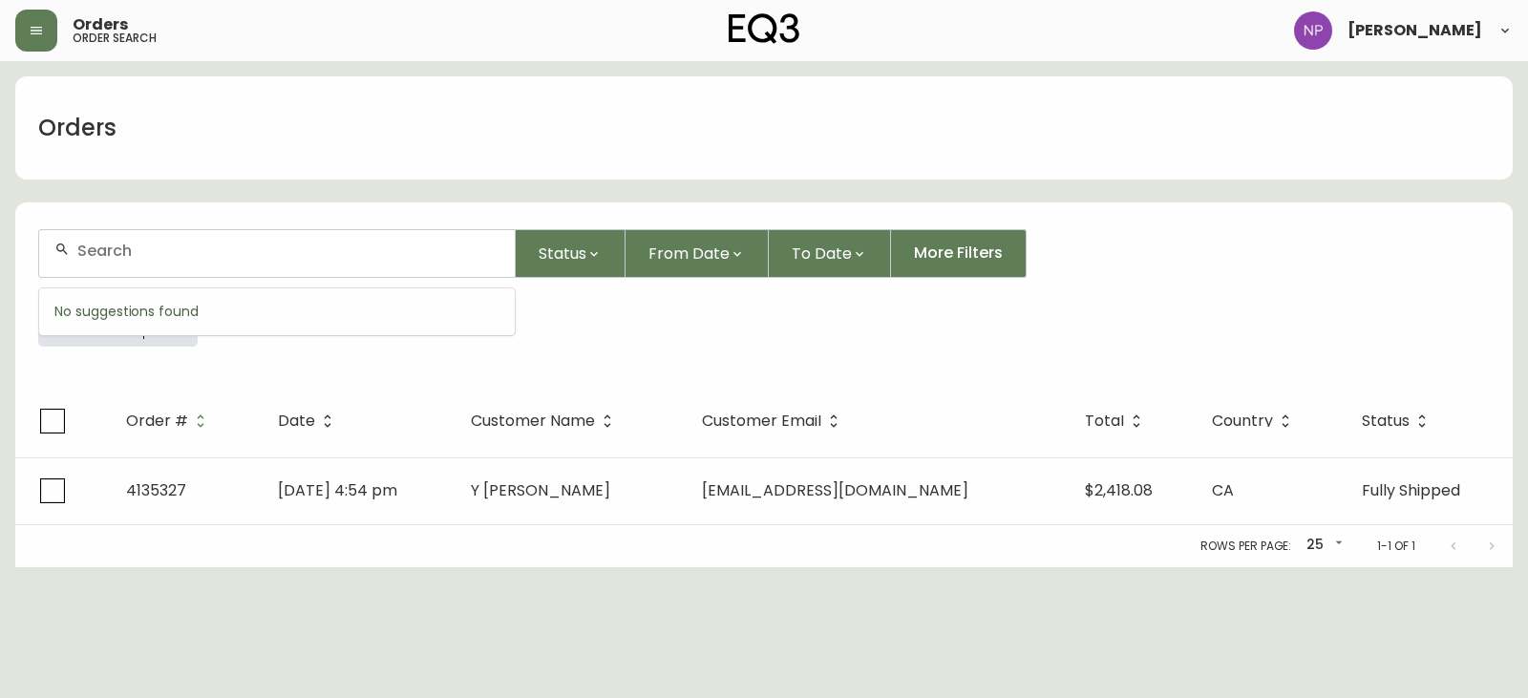
click at [151, 247] on input "text" at bounding box center [288, 251] width 422 height 18
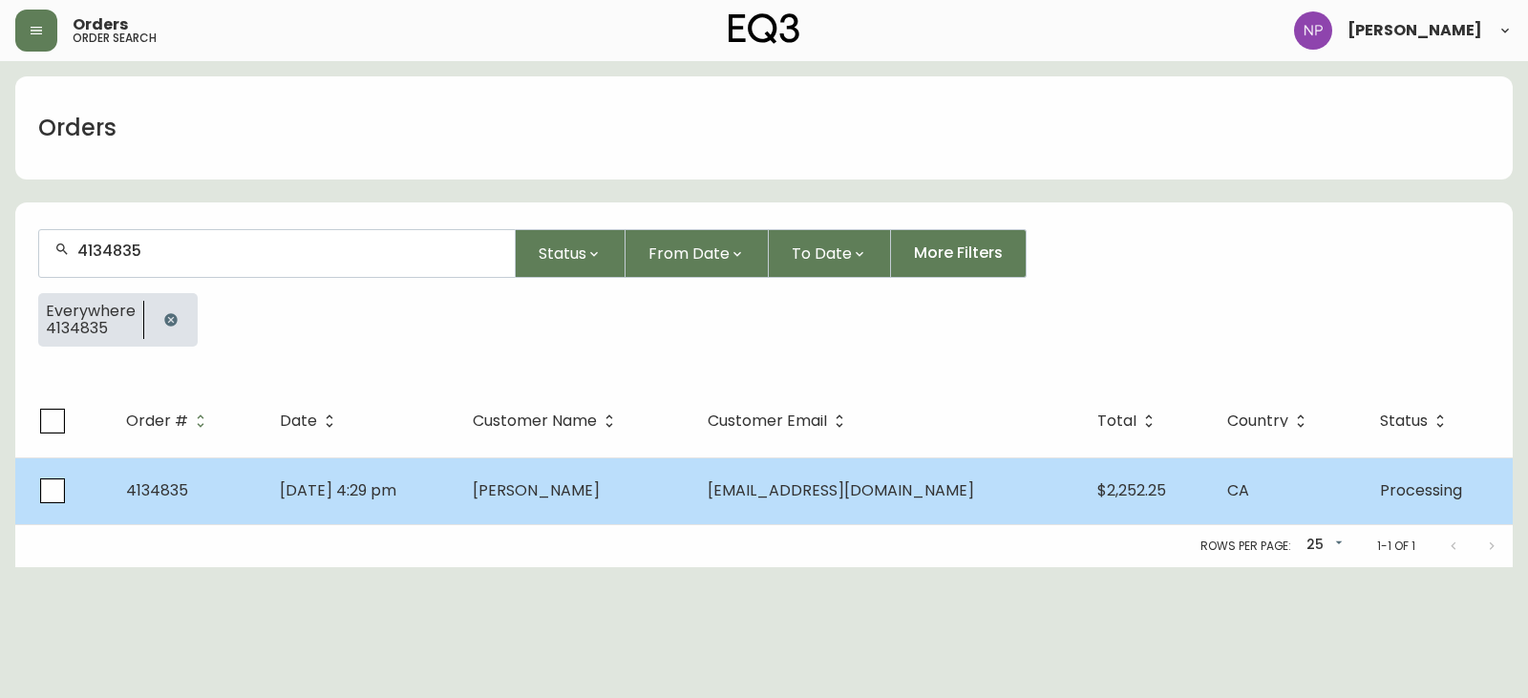
click at [342, 476] on td "[DATE] 4:29 pm" at bounding box center [361, 490] width 193 height 67
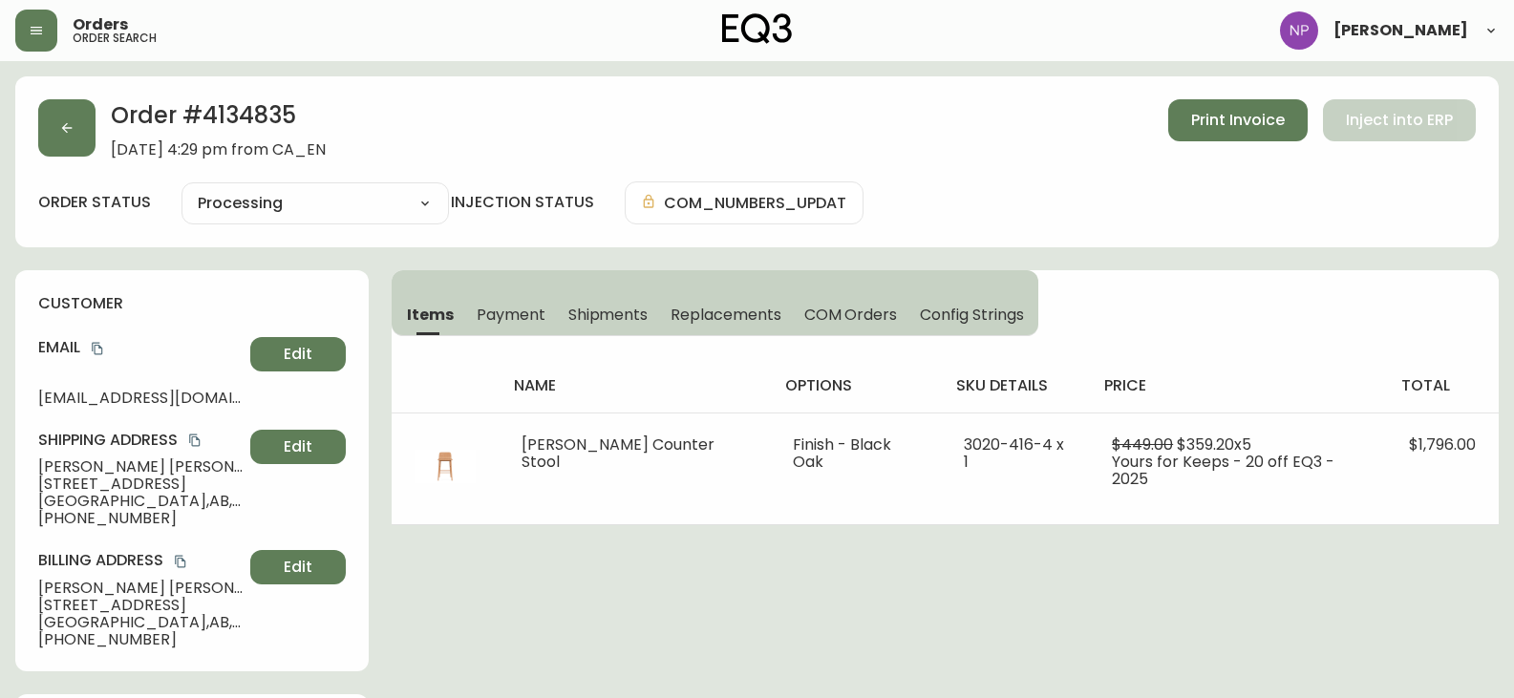
click at [609, 317] on span "Shipments" at bounding box center [608, 315] width 80 height 20
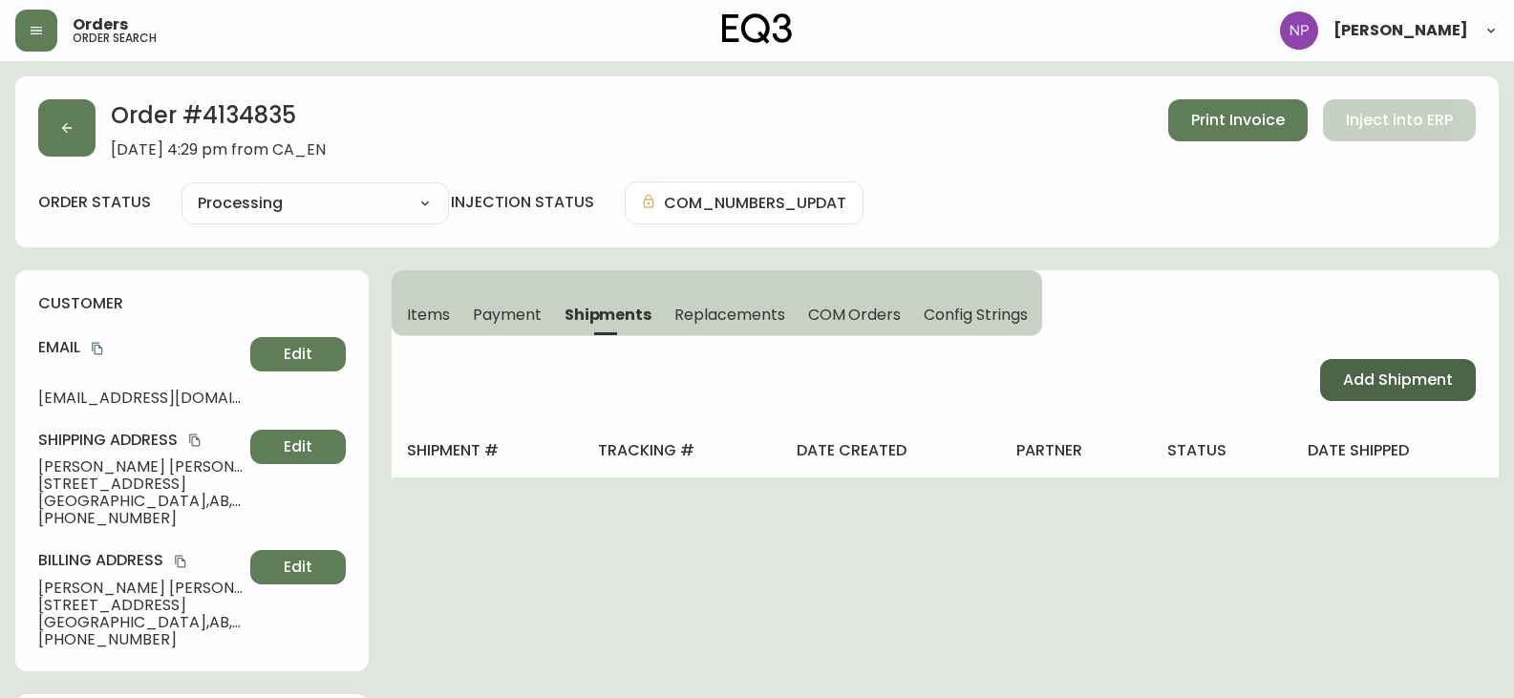
click at [1422, 392] on button "Add Shipment" at bounding box center [1398, 380] width 156 height 42
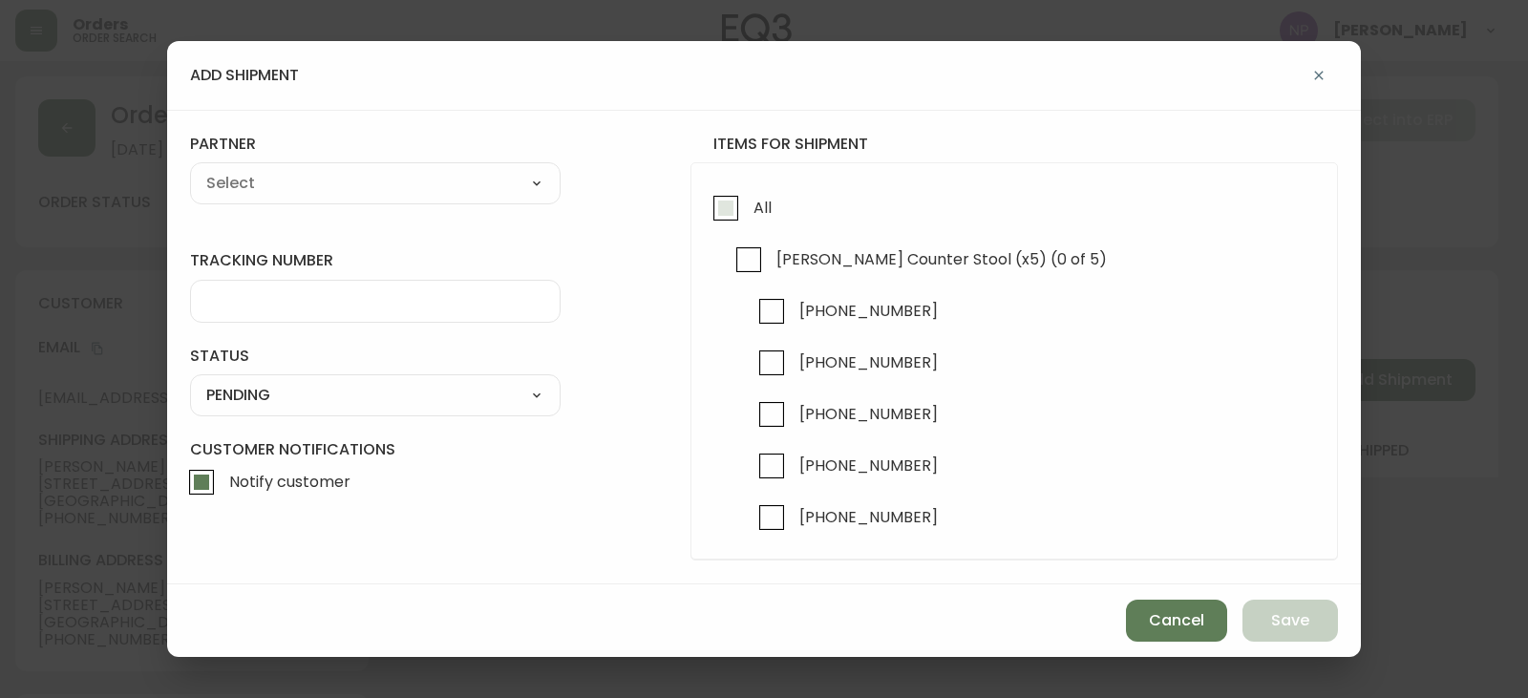
click at [752, 225] on span "All" at bounding box center [760, 207] width 24 height 42
click at [748, 225] on input "All" at bounding box center [726, 208] width 44 height 44
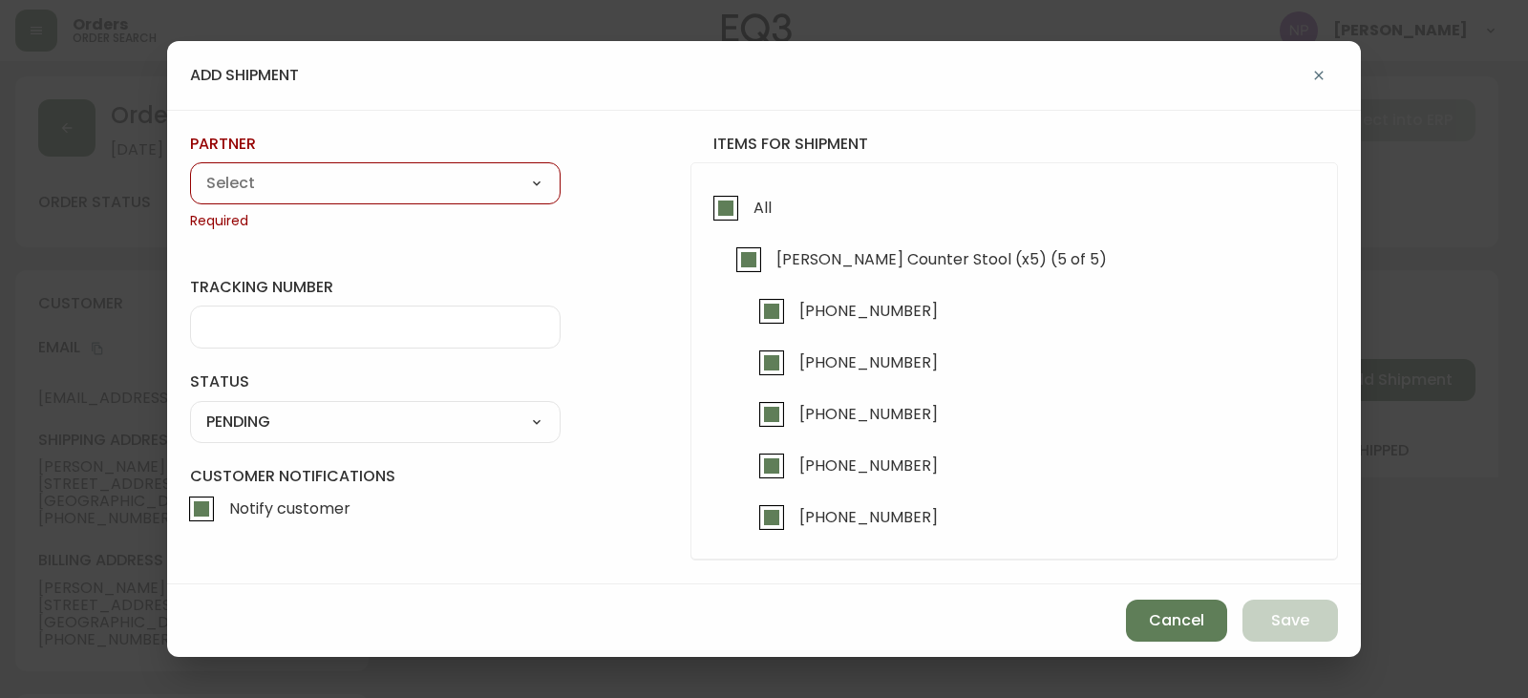
click at [465, 191] on select "A Move to Remember LLC ABF Freight Alero [PERSON_NAME] Canada Post Canpar Expre…" at bounding box center [375, 183] width 371 height 29
click at [190, 169] on select "A Move to Remember LLC ABF Freight Alero [PERSON_NAME] Canada Post Canpar Expre…" at bounding box center [375, 183] width 371 height 29
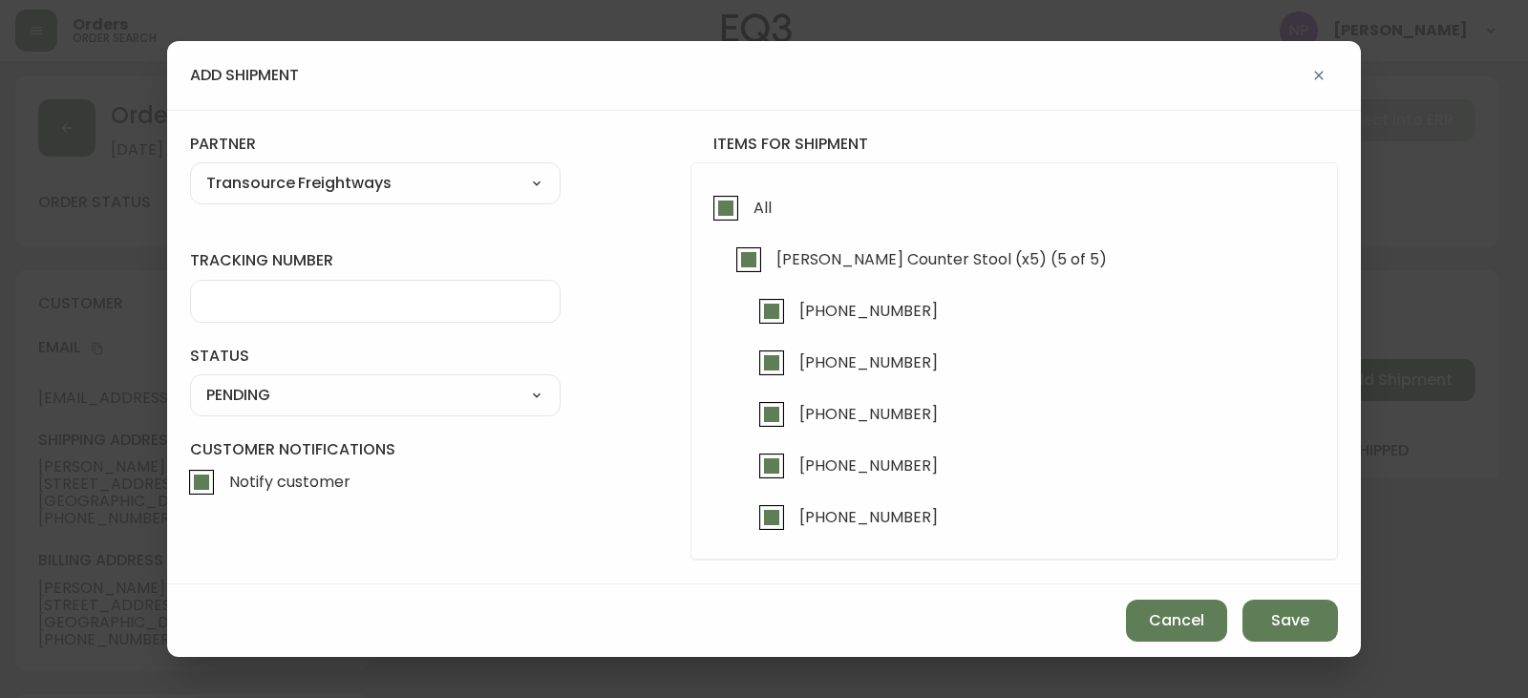
click at [304, 307] on input "tracking number" at bounding box center [375, 301] width 338 height 18
click at [371, 394] on select "SHIPPED PENDING CANCELLED" at bounding box center [375, 395] width 371 height 29
click at [190, 381] on select "SHIPPED PENDING CANCELLED" at bounding box center [375, 395] width 371 height 29
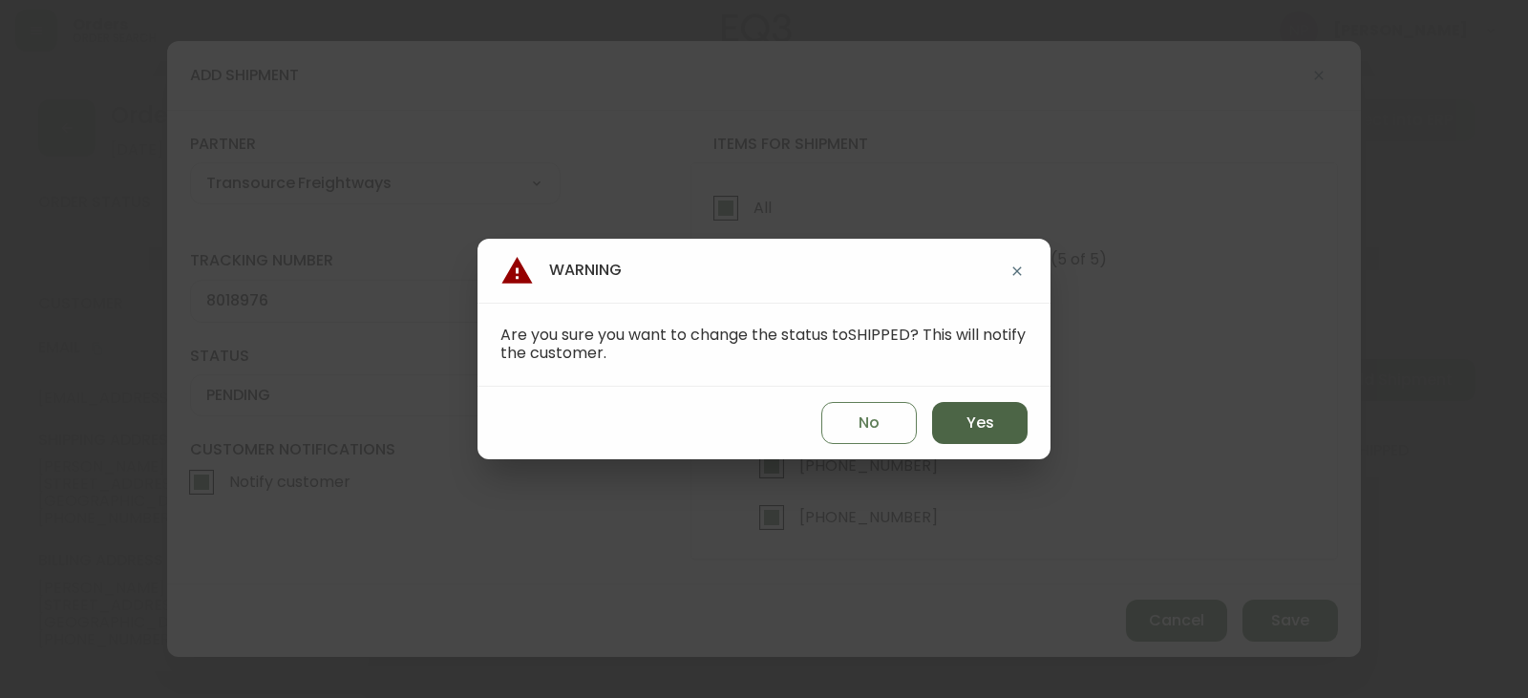
click at [970, 403] on button "Yes" at bounding box center [979, 423] width 95 height 42
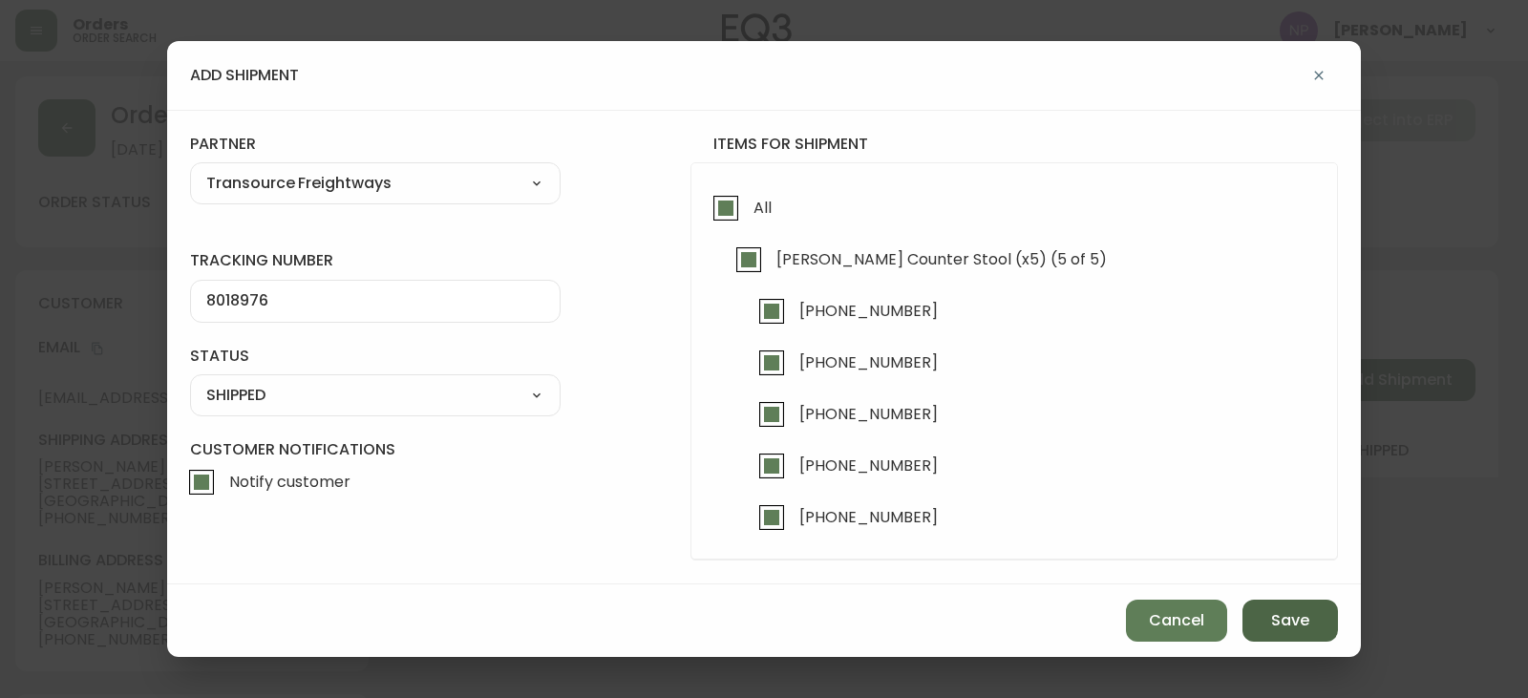
click at [1281, 624] on span "Save" at bounding box center [1290, 620] width 38 height 21
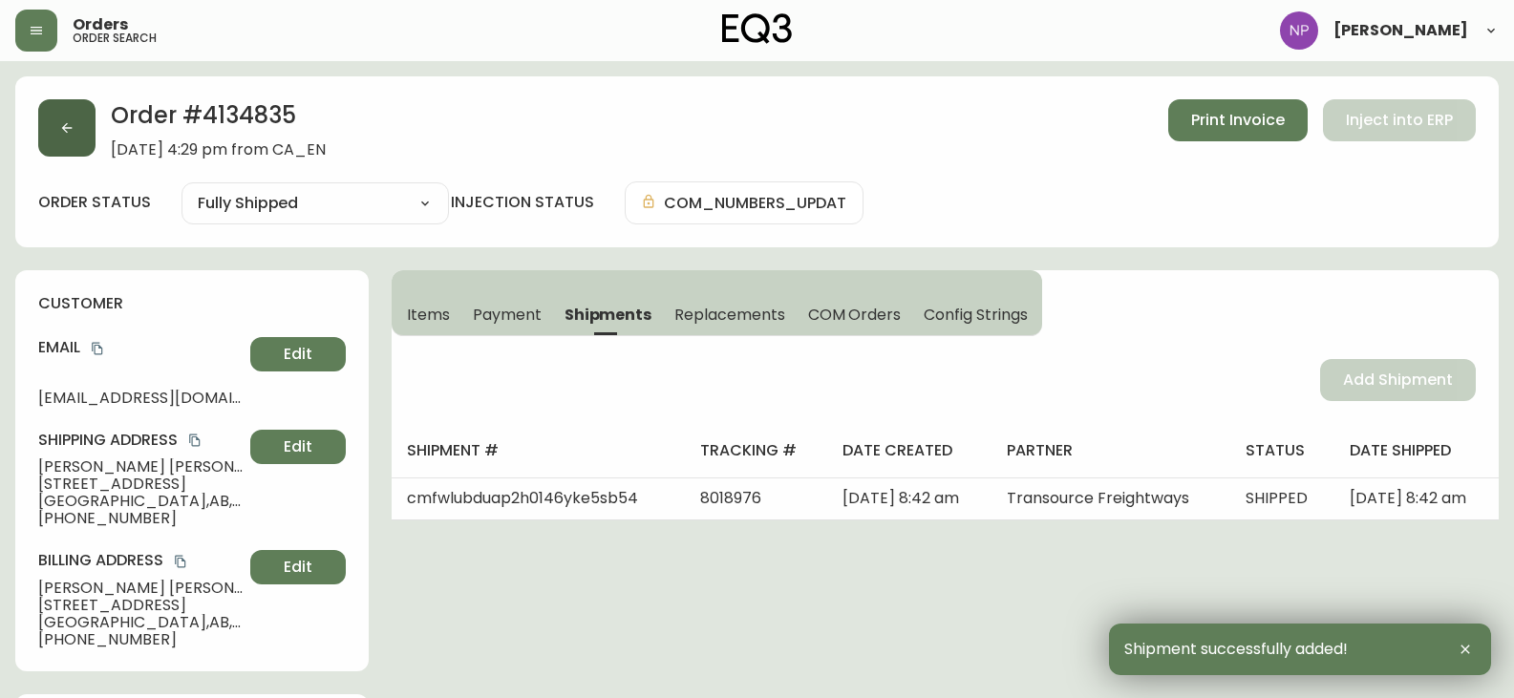
click at [90, 139] on button "button" at bounding box center [66, 127] width 57 height 57
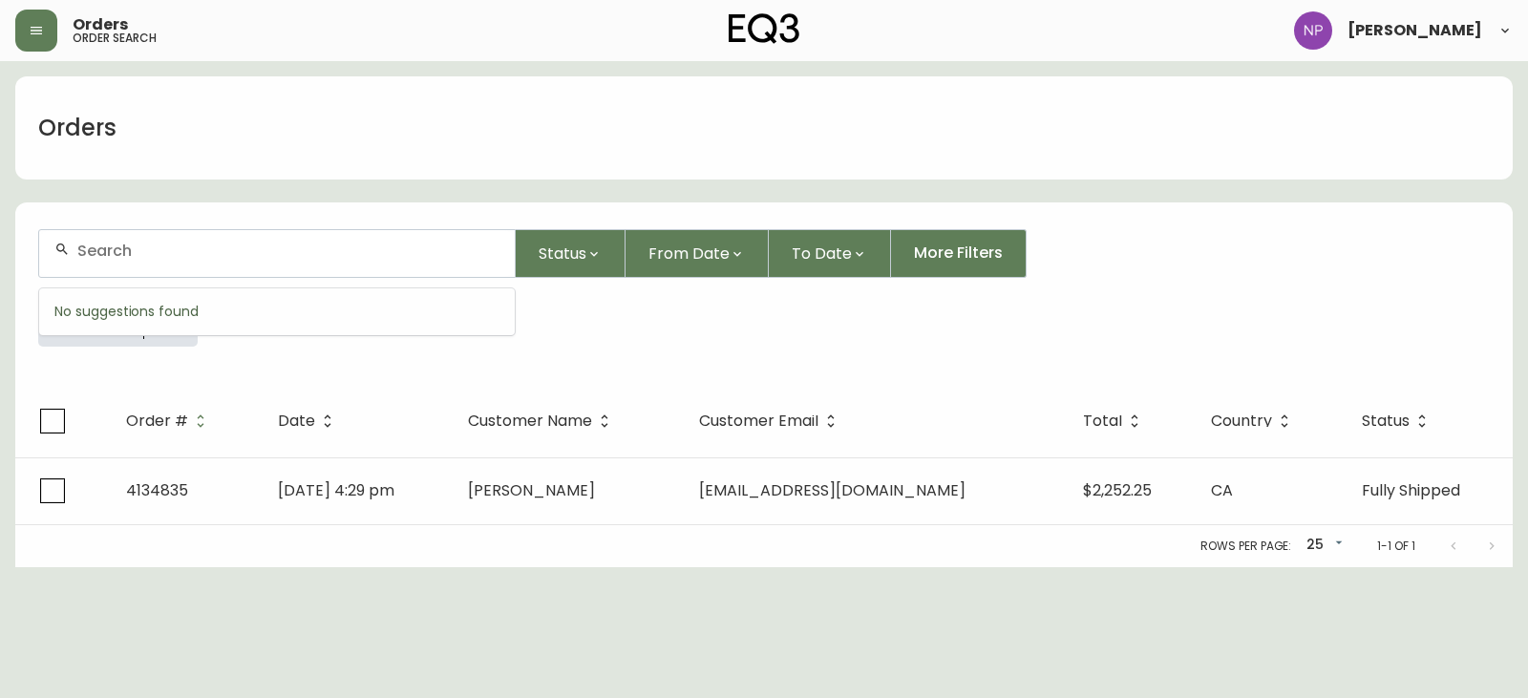
click at [138, 249] on input "text" at bounding box center [288, 251] width 422 height 18
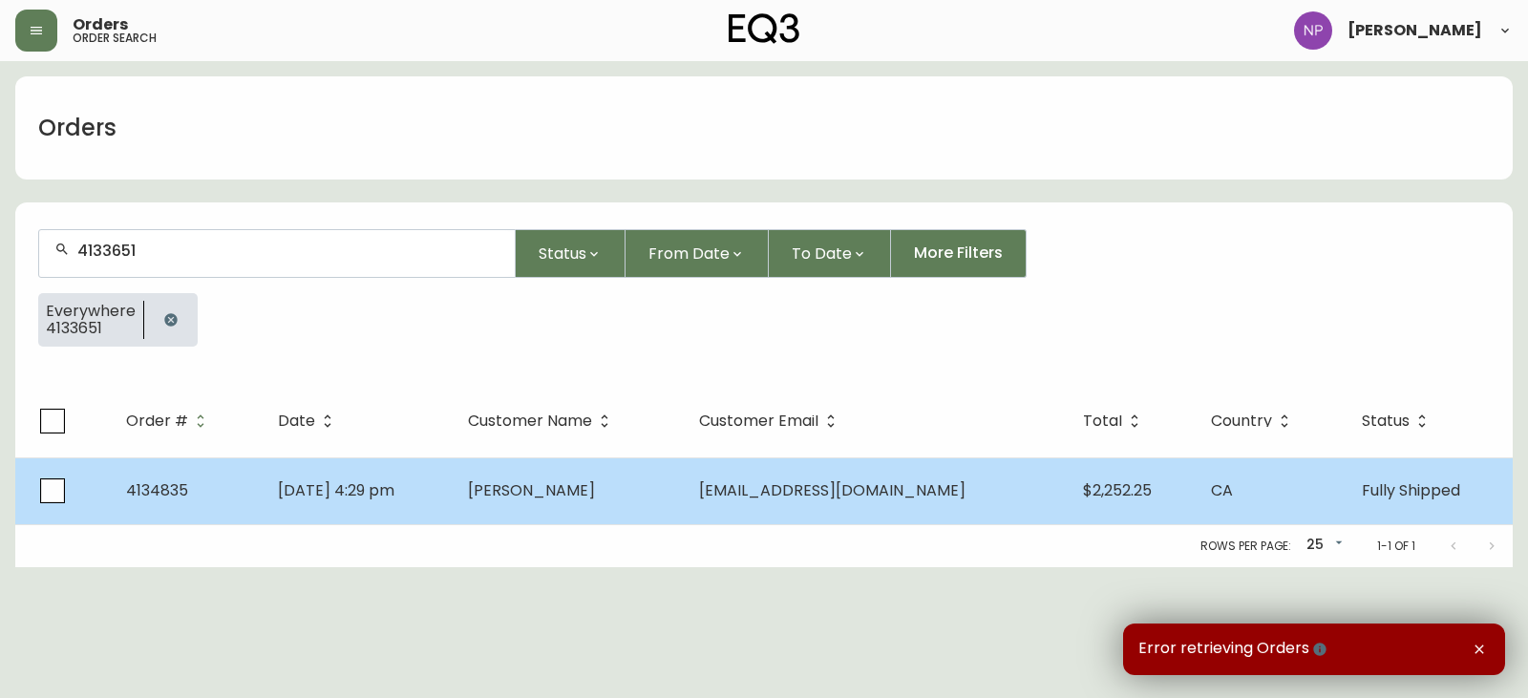
click at [343, 483] on span "[DATE] 4:29 pm" at bounding box center [336, 490] width 117 height 22
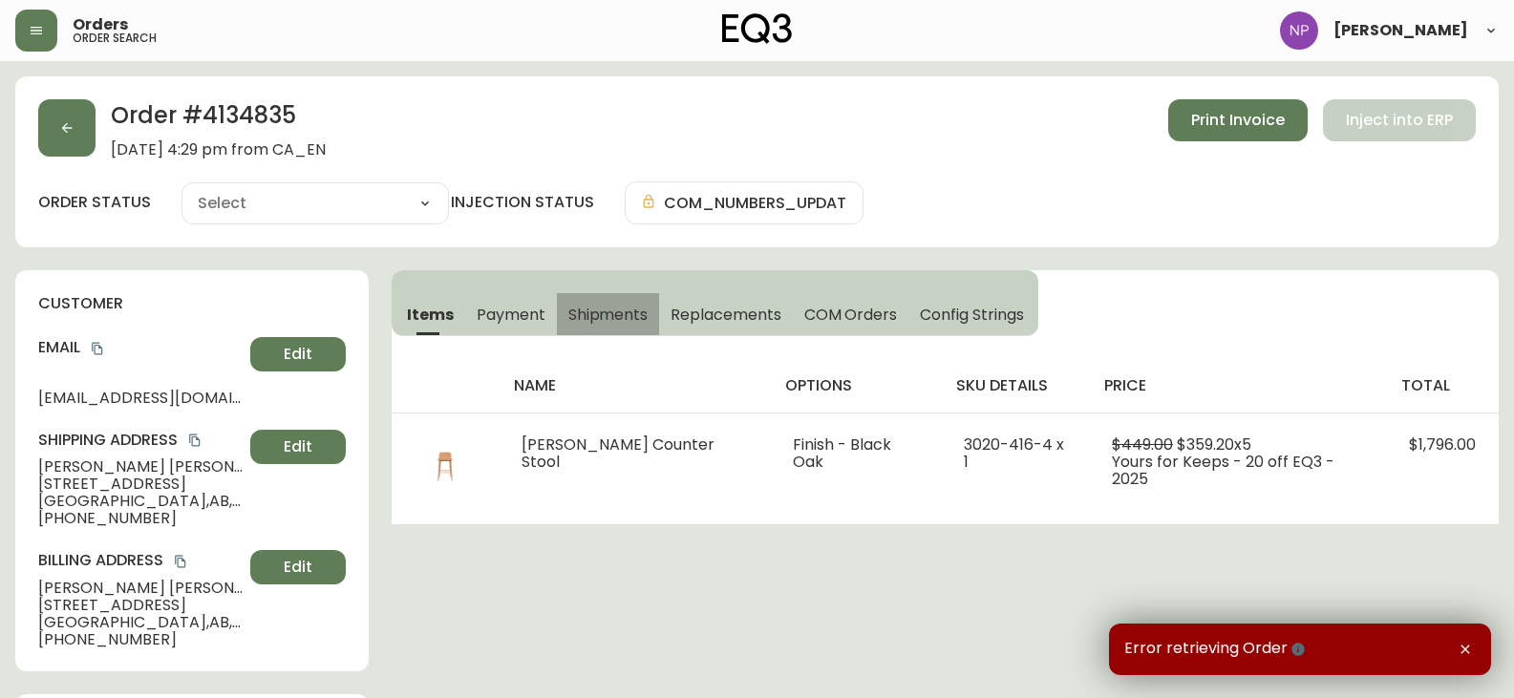
click at [586, 322] on span "Shipments" at bounding box center [608, 315] width 80 height 20
